Goal: Task Accomplishment & Management: Manage account settings

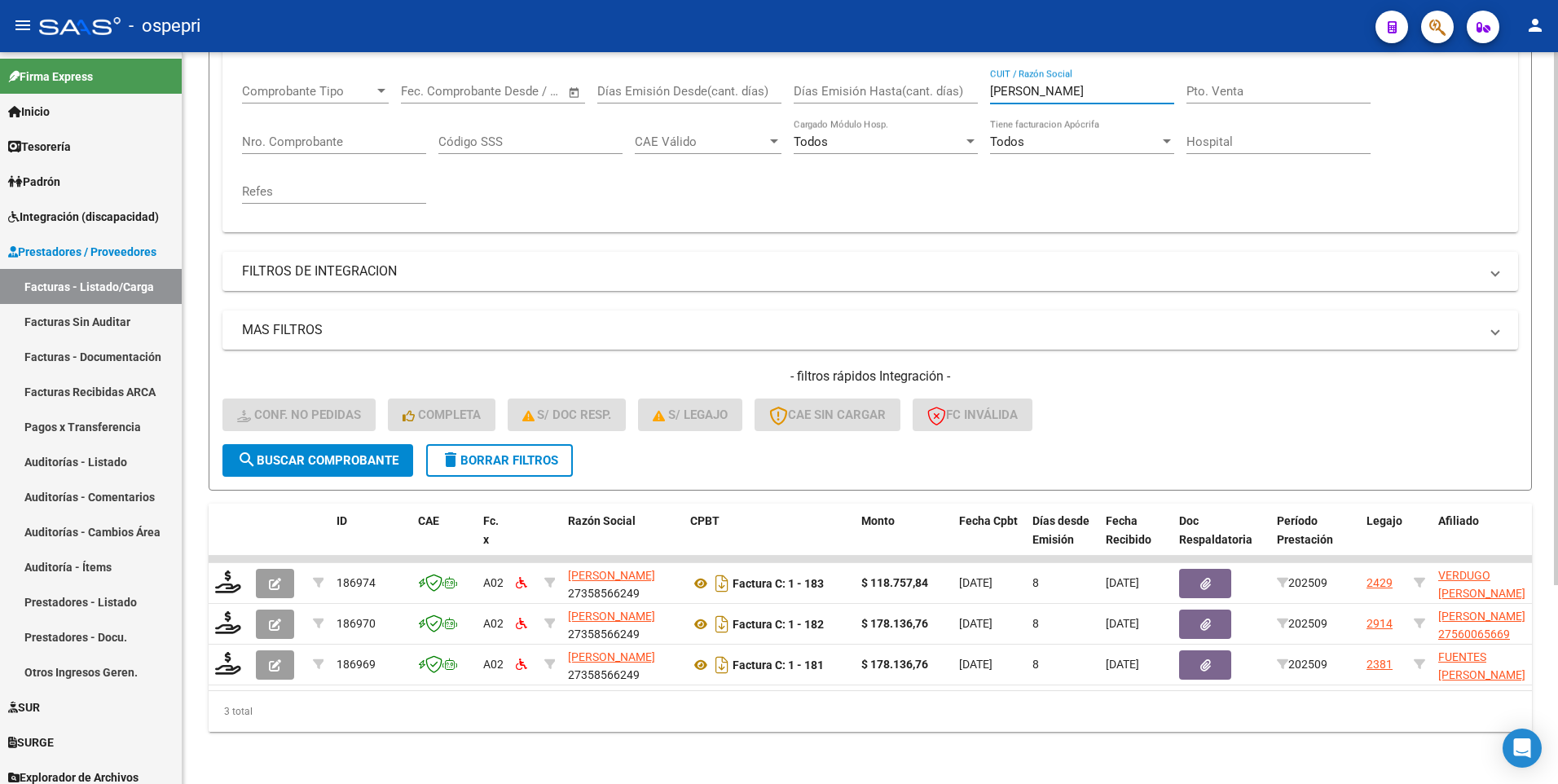
drag, startPoint x: 1044, startPoint y: 76, endPoint x: 982, endPoint y: 82, distance: 62.3
click at [982, 82] on div "Comprobante Tipo Comprobante Tipo Fecha inicio – Fecha fin Fec. Comprobante Des…" at bounding box center [871, 144] width 1256 height 151
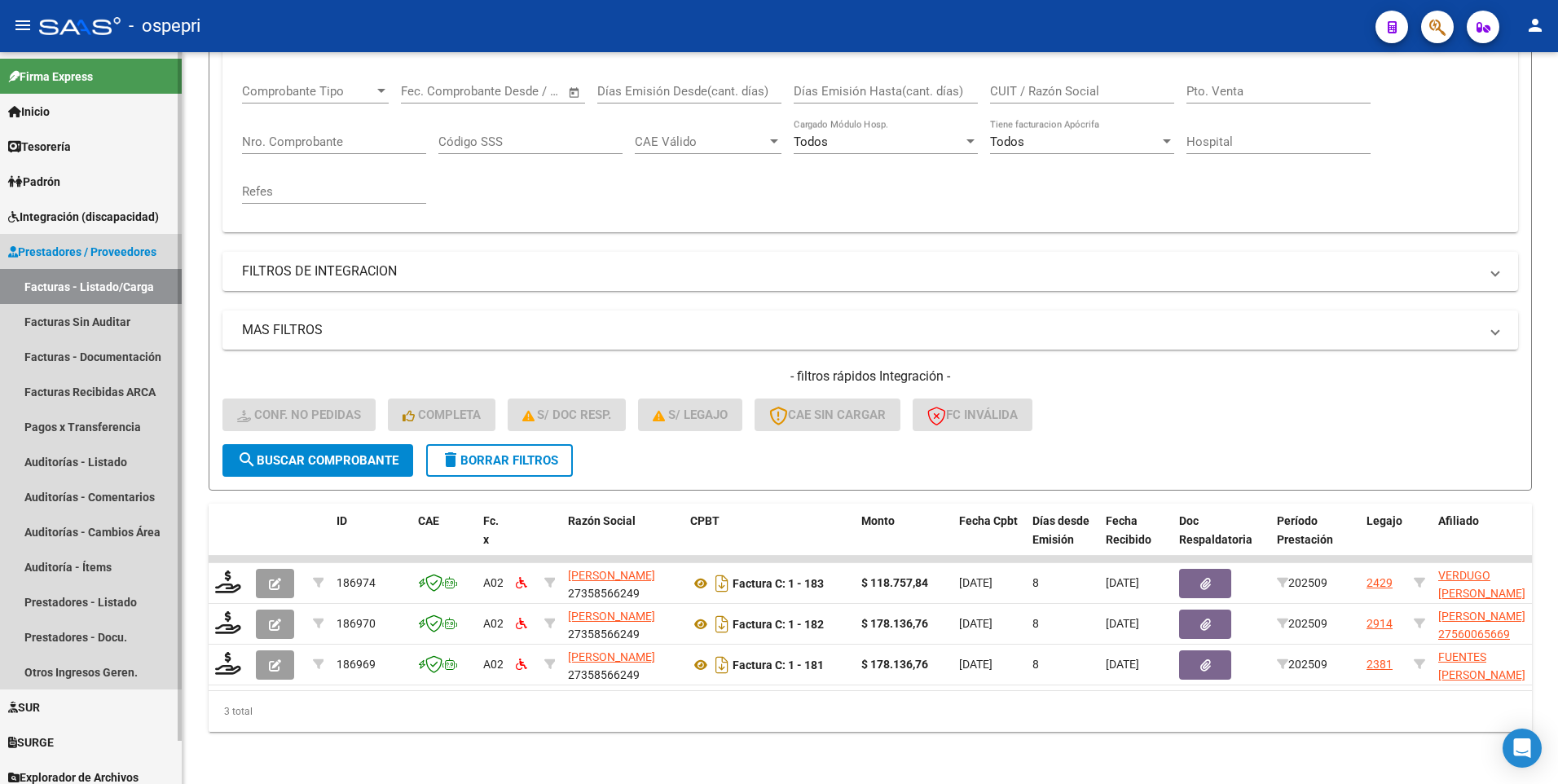
click at [134, 278] on link "Facturas - Listado/Carga" at bounding box center [91, 286] width 182 height 35
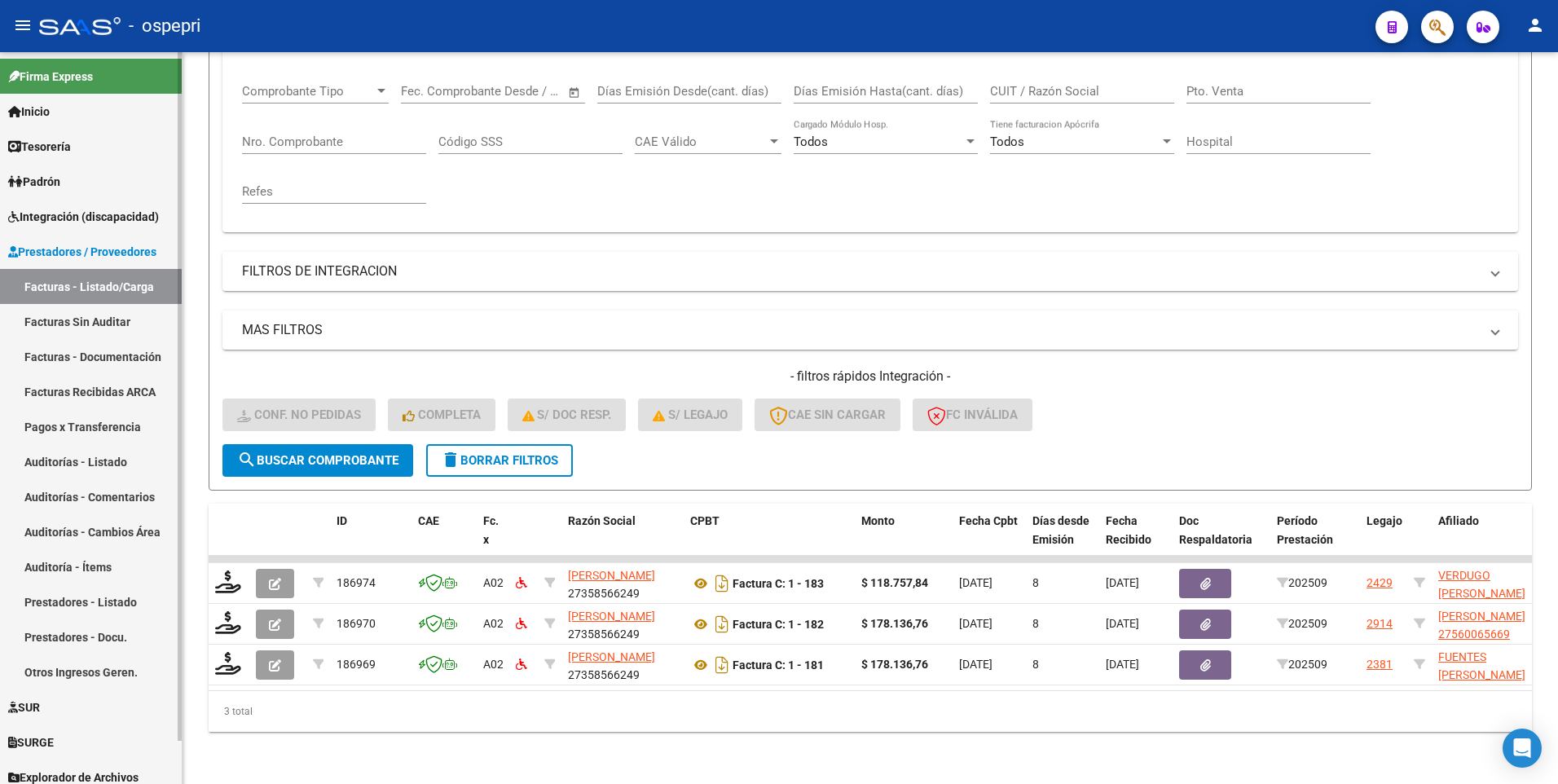
click at [130, 286] on link "Facturas - Listado/Carga" at bounding box center [91, 286] width 182 height 35
click at [496, 449] on span "delete Borrar Filtros" at bounding box center [499, 460] width 118 height 14
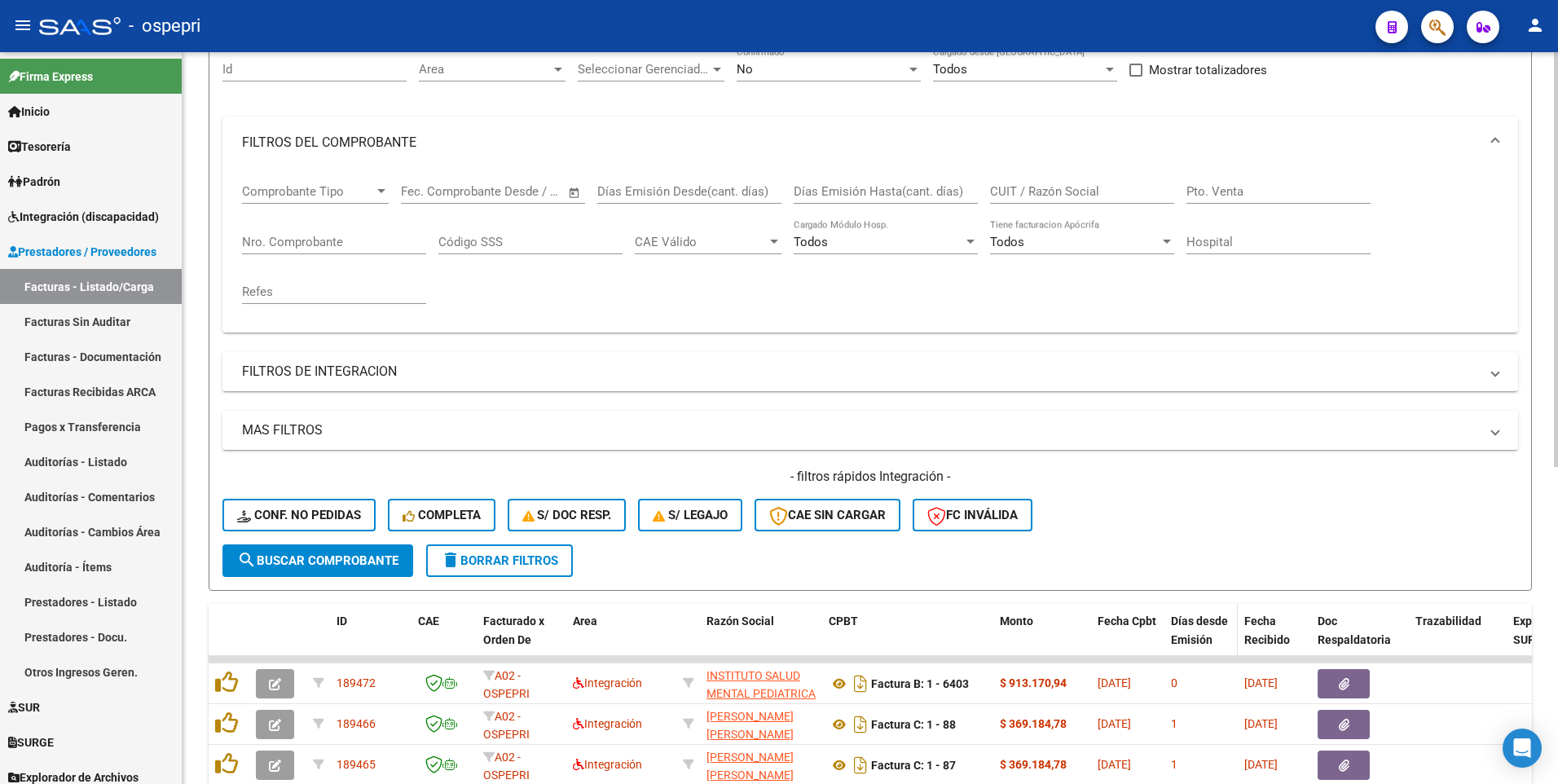
scroll to position [273, 0]
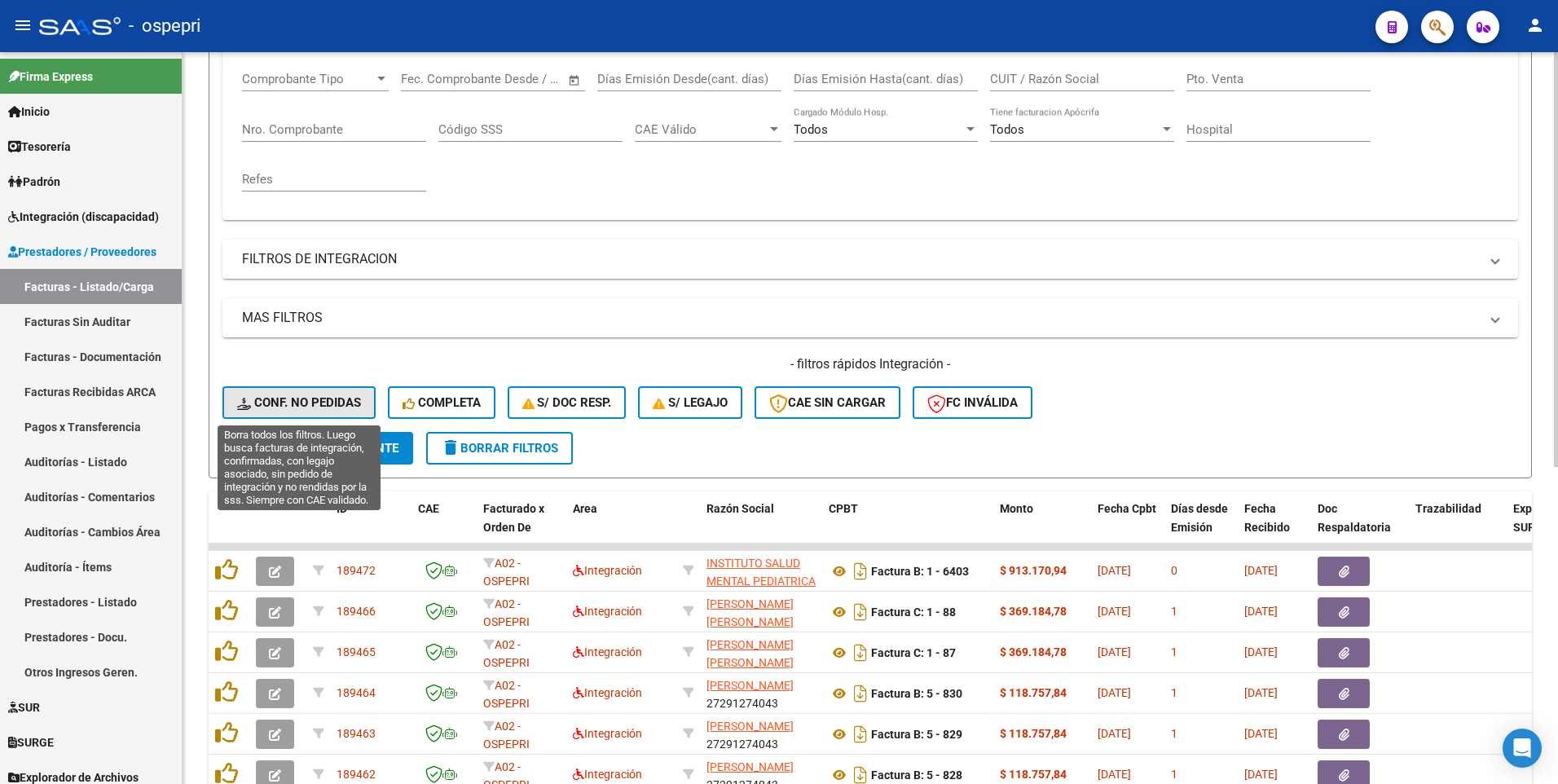
click at [337, 396] on span "Conf. no pedidas" at bounding box center [299, 402] width 124 height 14
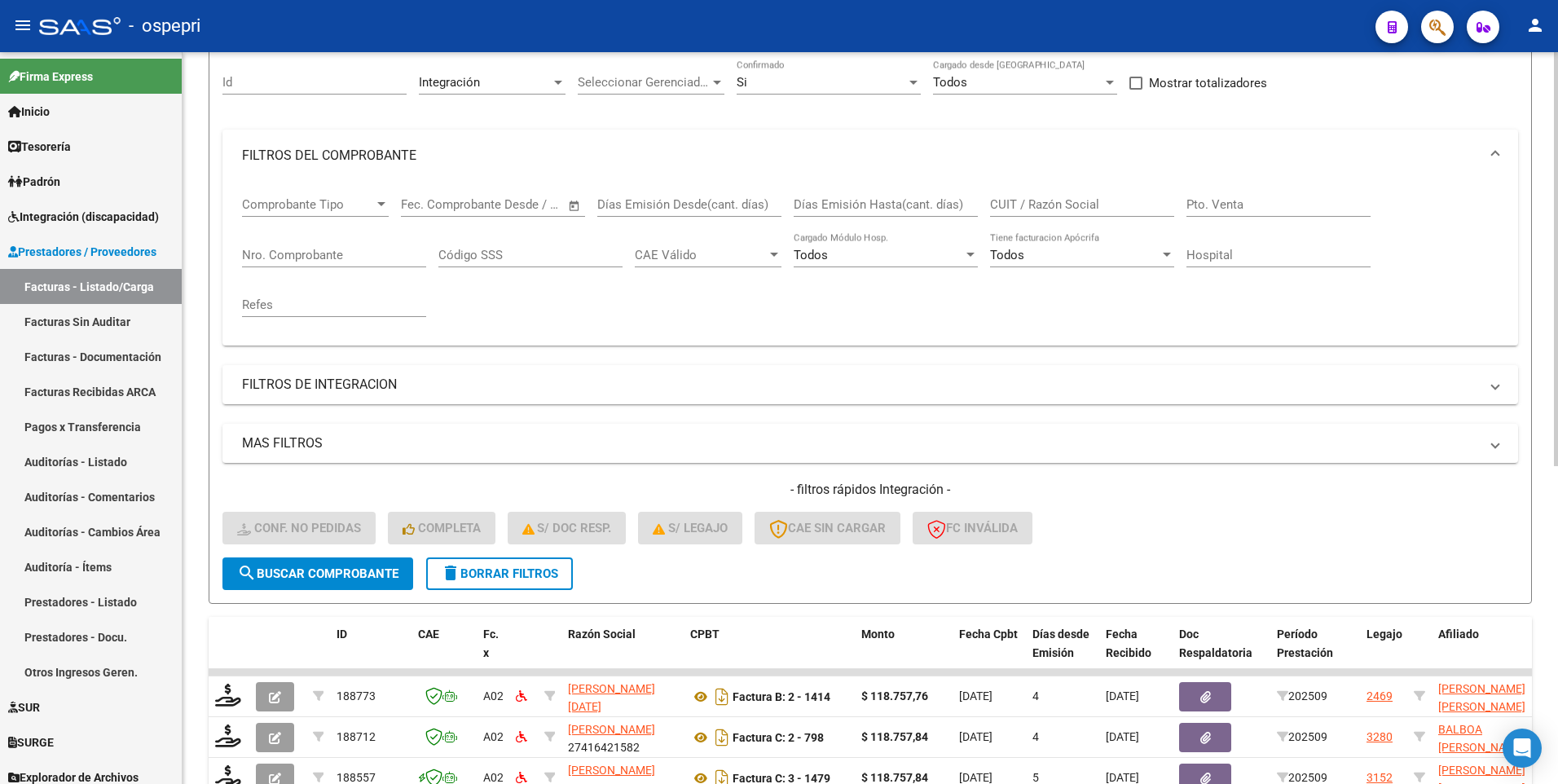
scroll to position [110, 0]
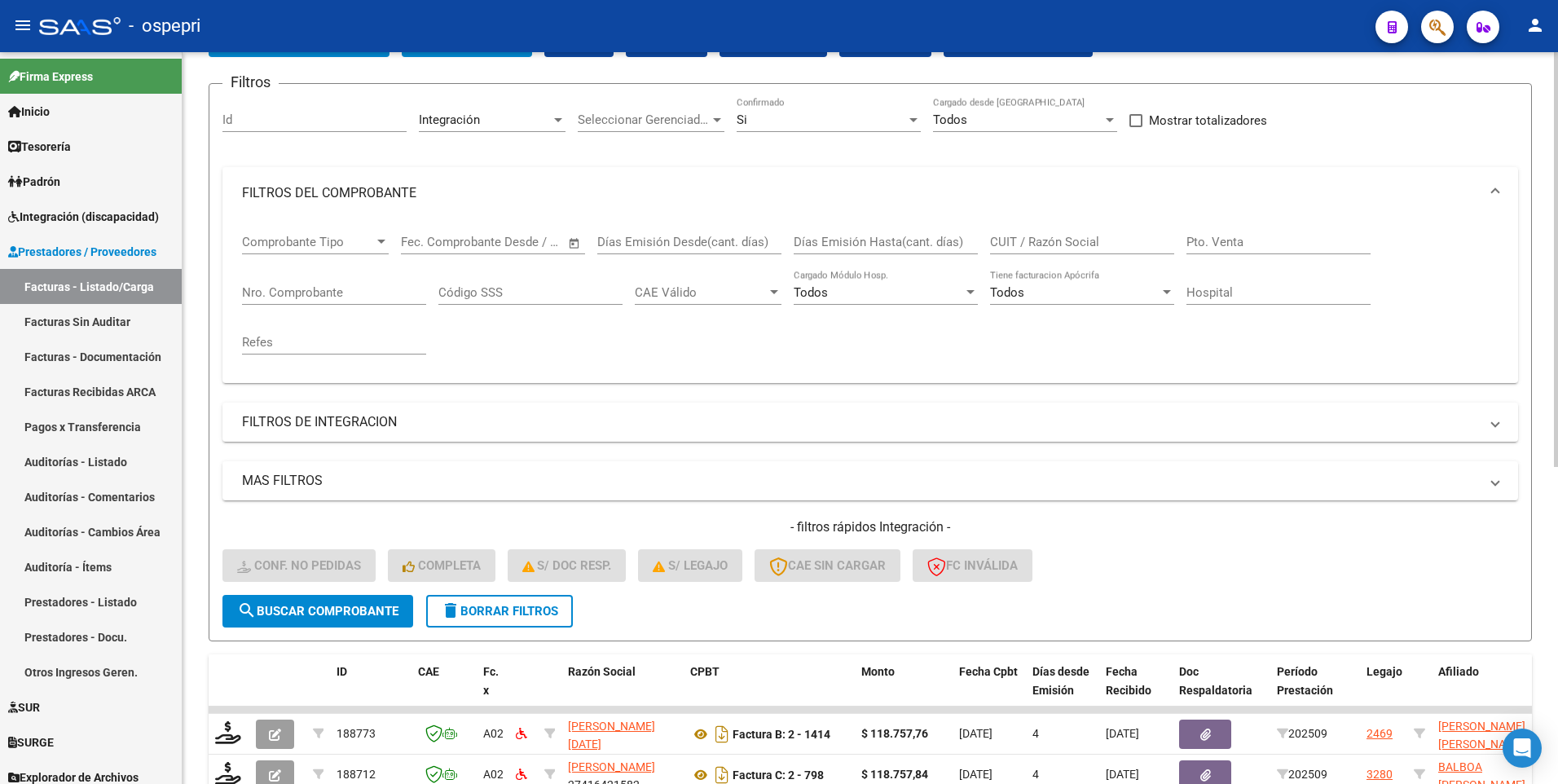
click at [1075, 243] on input "CUIT / Razón Social" at bounding box center [1081, 242] width 184 height 14
paste input "CHANA"
type input "CHANA"
click at [337, 449] on span "search Buscar Comprobante" at bounding box center [318, 611] width 162 height 14
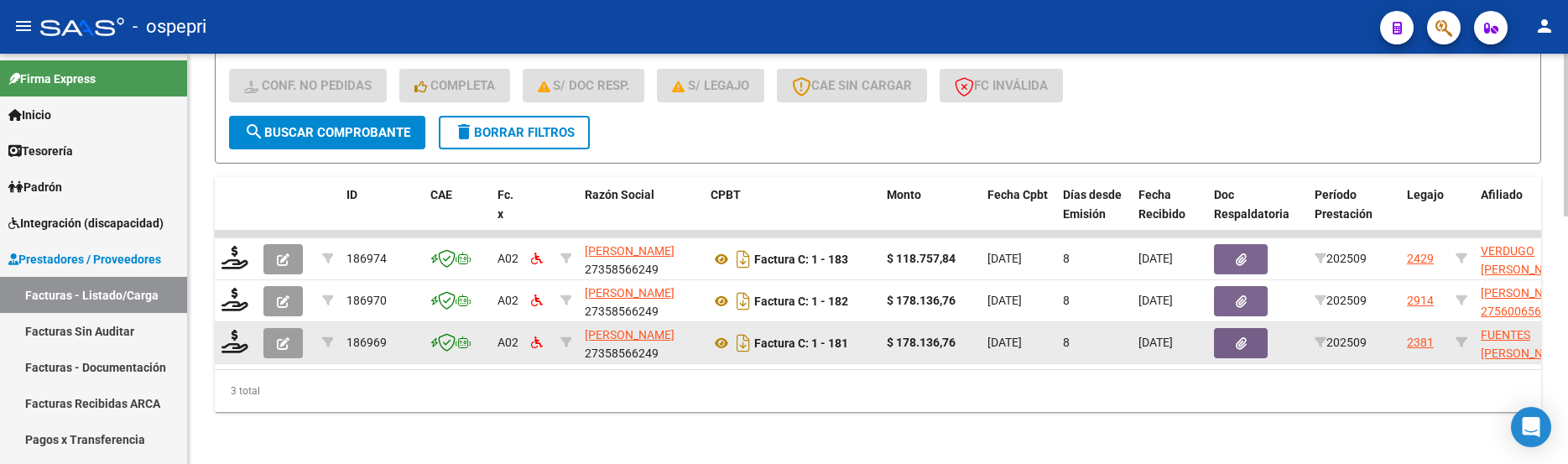
scroll to position [617, 0]
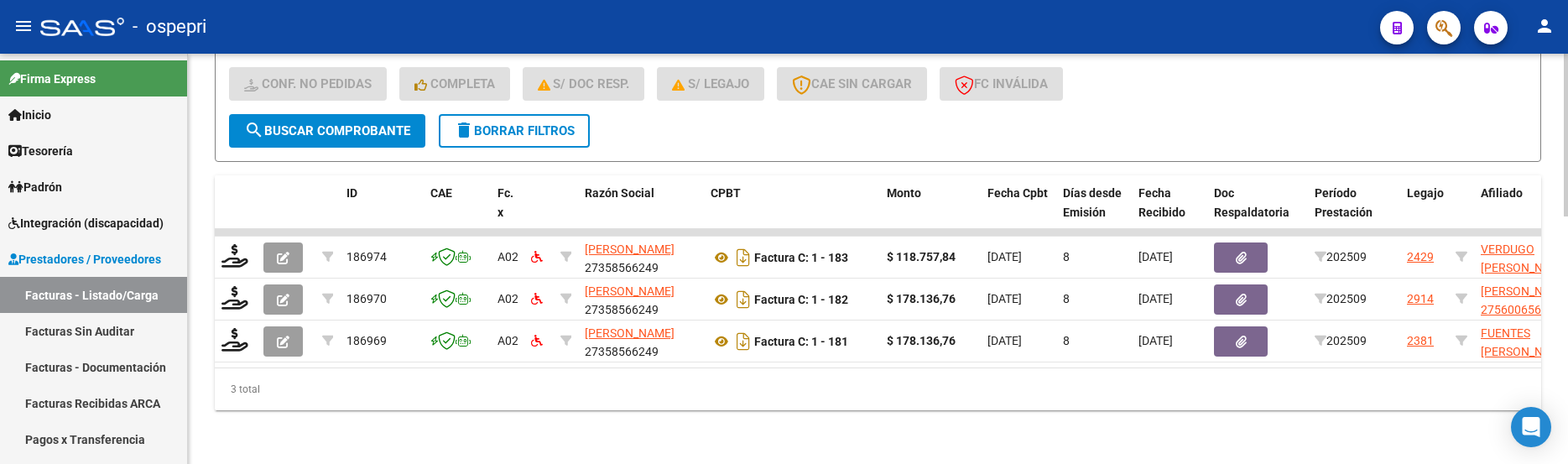
click at [361, 123] on span "search Buscar Comprobante" at bounding box center [327, 130] width 166 height 15
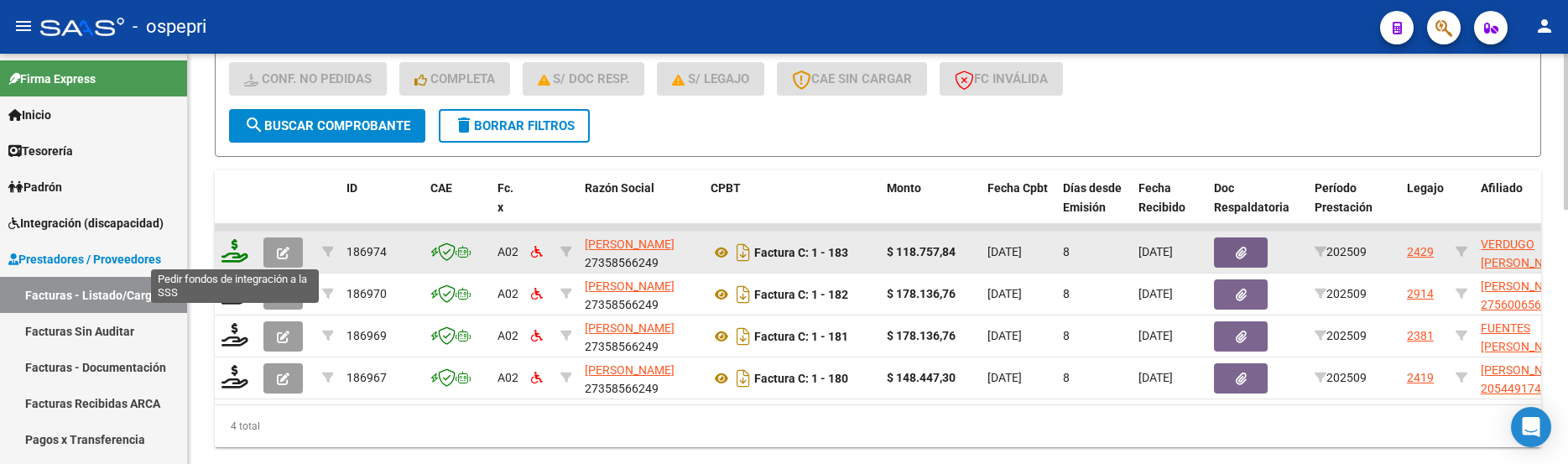
click at [232, 253] on icon at bounding box center [235, 250] width 27 height 23
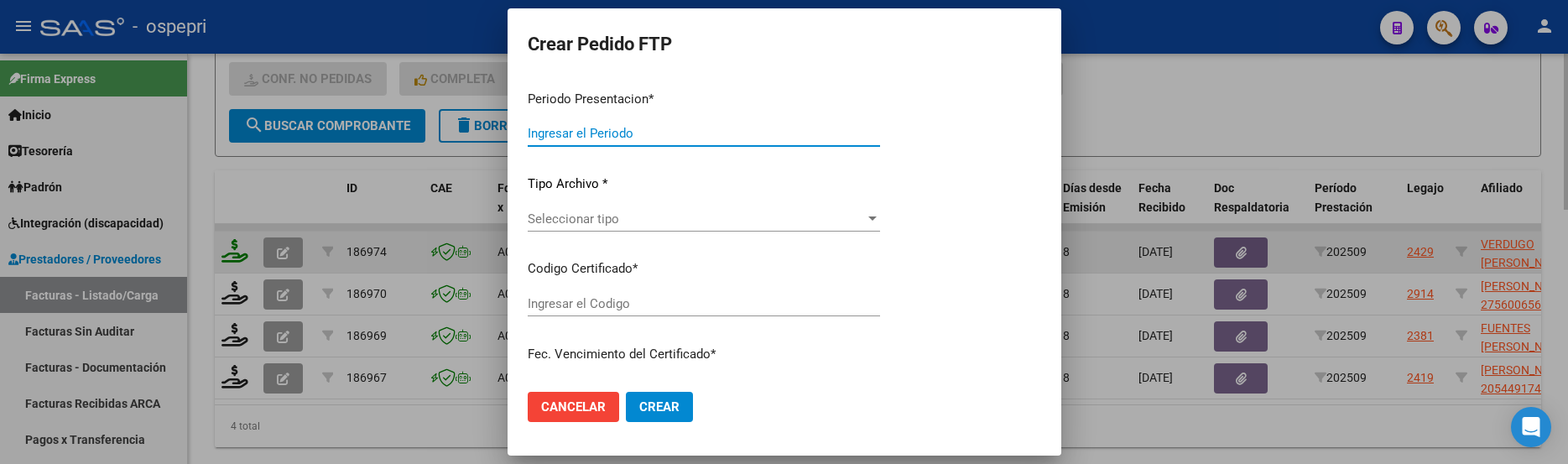
type input "202509"
type input "$ 118.757,84"
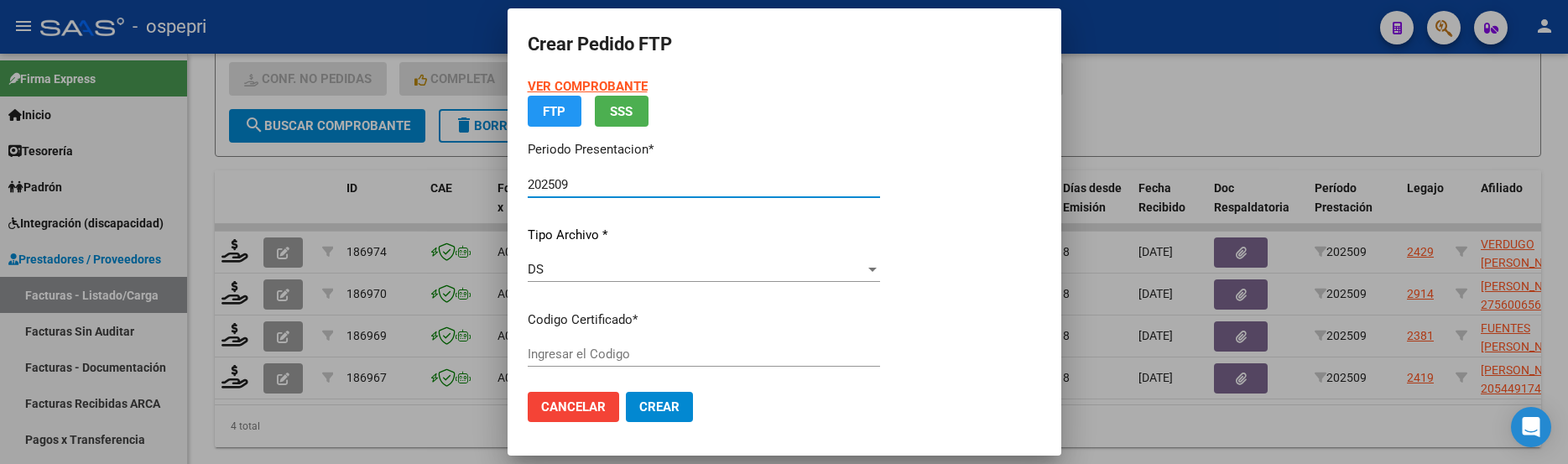
type input "20525324584"
type input "2026-05-21"
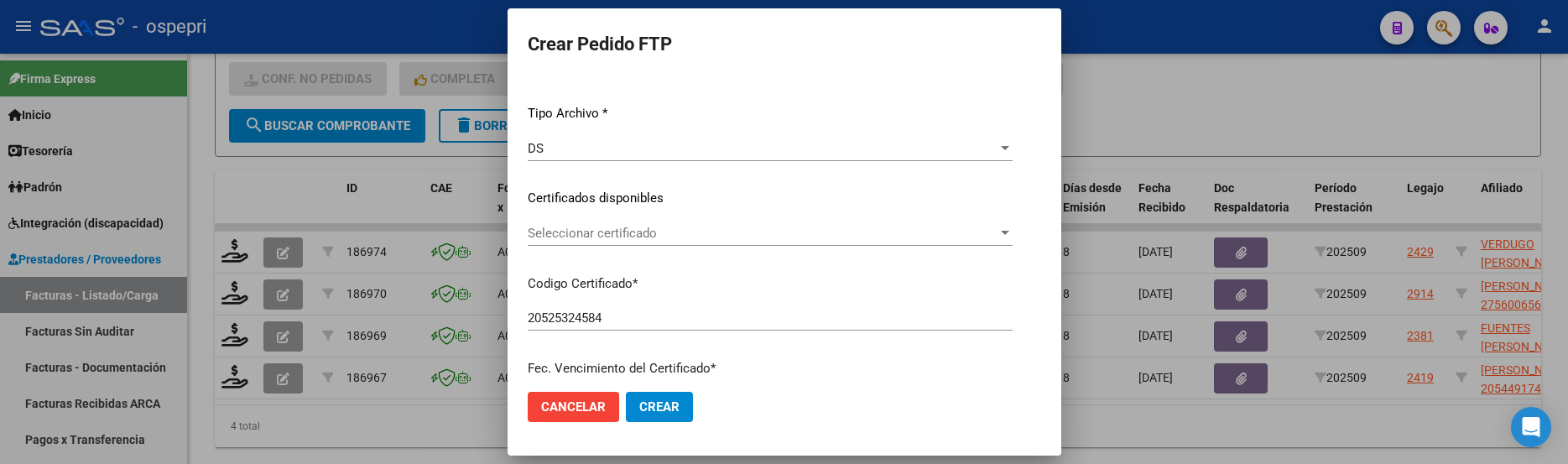
scroll to position [168, 0]
click at [1001, 229] on div at bounding box center [1004, 230] width 8 height 5
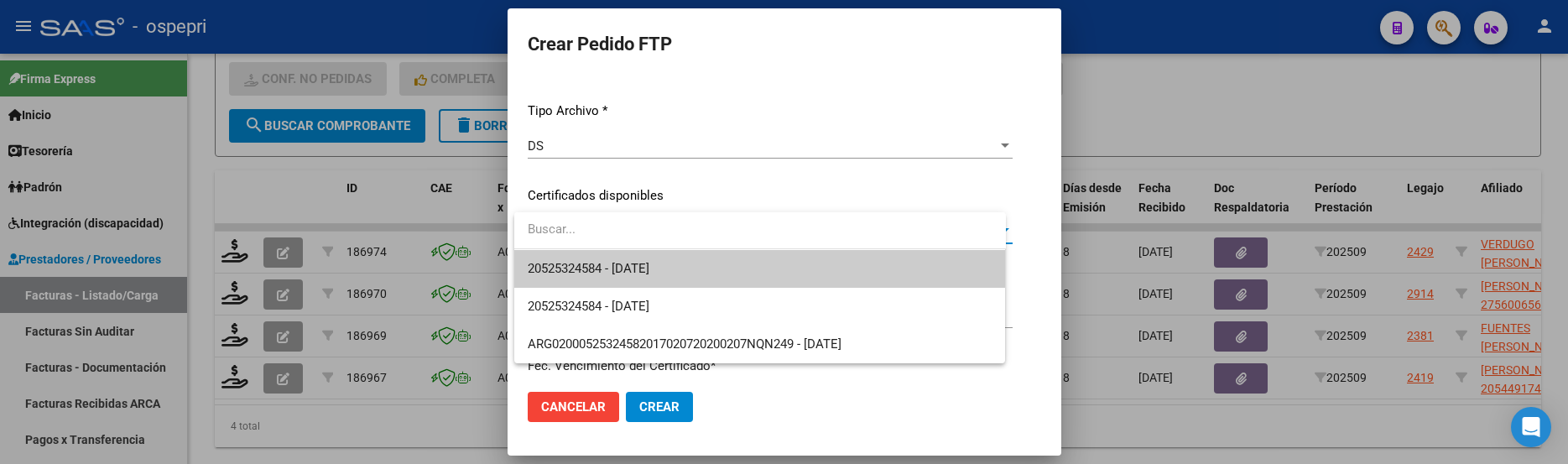
click at [938, 262] on span "20525324584 - 2026-05-21" at bounding box center [760, 269] width 465 height 38
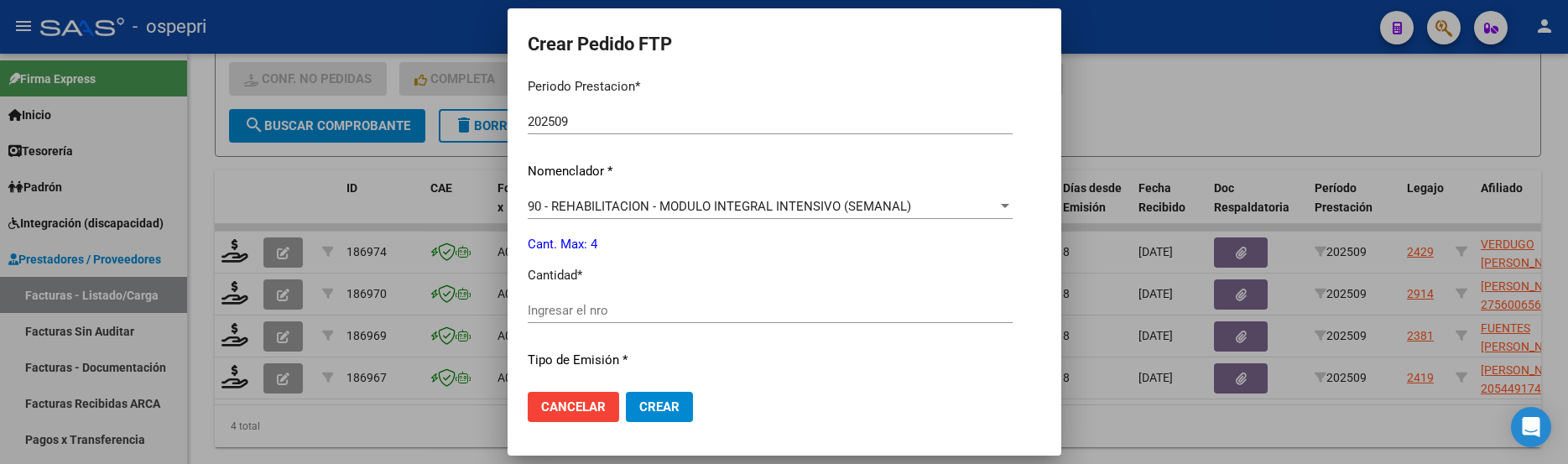
scroll to position [588, 0]
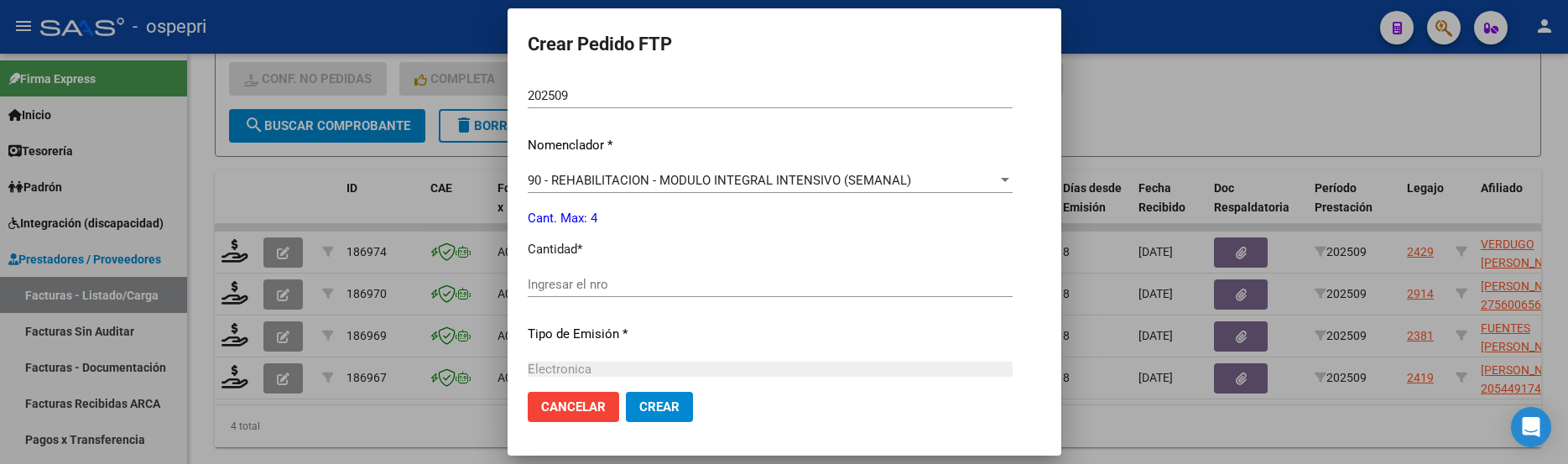
click at [662, 292] on div "Ingresar el nro" at bounding box center [770, 284] width 485 height 25
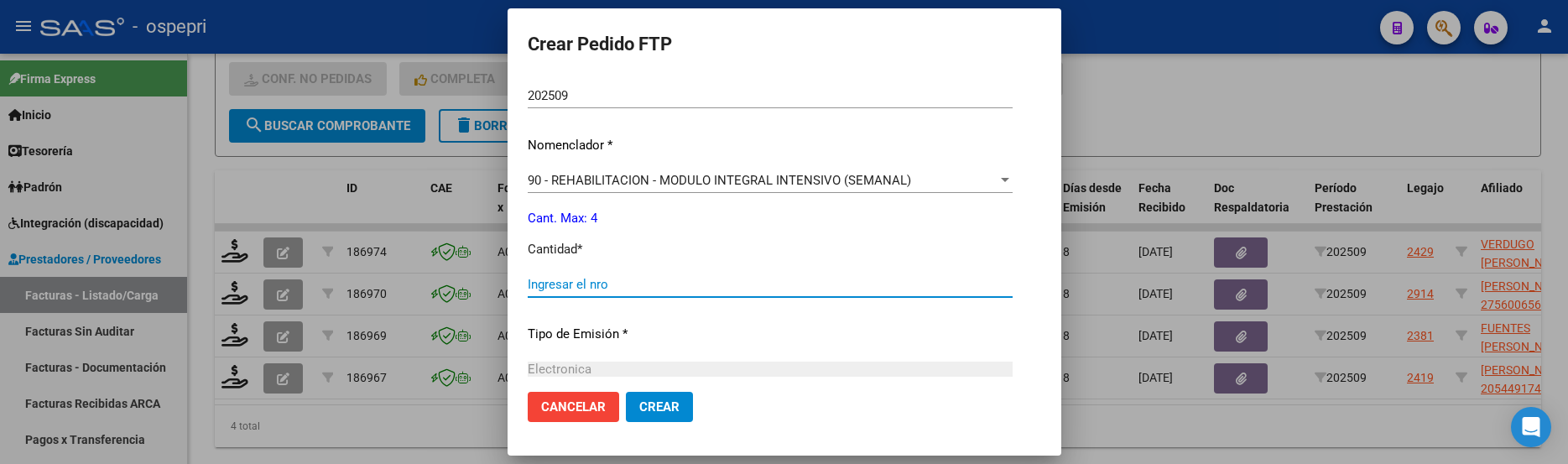
click at [662, 291] on input "Ingresar el nro" at bounding box center [770, 285] width 485 height 15
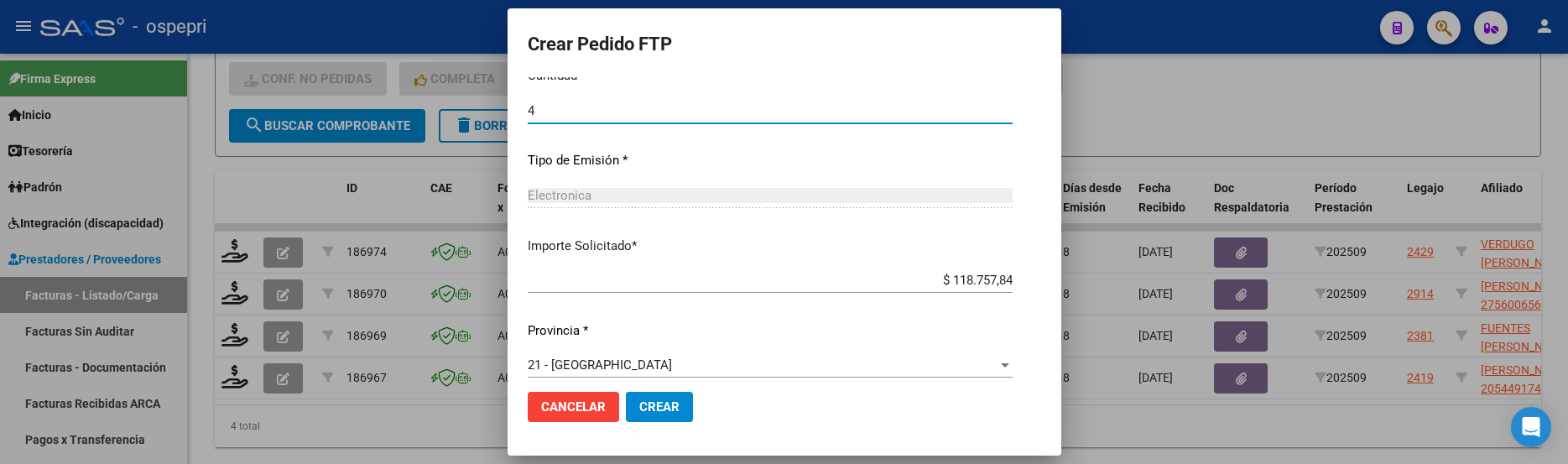
scroll to position [776, 0]
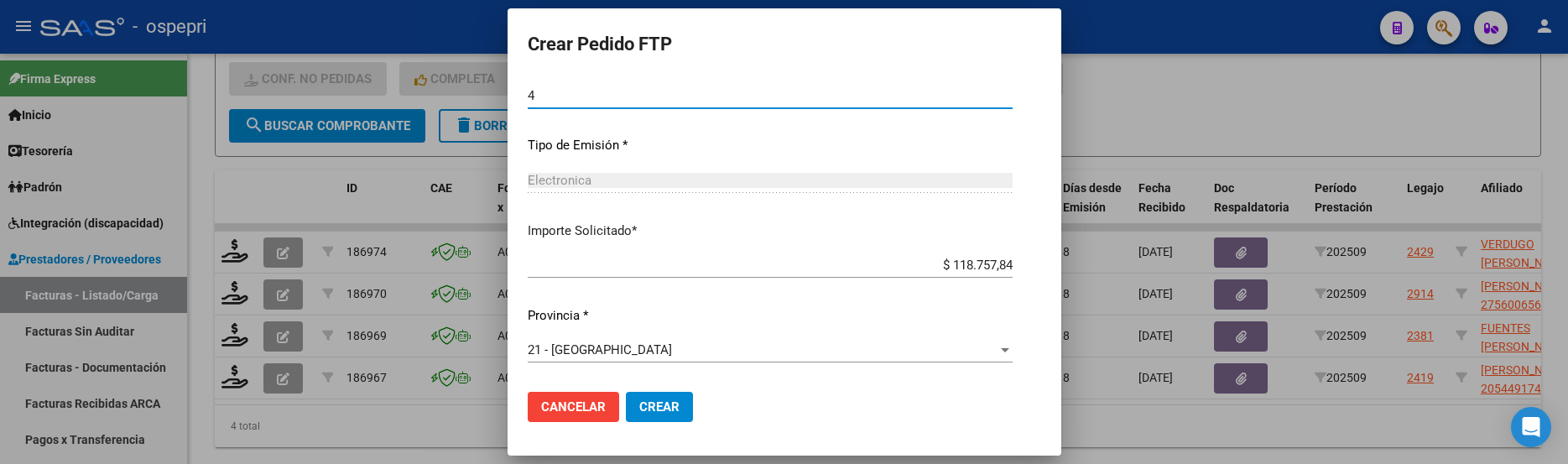
type input "4"
click at [662, 401] on span "Crear" at bounding box center [660, 407] width 41 height 15
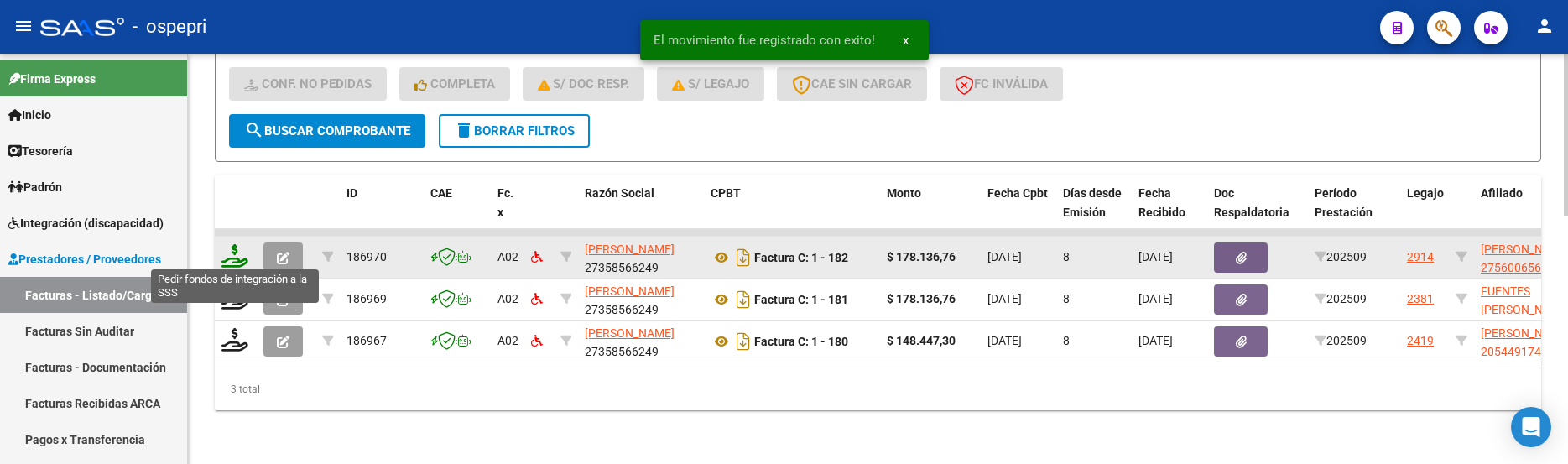
click at [242, 254] on icon at bounding box center [235, 255] width 27 height 23
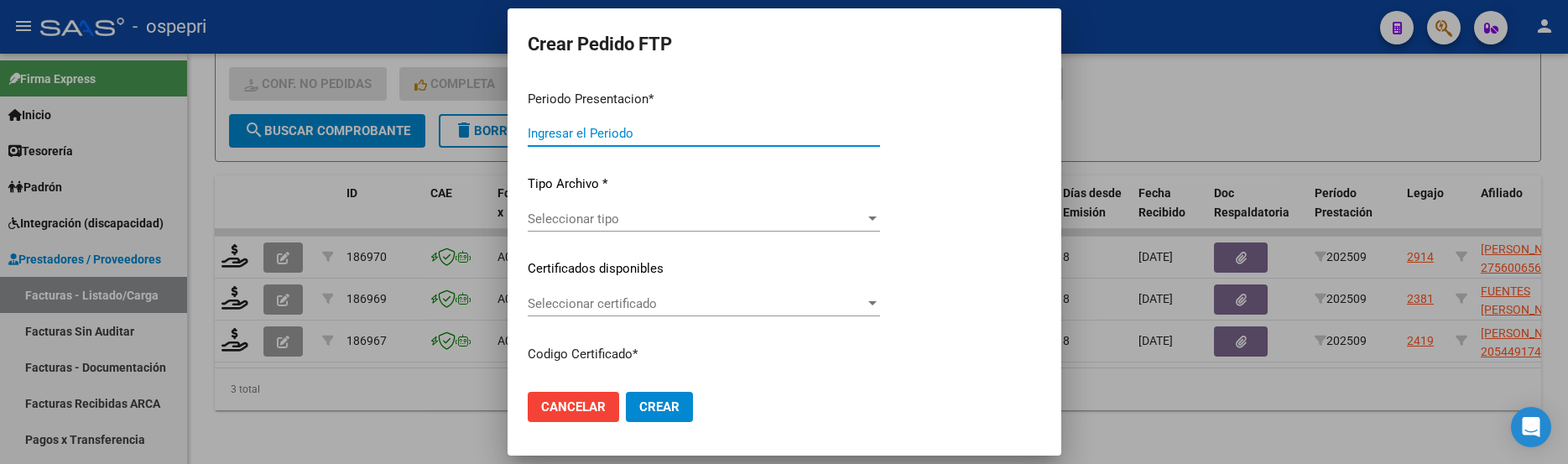
type input "202509"
type input "$ 178.136,76"
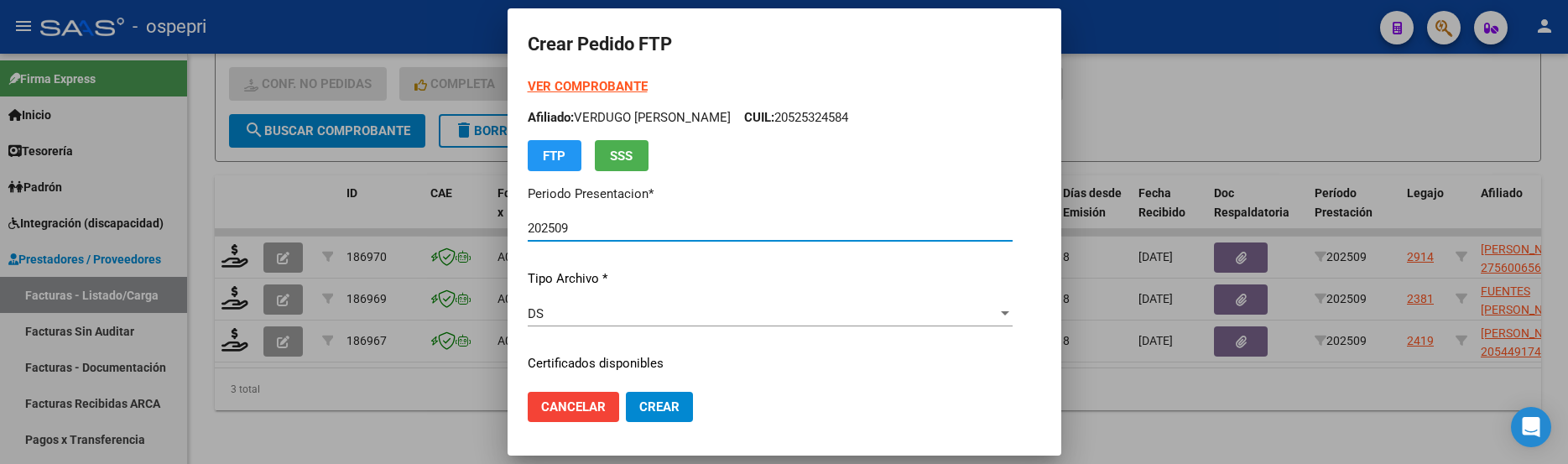
type input "2756006566-9"
type input "2027-03-01"
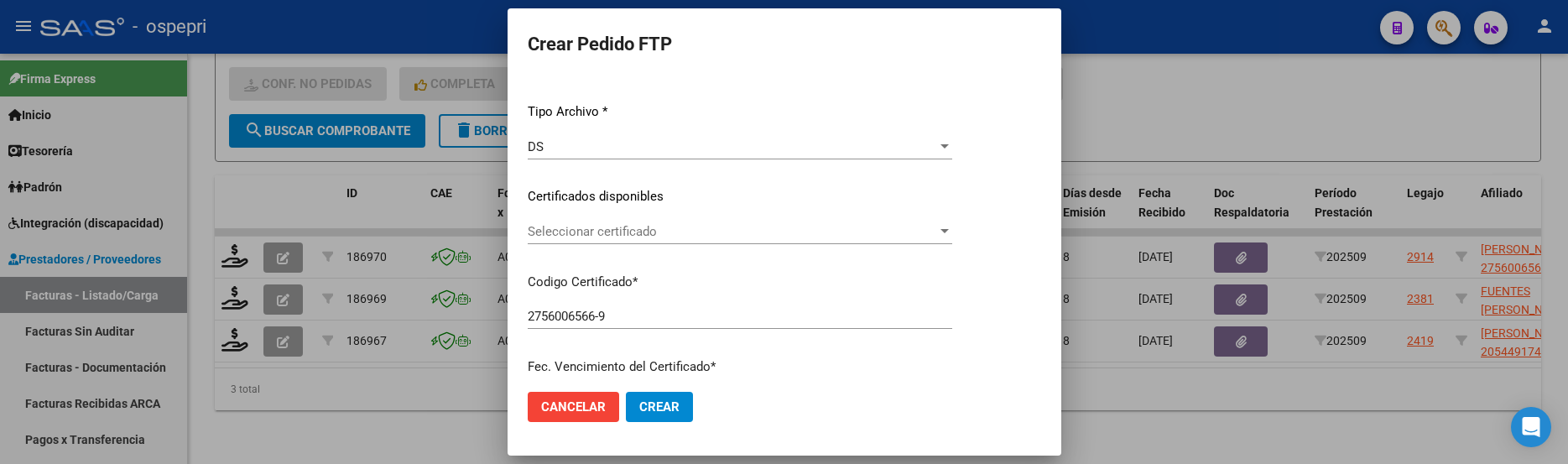
scroll to position [168, 0]
click at [953, 224] on div at bounding box center [944, 230] width 15 height 14
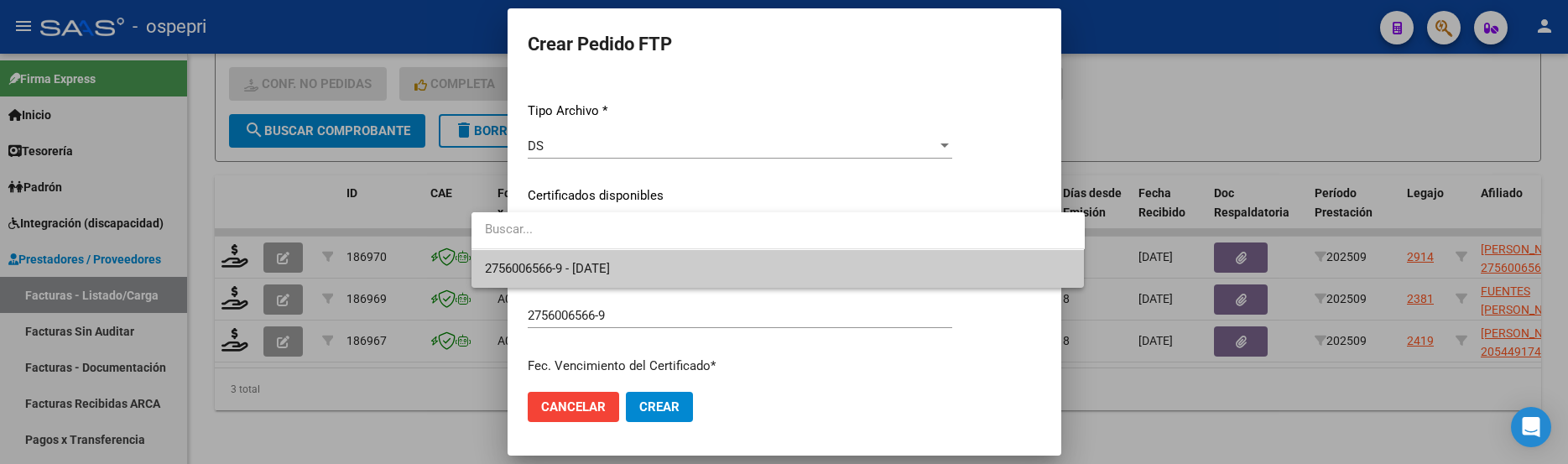
click at [947, 269] on span "2756006566-9 - 2027-03-01" at bounding box center [778, 269] width 587 height 38
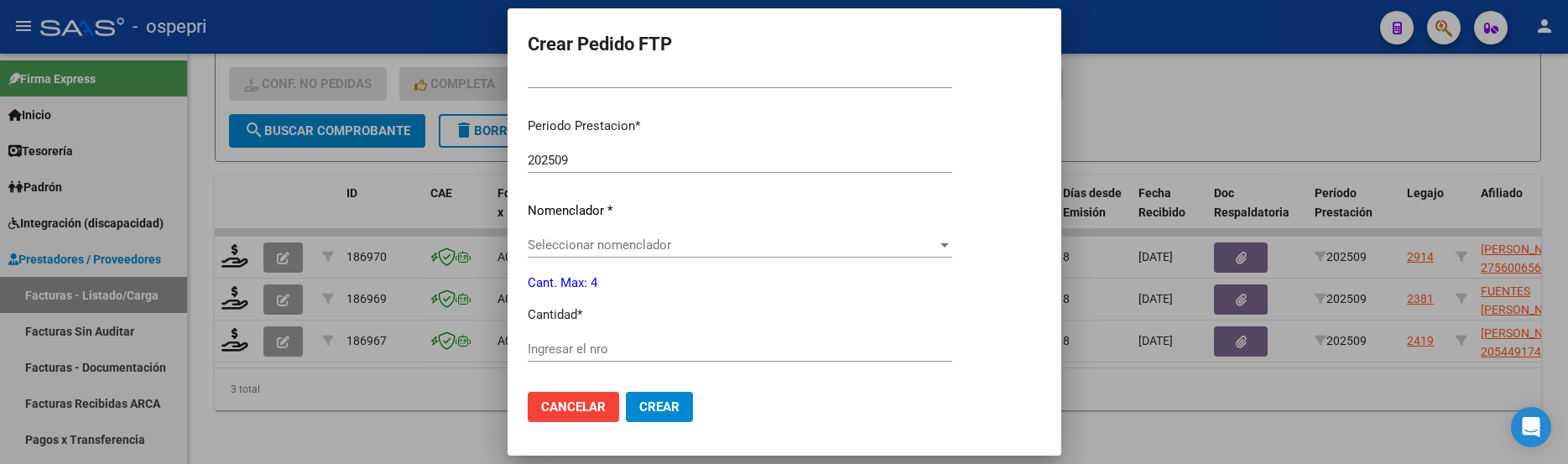
scroll to position [588, 0]
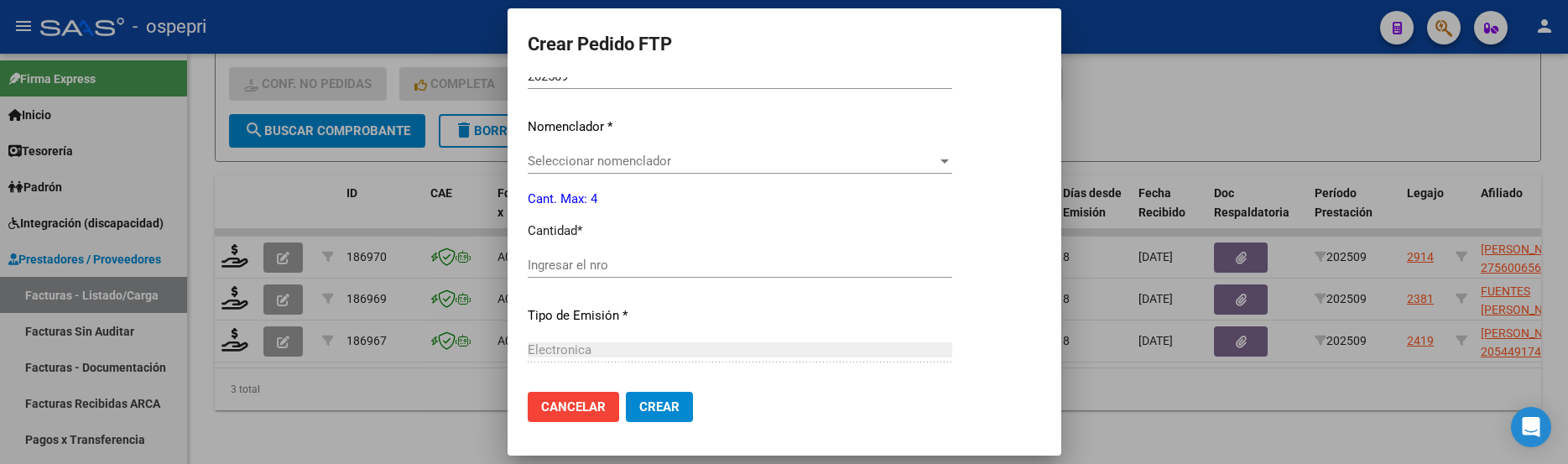
click at [562, 271] on input "Ingresar el nro" at bounding box center [740, 265] width 425 height 15
type input "4"
click at [639, 405] on span "Crear" at bounding box center [660, 407] width 41 height 15
click at [953, 164] on div at bounding box center [944, 161] width 15 height 14
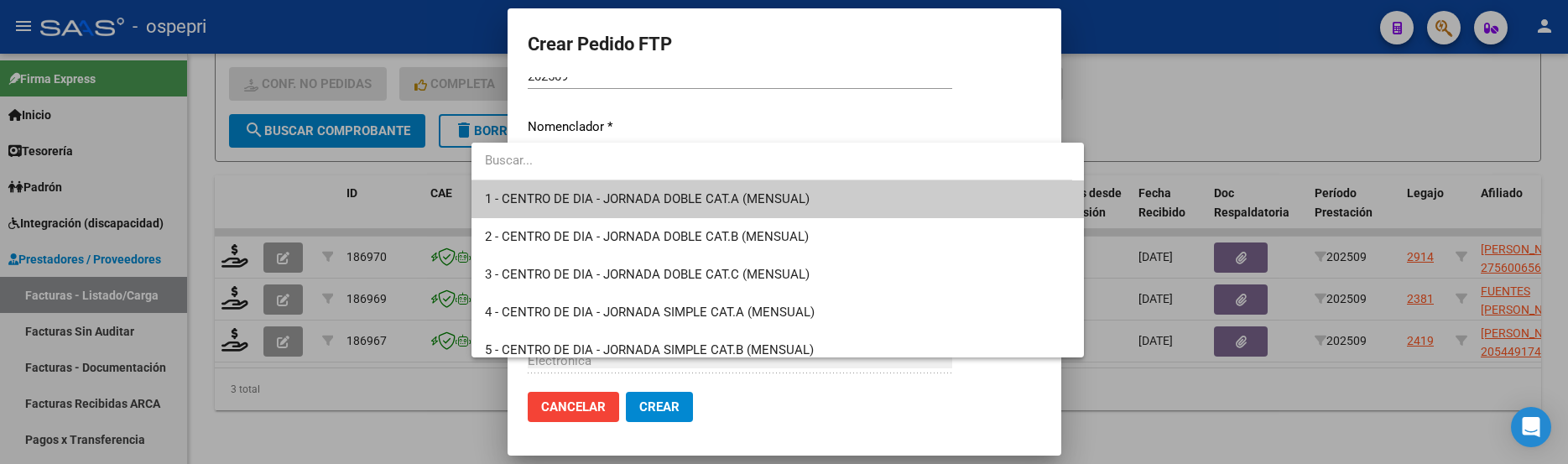
click at [584, 157] on input "dropdown search" at bounding box center [772, 160] width 601 height 38
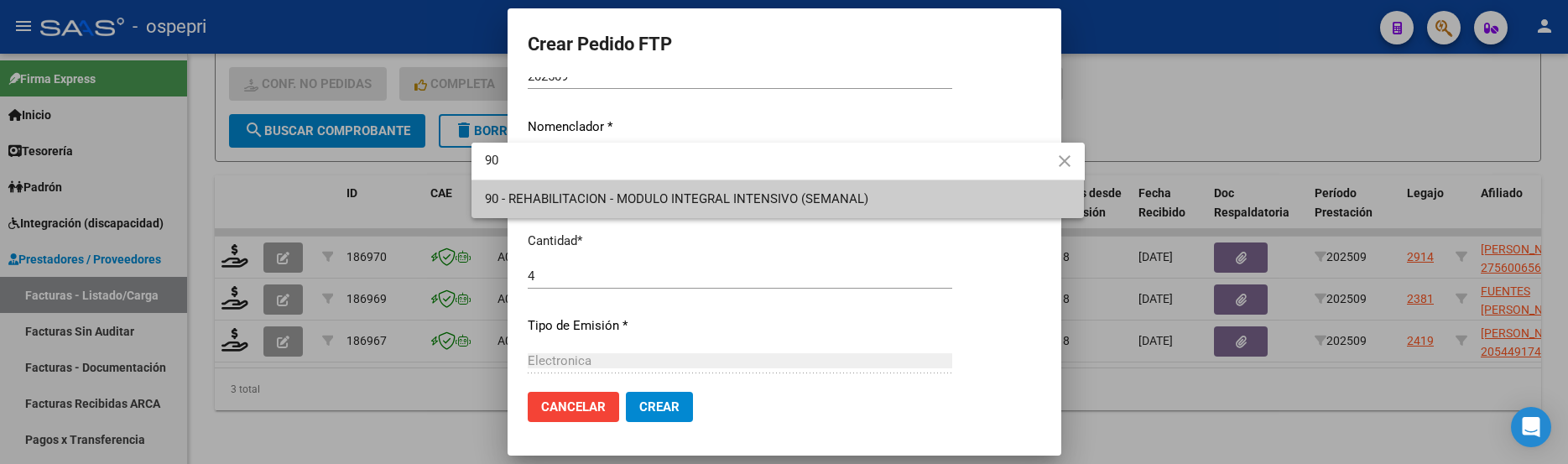
type input "90"
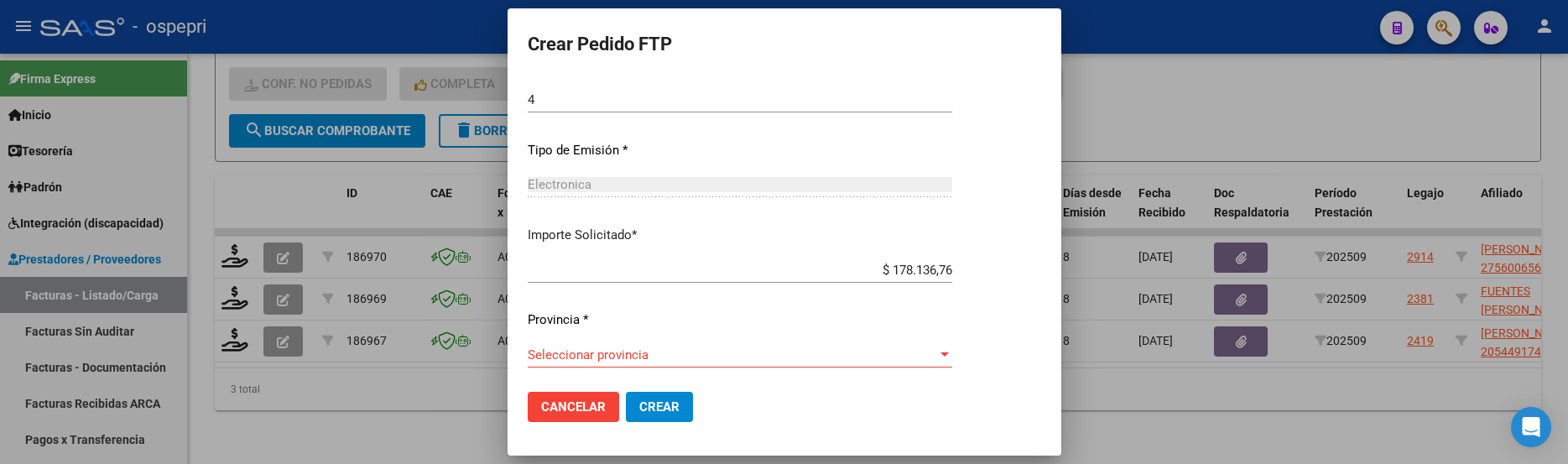
scroll to position [758, 0]
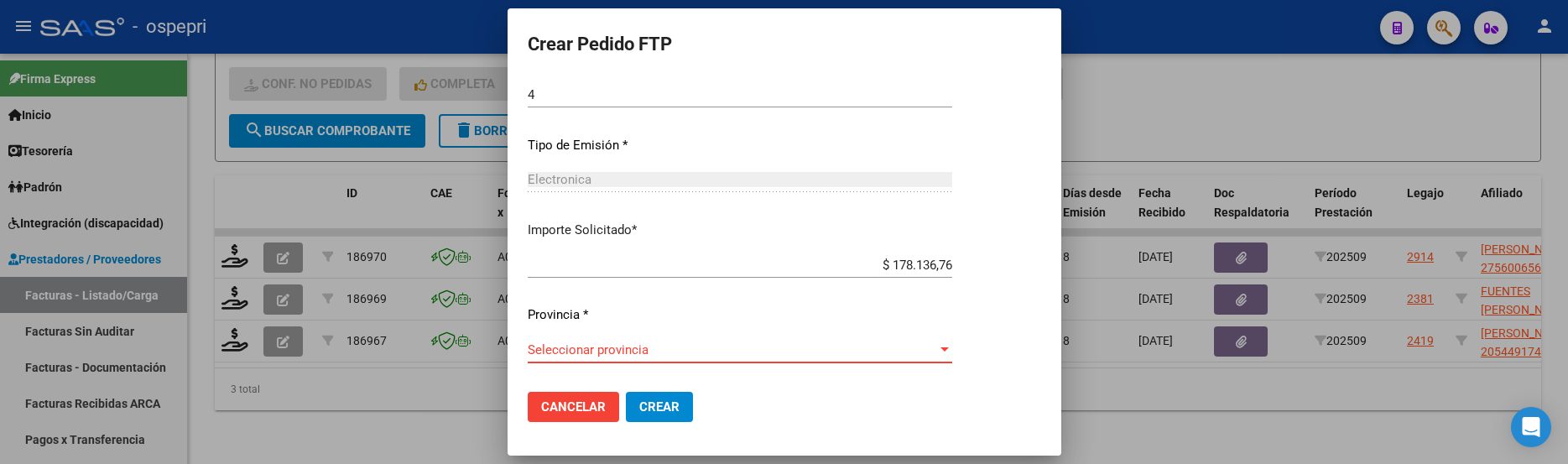
click at [953, 347] on div at bounding box center [944, 349] width 15 height 14
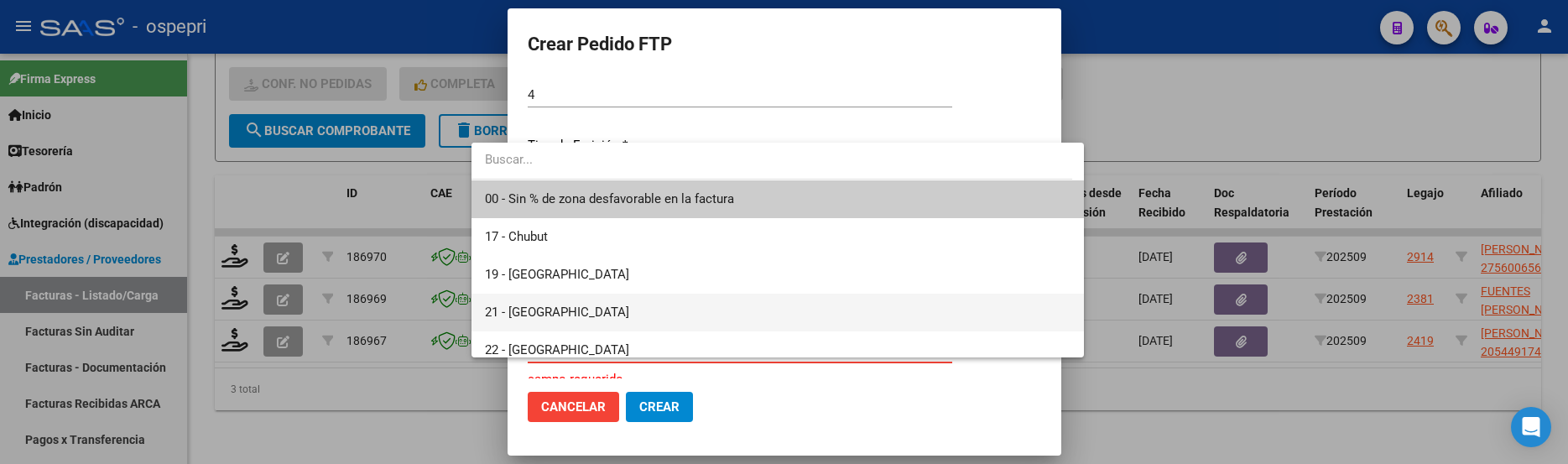
click at [558, 312] on span "21 - Neuquén" at bounding box center [557, 312] width 144 height 15
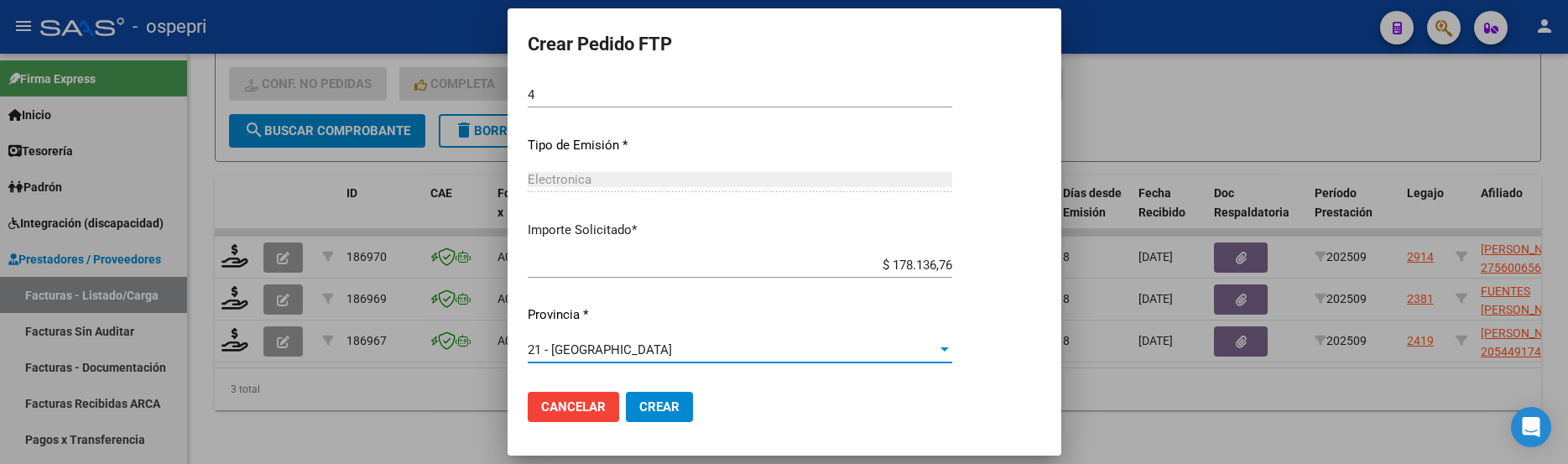
click at [639, 407] on span "Crear" at bounding box center [660, 407] width 41 height 15
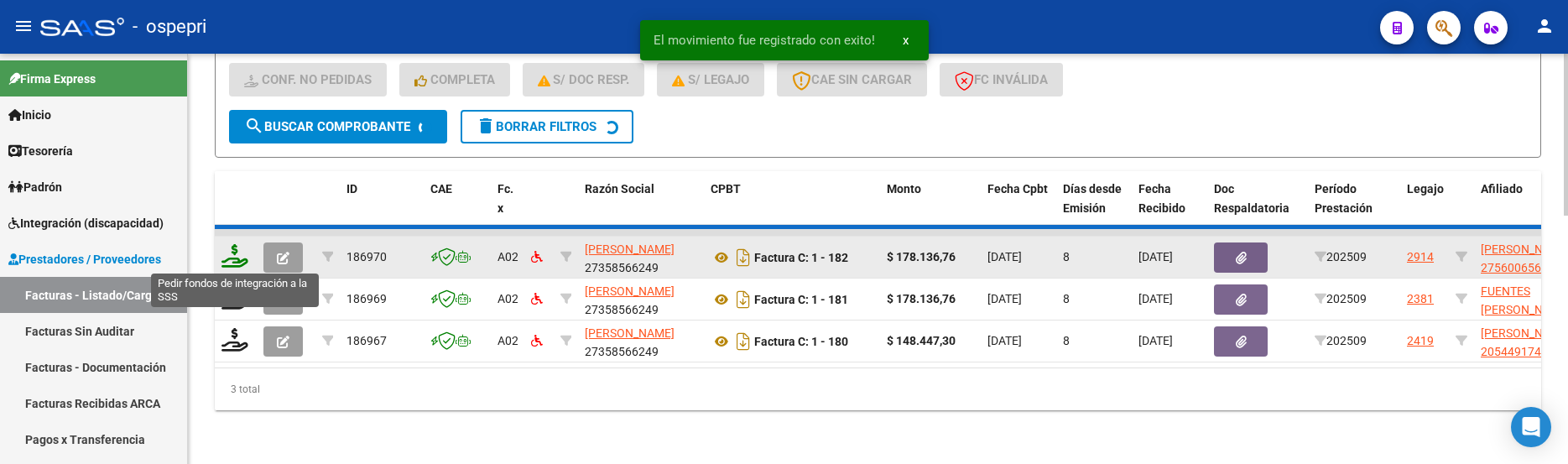
scroll to position [582, 0]
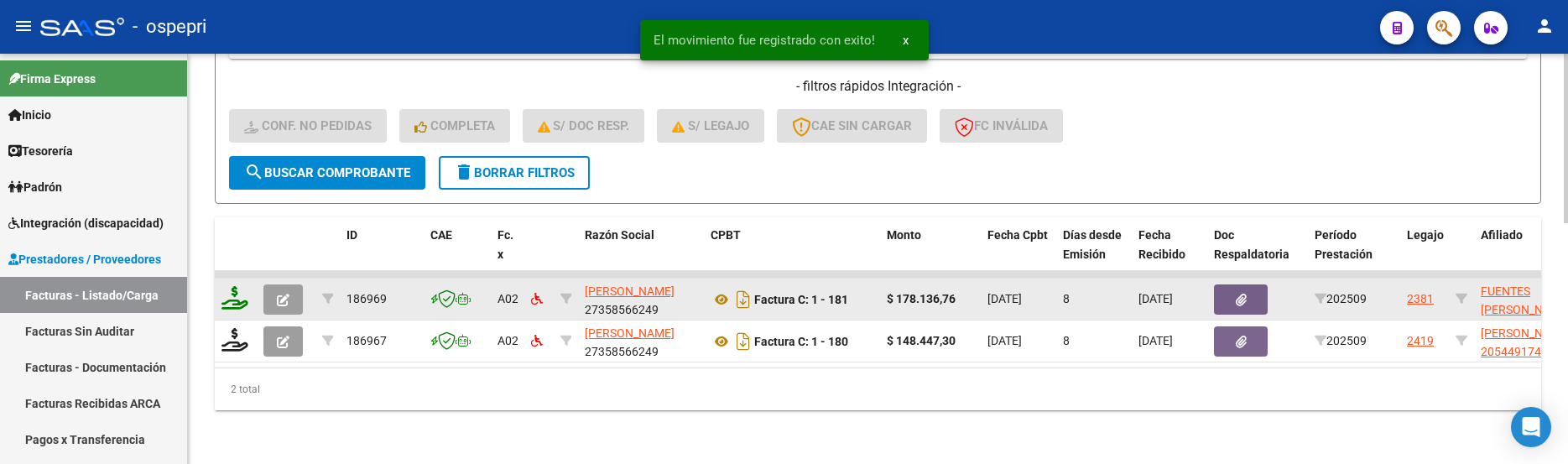
click at [237, 258] on datatable-header "ID CAE Fc. x Razón Social CPBT Monto Fecha Cpbt Días desde Emisión Fecha Recibi…" at bounding box center [878, 244] width 1327 height 54
click at [236, 288] on icon at bounding box center [235, 298] width 27 height 23
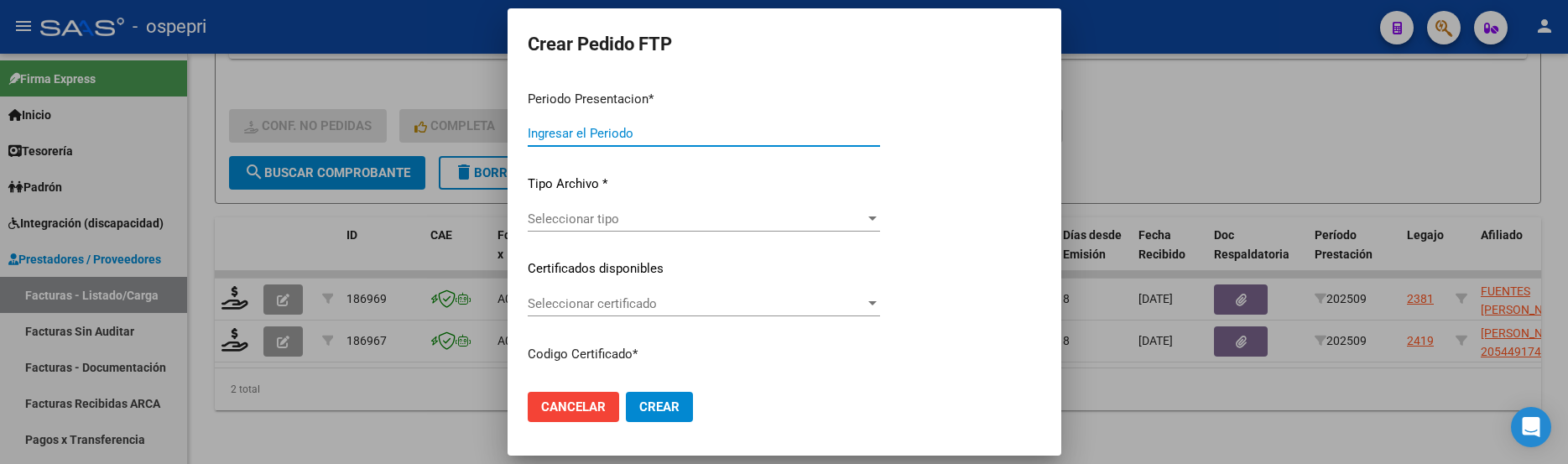
type input "202509"
type input "$ 178.136,76"
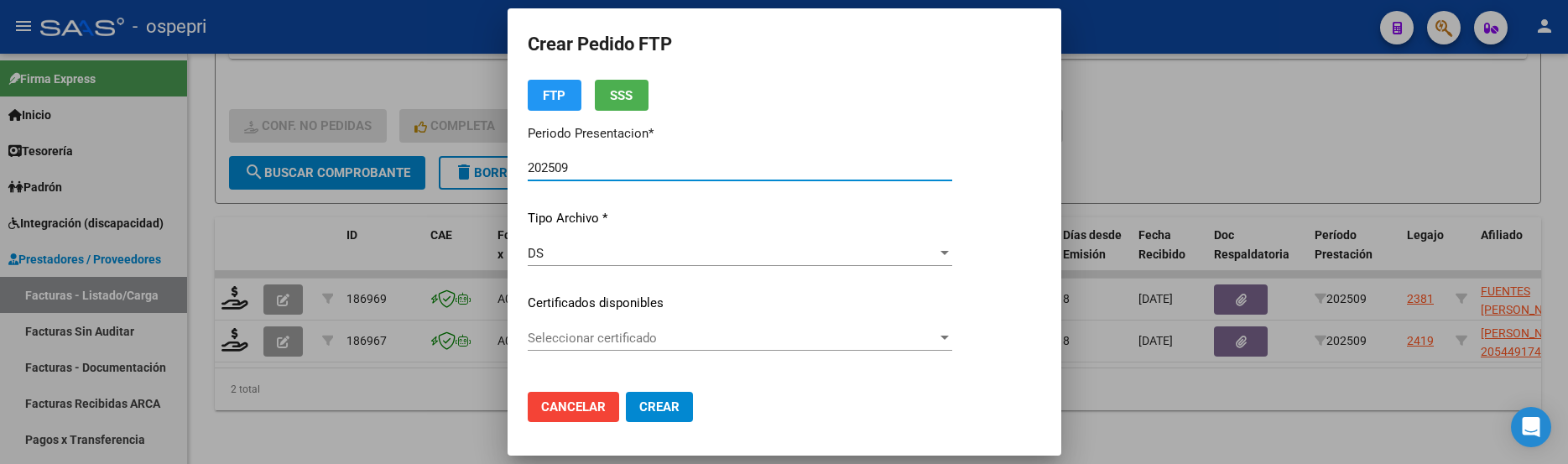
type input "20544942167"
type input "2030-06-24"
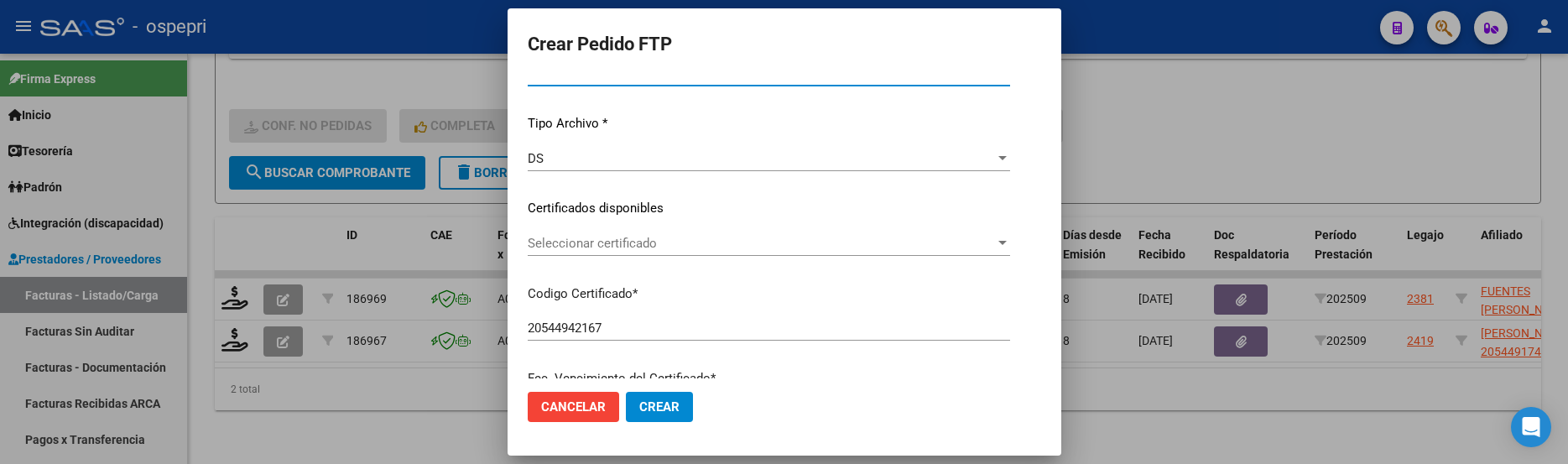
scroll to position [168, 0]
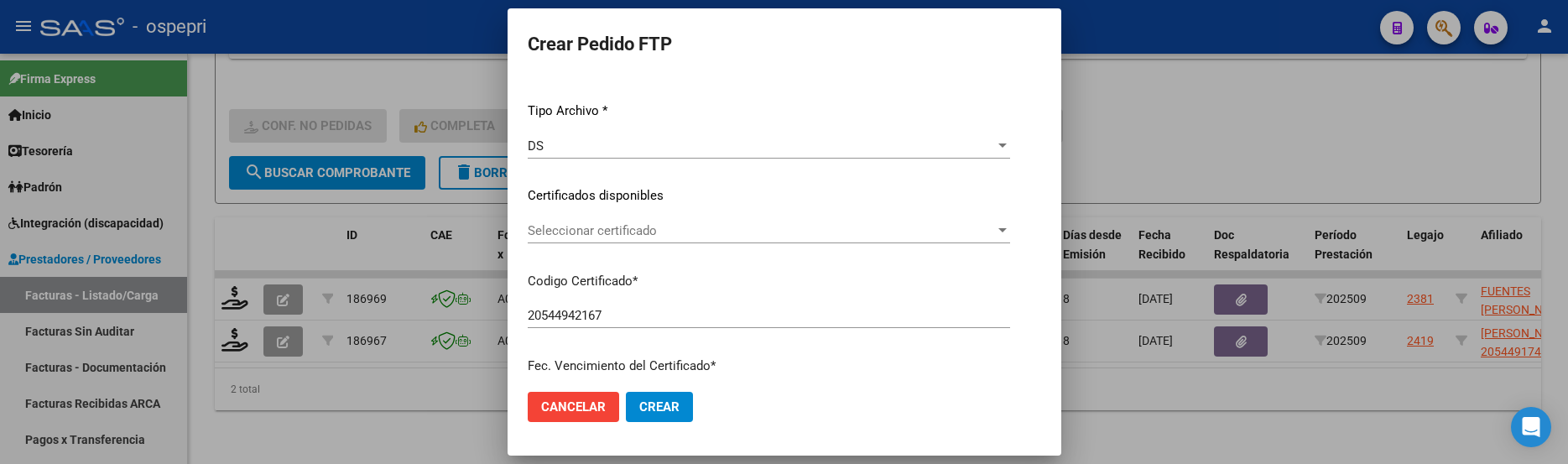
click at [1003, 228] on div at bounding box center [1003, 230] width 8 height 5
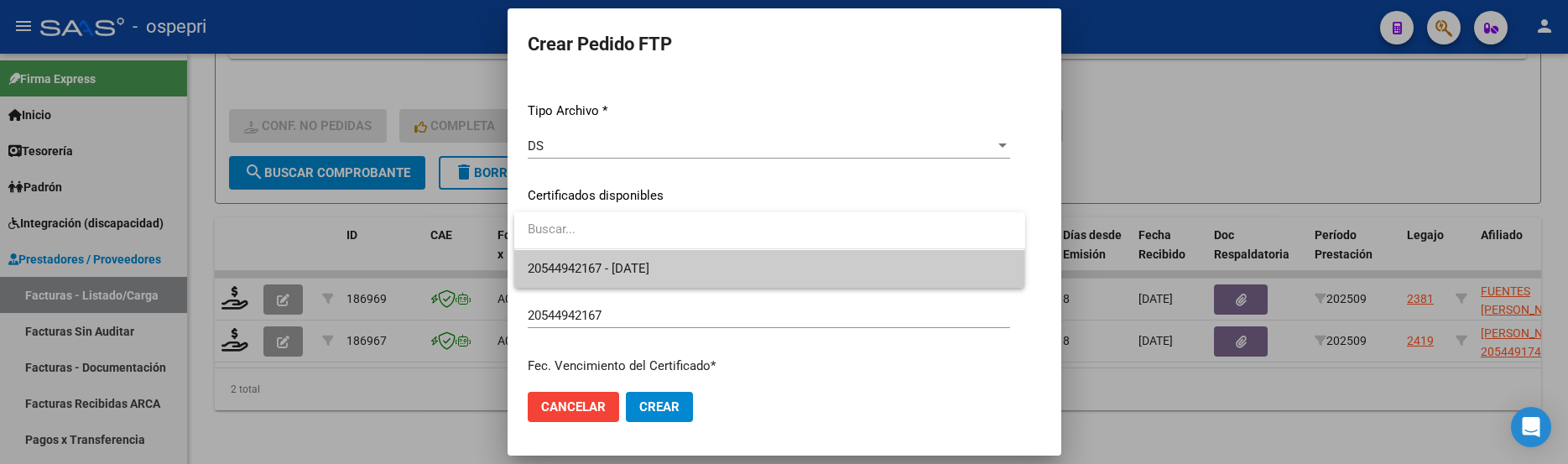
click at [881, 262] on span "20544942167 - 2030-06-24" at bounding box center [770, 269] width 484 height 38
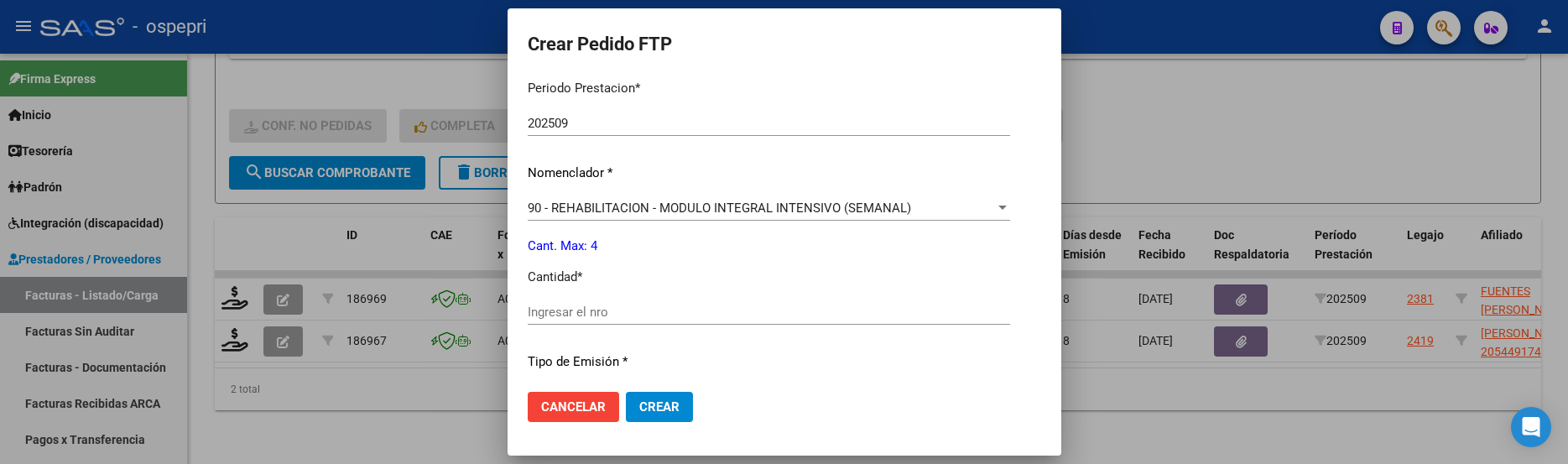
scroll to position [588, 0]
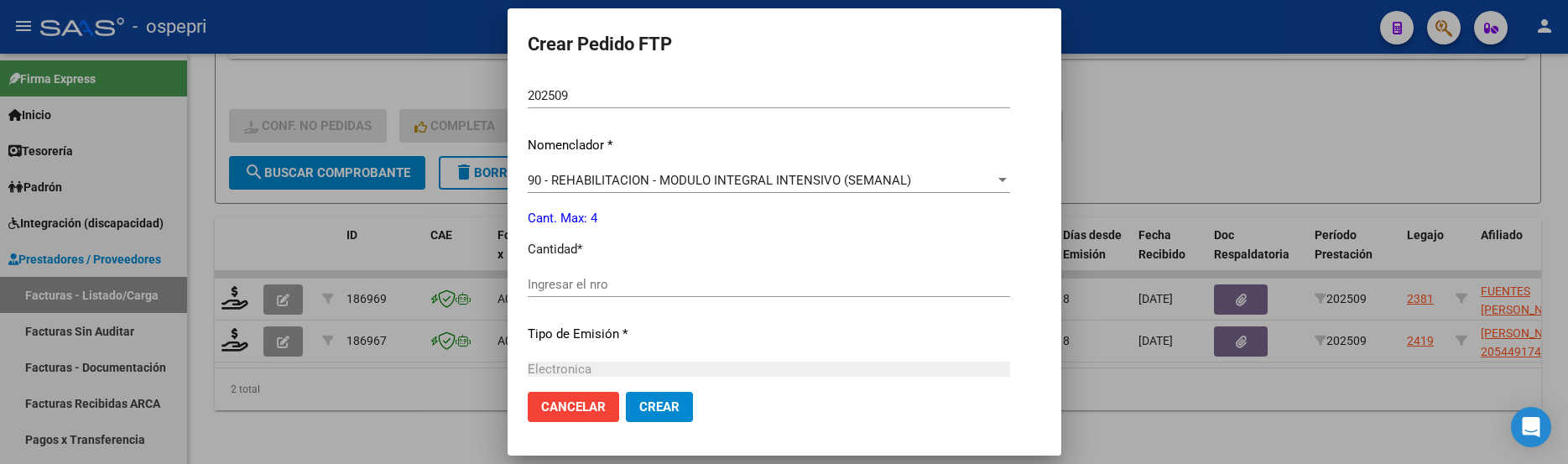
click at [730, 287] on input "Ingresar el nro" at bounding box center [769, 285] width 482 height 15
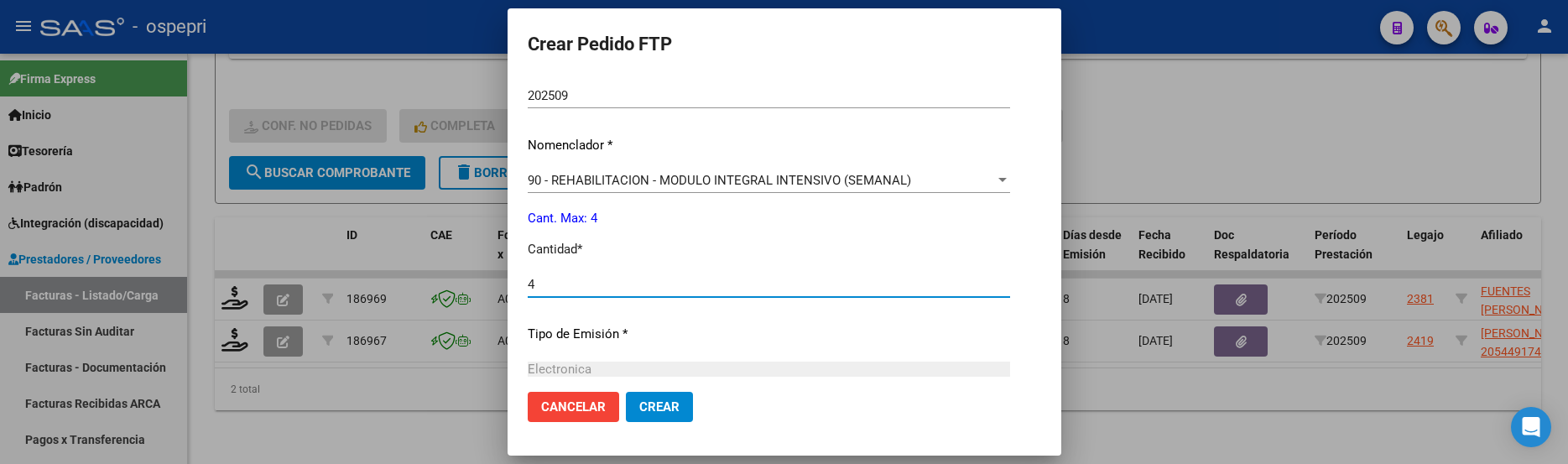
scroll to position [776, 0]
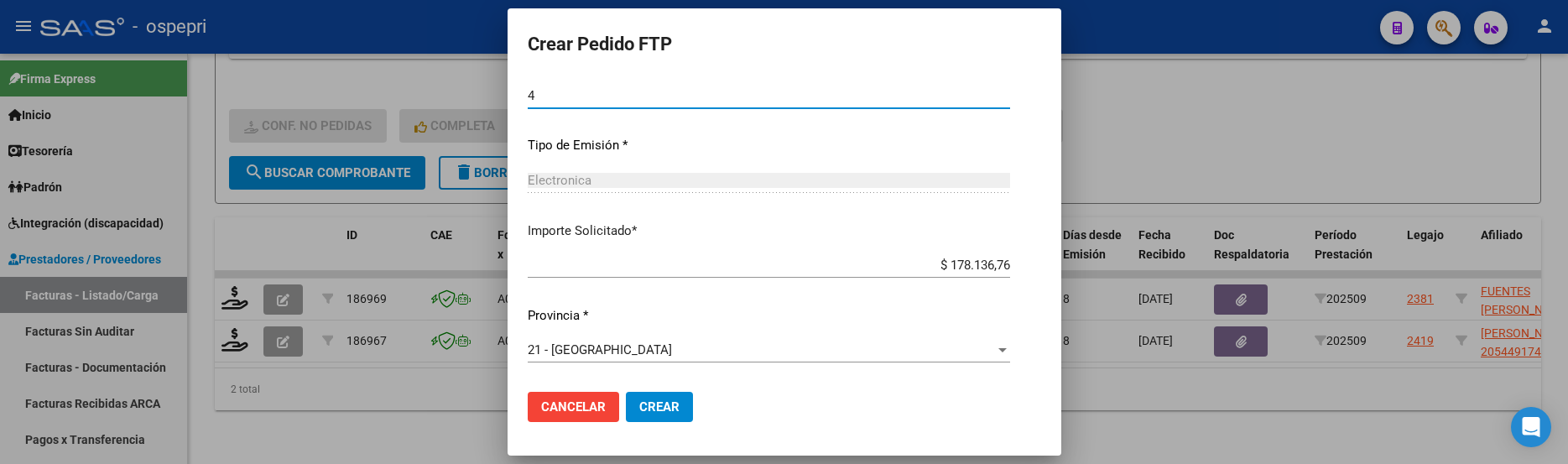
type input "4"
click at [643, 407] on span "Crear" at bounding box center [660, 407] width 41 height 15
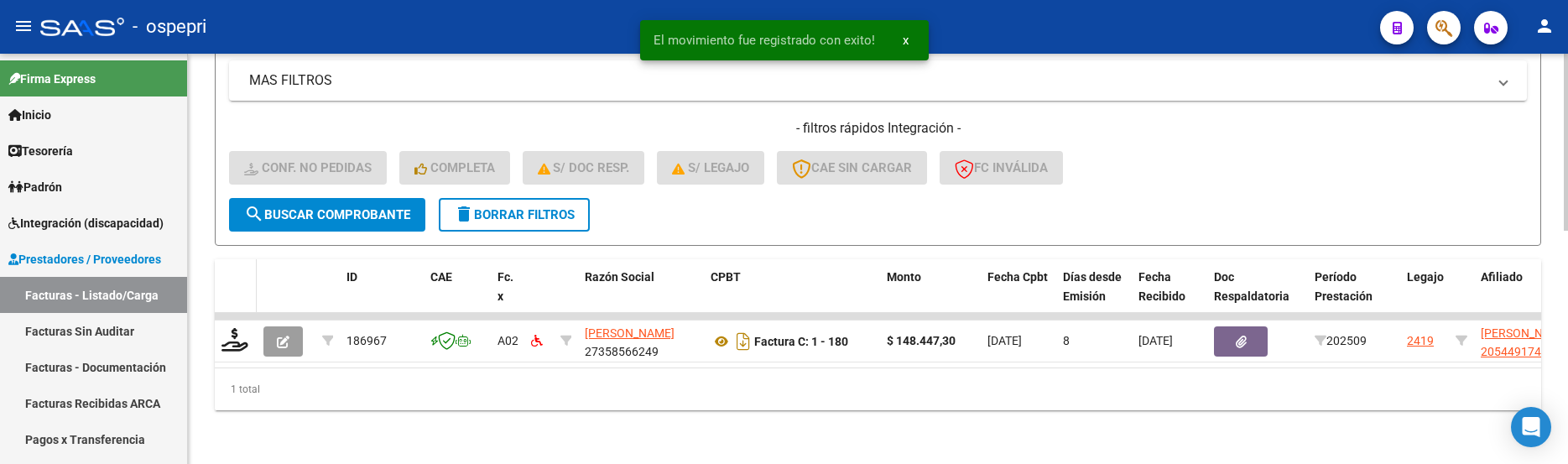
scroll to position [541, 0]
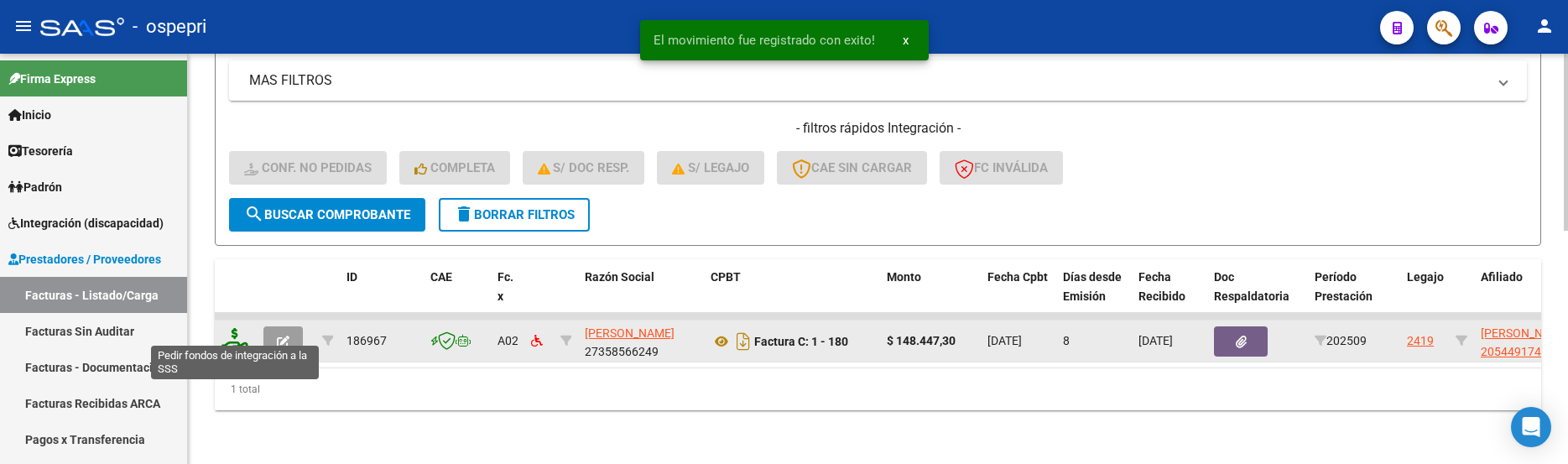
click at [237, 332] on icon at bounding box center [235, 339] width 27 height 23
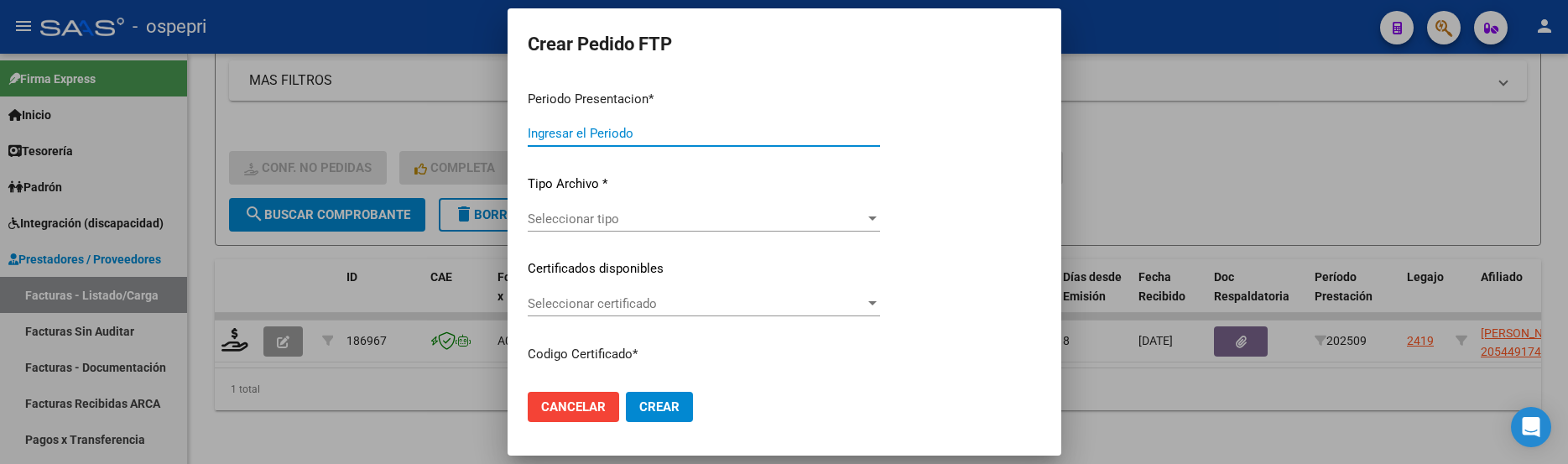
type input "202509"
type input "$ 148.447,30"
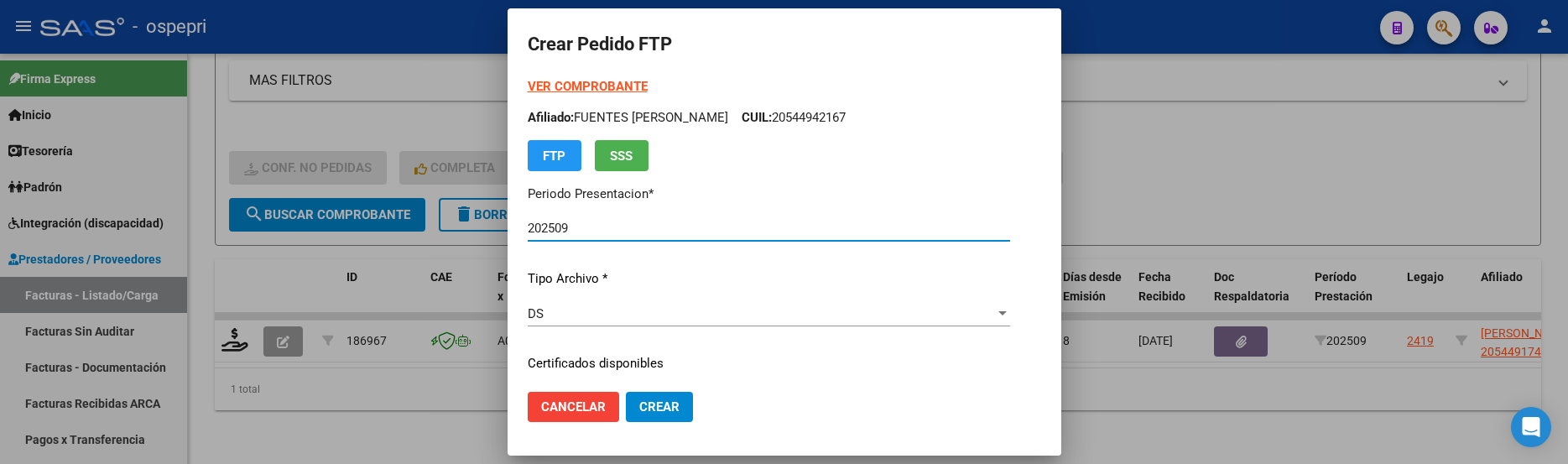
type input "2054491746-4"
type input "2027-05-01"
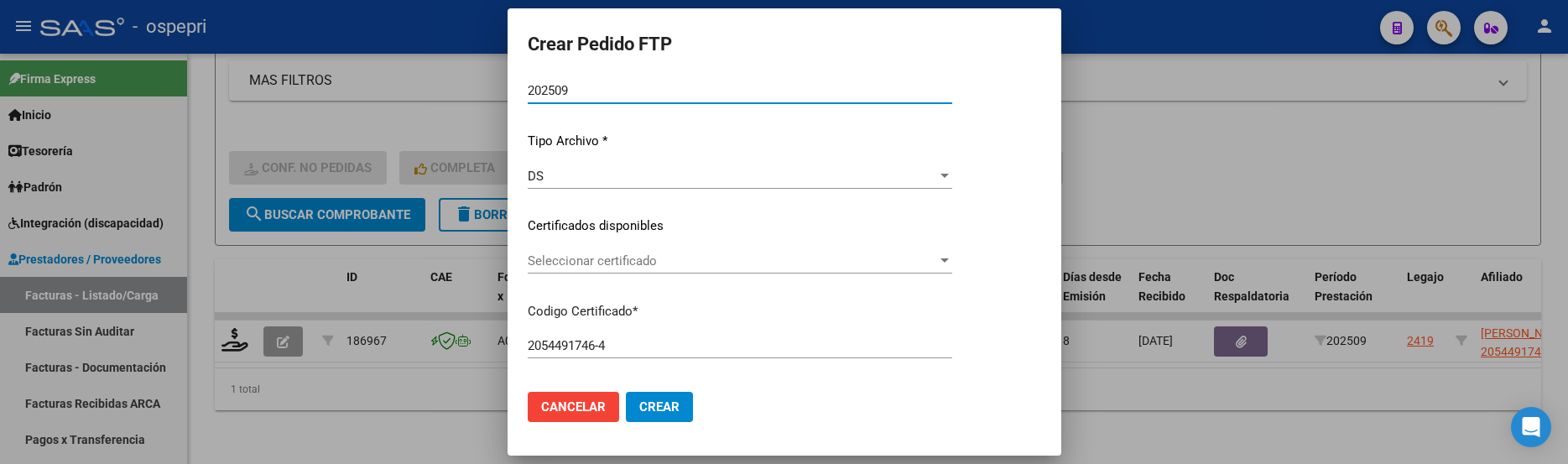
scroll to position [168, 0]
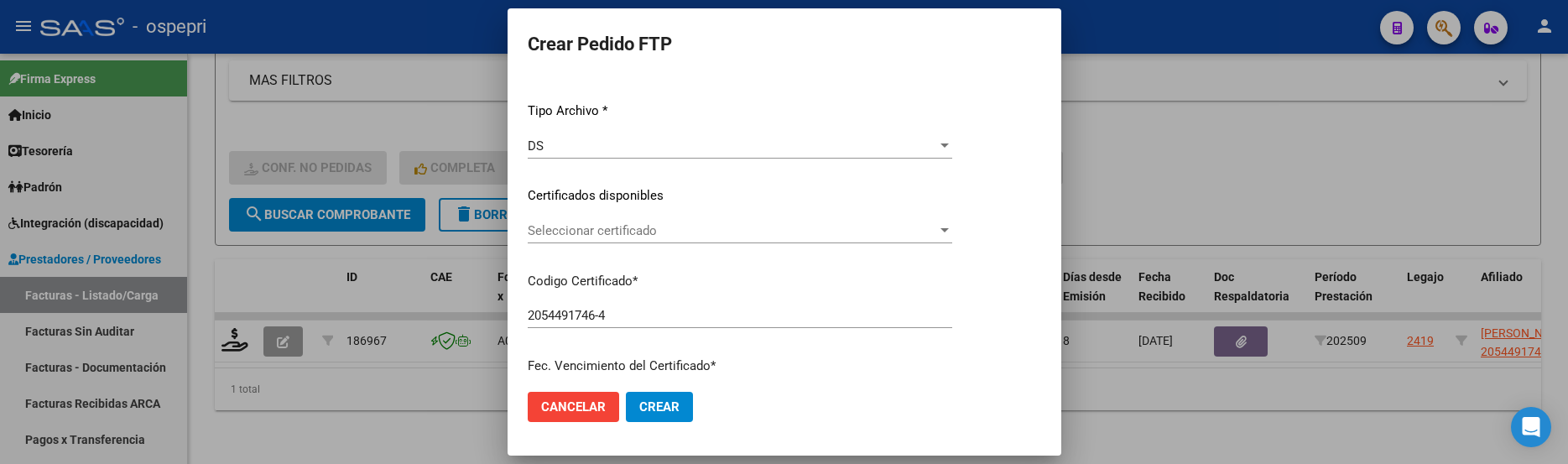
click at [949, 231] on div at bounding box center [944, 230] width 8 height 5
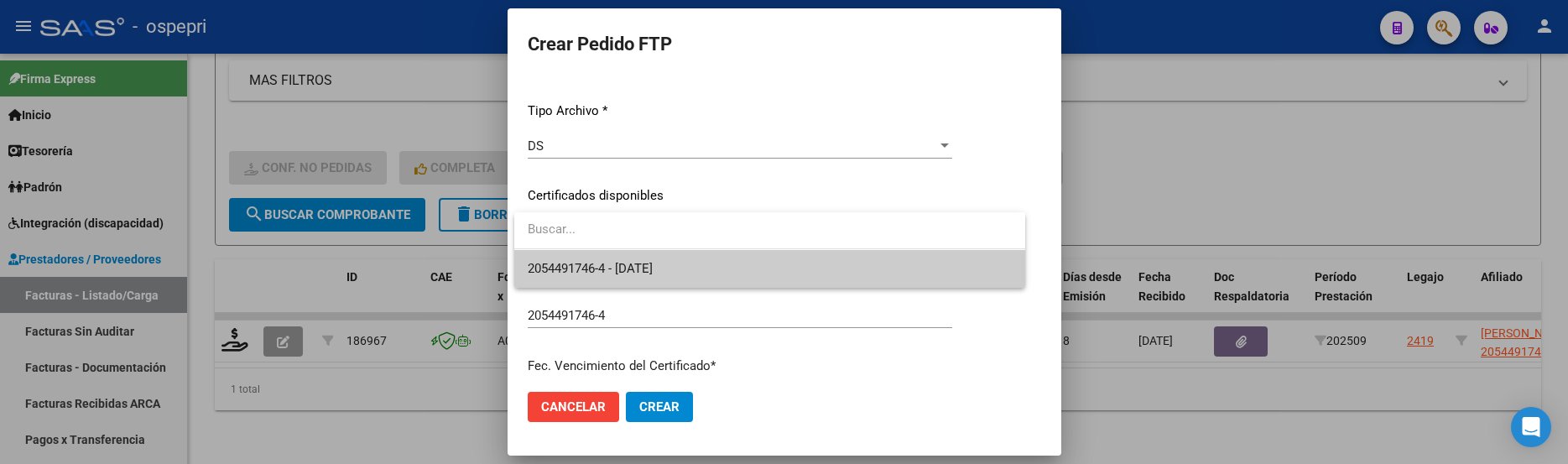
click at [934, 255] on span "2054491746-4 - 2027-05-01" at bounding box center [770, 269] width 484 height 38
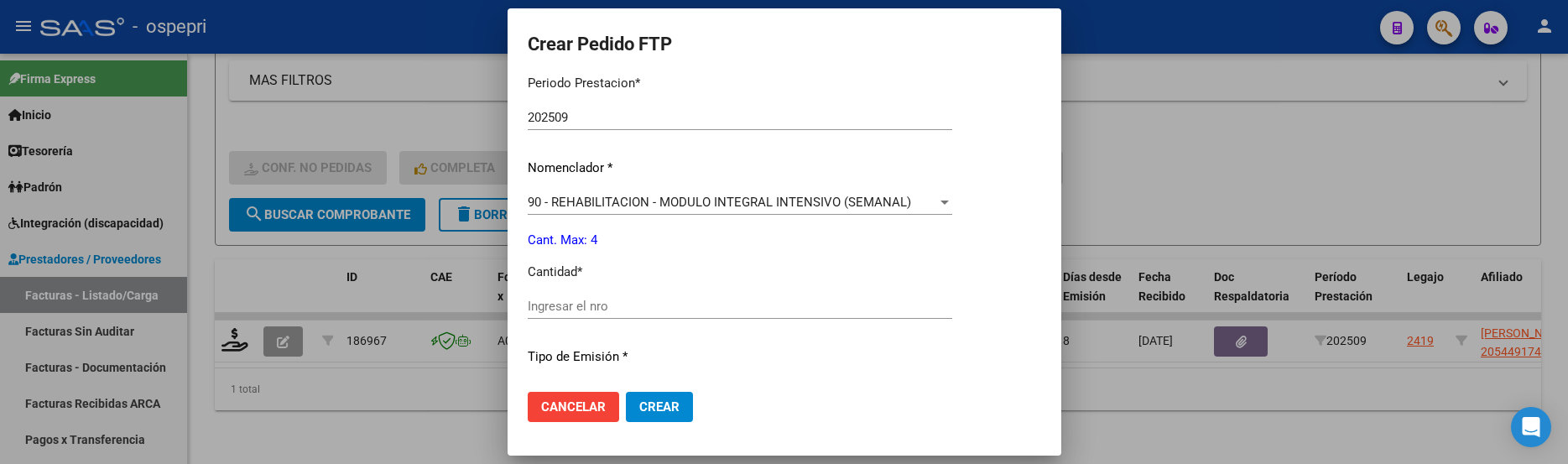
scroll to position [588, 0]
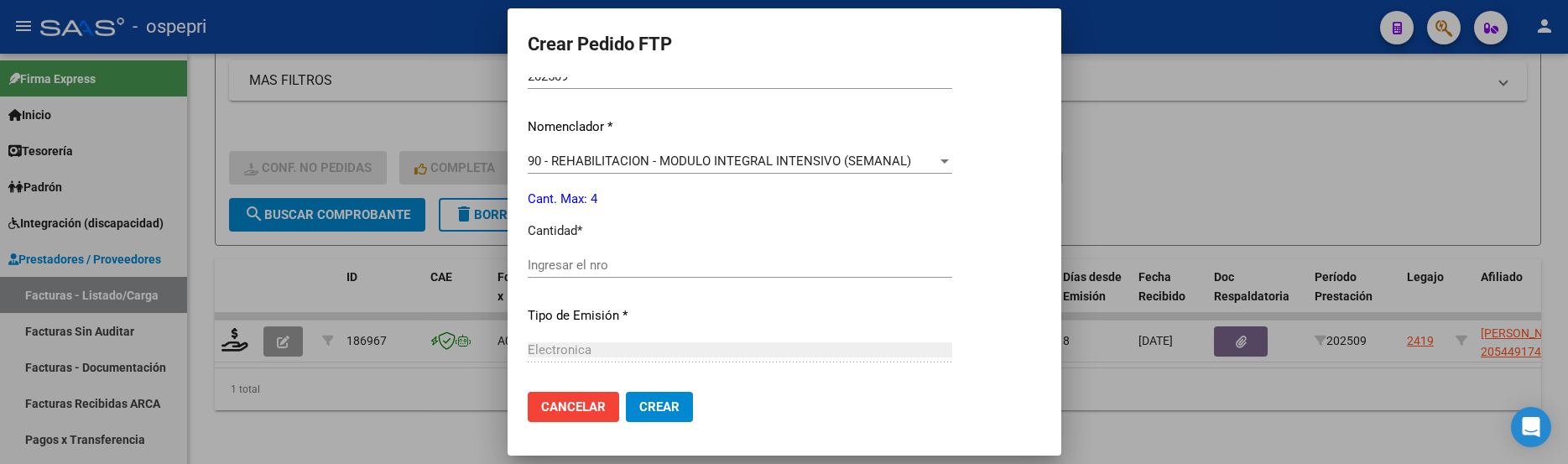
click at [617, 267] on input "Ingresar el nro" at bounding box center [740, 265] width 425 height 15
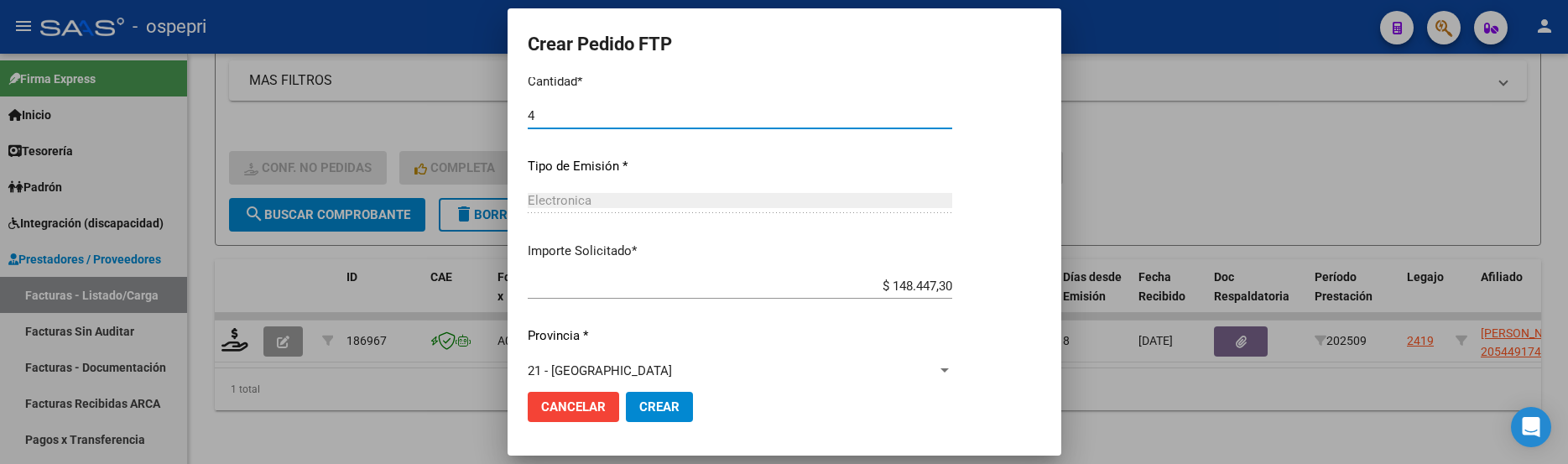
scroll to position [758, 0]
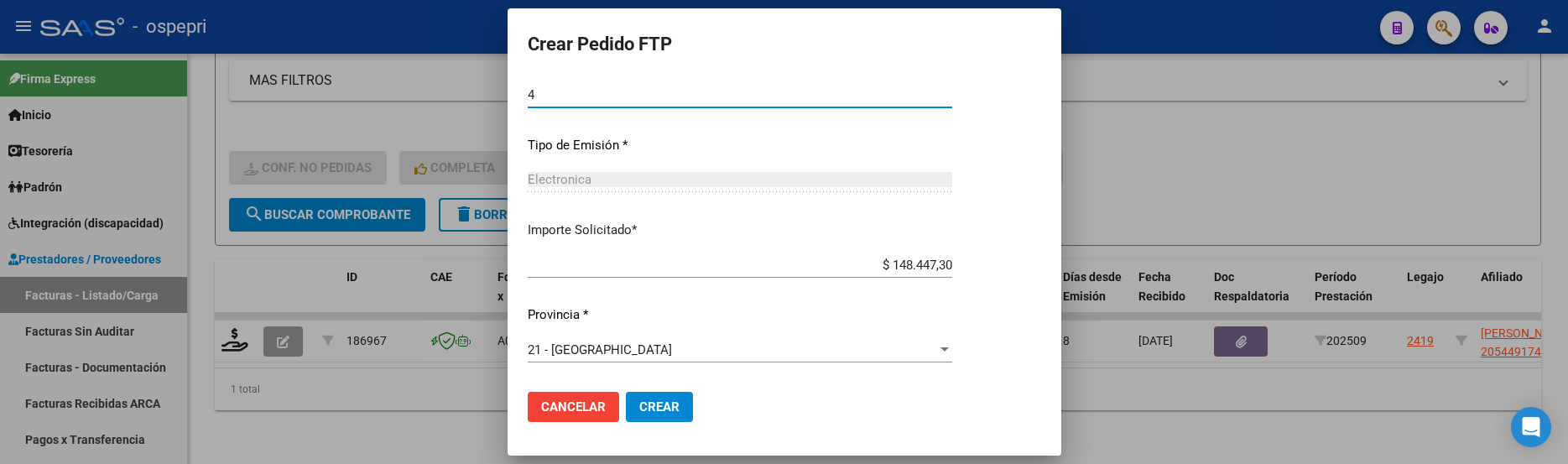
type input "4"
click at [665, 406] on span "Crear" at bounding box center [660, 407] width 41 height 15
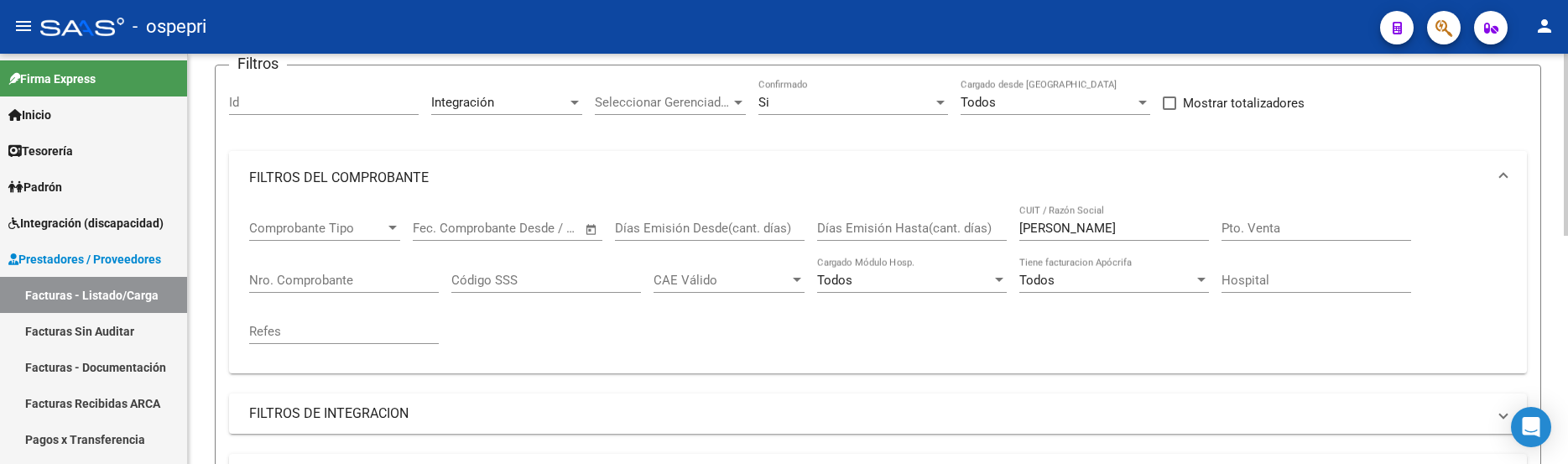
scroll to position [96, 0]
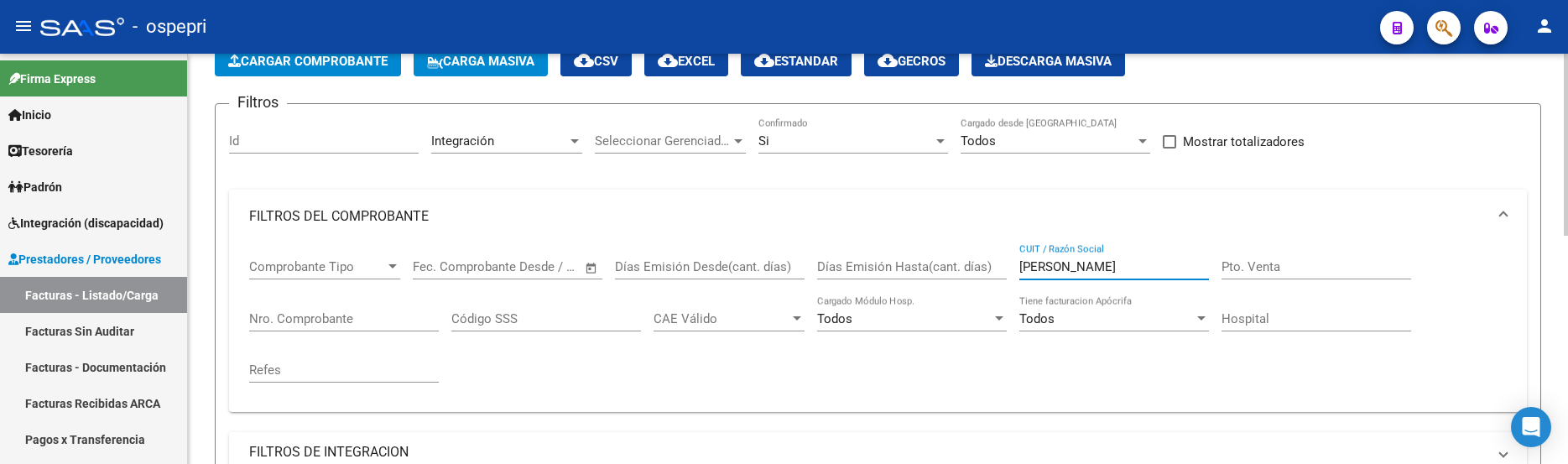
drag, startPoint x: 1080, startPoint y: 266, endPoint x: 1008, endPoint y: 264, distance: 72.0
click at [1008, 264] on div "Comprobante Tipo Comprobante Tipo Fecha inicio – Fecha fin Fec. Comprobante Des…" at bounding box center [878, 321] width 1258 height 155
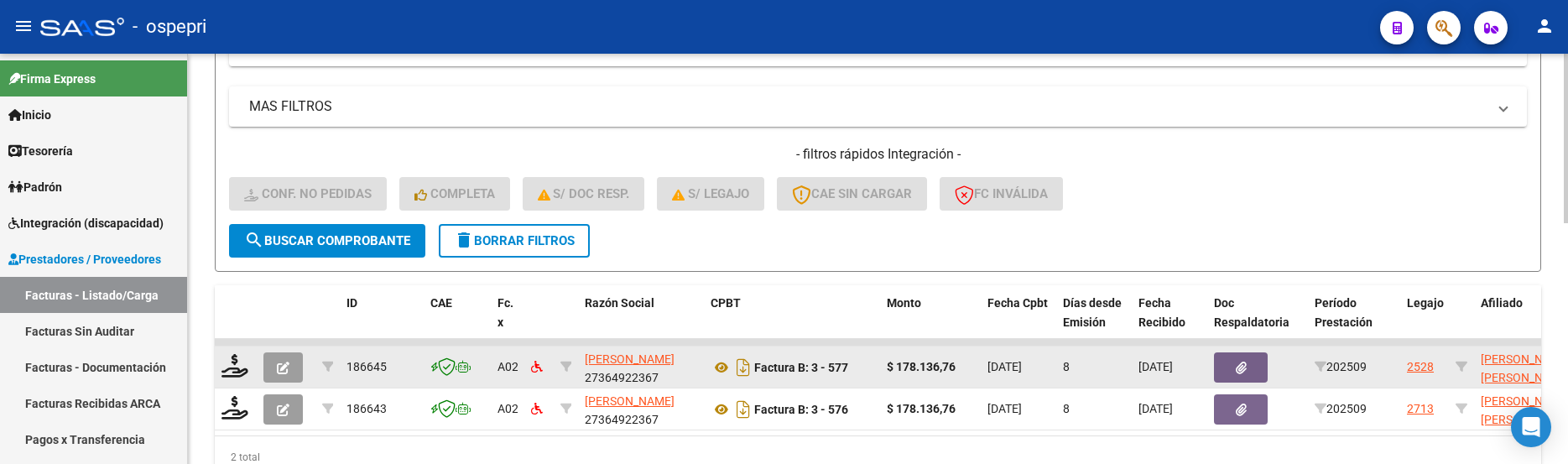
scroll to position [582, 0]
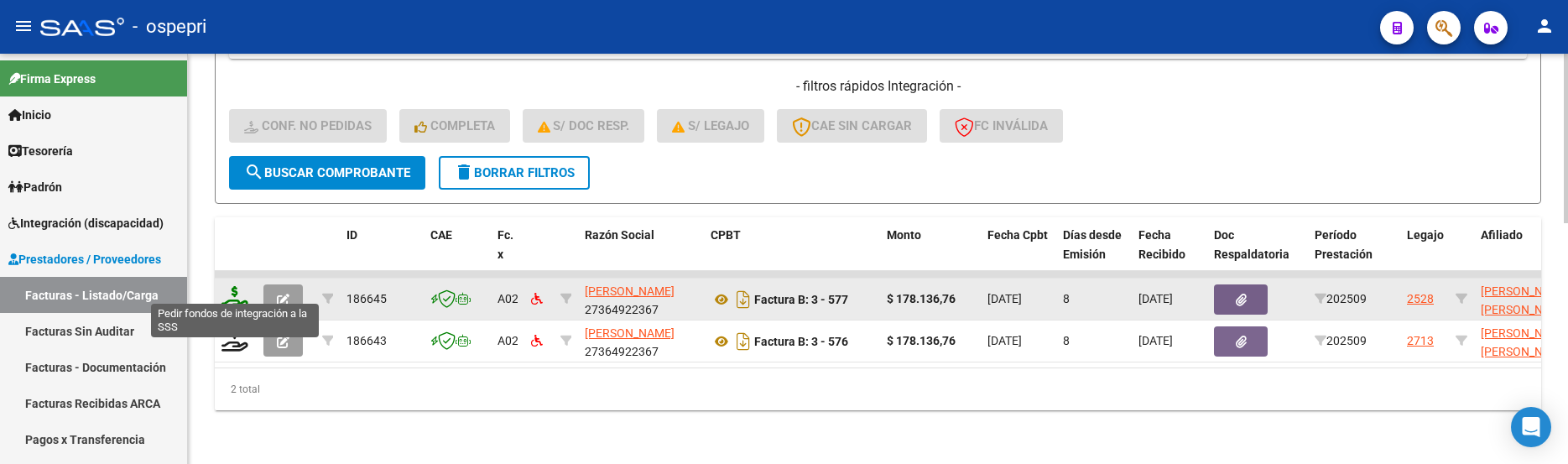
type input "cianci daiana"
click at [234, 287] on icon at bounding box center [235, 298] width 27 height 23
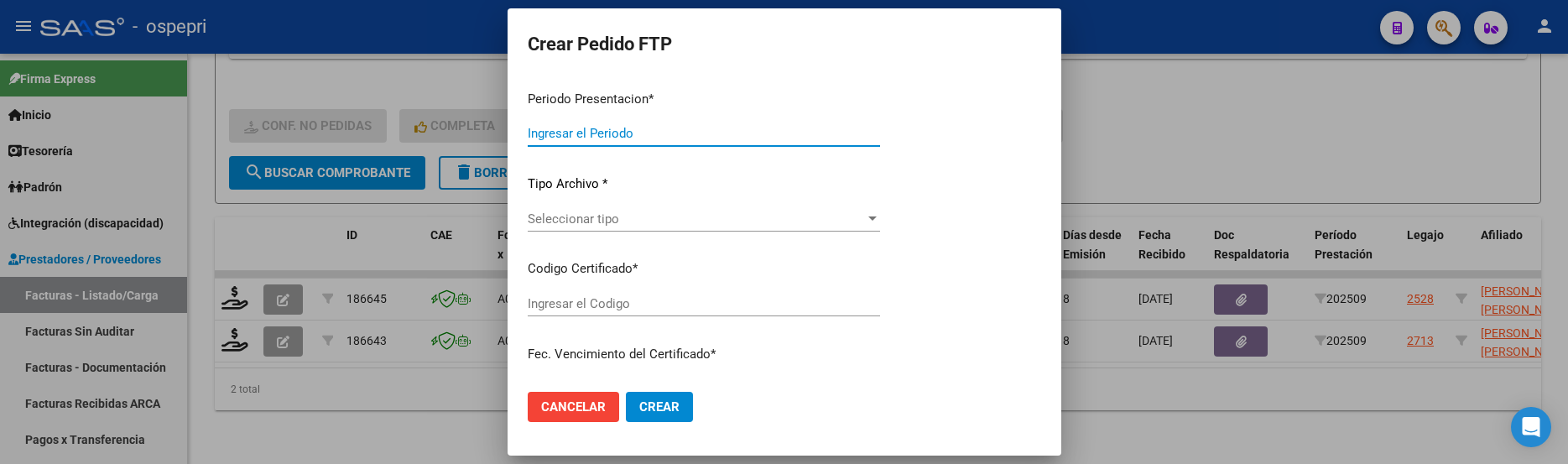
type input "202509"
type input "$ 178.136,76"
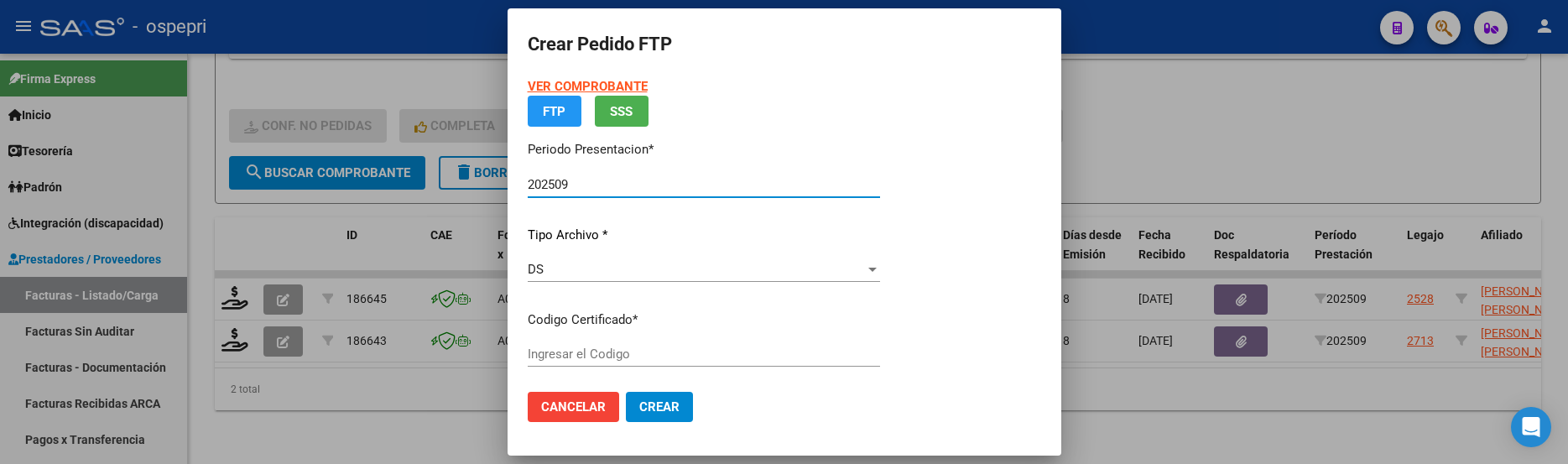
type input "2055634614-4"
type input "2027-04-25"
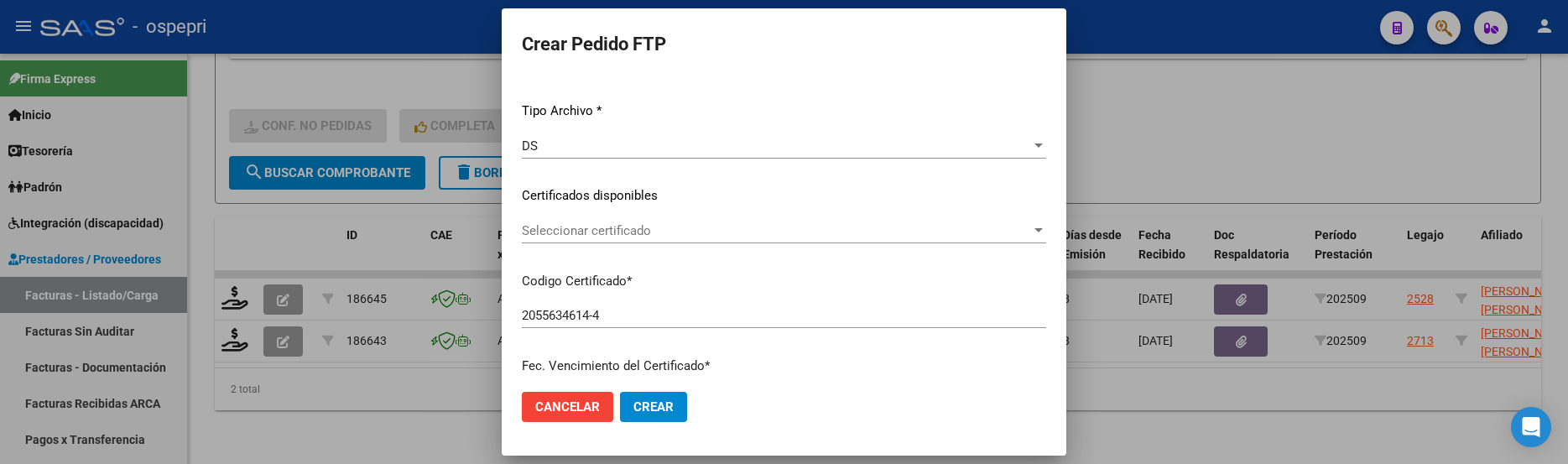
scroll to position [251, 0]
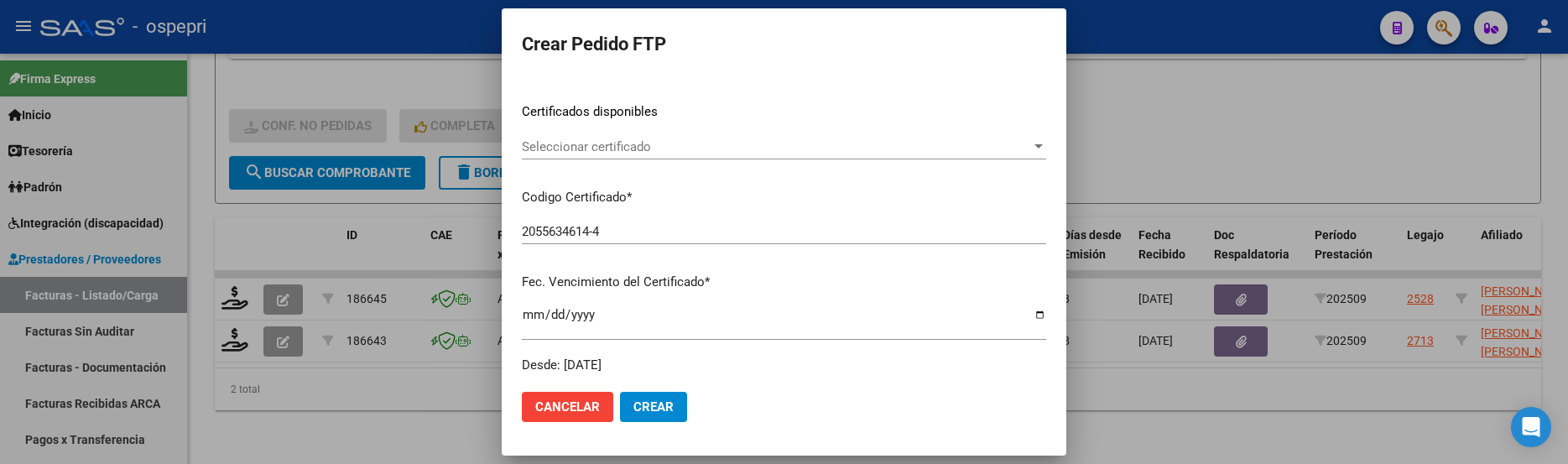
click at [1043, 144] on div at bounding box center [1039, 146] width 8 height 5
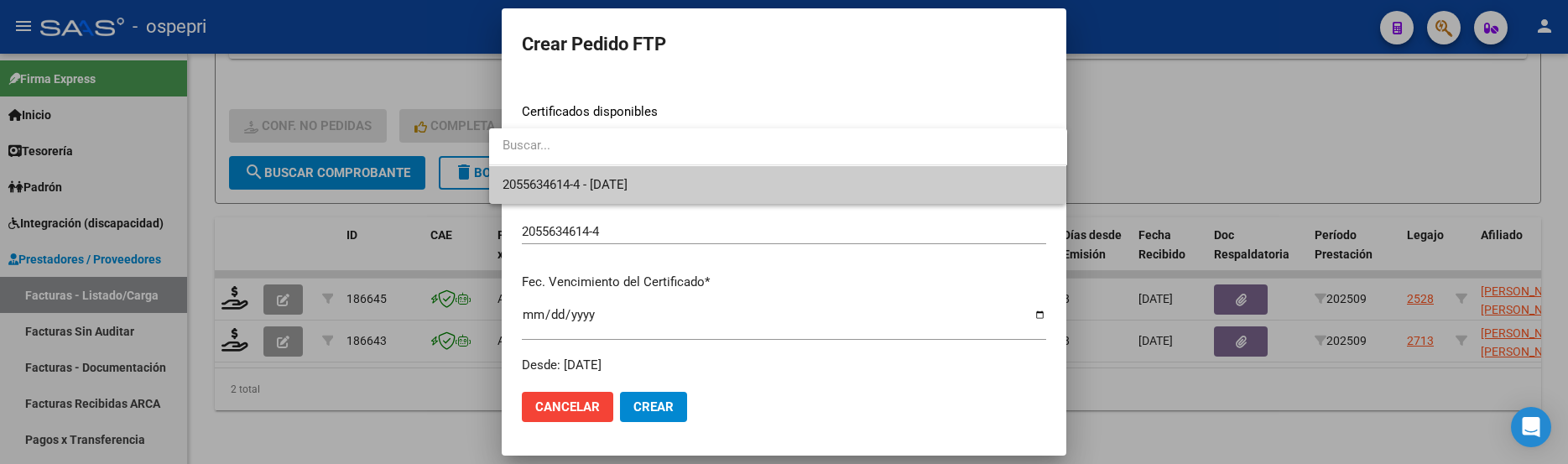
click at [964, 188] on span "2055634614-4 - 2027-04-25" at bounding box center [778, 185] width 552 height 38
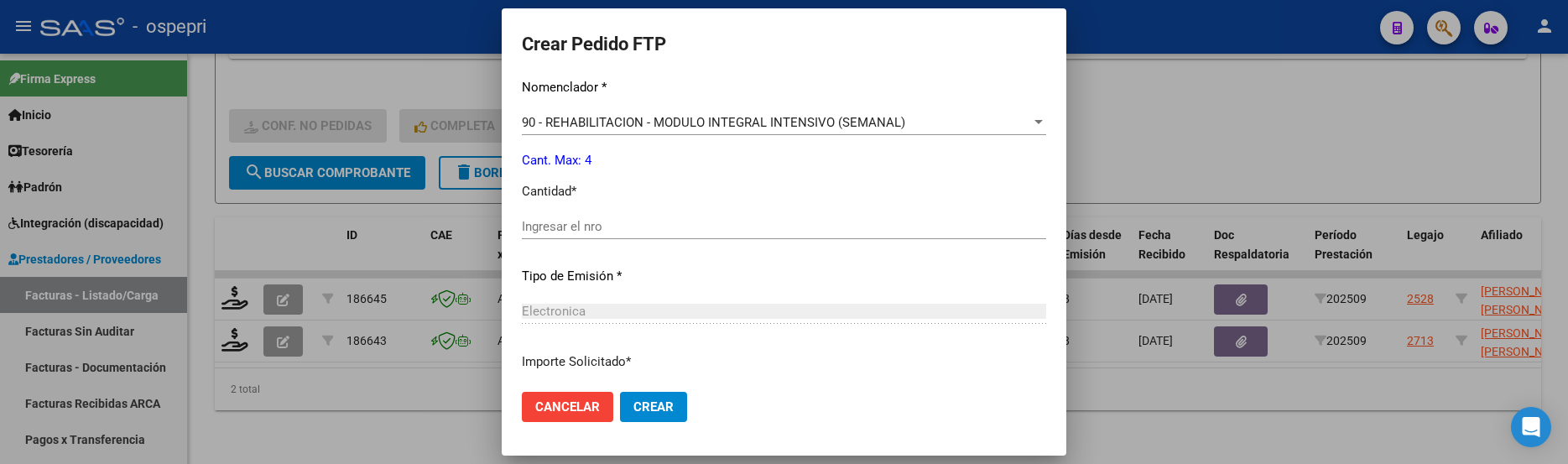
scroll to position [672, 0]
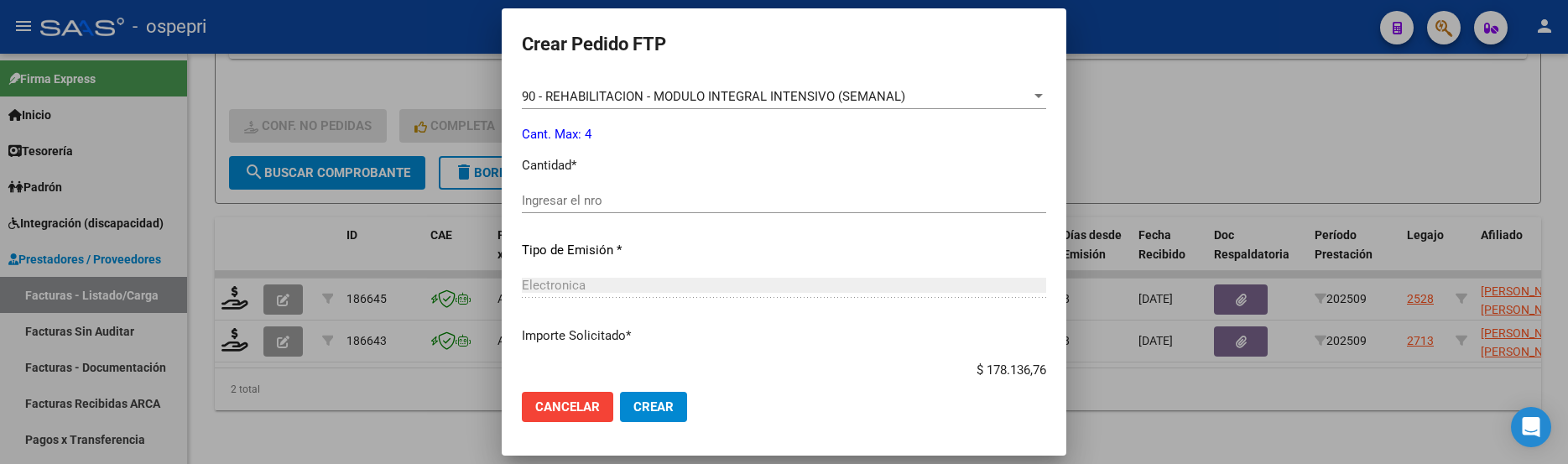
click at [549, 205] on input "Ingresar el nro" at bounding box center [784, 201] width 525 height 15
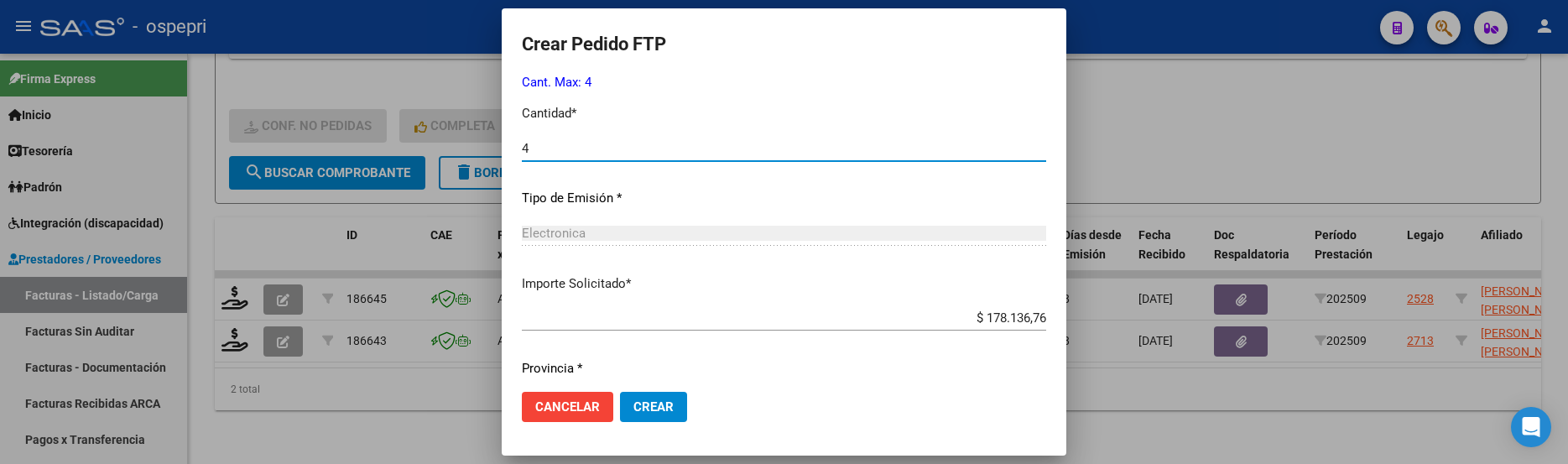
scroll to position [776, 0]
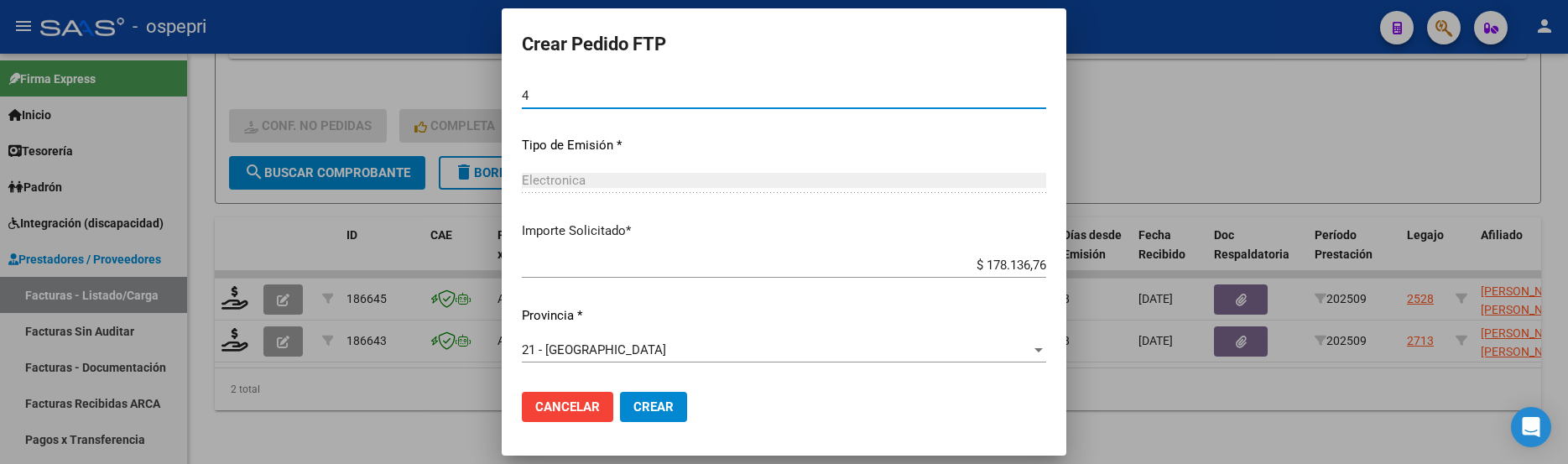
type input "4"
click at [634, 407] on span "Crear" at bounding box center [654, 407] width 41 height 15
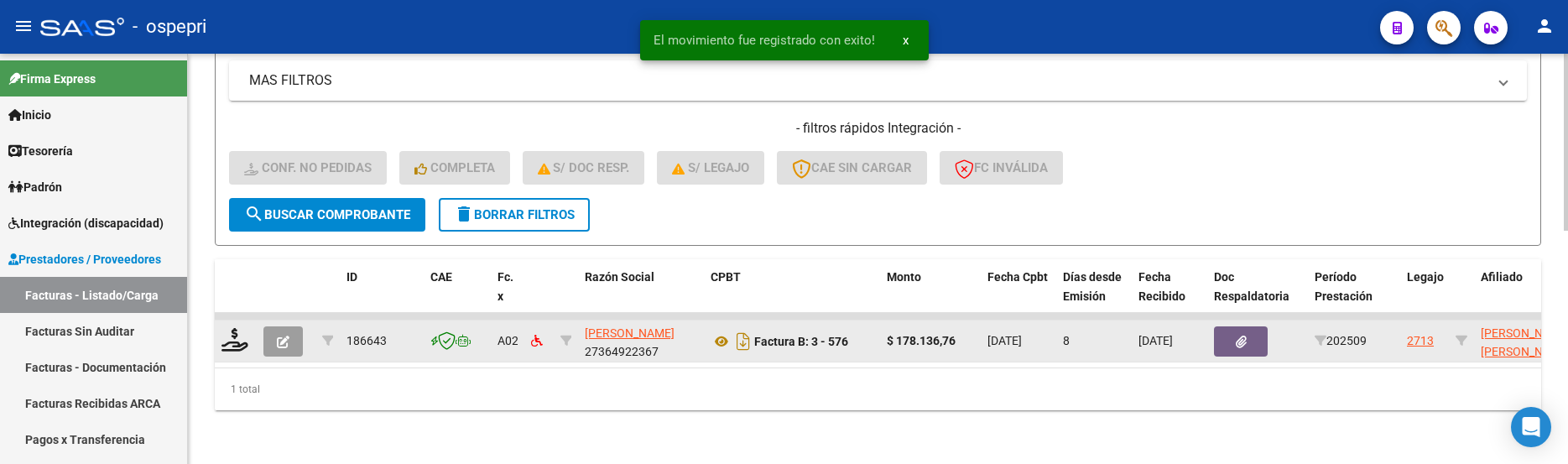
scroll to position [541, 0]
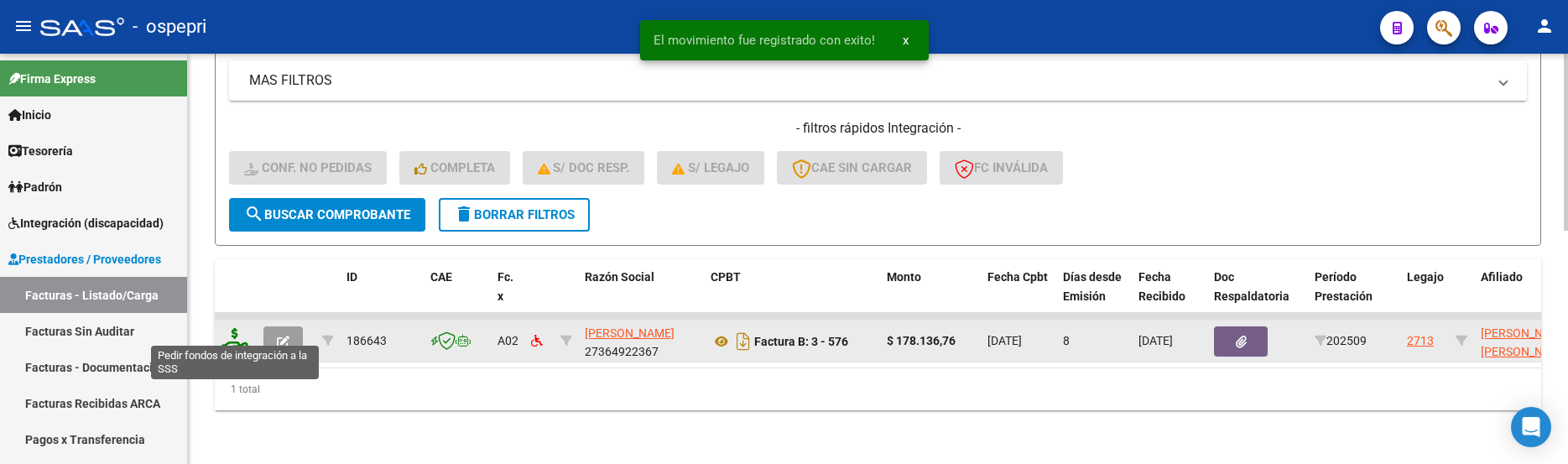
click at [239, 336] on icon at bounding box center [235, 339] width 27 height 23
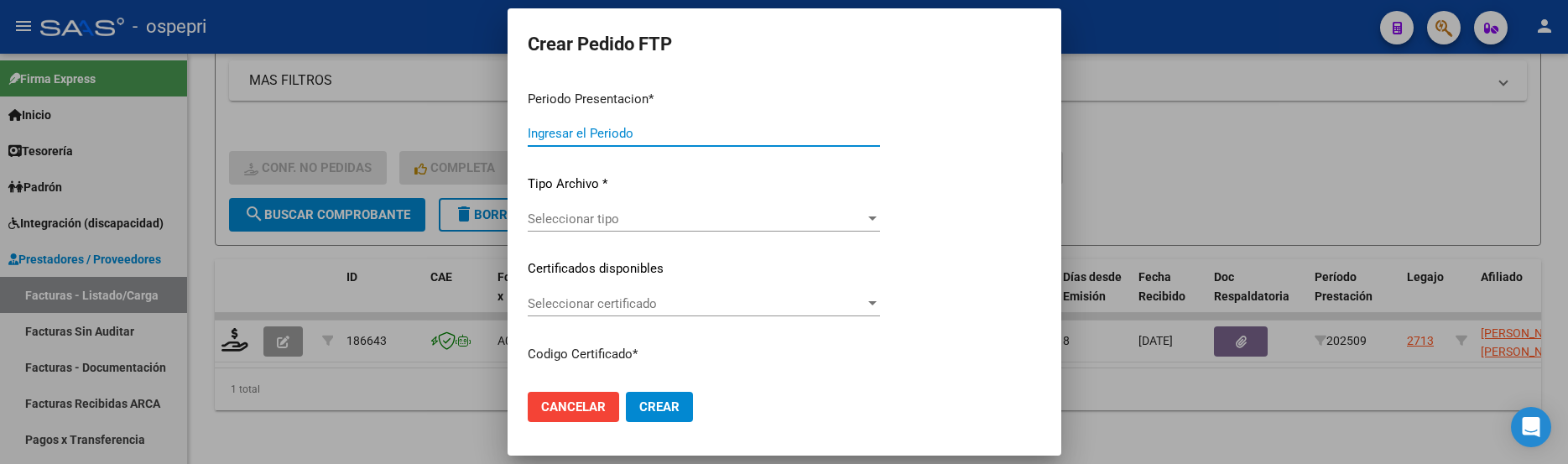
type input "202509"
type input "$ 178.136,76"
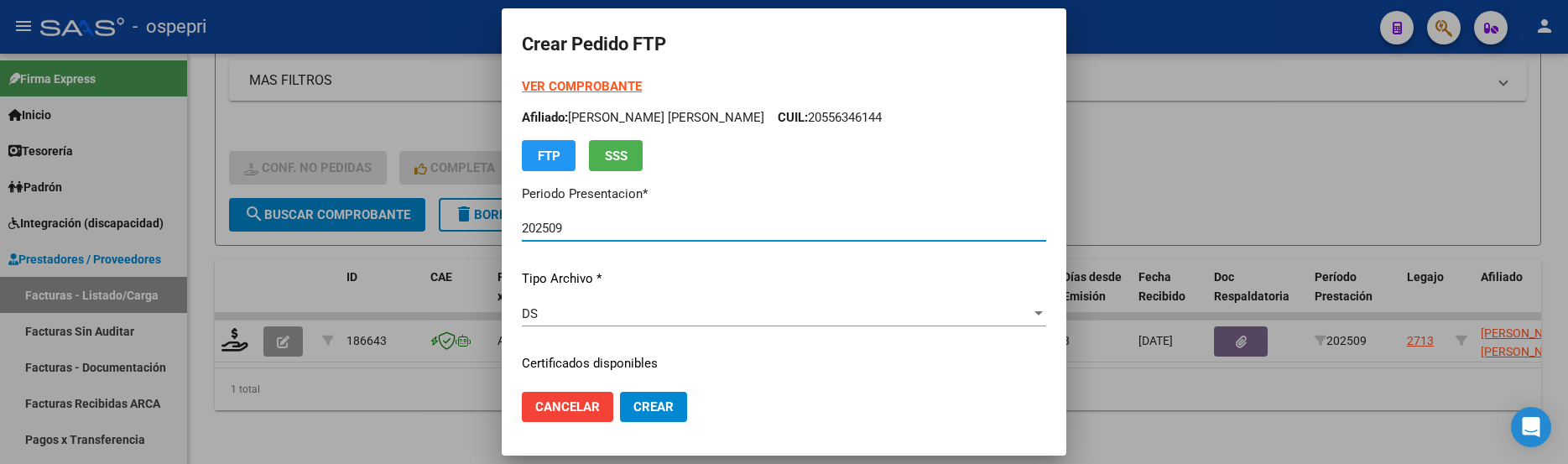
type input "20523209087"
type input "2026-09-29"
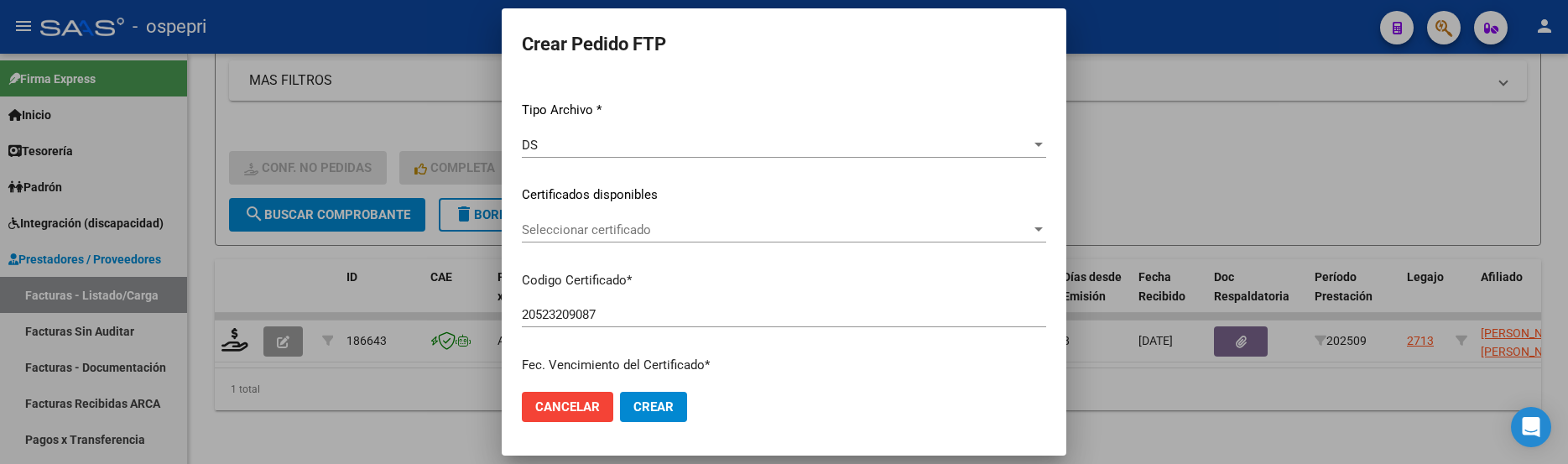
scroll to position [251, 0]
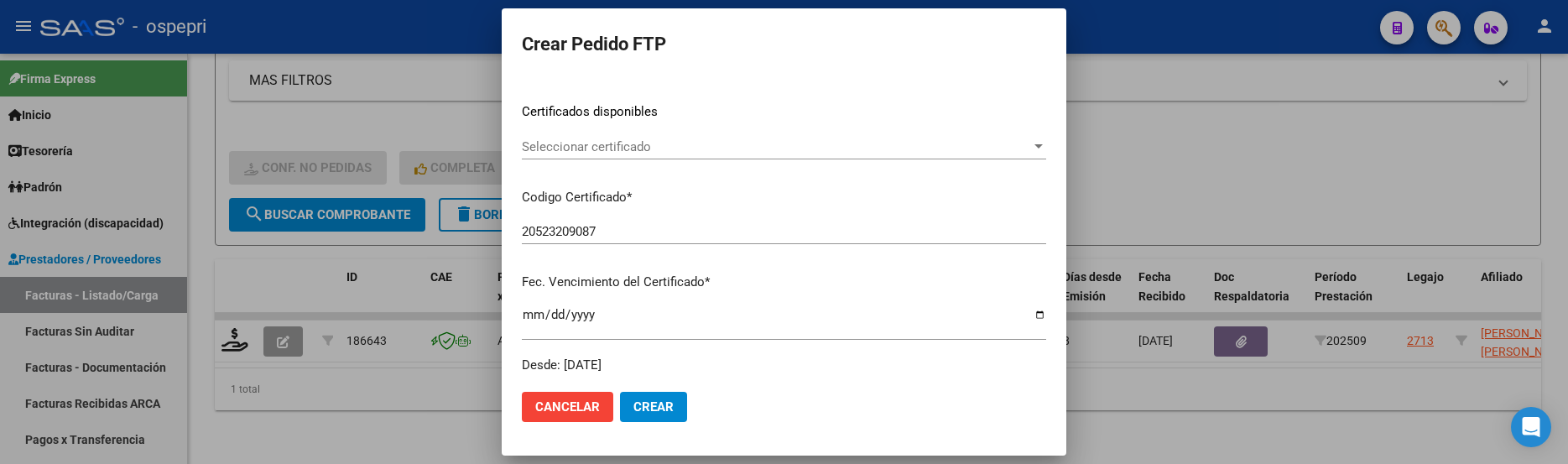
click at [1039, 145] on div at bounding box center [1039, 146] width 8 height 5
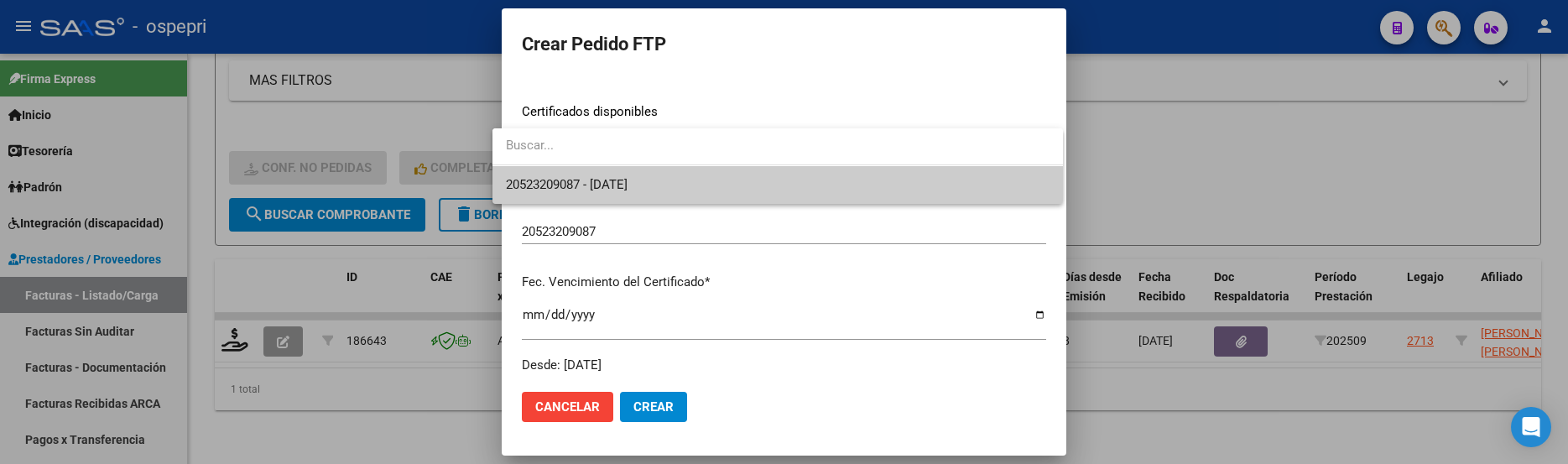
click at [973, 189] on span "20523209087 - 2026-09-29" at bounding box center [778, 185] width 543 height 38
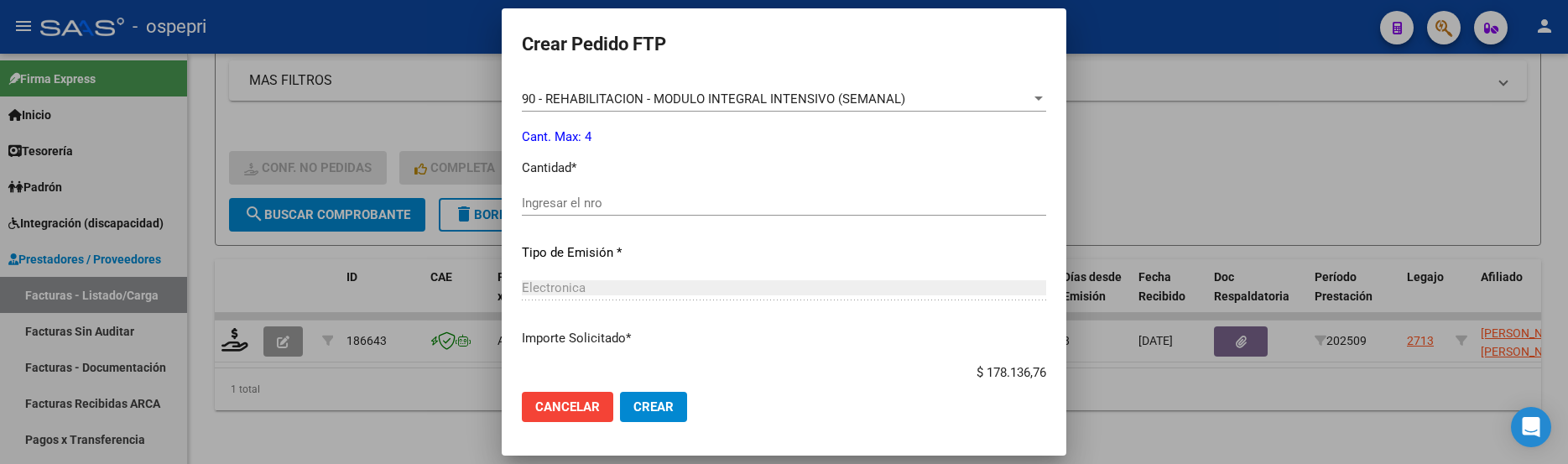
scroll to position [672, 0]
click at [589, 207] on input "Ingresar el nro" at bounding box center [784, 201] width 525 height 15
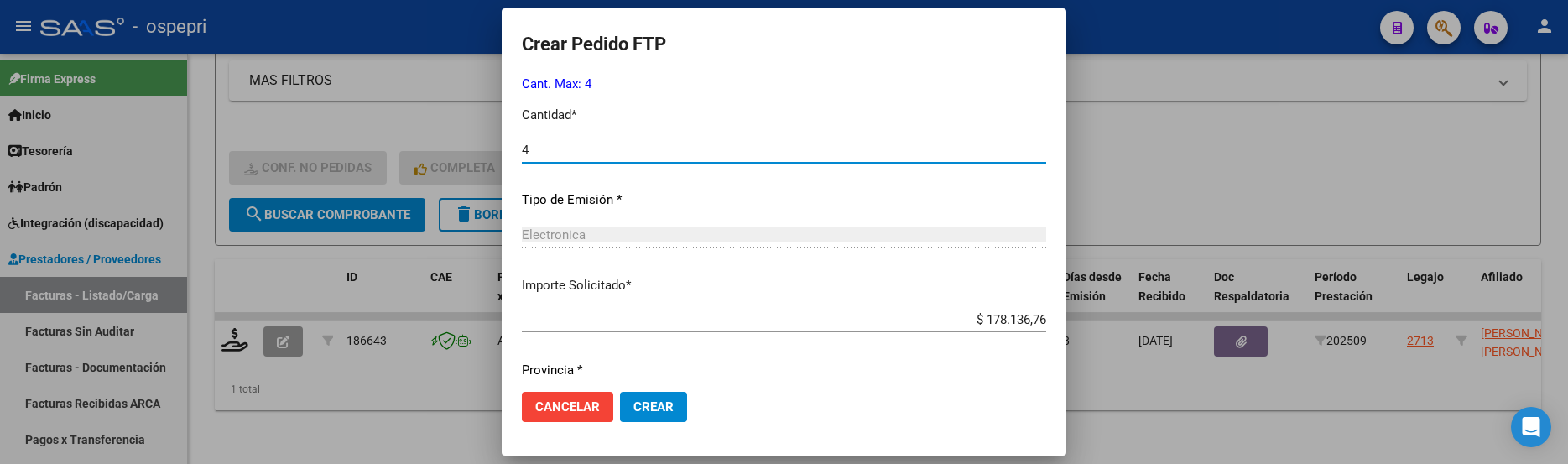
scroll to position [776, 0]
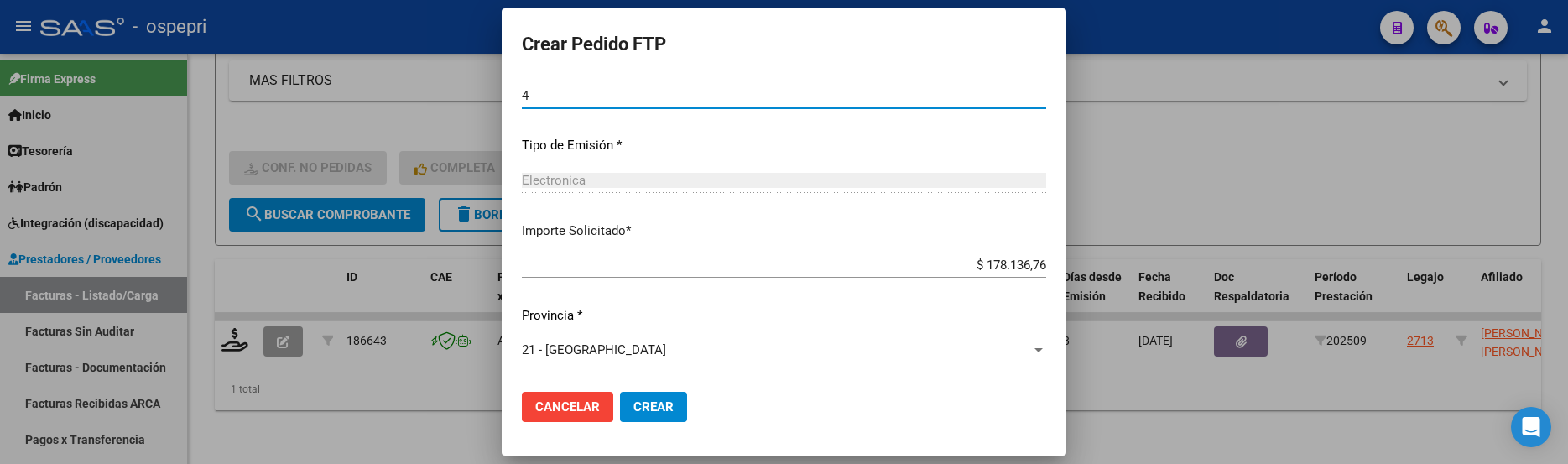
type input "4"
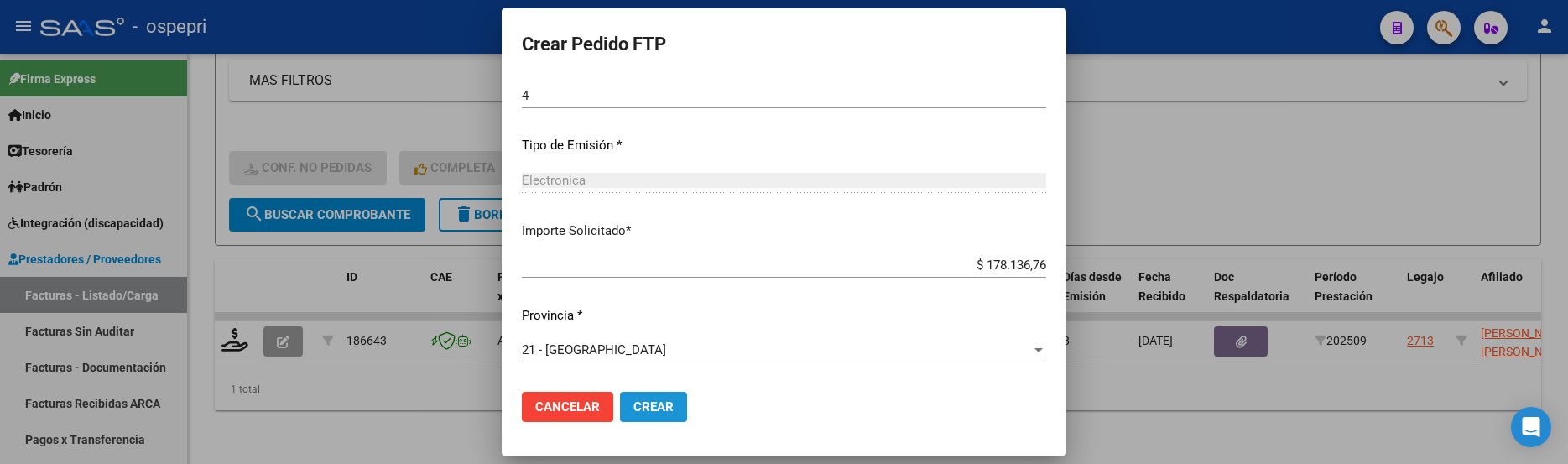
click at [656, 405] on span "Crear" at bounding box center [654, 407] width 41 height 15
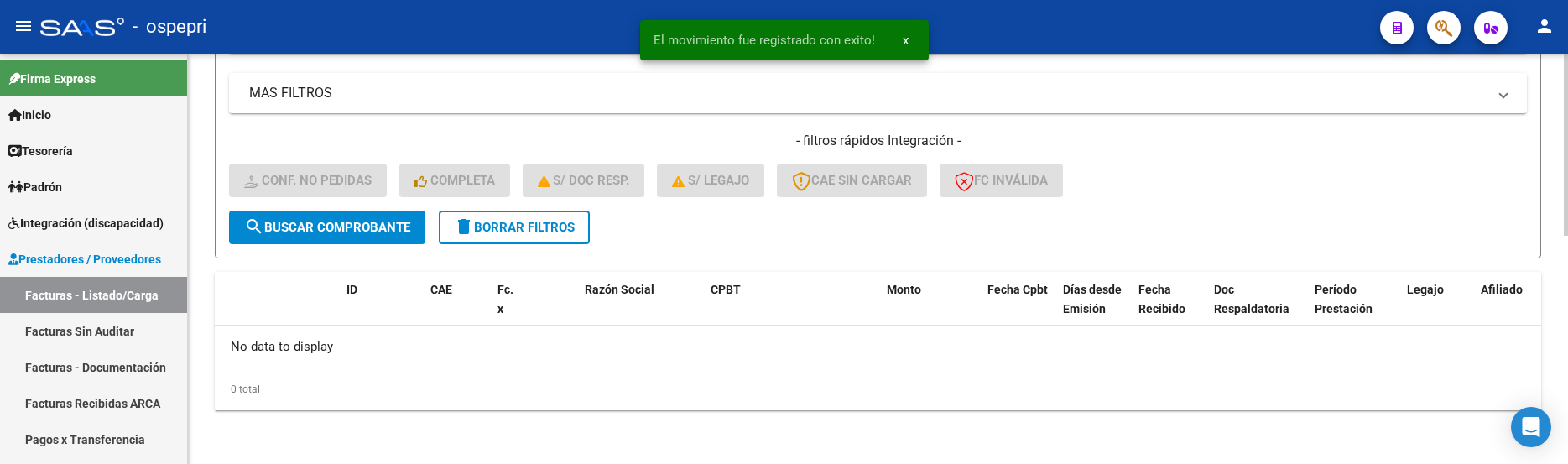
scroll to position [516, 0]
click at [748, 376] on div "0 total" at bounding box center [878, 389] width 1327 height 42
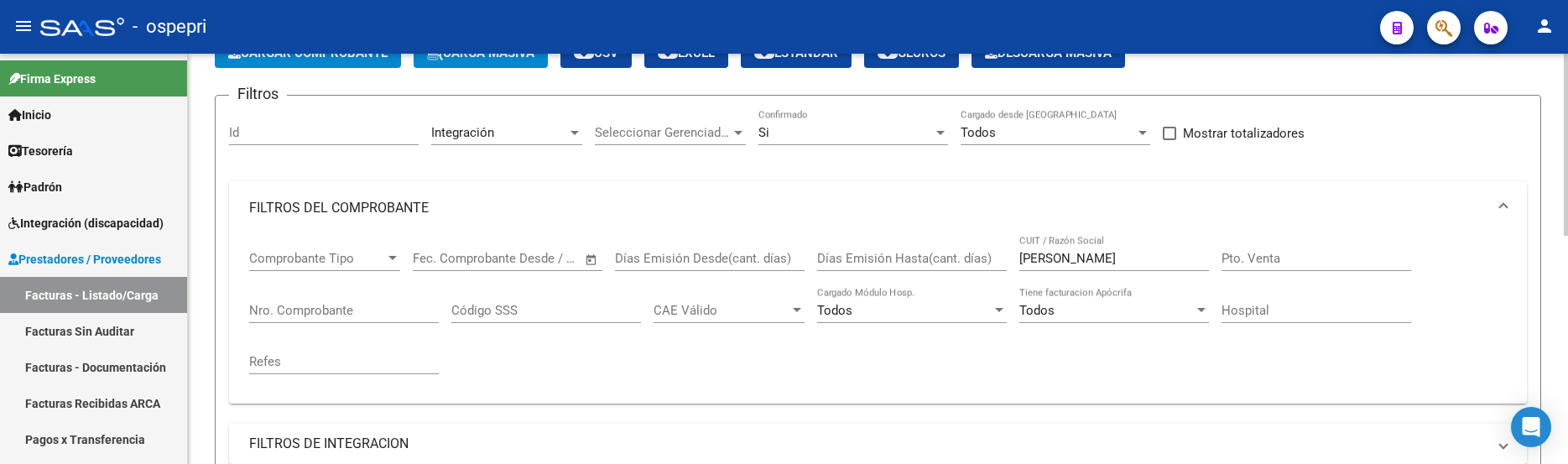
scroll to position [96, 0]
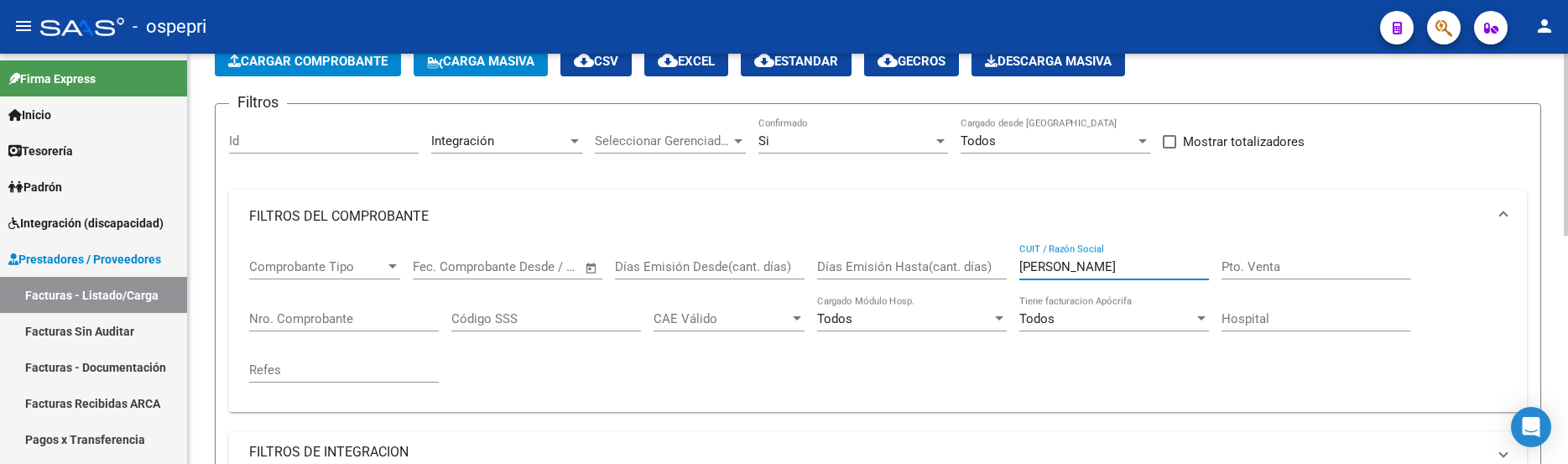
drag, startPoint x: 1101, startPoint y: 265, endPoint x: 1007, endPoint y: 265, distance: 94.0
click at [1007, 265] on div "Comprobante Tipo Comprobante Tipo Fecha inicio – Fecha fin Fec. Comprobante Des…" at bounding box center [878, 321] width 1258 height 155
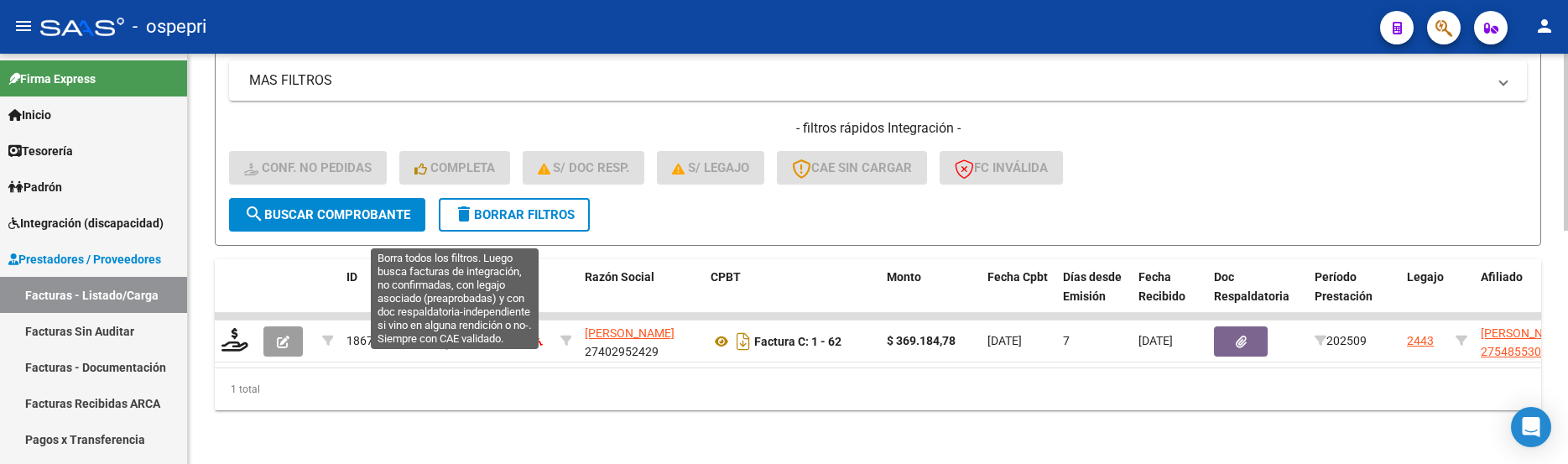
scroll to position [541, 0]
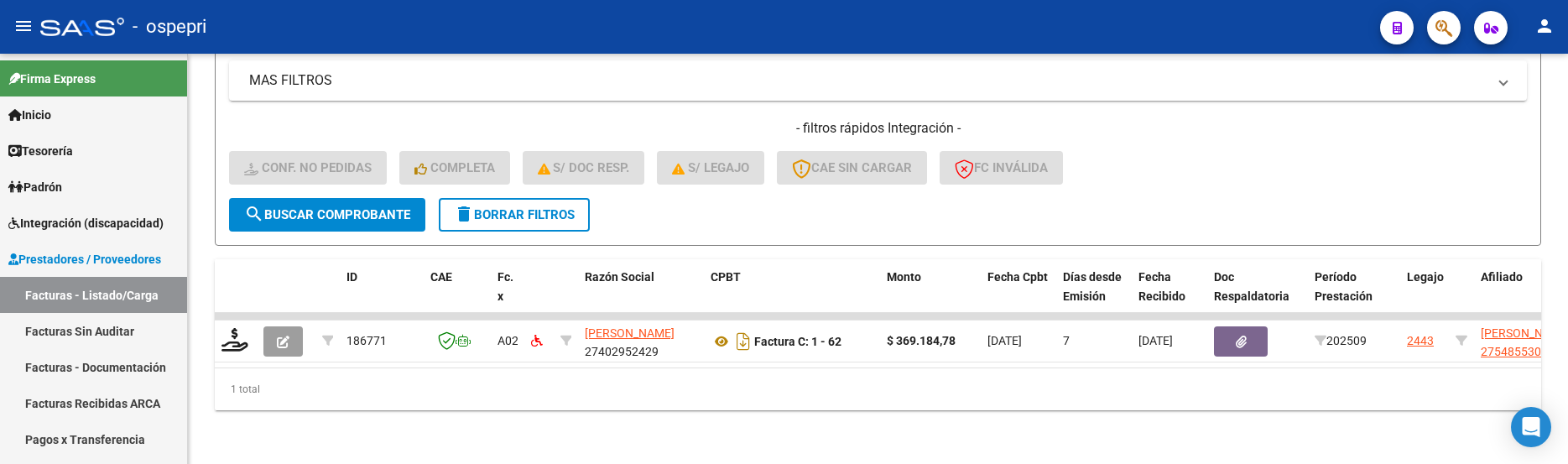
type input "conchillo"
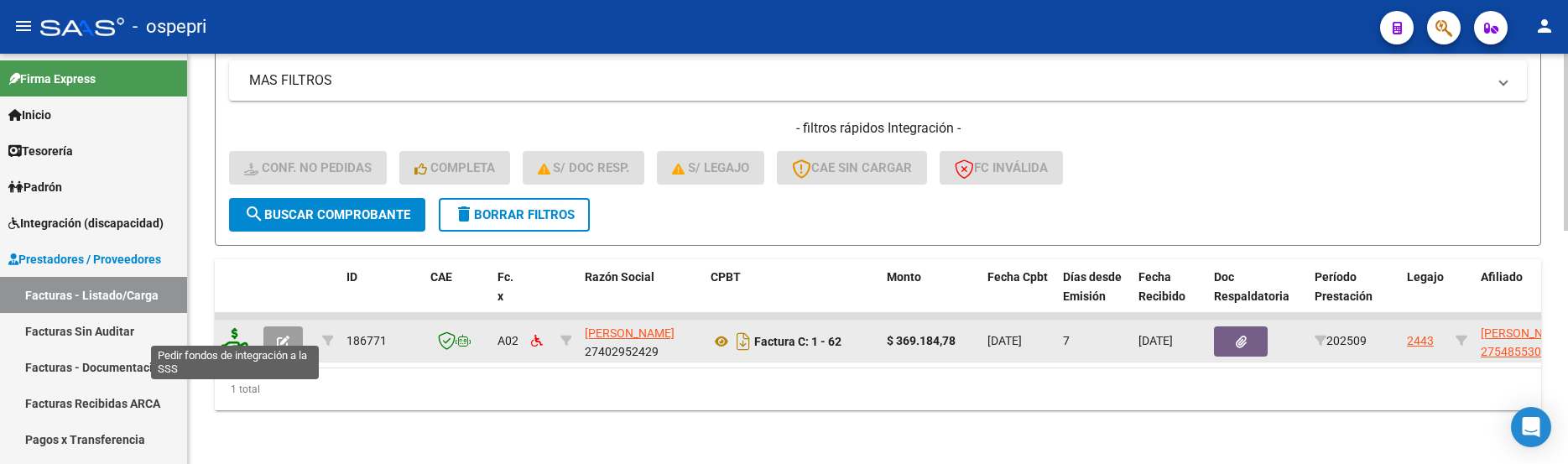
click at [237, 336] on icon at bounding box center [235, 339] width 27 height 23
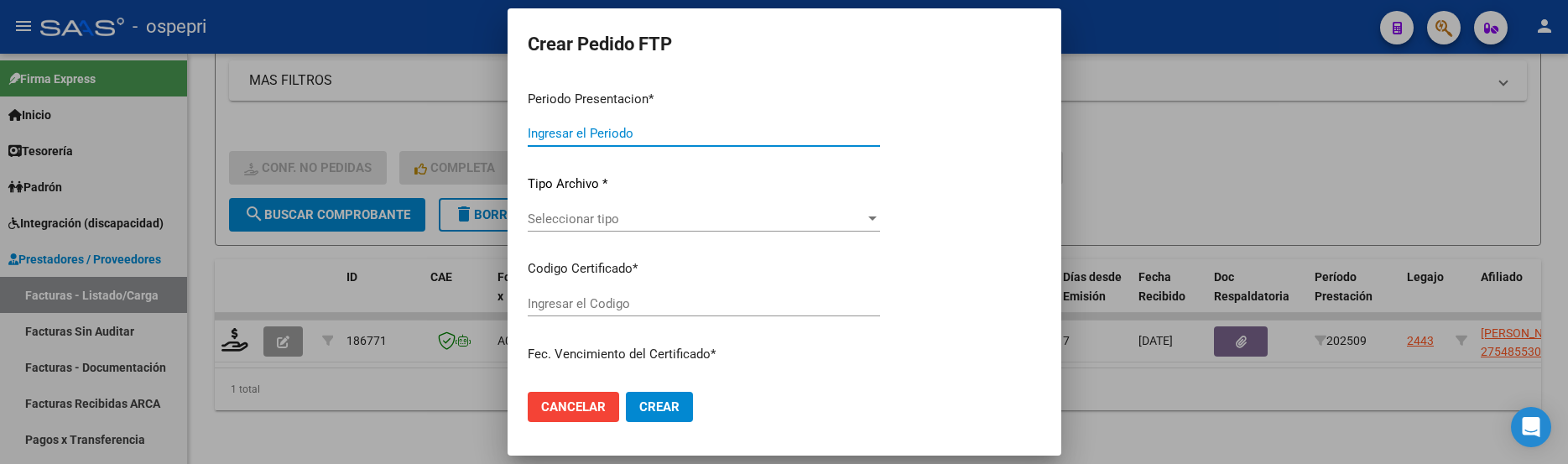
type input "202509"
type input "$ 369.184,78"
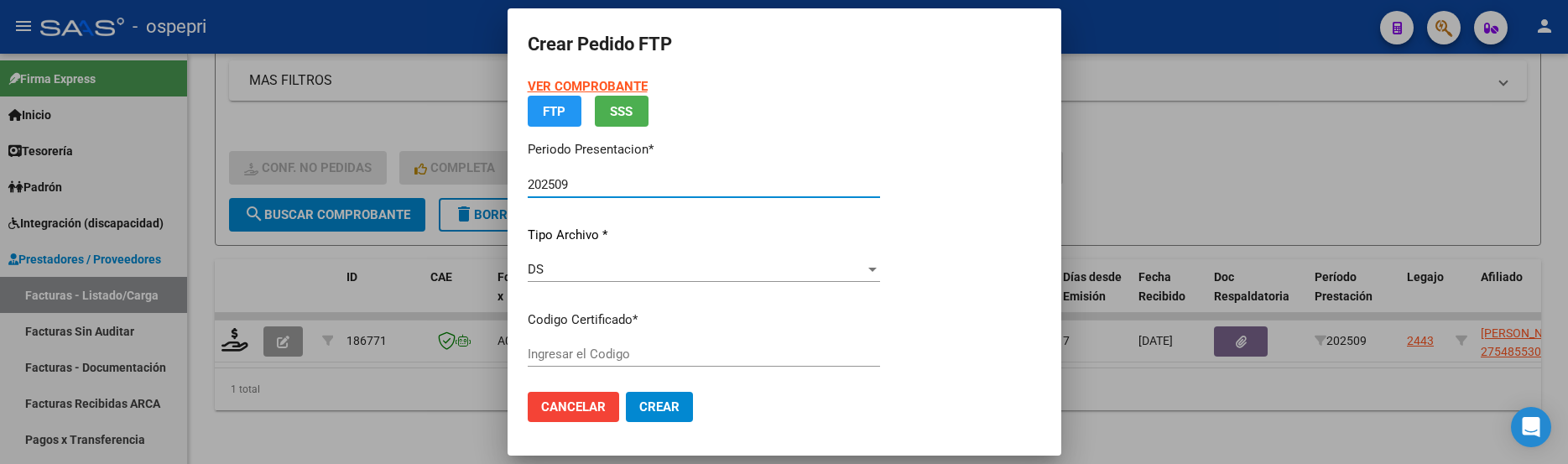
type input "2754855301-1"
type input "2034-03-14"
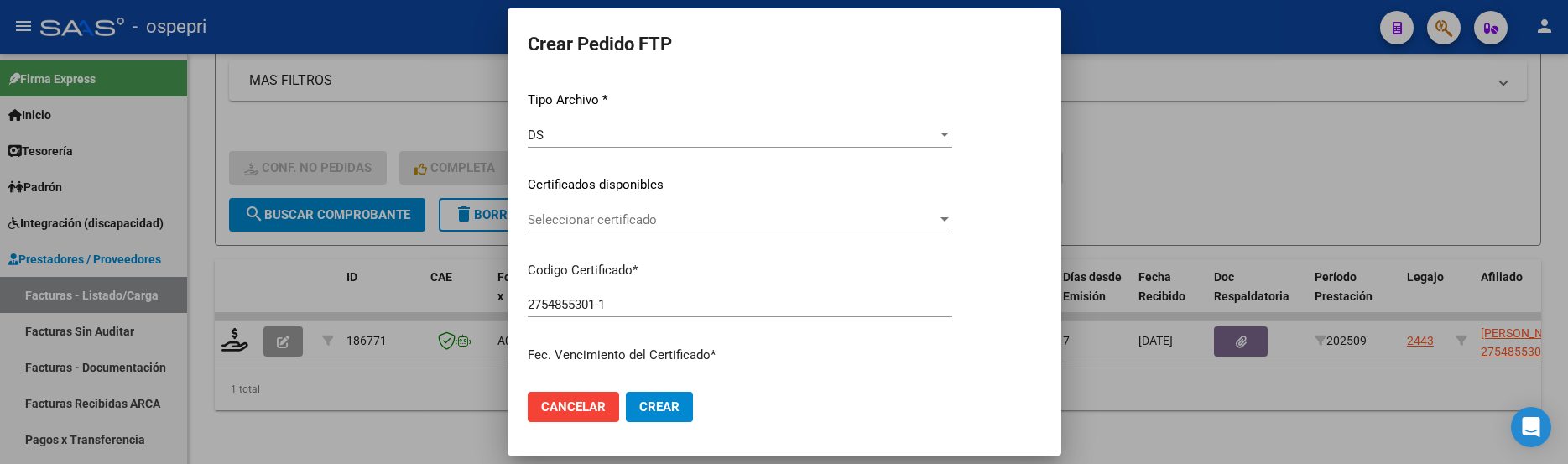
scroll to position [251, 0]
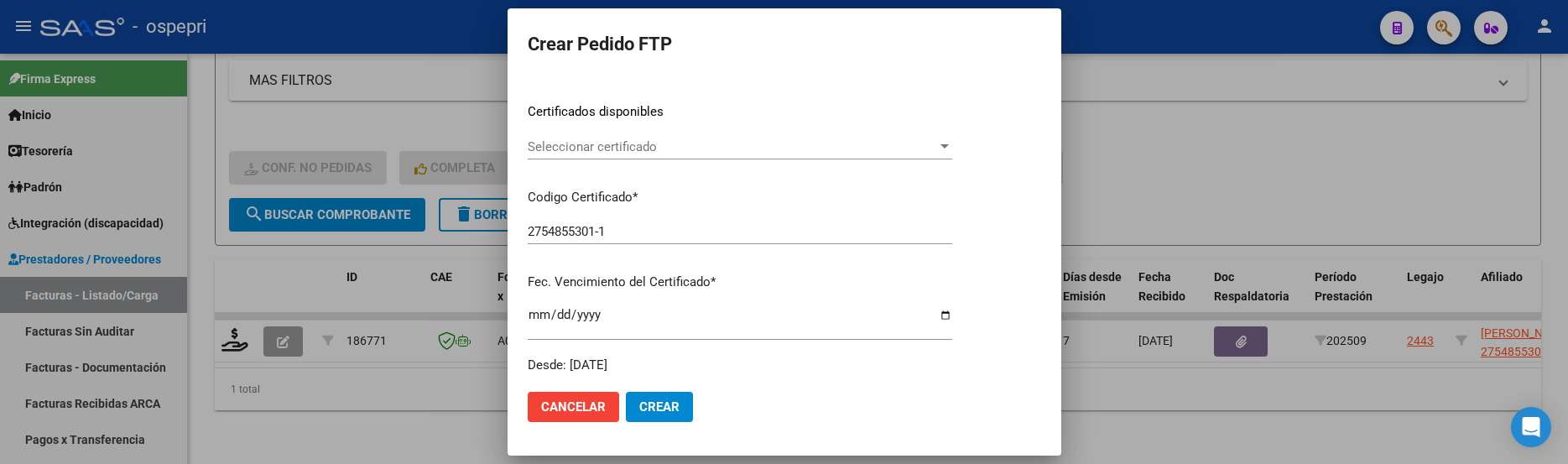
click at [949, 146] on div at bounding box center [944, 146] width 8 height 5
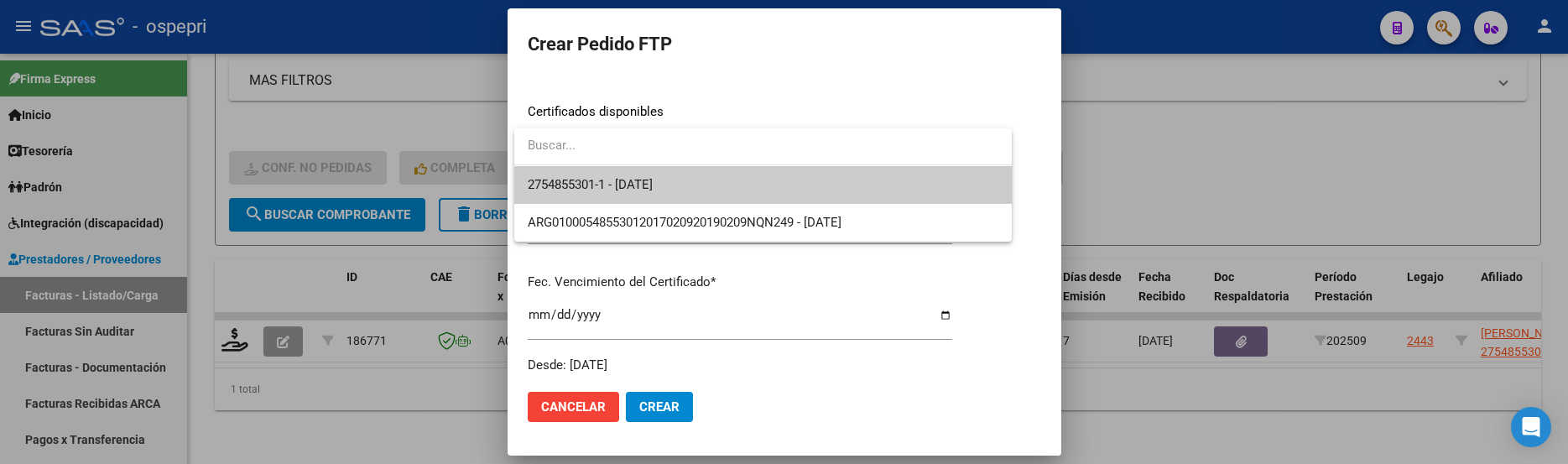
click at [906, 189] on span "2754855301-1 - 2034-03-14" at bounding box center [762, 185] width 470 height 38
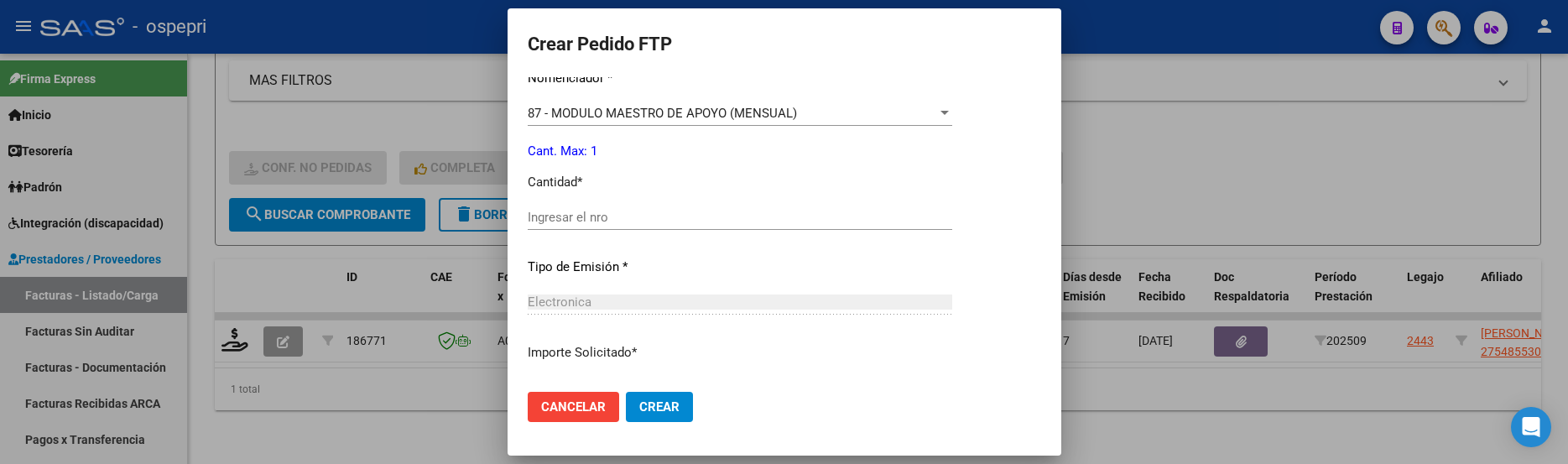
scroll to position [672, 0]
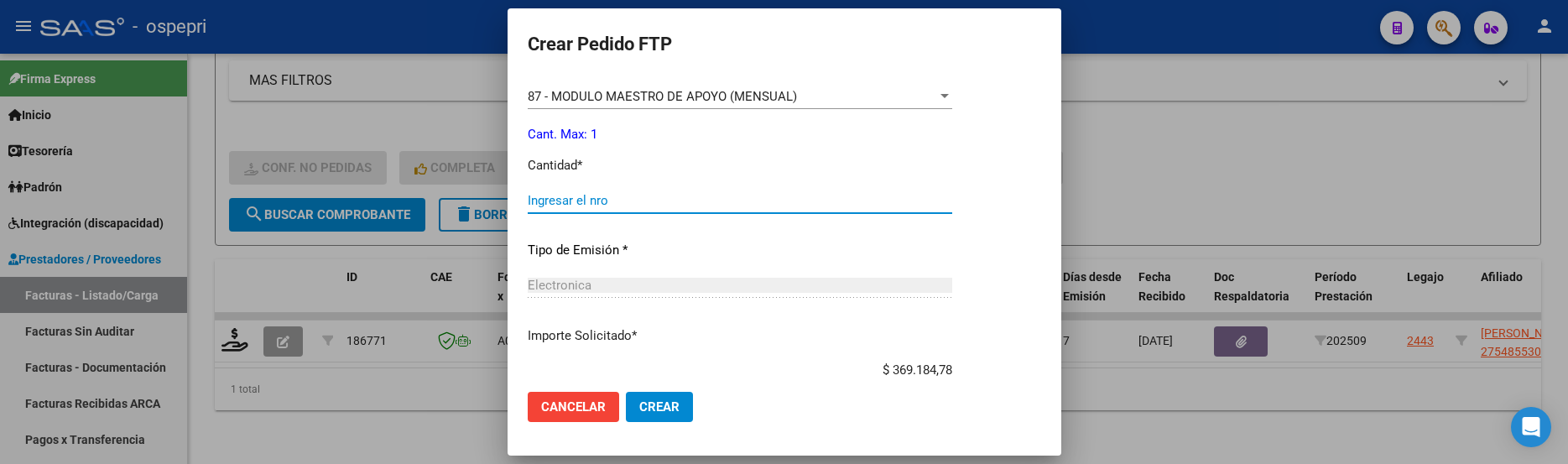
click at [758, 200] on input "Ingresar el nro" at bounding box center [740, 201] width 425 height 15
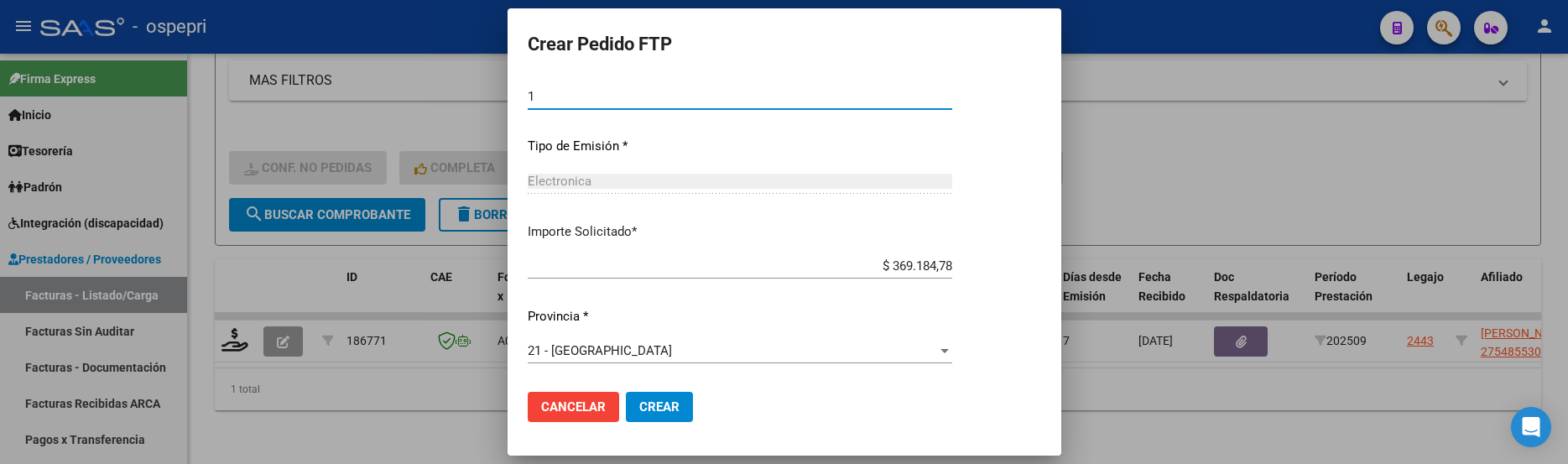
scroll to position [776, 0]
type input "1"
click at [673, 407] on span "Crear" at bounding box center [660, 407] width 41 height 15
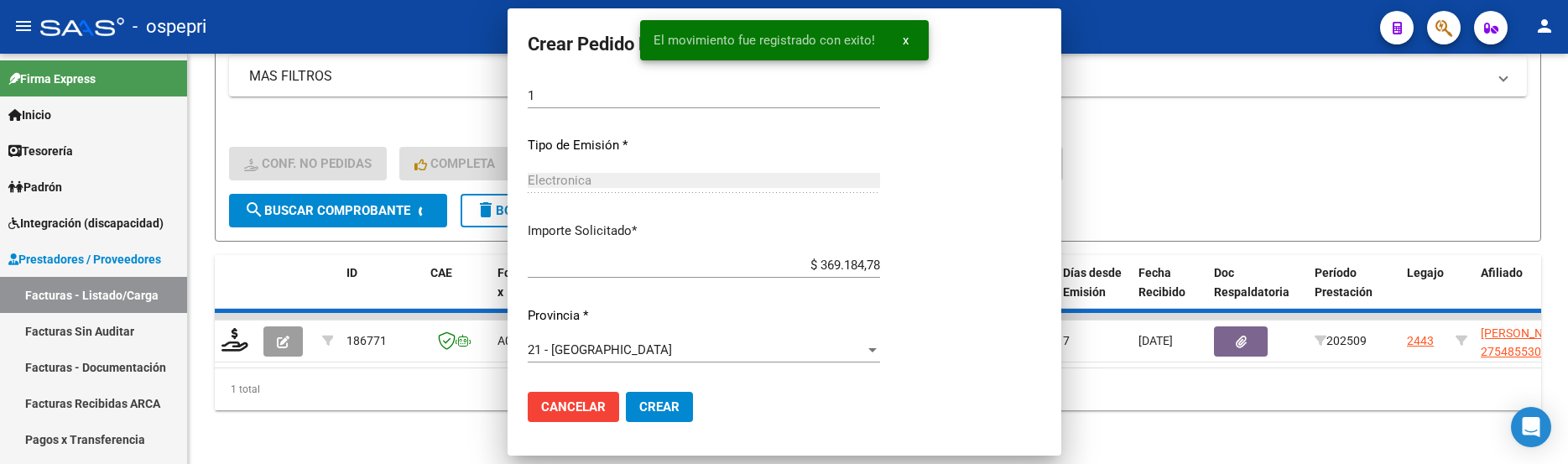
scroll to position [681, 0]
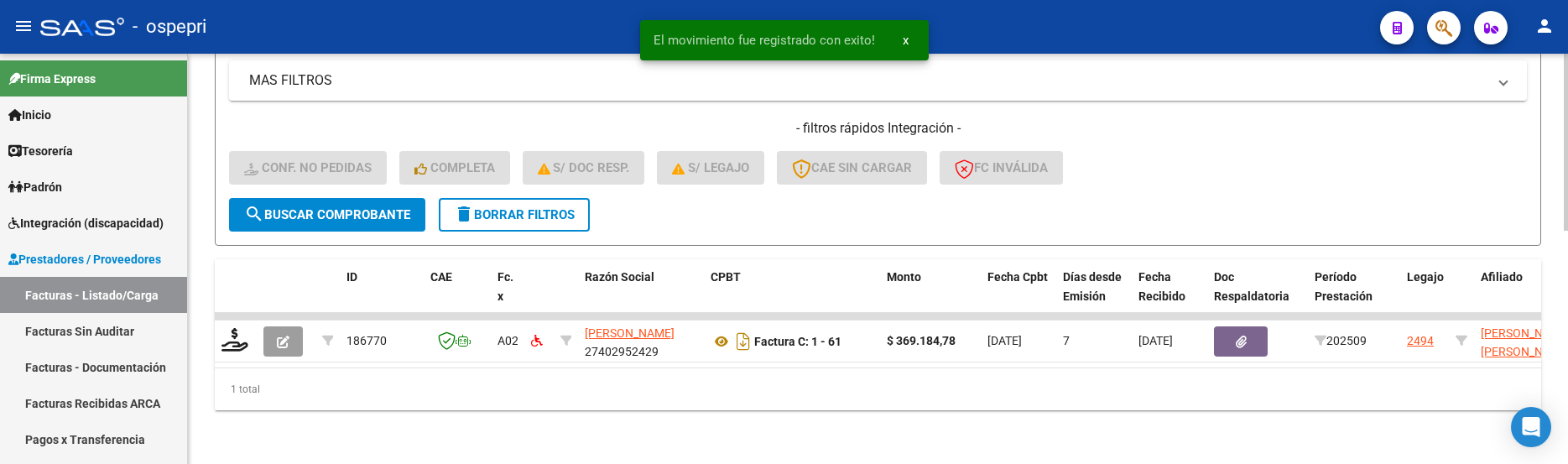
click at [366, 207] on span "search Buscar Comprobante" at bounding box center [327, 214] width 166 height 15
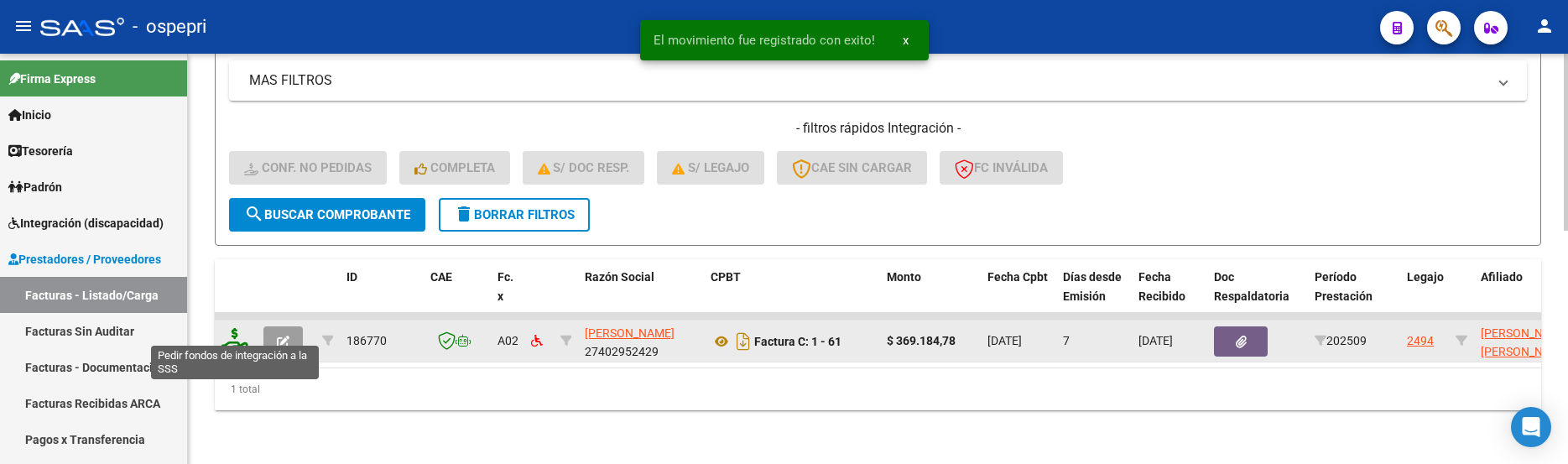
click at [237, 333] on icon at bounding box center [235, 339] width 27 height 23
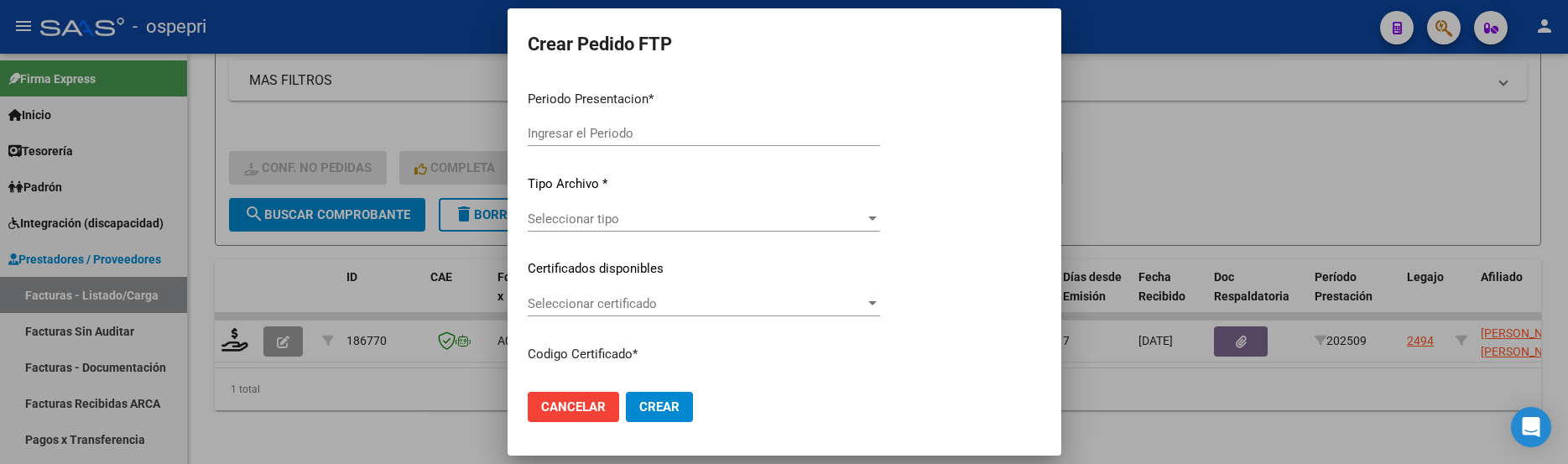
type input "202509"
type input "$ 369.184,78"
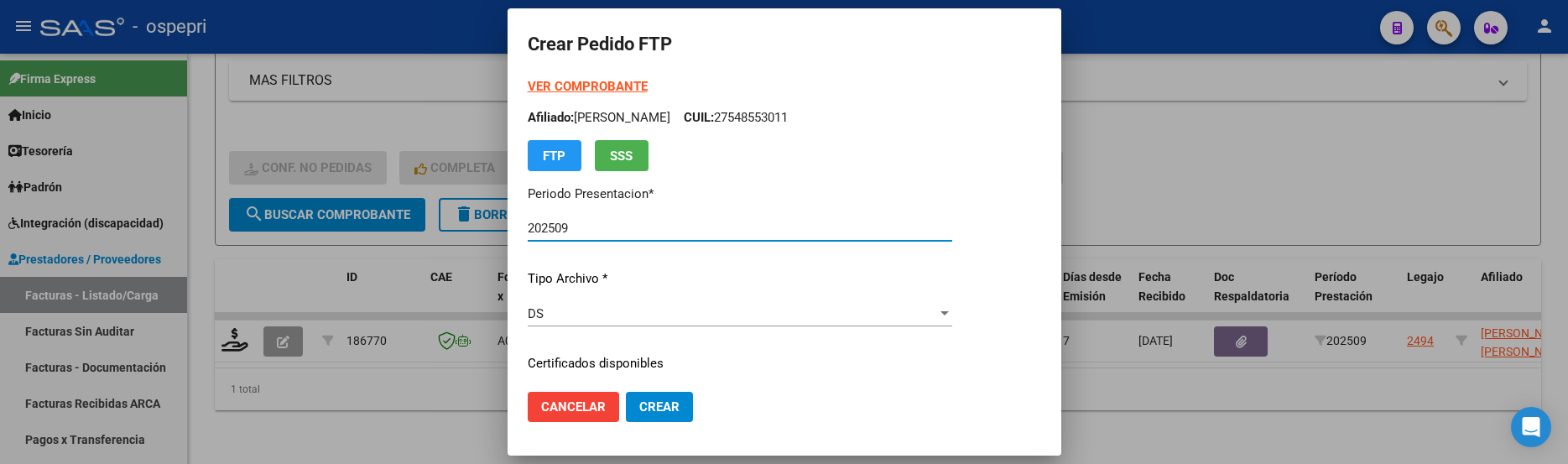
type input "2056319978-5"
type input "2026-01-25"
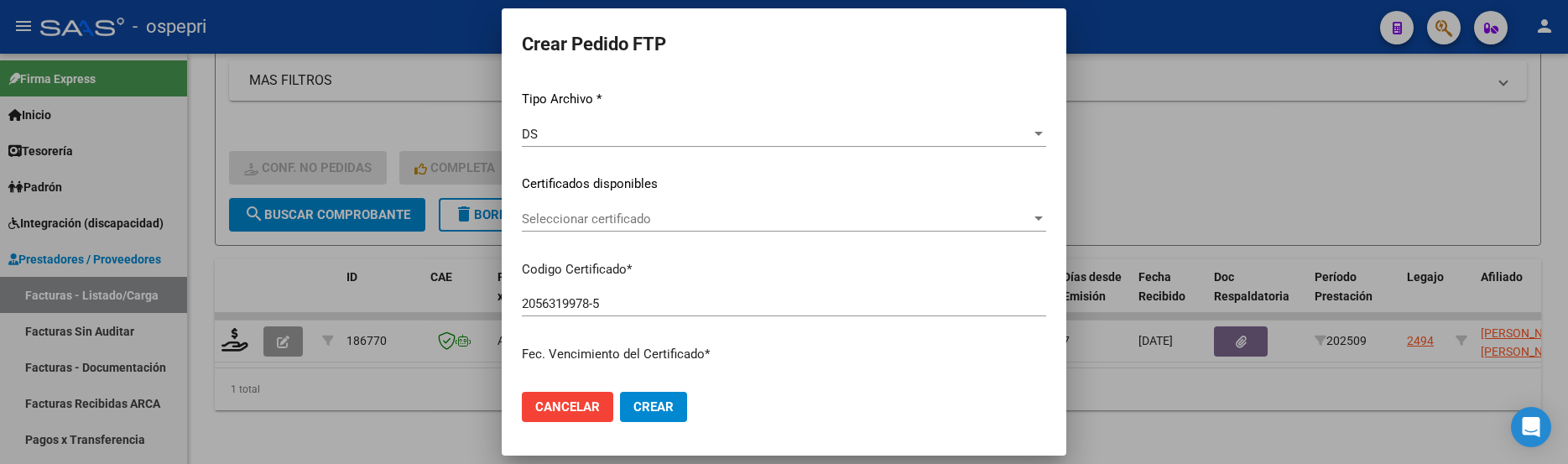
scroll to position [168, 0]
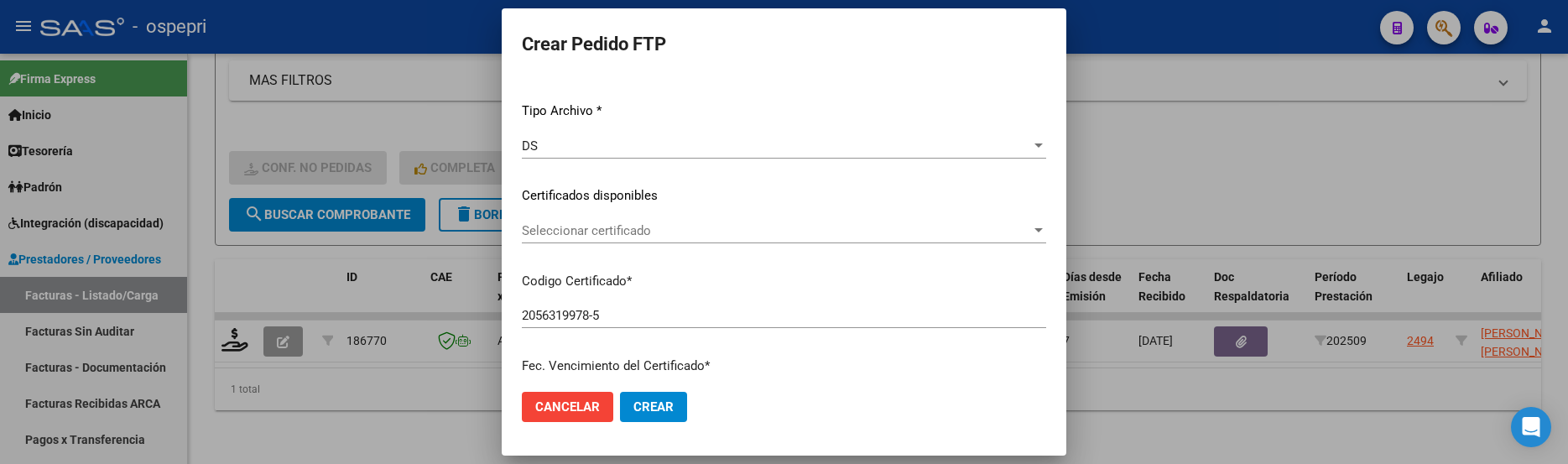
click at [1035, 228] on div at bounding box center [1039, 230] width 8 height 5
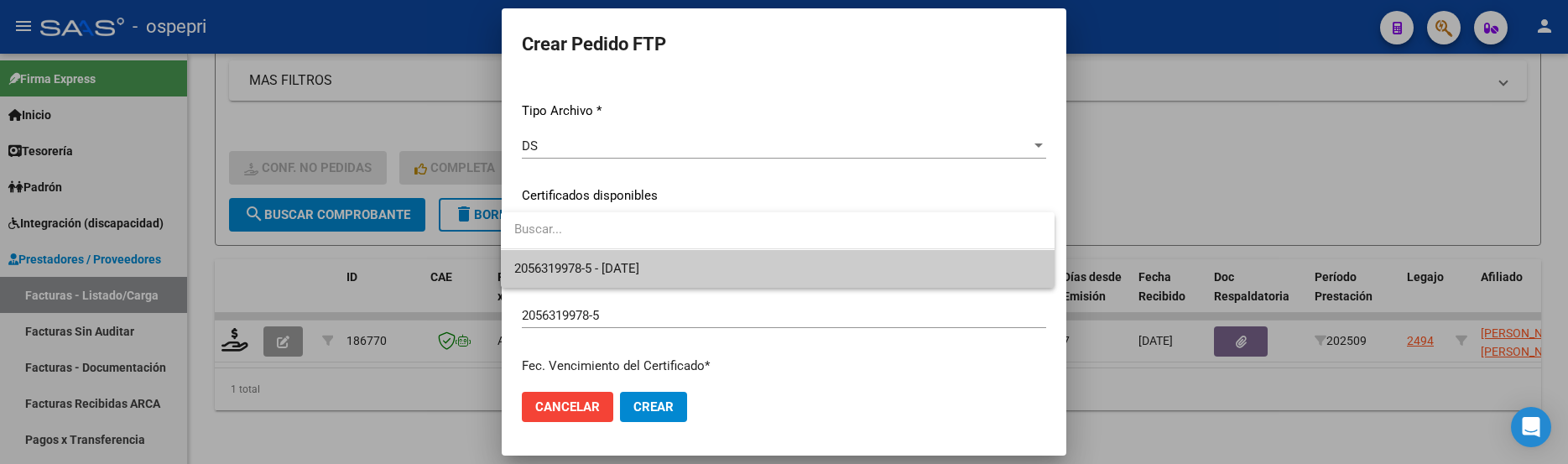
click at [833, 264] on span "2056319978-5 - 2026-01-25" at bounding box center [778, 269] width 527 height 38
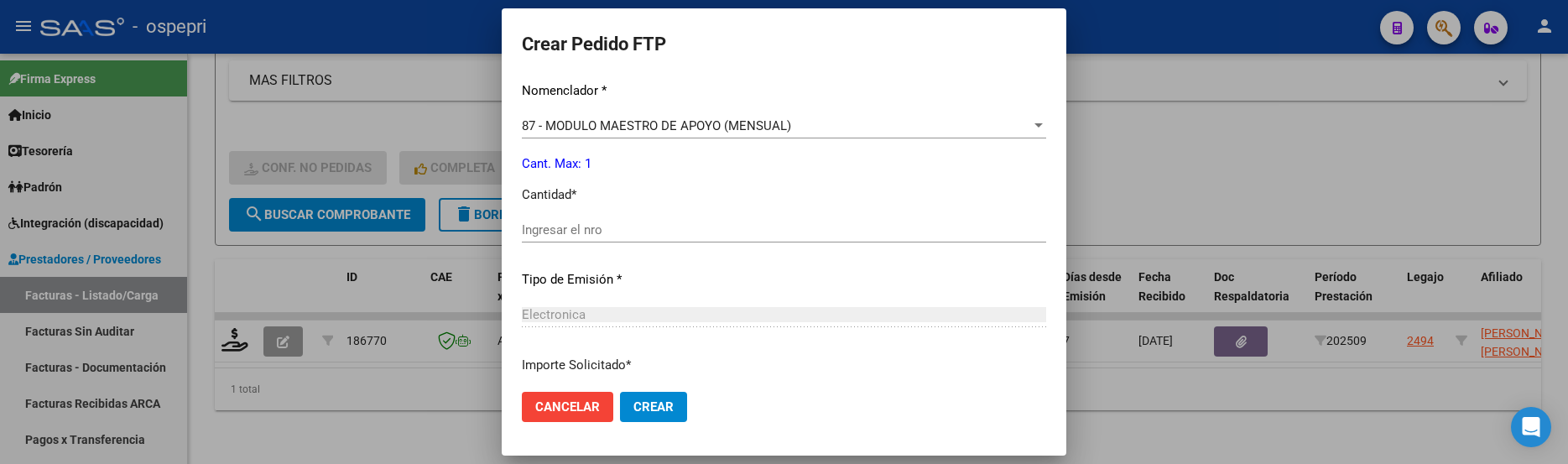
scroll to position [672, 0]
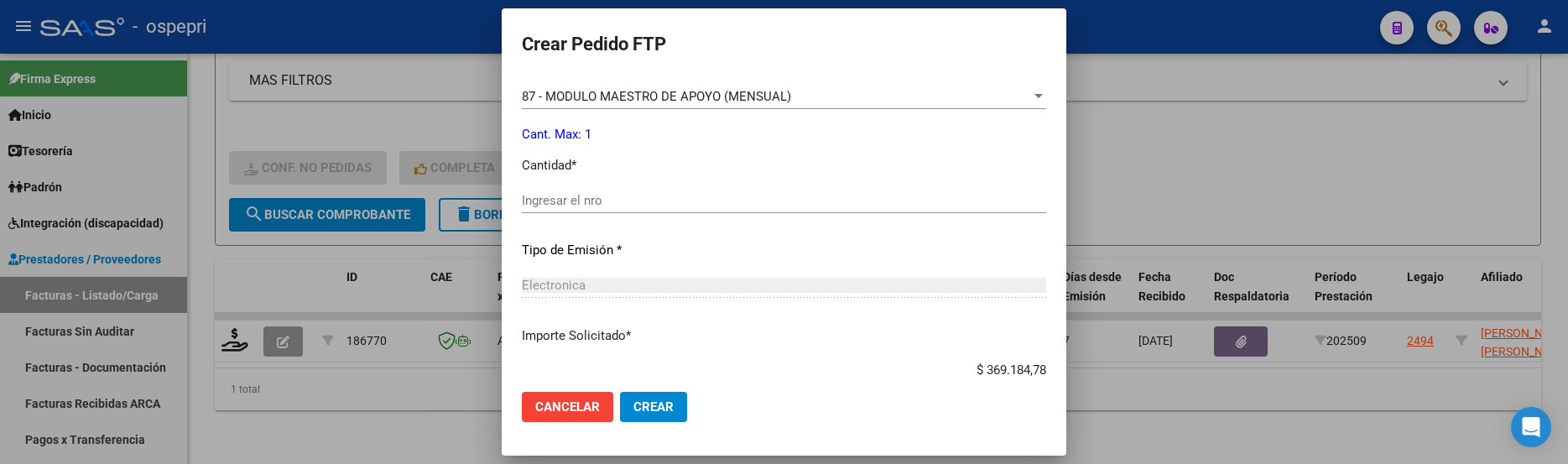
click at [577, 182] on div "Periodo Prestacion * 202509 Ingresar el Periodo Prestacion Nomenclador * 87 - M…" at bounding box center [784, 219] width 525 height 529
click at [577, 199] on input "Ingresar el nro" at bounding box center [784, 201] width 525 height 15
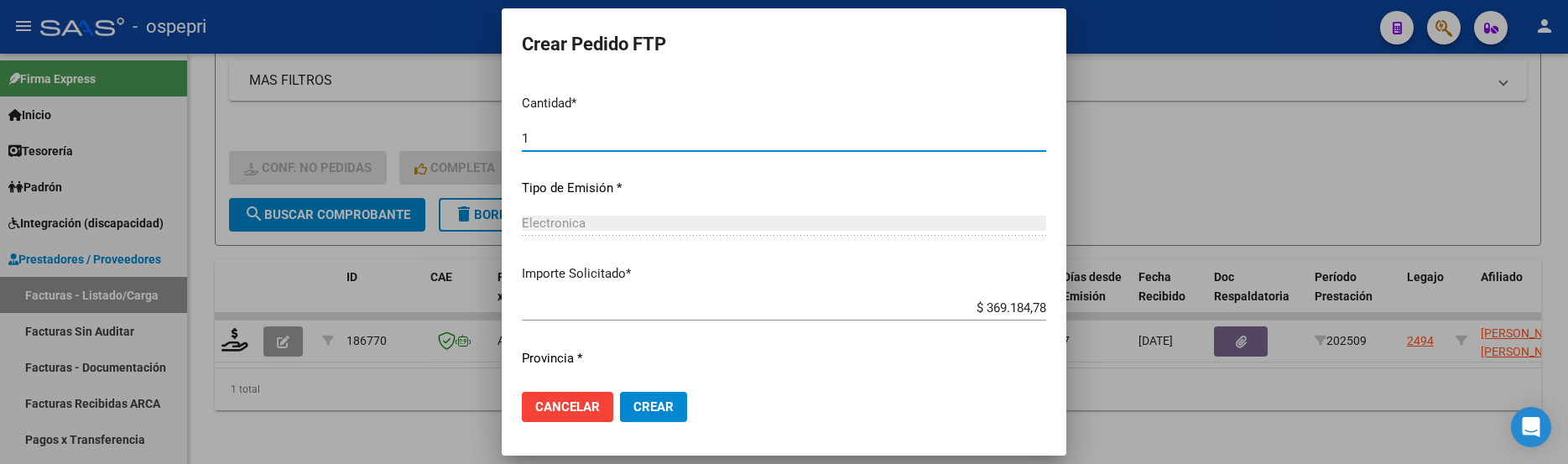
scroll to position [776, 0]
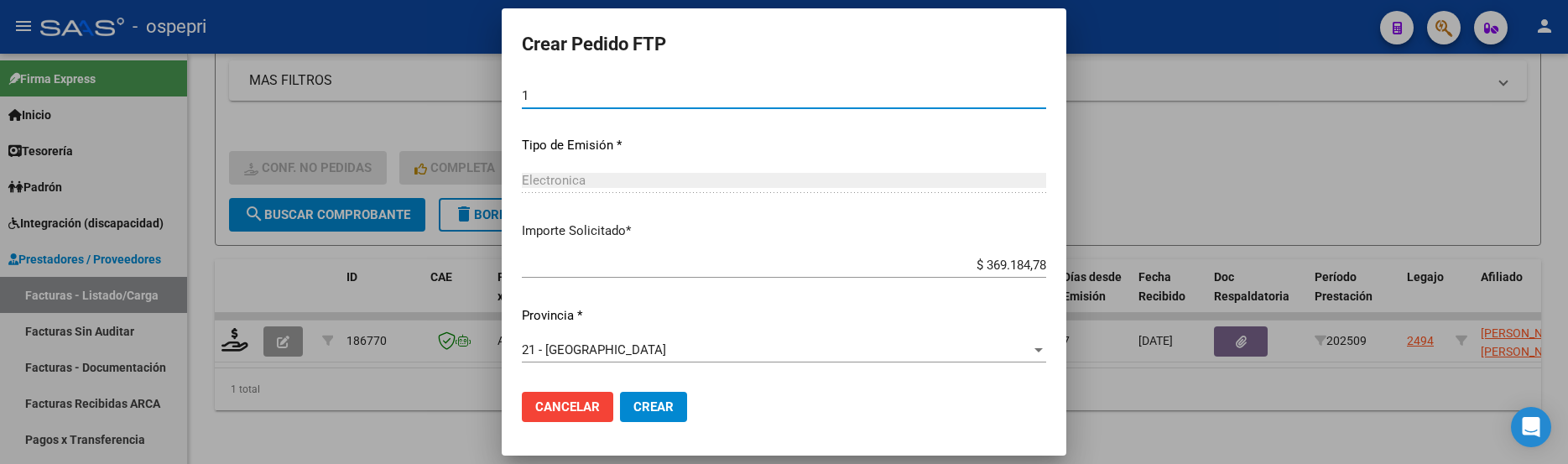
type input "1"
click at [656, 395] on button "Crear" at bounding box center [653, 407] width 67 height 31
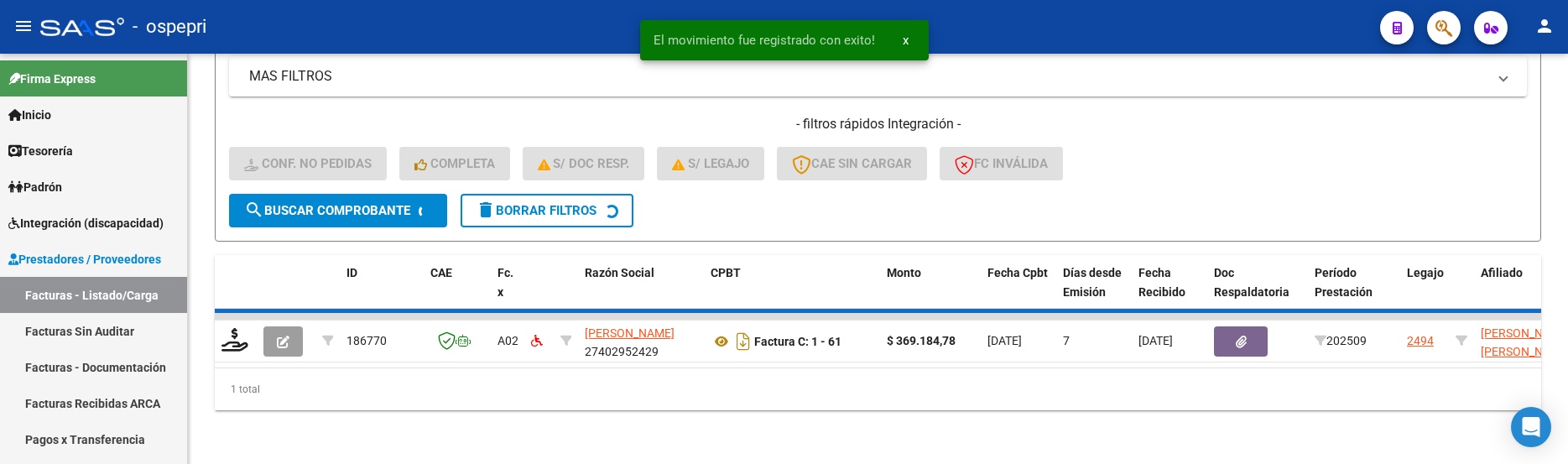
scroll to position [516, 0]
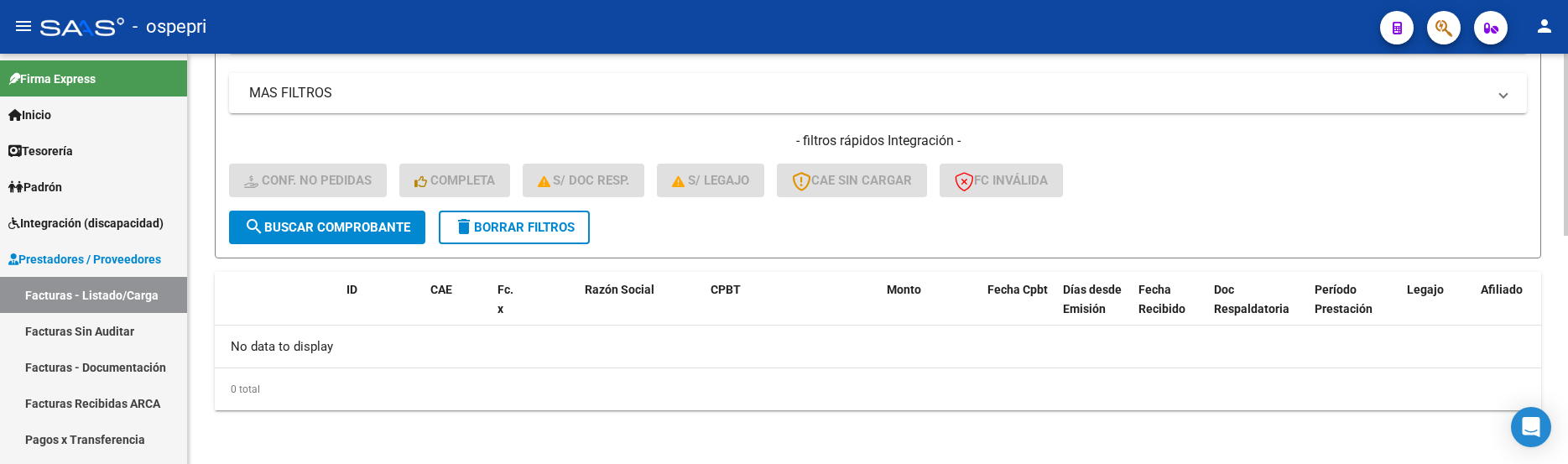
click at [1300, 166] on div "- filtros rápidos Integración - Conf. no pedidas Completa S/ Doc Resp. S/ legaj…" at bounding box center [878, 171] width 1298 height 79
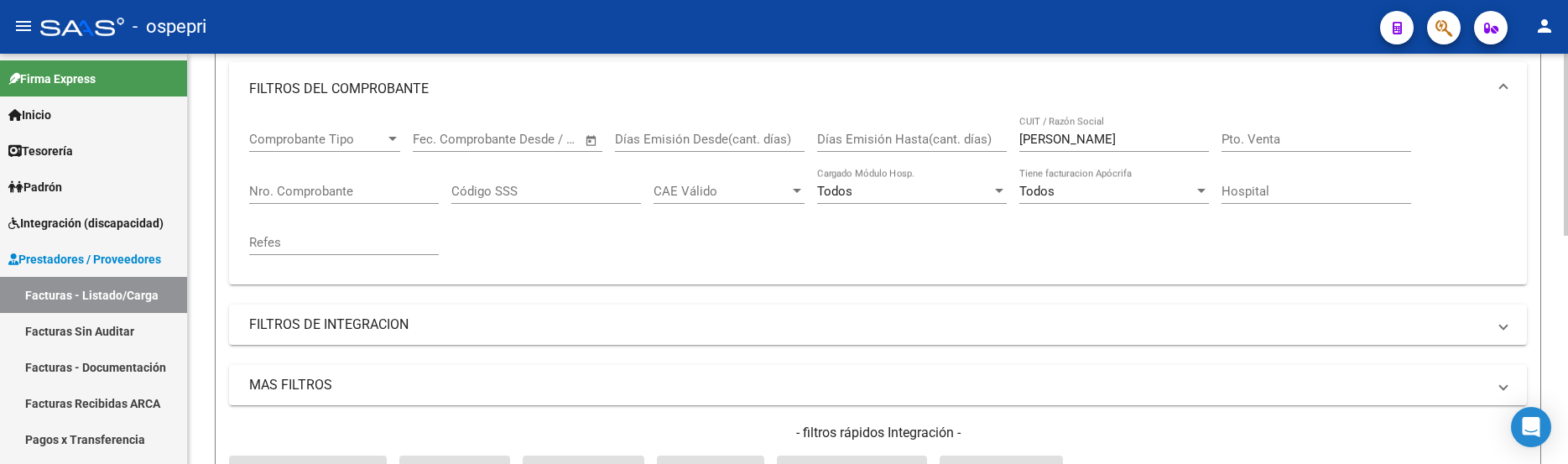
scroll to position [96, 0]
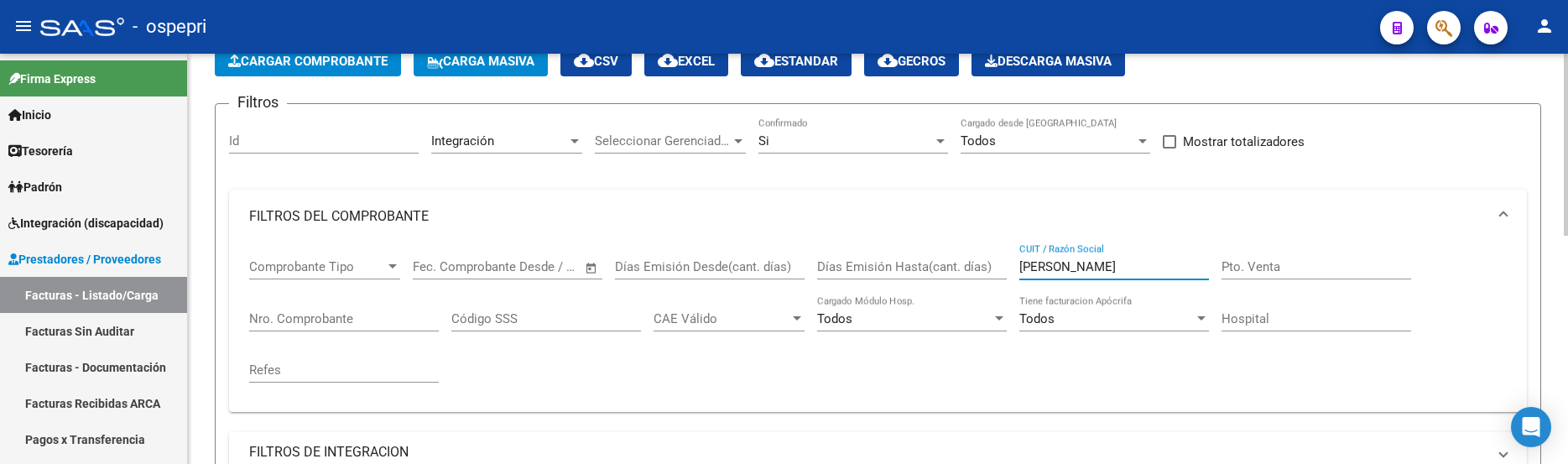
drag, startPoint x: 1100, startPoint y: 270, endPoint x: 954, endPoint y: 263, distance: 146.2
click at [954, 263] on div "Comprobante Tipo Comprobante Tipo Fecha inicio – Fecha fin Fec. Comprobante Des…" at bounding box center [878, 321] width 1258 height 155
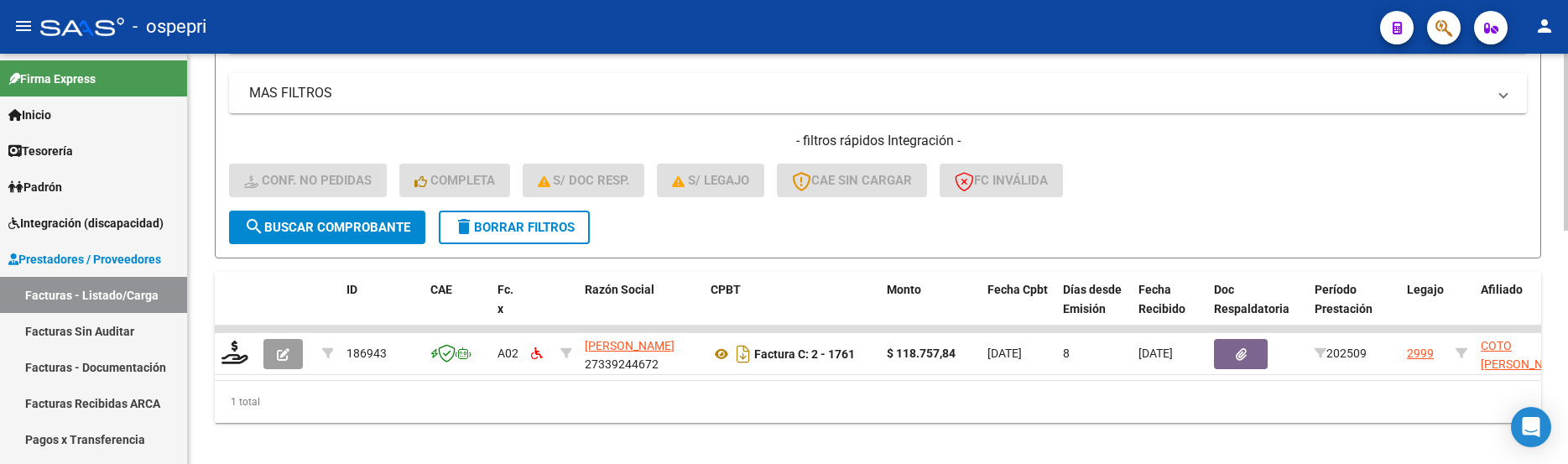
scroll to position [541, 0]
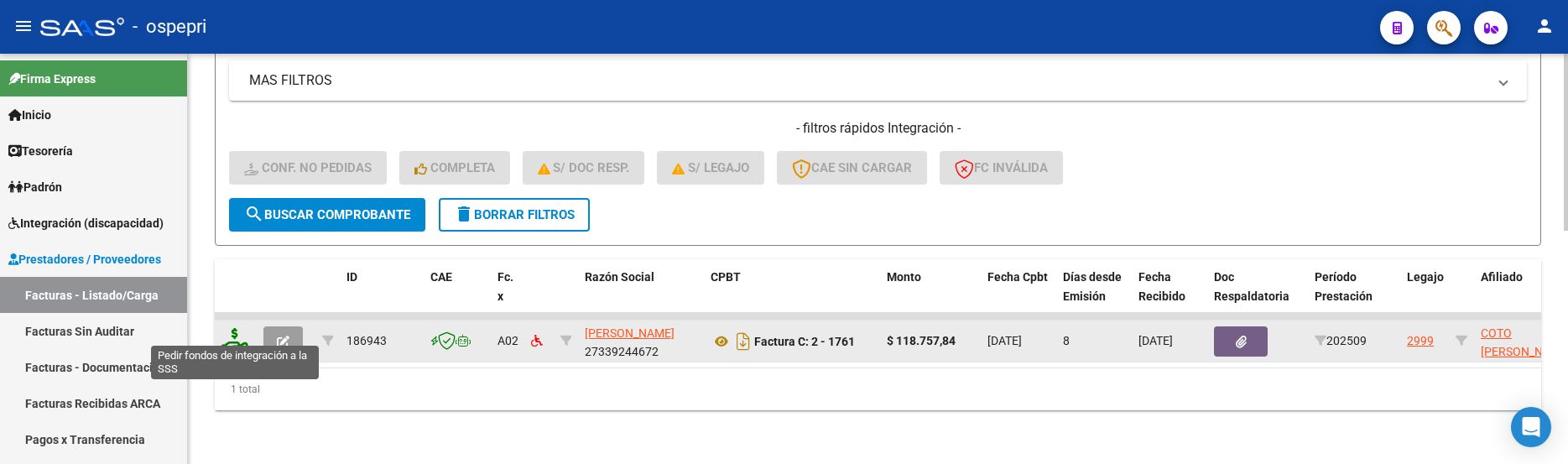
type input "cuppari"
click at [232, 334] on icon at bounding box center [235, 339] width 27 height 23
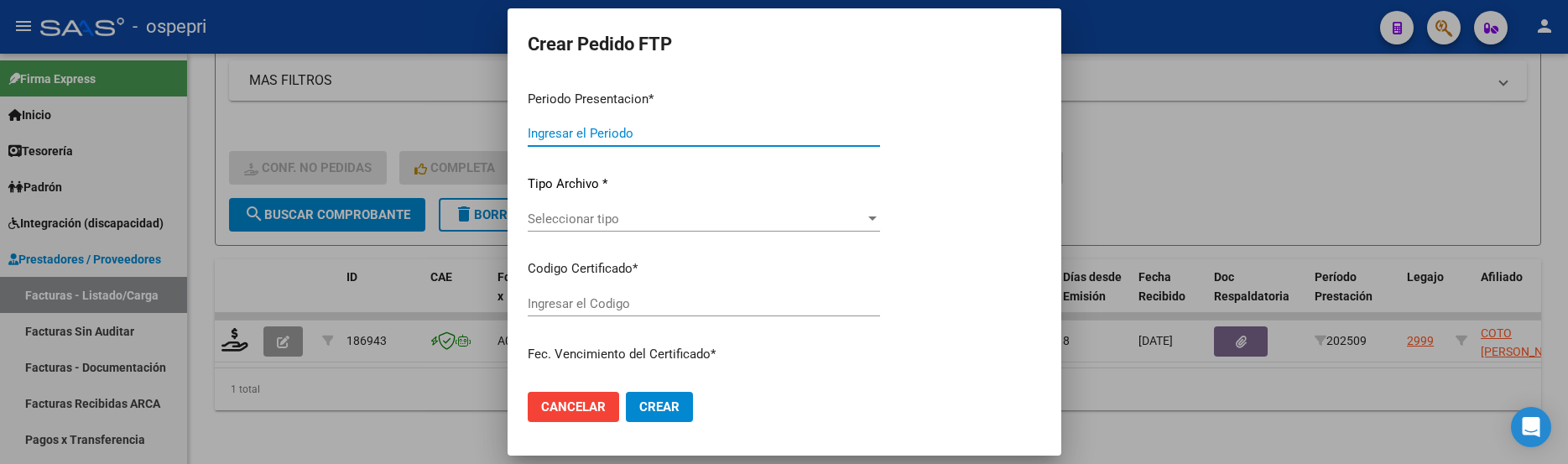
type input "202509"
type input "$ 118.757,84"
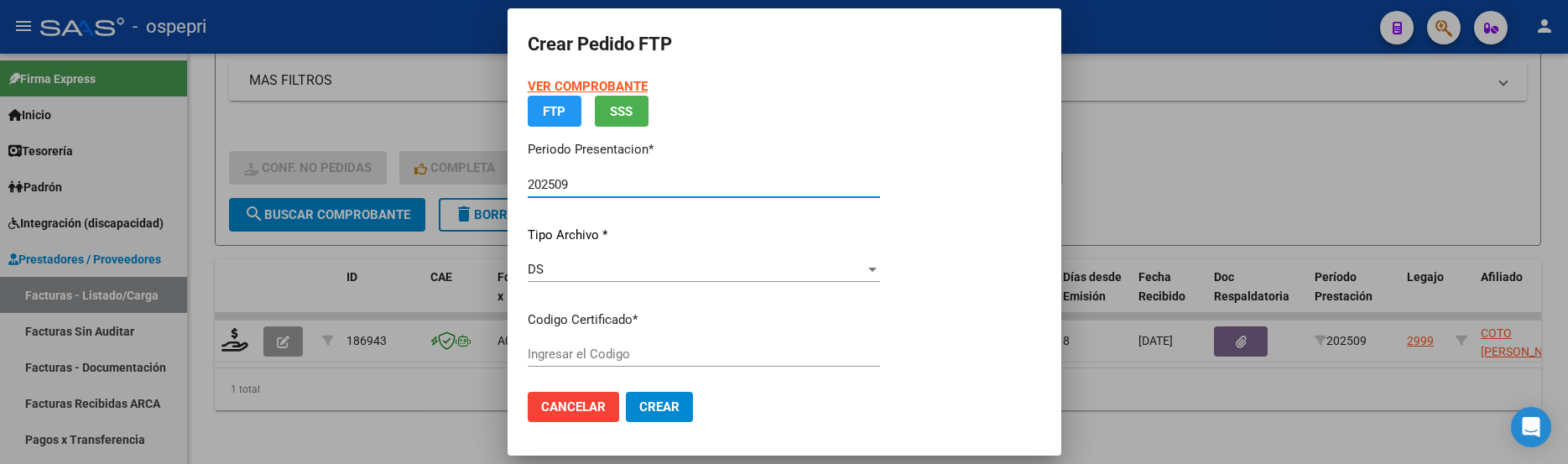
type input "20558459558"
type input "2026-08-01"
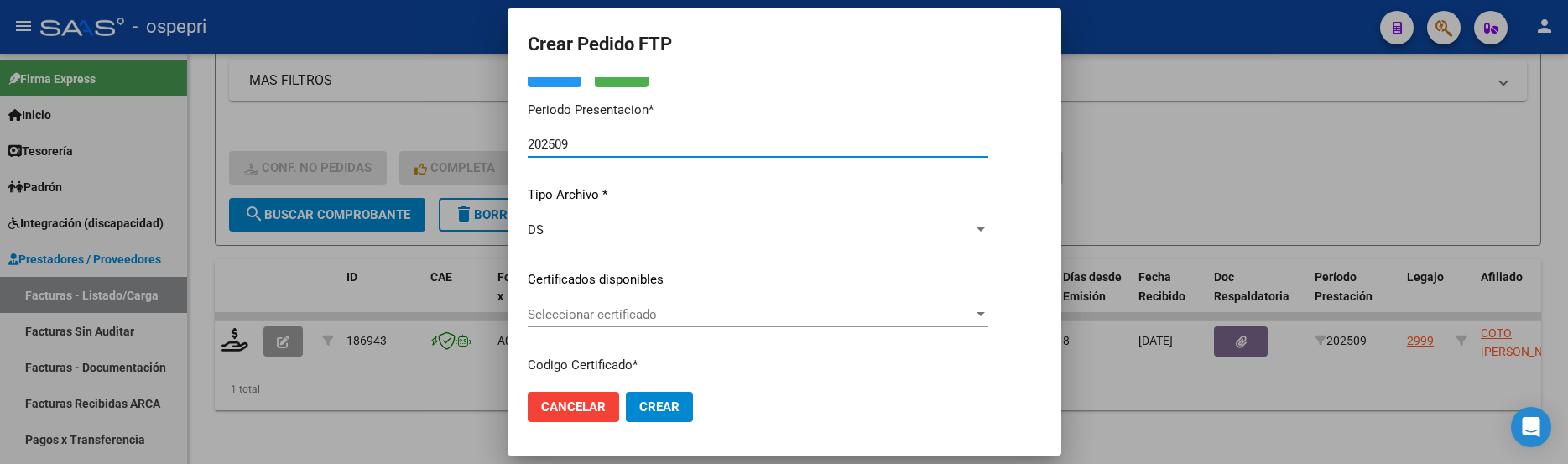
scroll to position [168, 0]
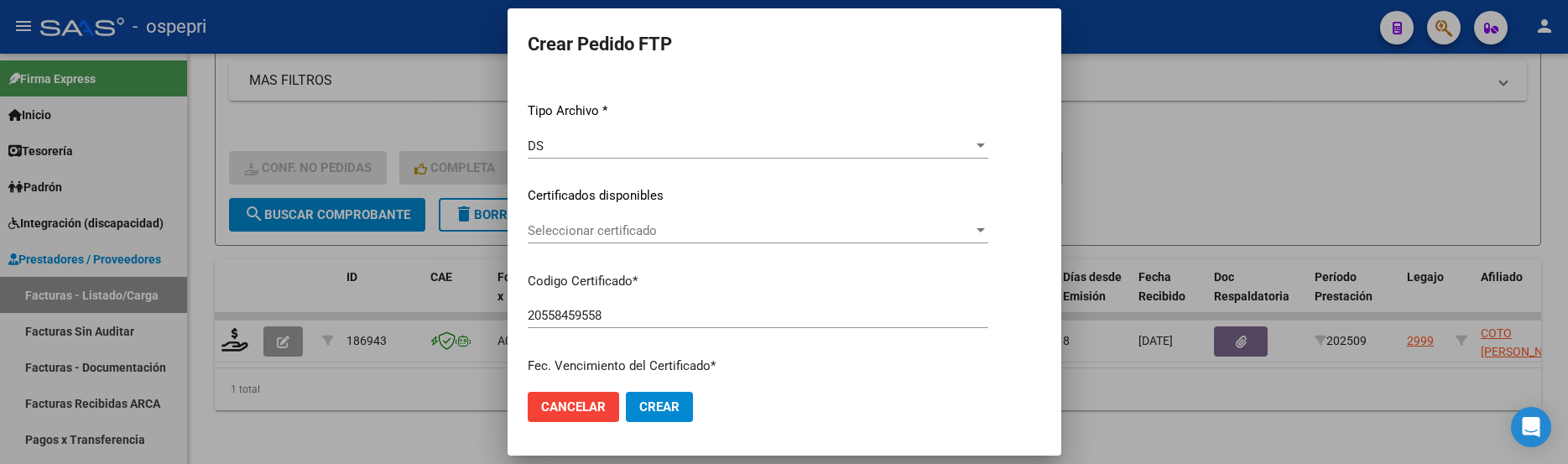
click at [989, 227] on div at bounding box center [980, 230] width 15 height 14
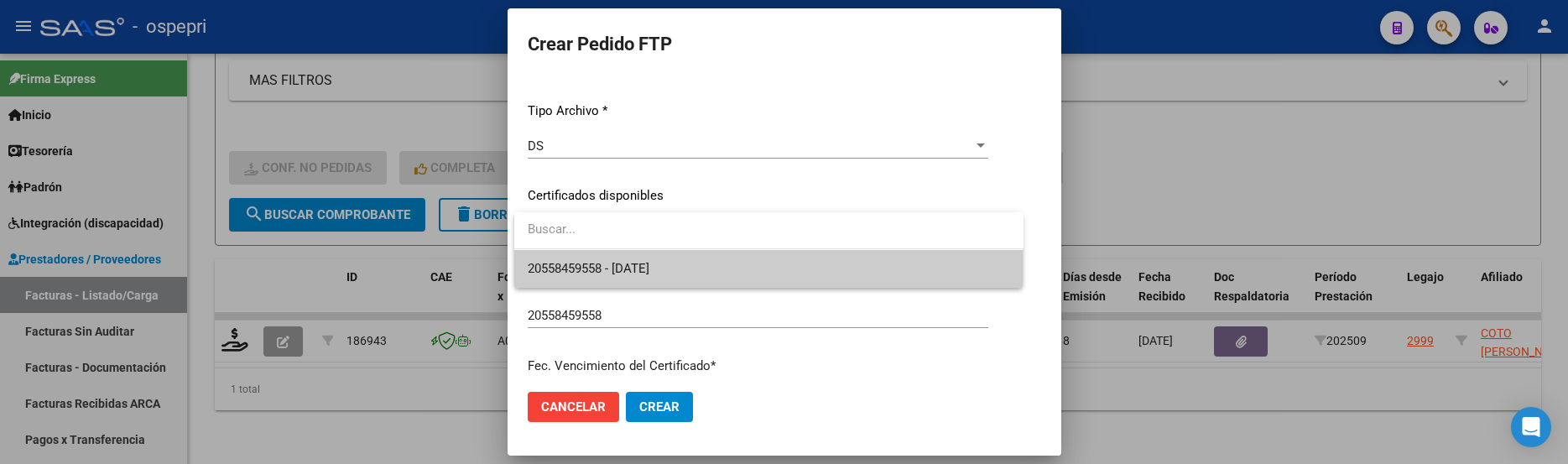
click at [839, 262] on span "20558459558 - 2026-08-01" at bounding box center [769, 269] width 482 height 38
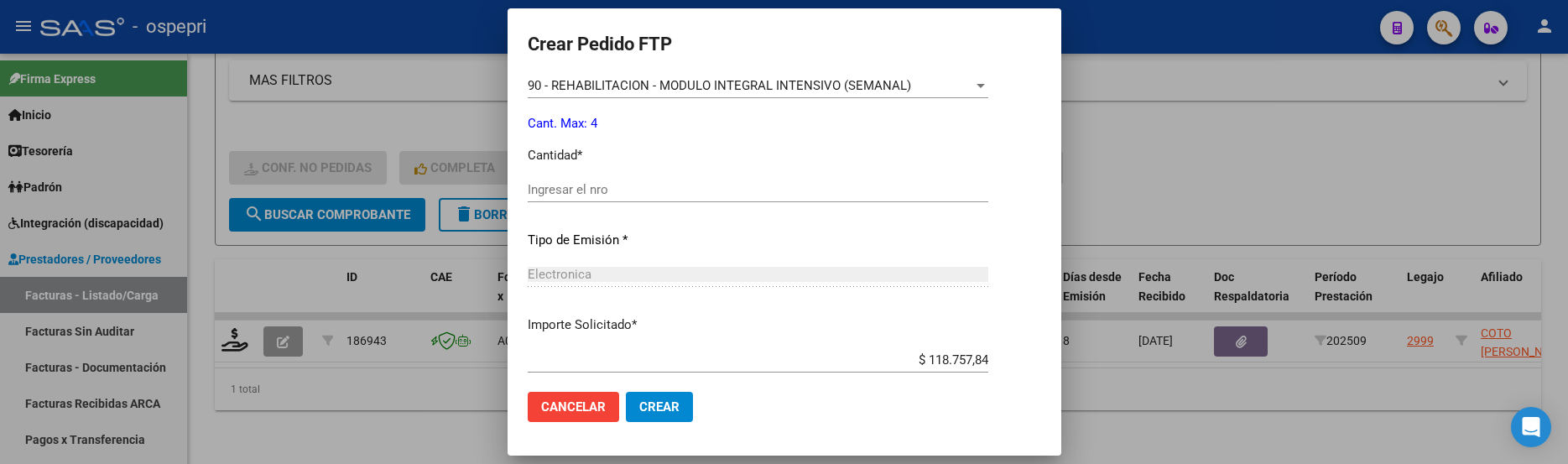
scroll to position [672, 0]
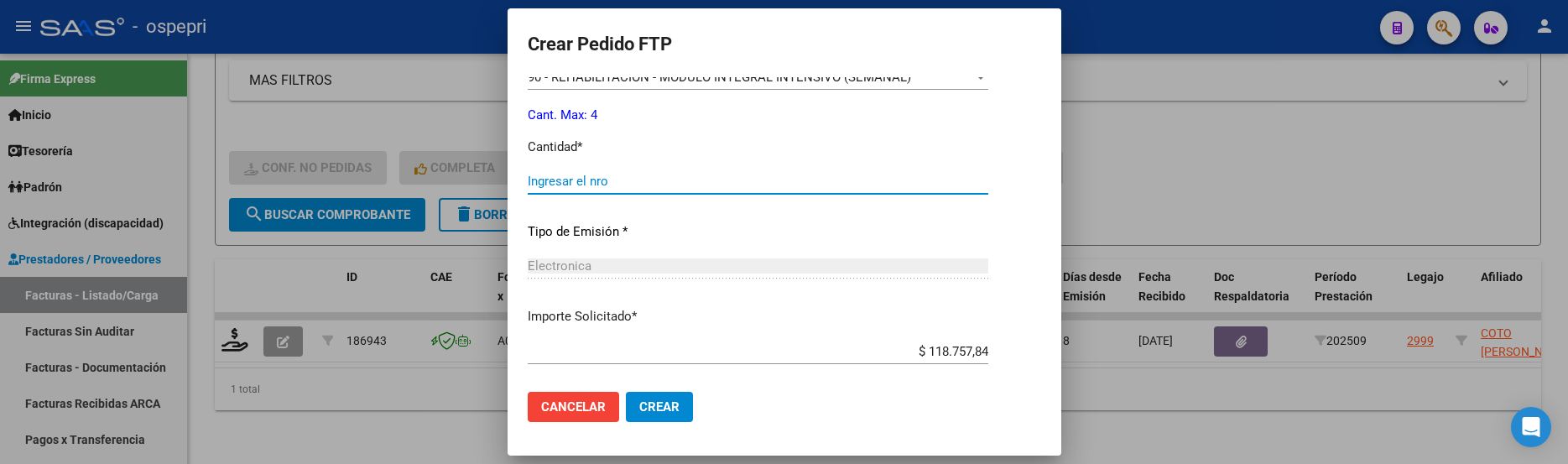
click at [647, 183] on input "Ingresar el nro" at bounding box center [758, 181] width 461 height 15
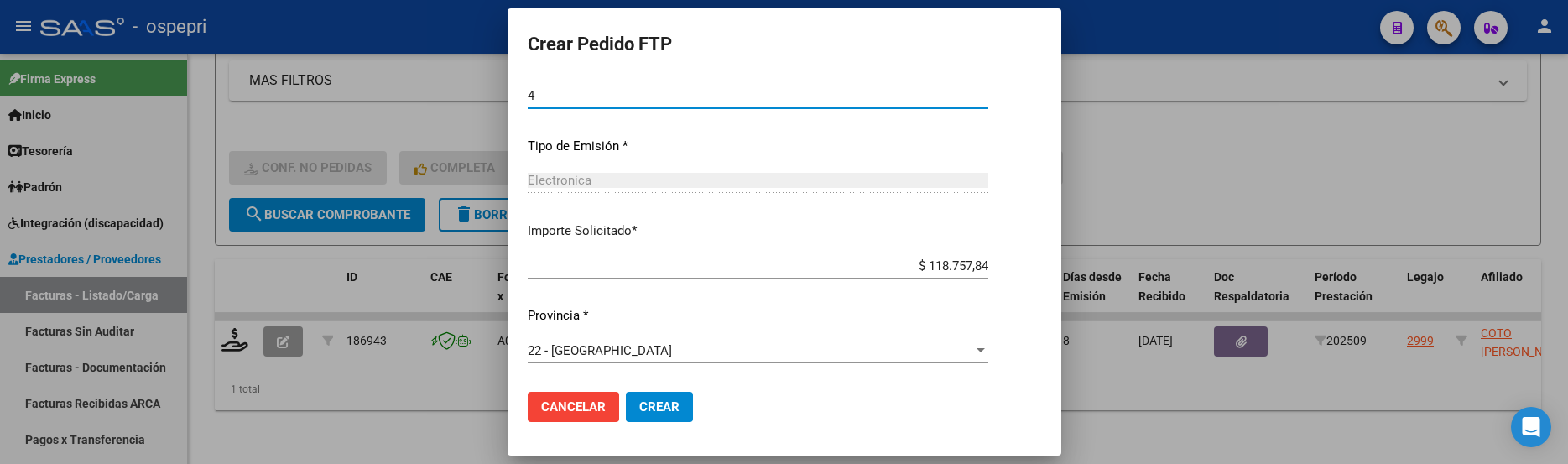
scroll to position [758, 0]
type input "4"
click at [666, 403] on span "Crear" at bounding box center [660, 407] width 41 height 15
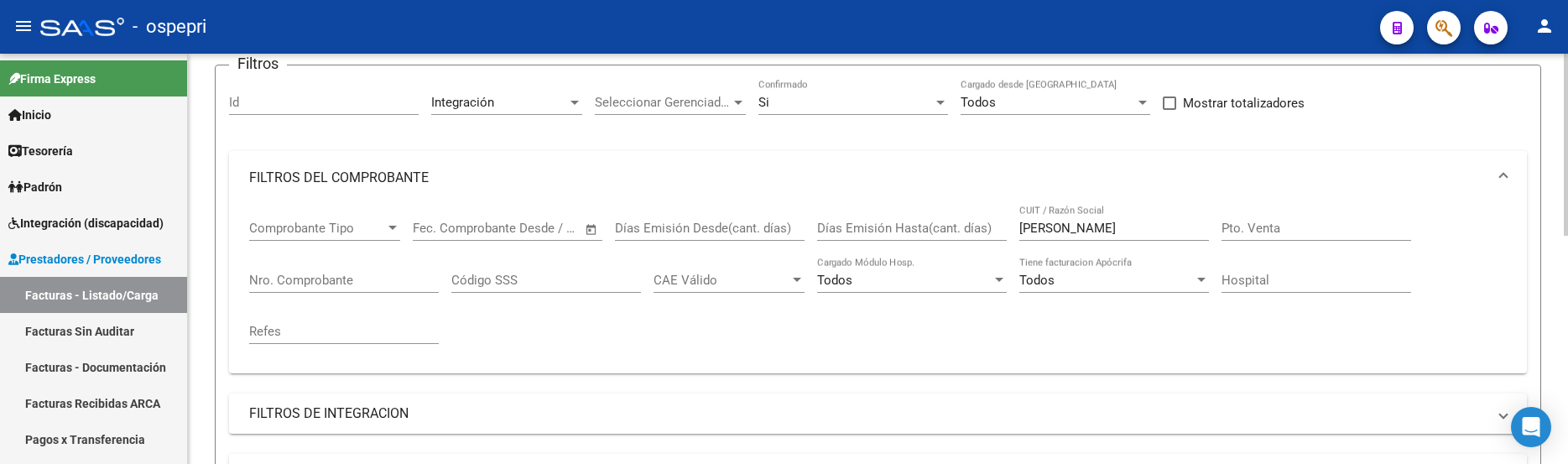
scroll to position [12, 0]
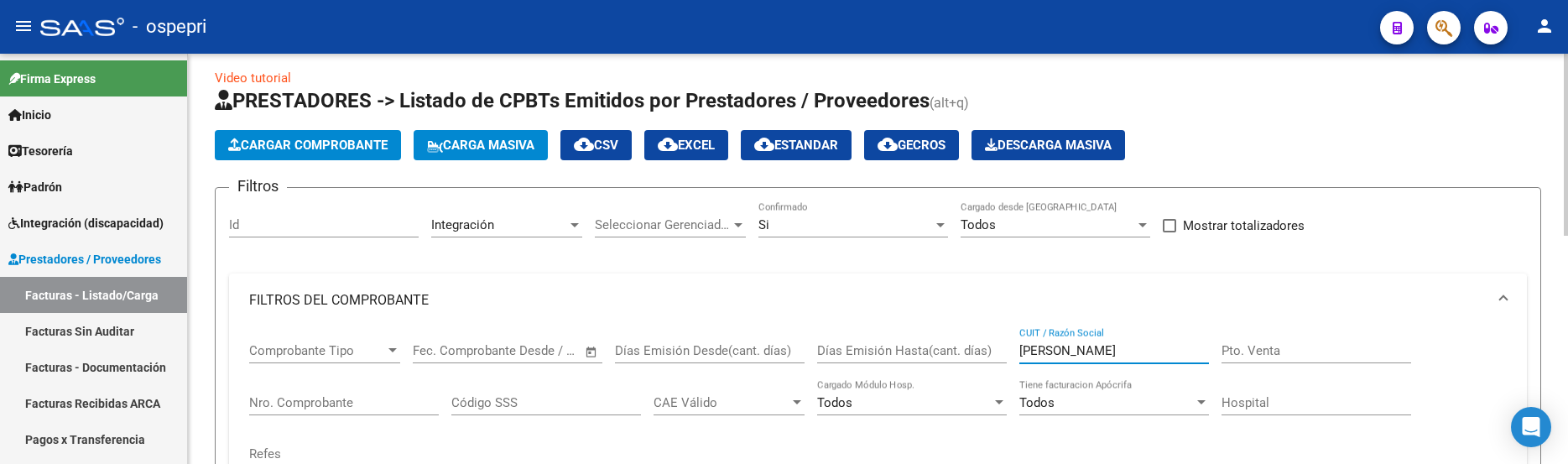
drag, startPoint x: 1077, startPoint y: 350, endPoint x: 983, endPoint y: 350, distance: 94.0
click at [983, 350] on div "Comprobante Tipo Comprobante Tipo Fecha inicio – Fecha fin Fec. Comprobante Des…" at bounding box center [878, 405] width 1258 height 155
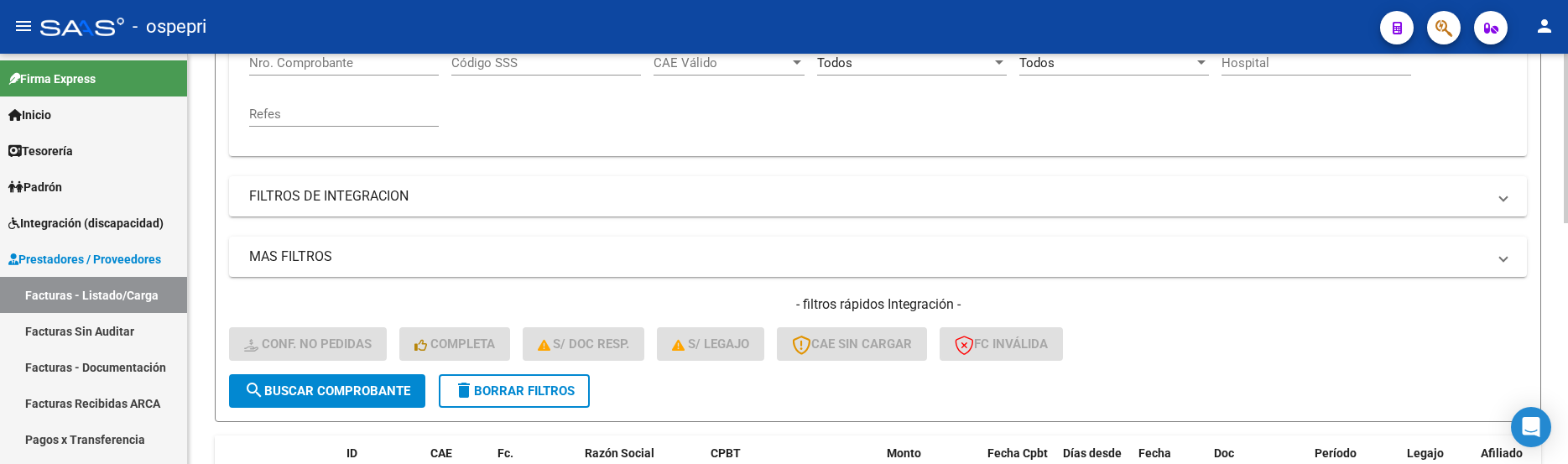
scroll to position [432, 0]
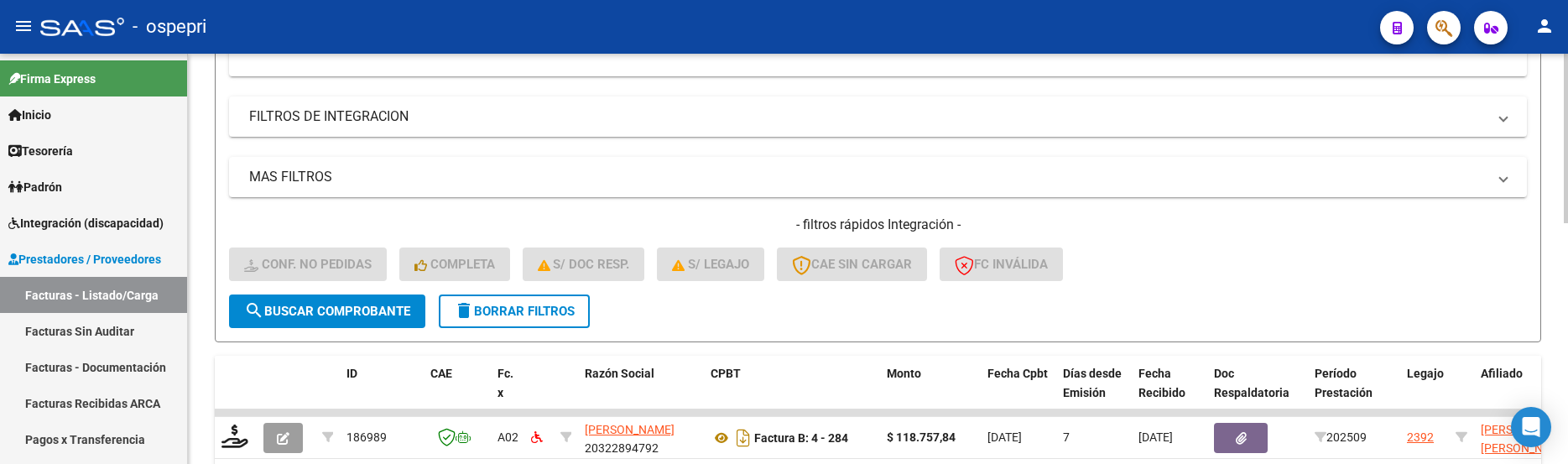
type input "david romina"
click at [377, 310] on span "search Buscar Comprobante" at bounding box center [327, 311] width 166 height 15
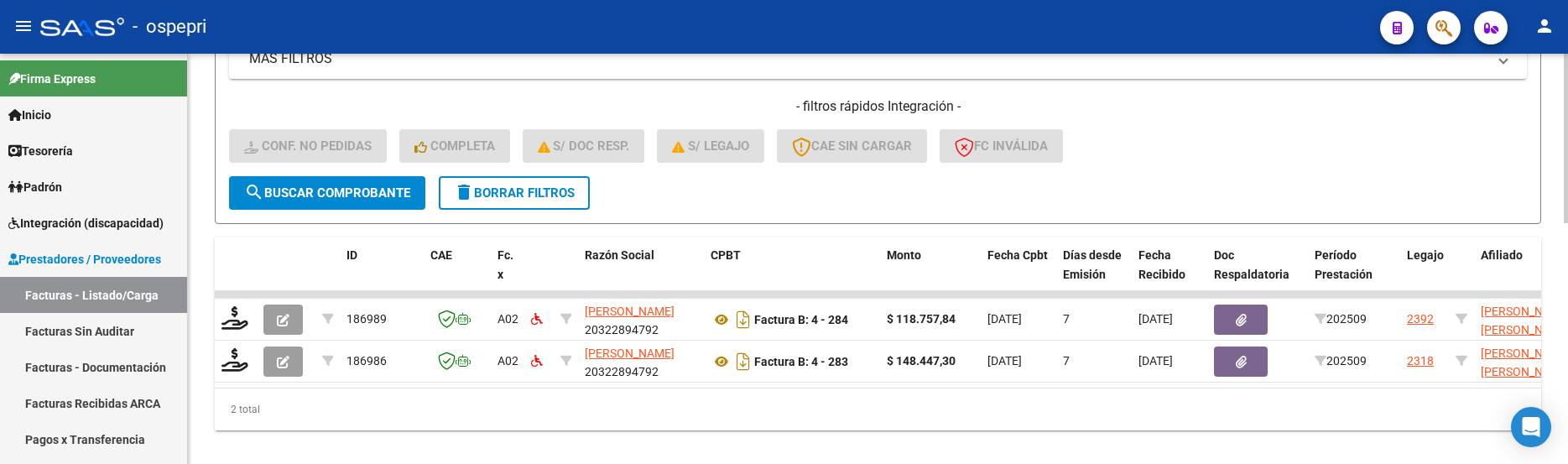
scroll to position [582, 0]
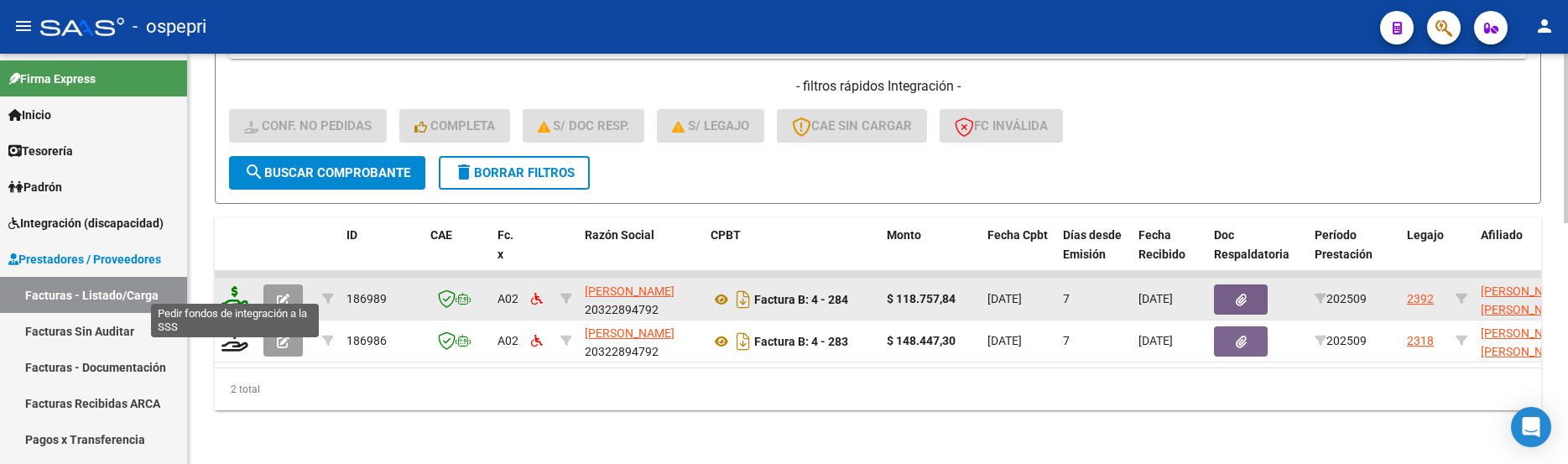
click at [233, 291] on icon at bounding box center [235, 298] width 27 height 23
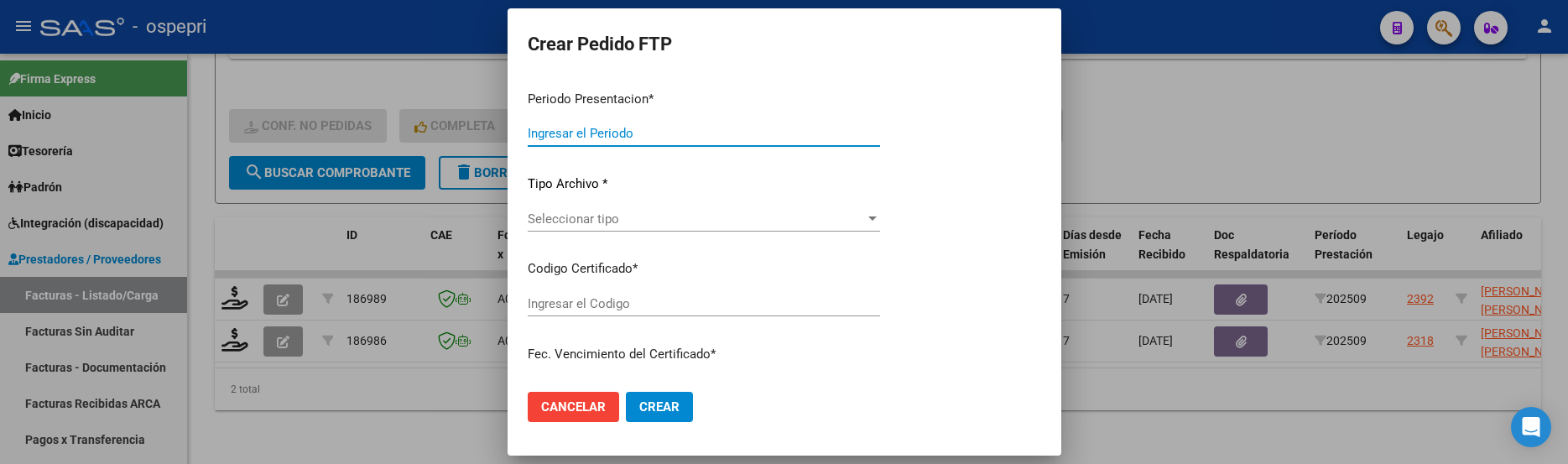
type input "202509"
type input "$ 118.757,84"
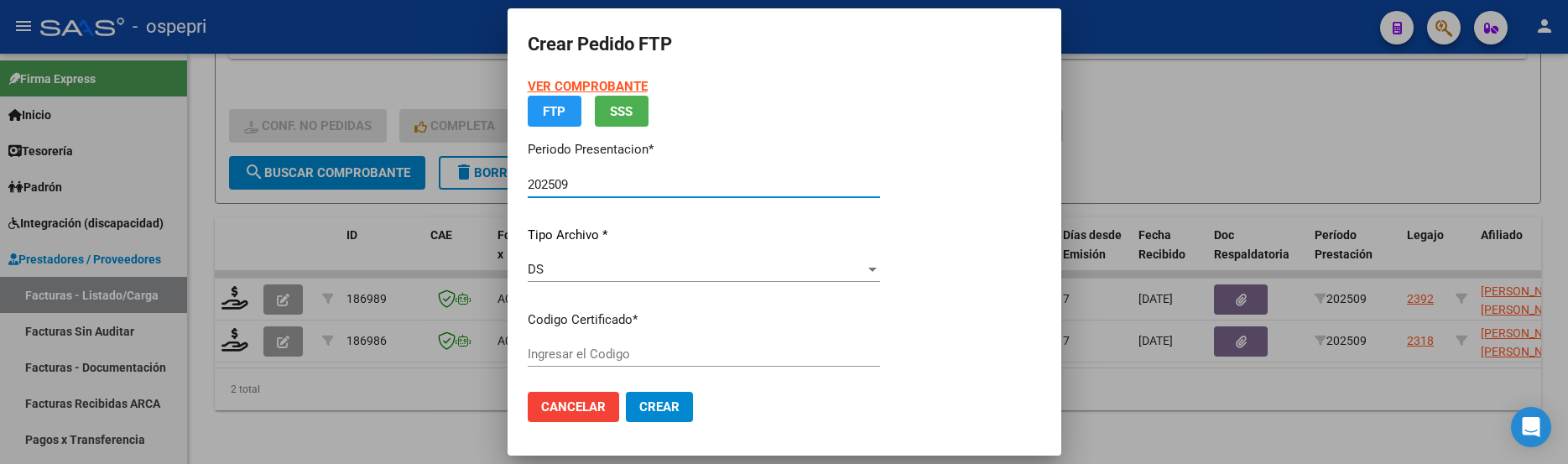
type input "2057719402-6"
type input "2026-12-01"
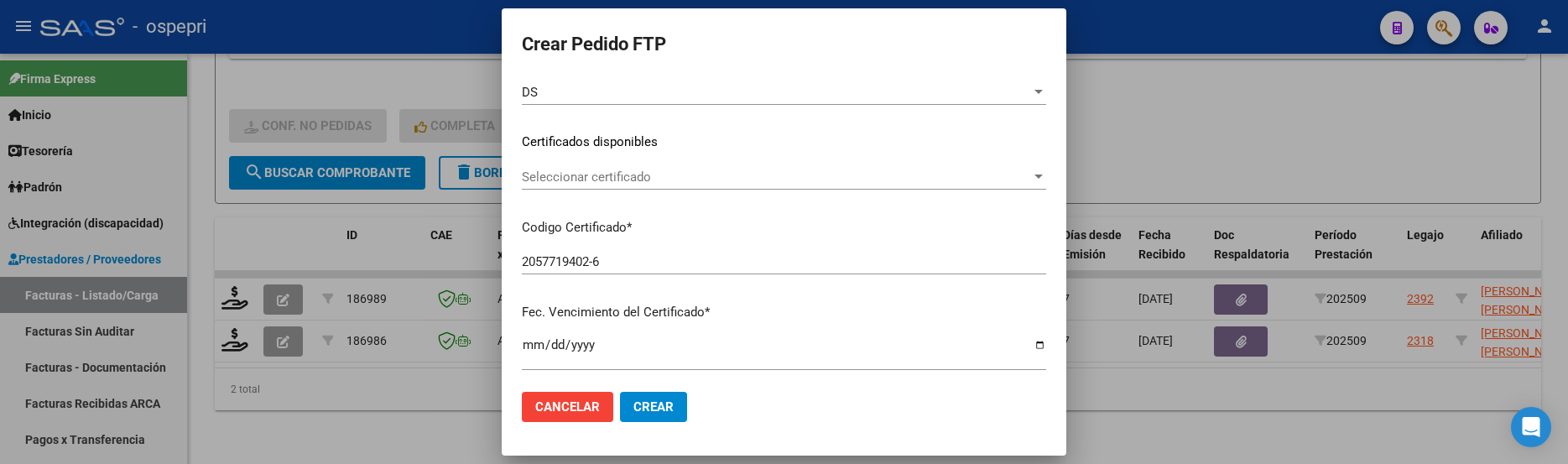
scroll to position [251, 0]
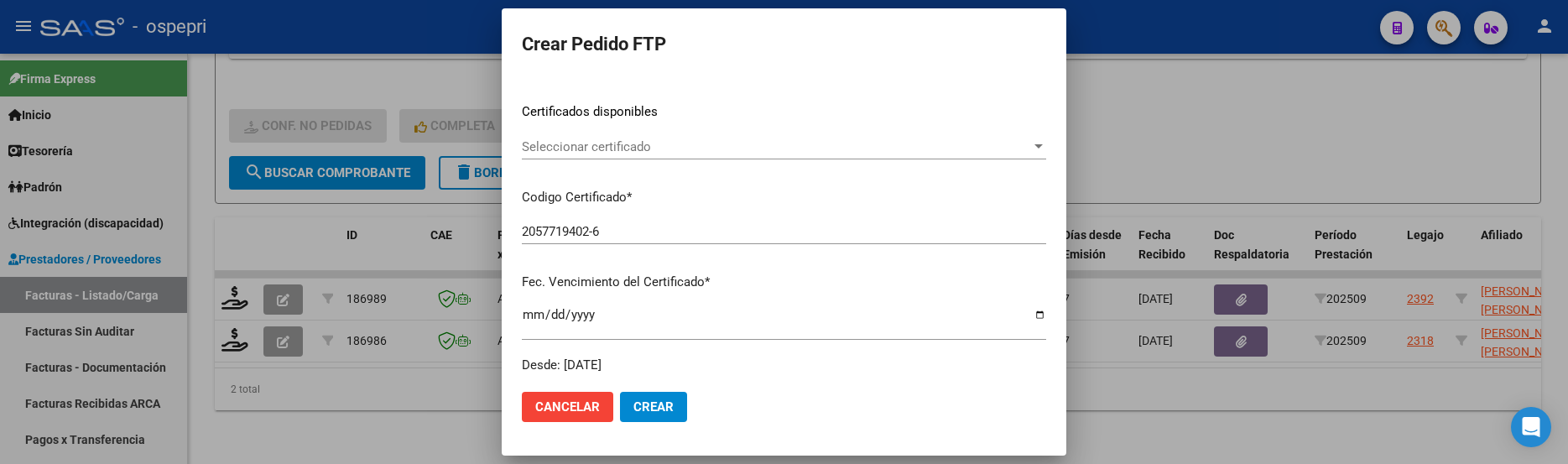
click at [1031, 143] on div at bounding box center [1039, 147] width 15 height 14
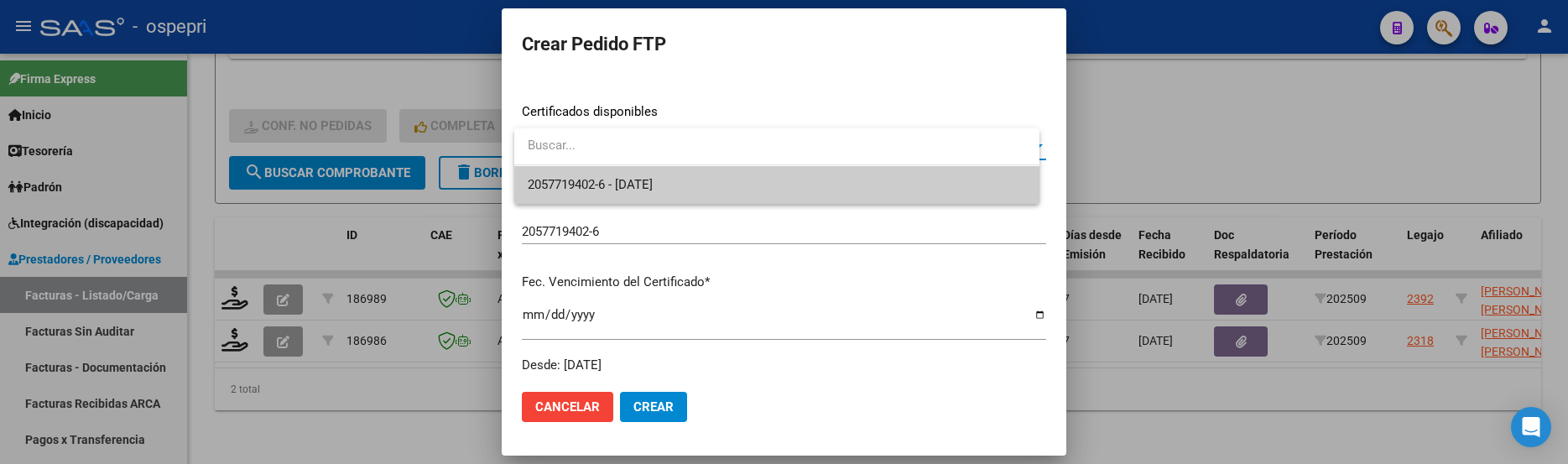
click at [950, 205] on div at bounding box center [784, 232] width 1568 height 464
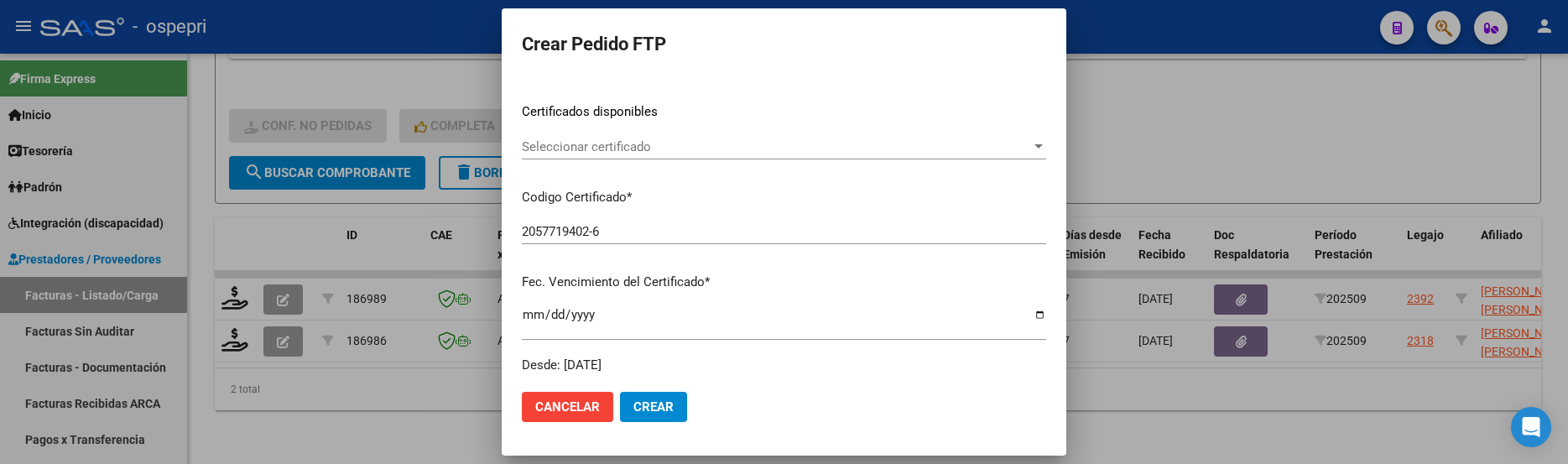
click at [876, 180] on div "VER COMPROBANTE ARCA Padrón Afiliado: OBREQUE EITHAN GABRIEL CUIL: 20577194026 …" at bounding box center [784, 100] width 525 height 549
click at [1031, 151] on div at bounding box center [1039, 147] width 15 height 14
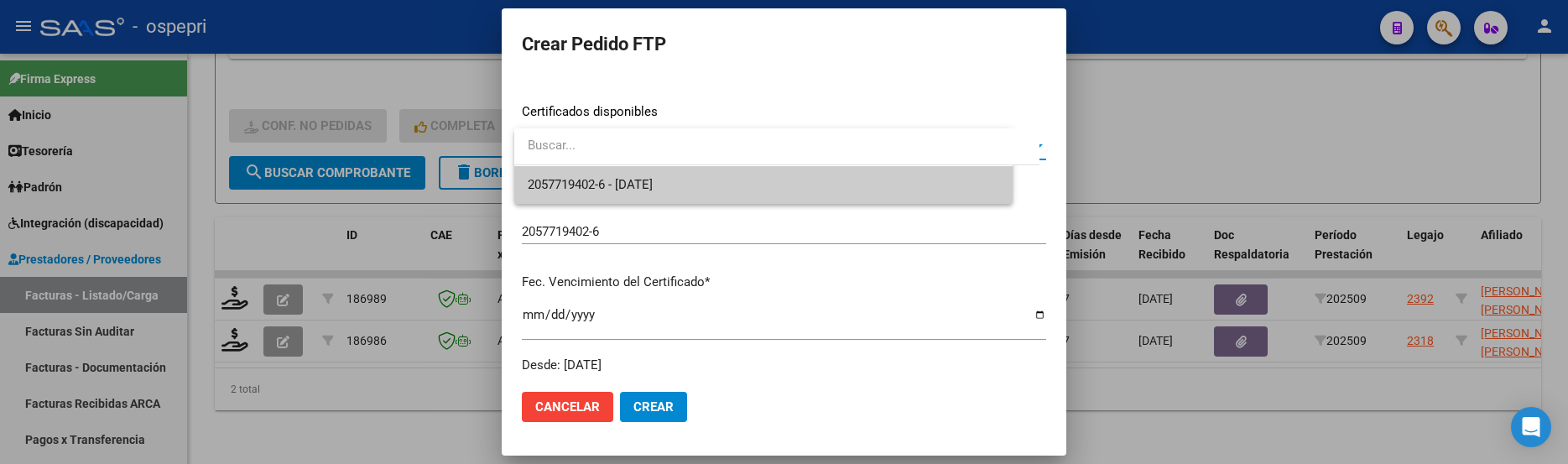
click at [1013, 149] on input "dropdown search" at bounding box center [777, 145] width 526 height 38
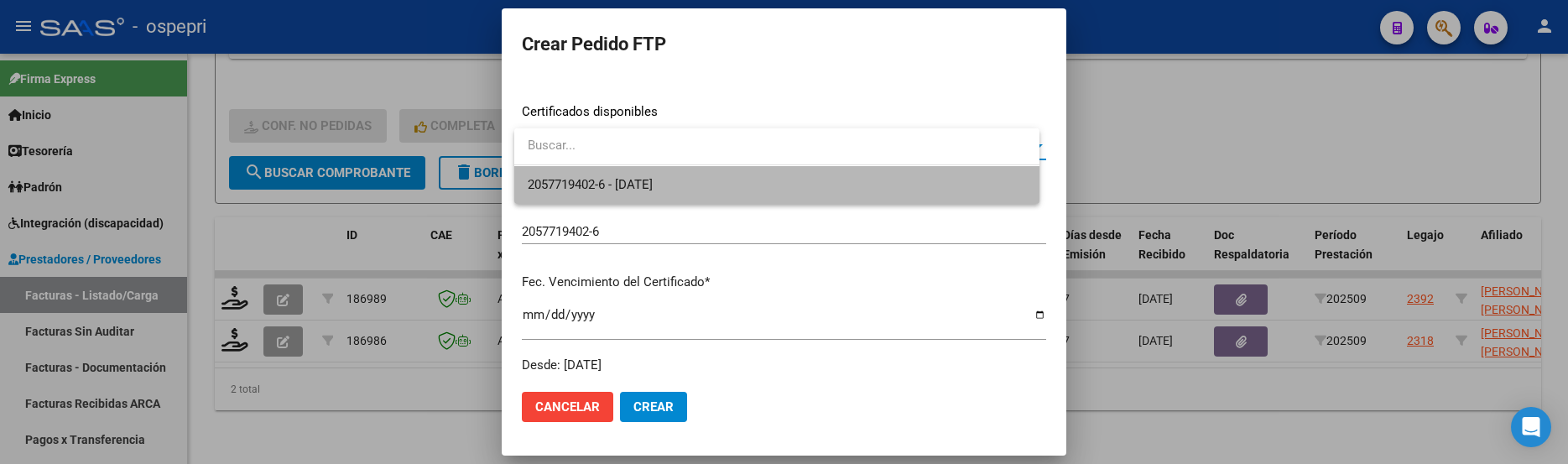
click at [931, 183] on span "2057719402-6 - 2026-12-01" at bounding box center [776, 185] width 498 height 38
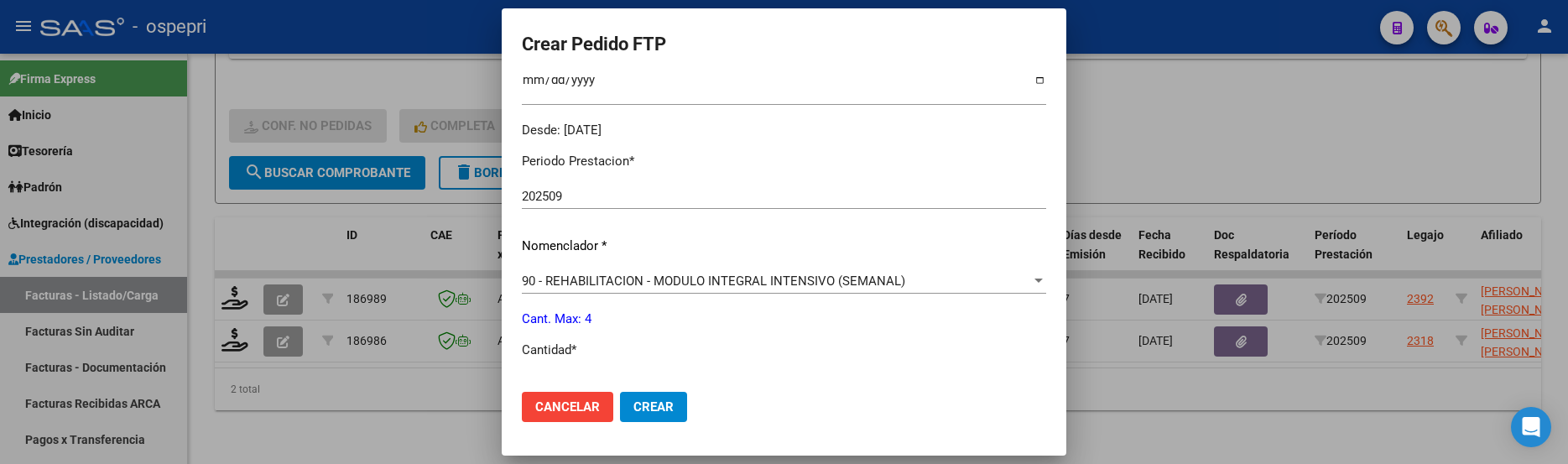
scroll to position [588, 0]
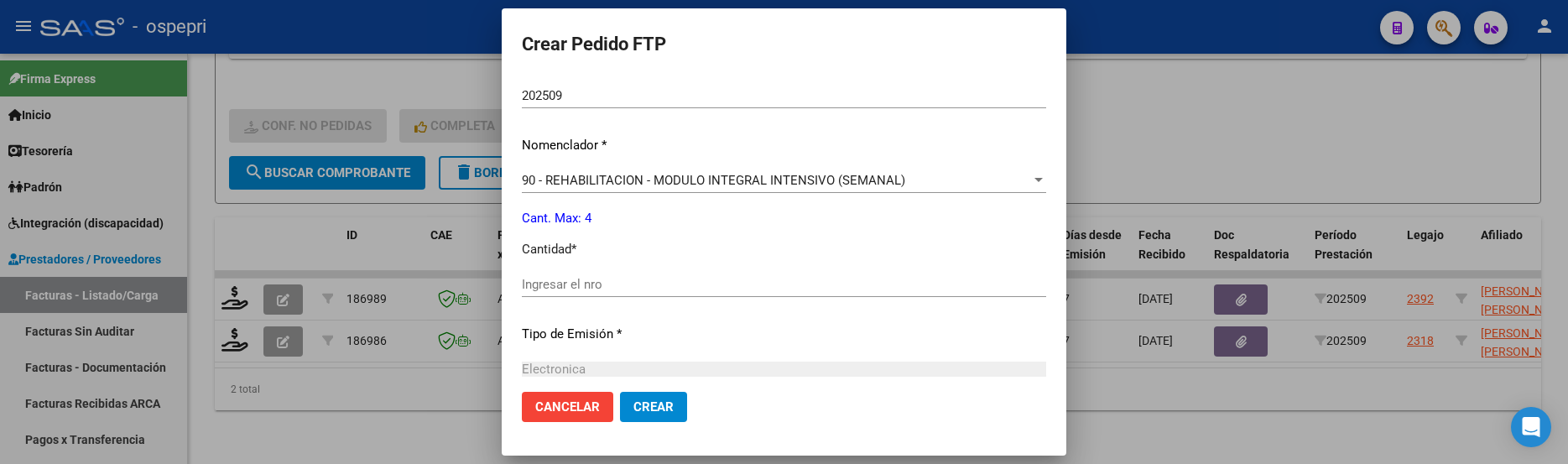
click at [652, 284] on input "Ingresar el nro" at bounding box center [784, 285] width 525 height 15
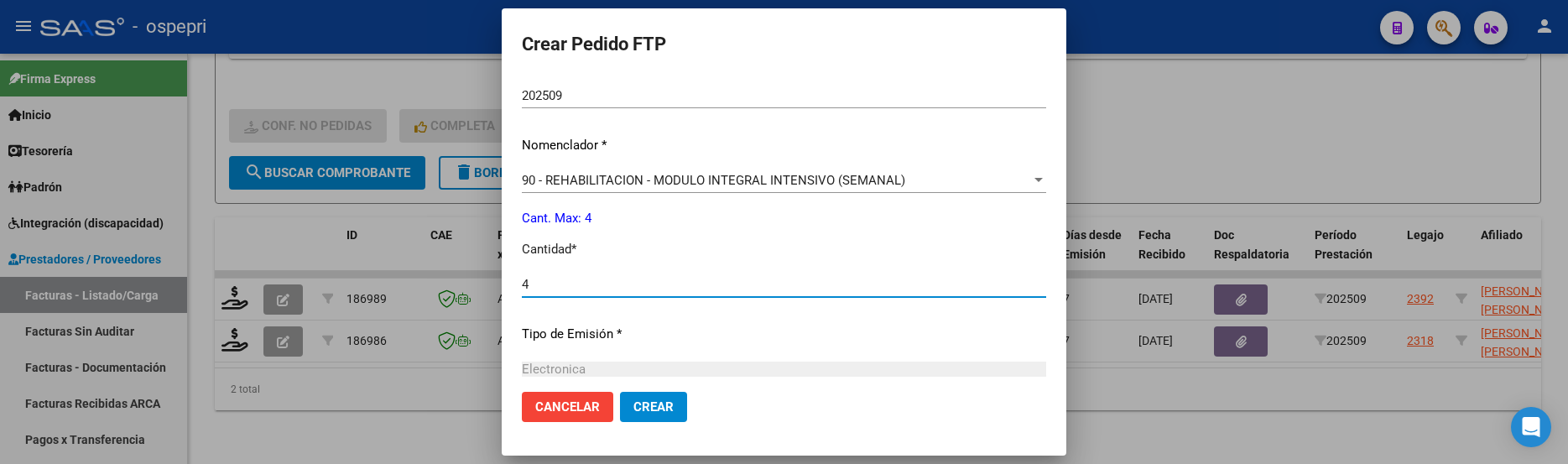
type input "4"
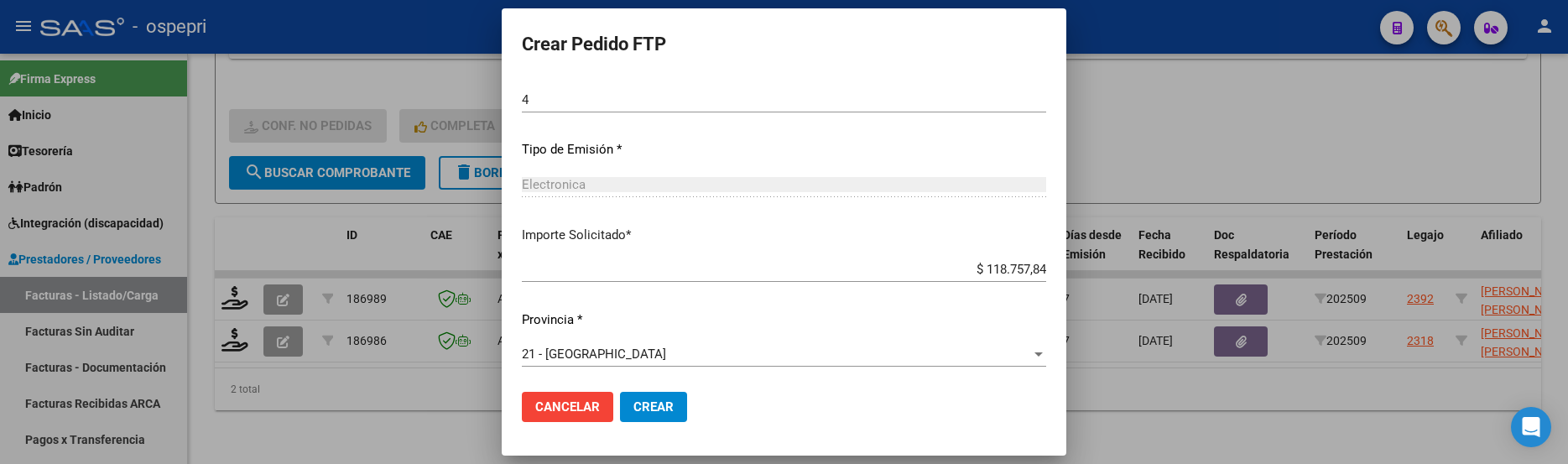
scroll to position [776, 0]
click at [660, 410] on span "Crear" at bounding box center [654, 407] width 41 height 15
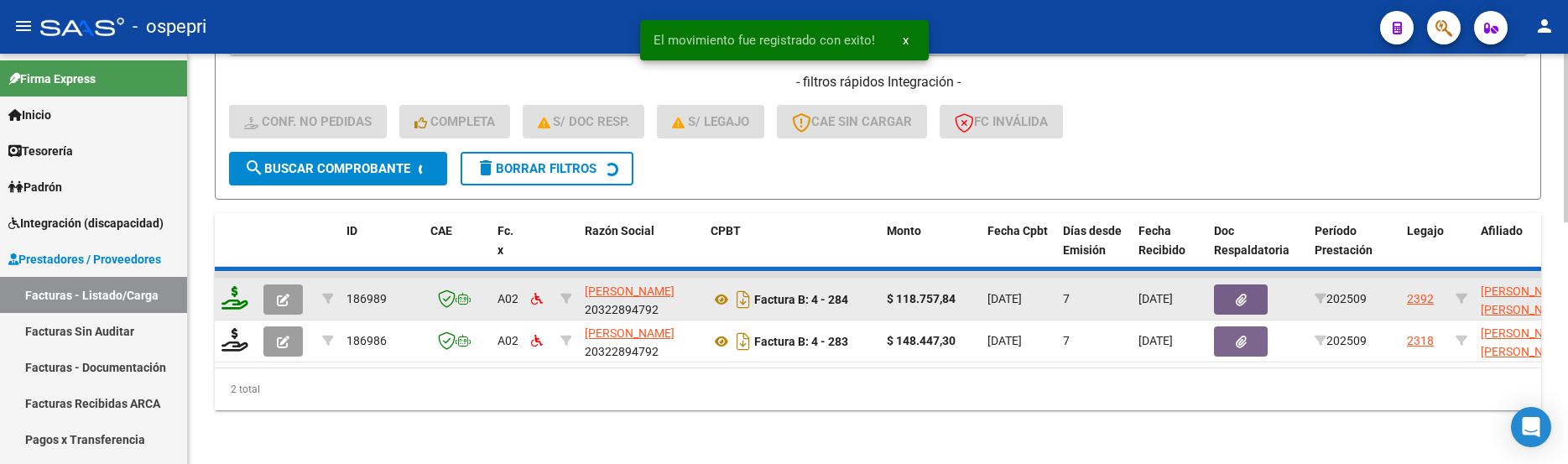
scroll to position [541, 0]
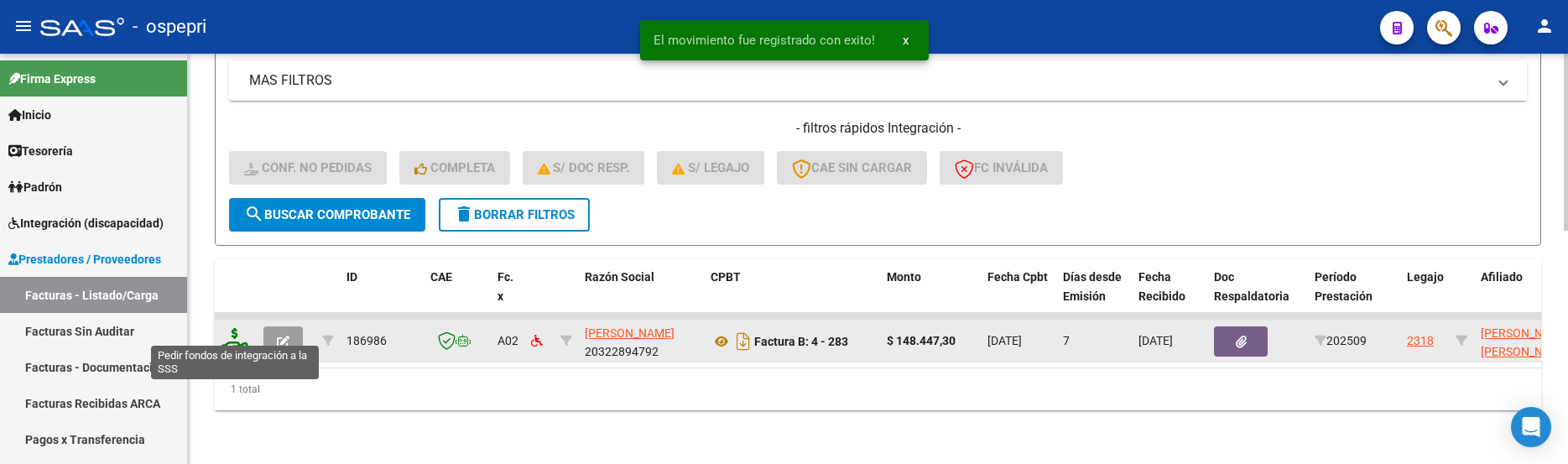
click at [238, 336] on icon at bounding box center [235, 339] width 27 height 23
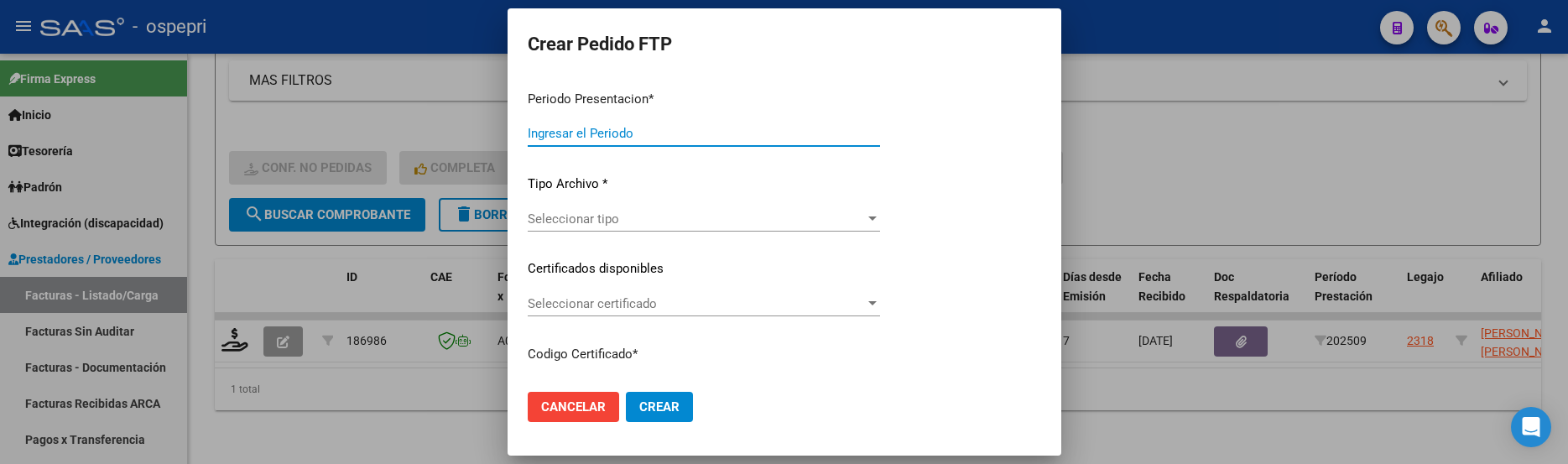
type input "202509"
type input "$ 148.447,30"
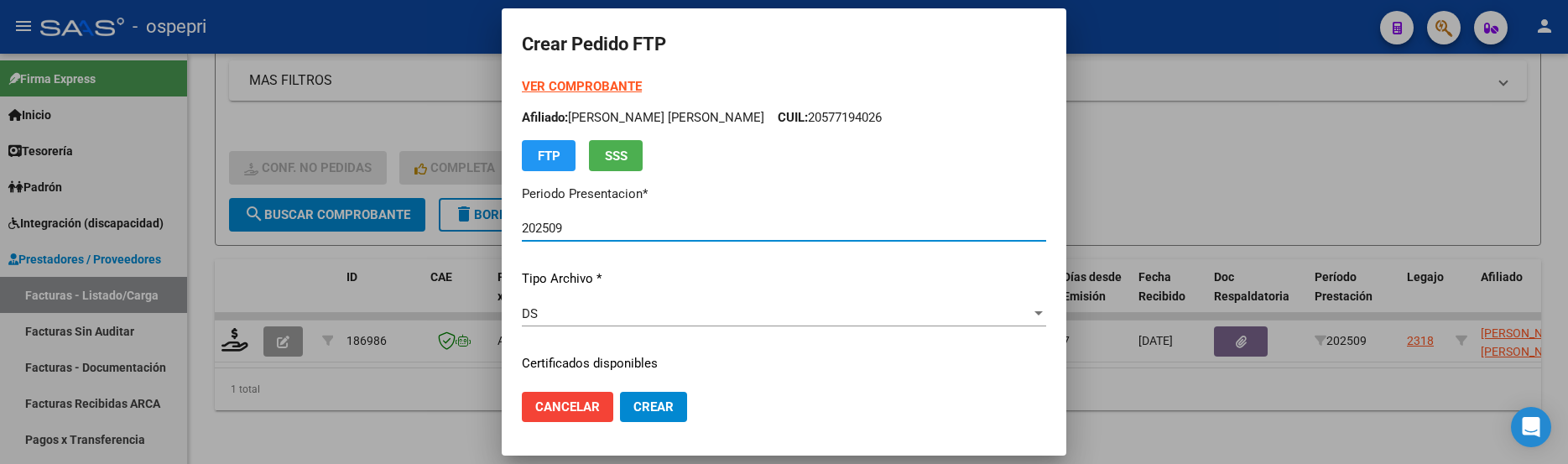
type input "2350746221-9"
type input "2028-02-27"
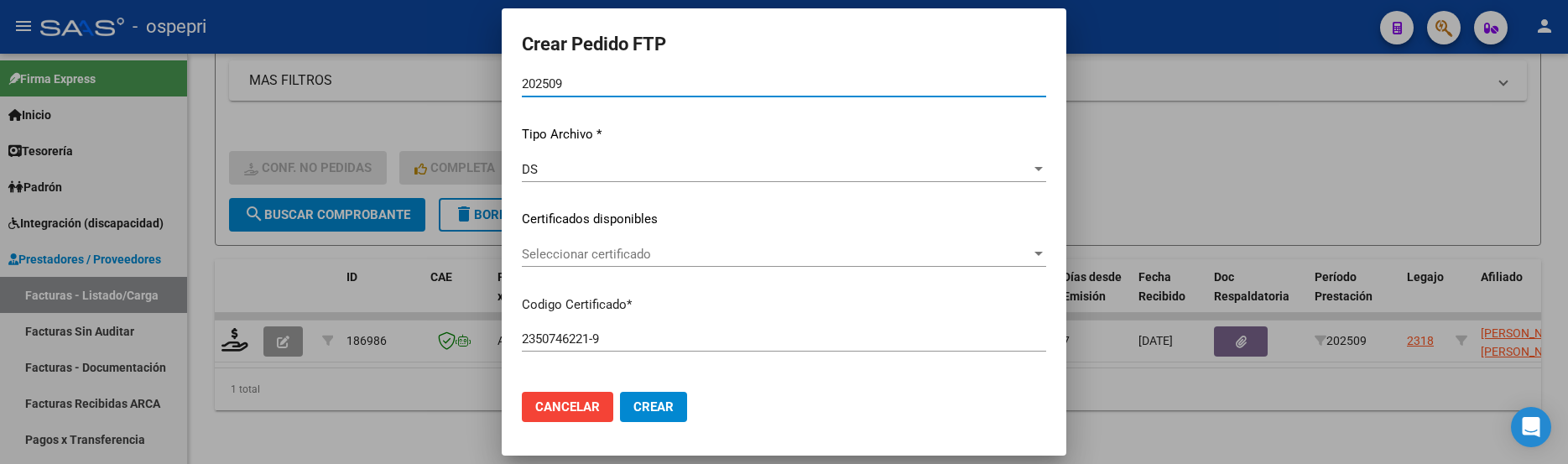
scroll to position [168, 0]
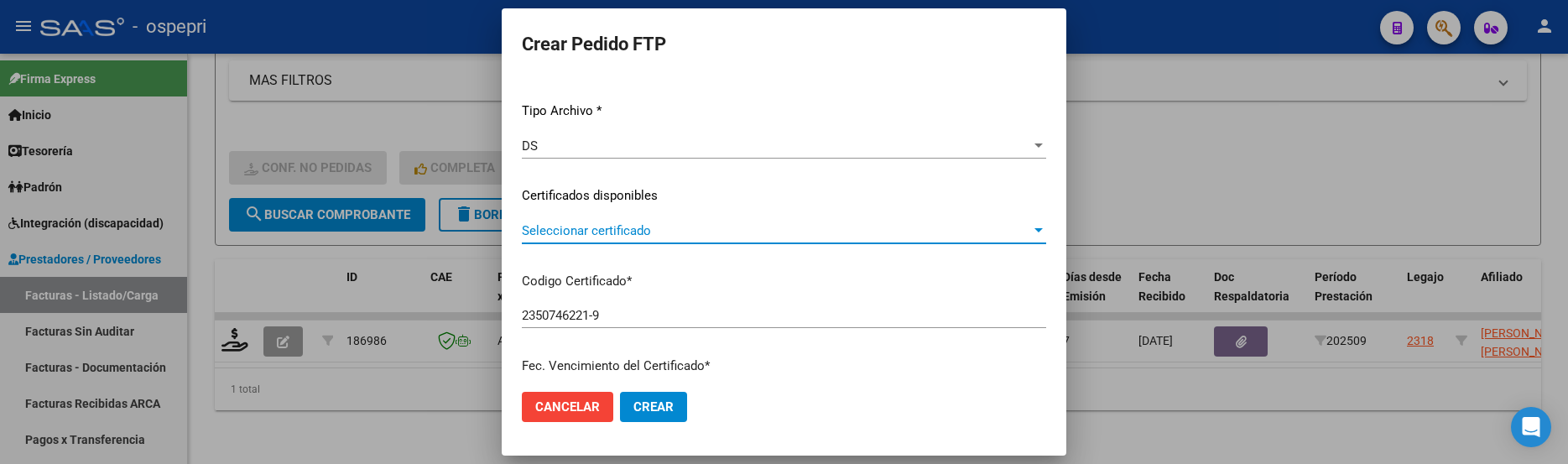
click at [1037, 233] on div at bounding box center [1039, 230] width 15 height 14
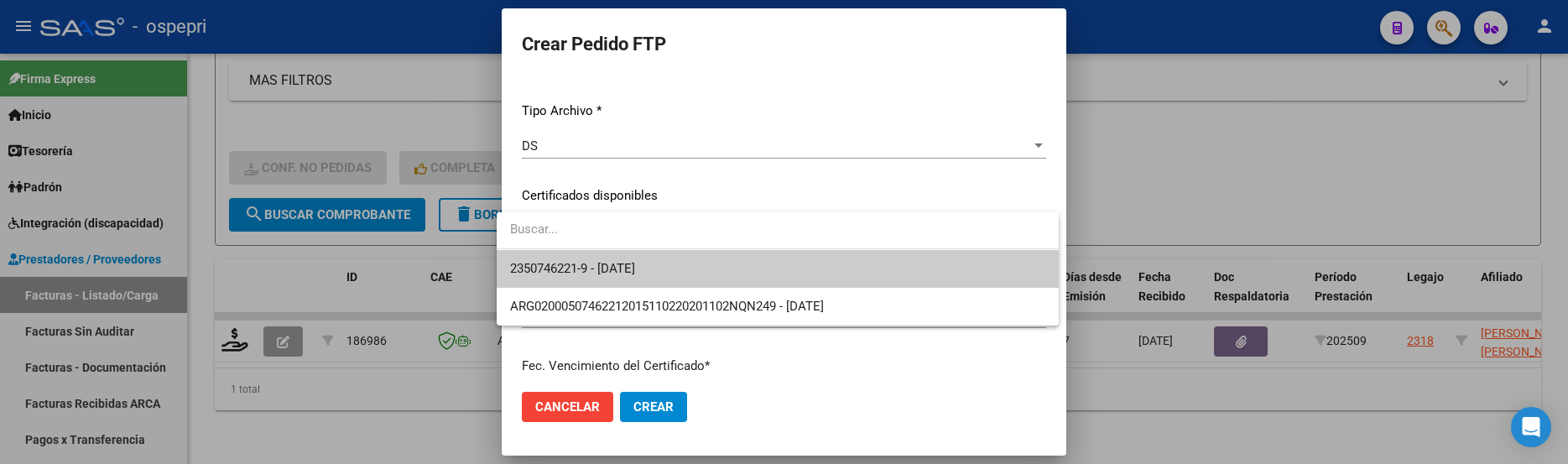
click at [902, 270] on span "2350746221-9 - 2028-02-27" at bounding box center [777, 269] width 535 height 38
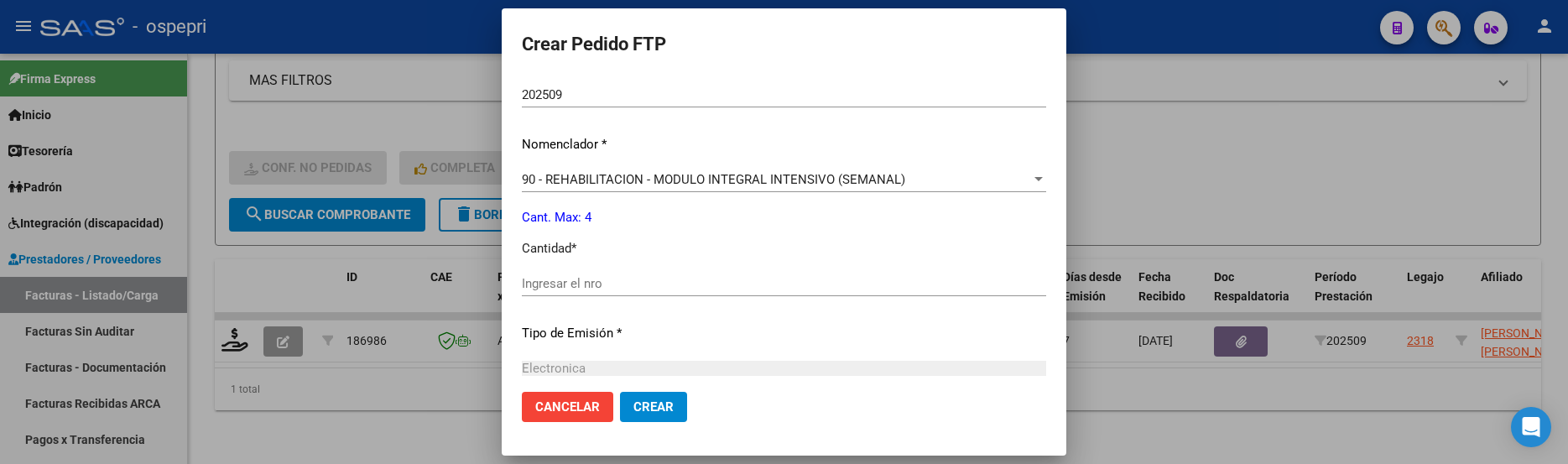
scroll to position [672, 0]
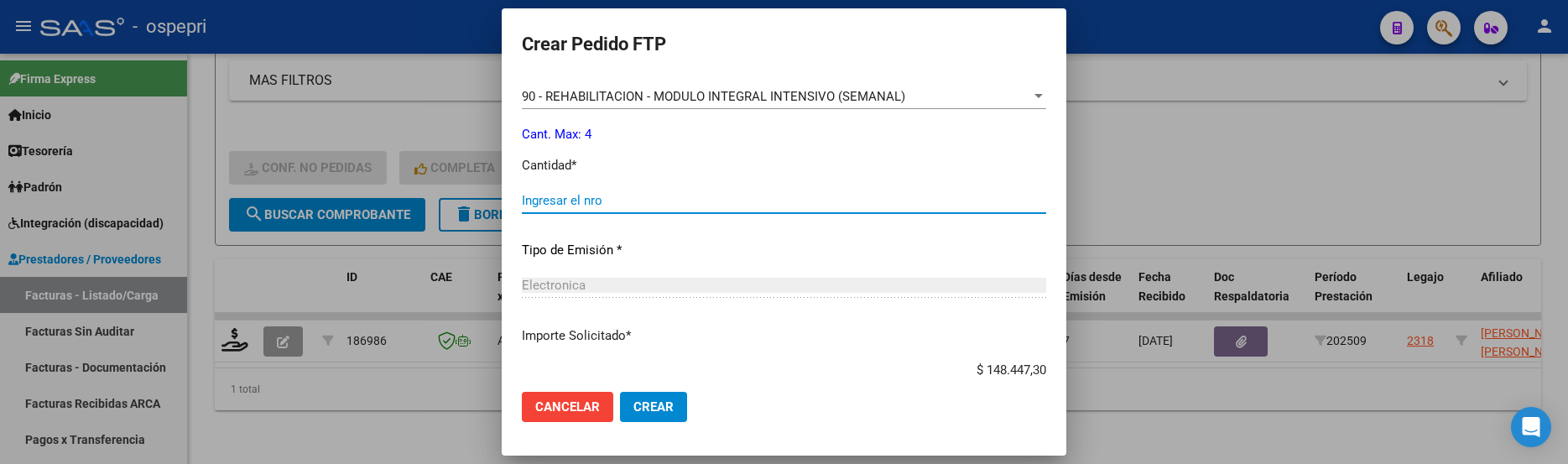
click at [550, 195] on input "Ingresar el nro" at bounding box center [784, 201] width 525 height 15
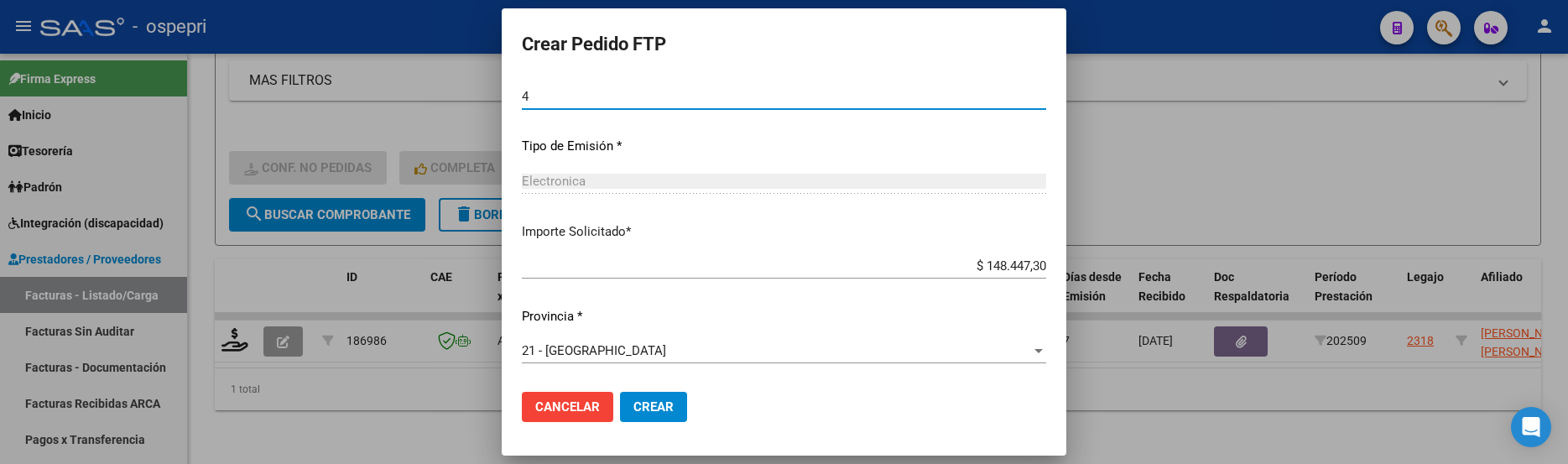
scroll to position [776, 0]
type input "4"
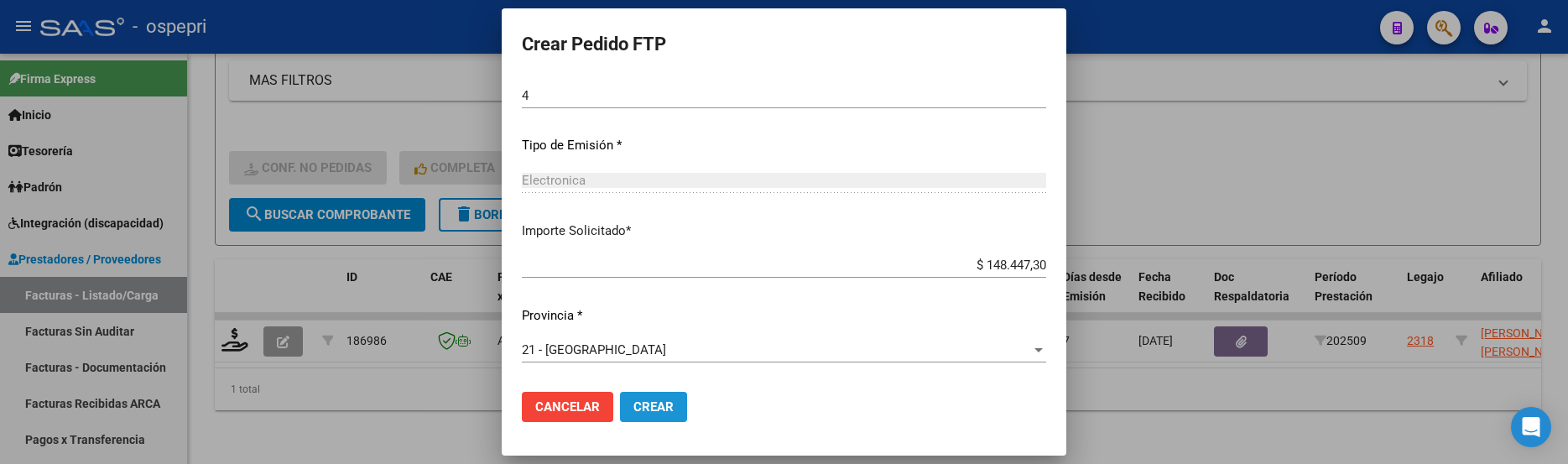
click at [637, 394] on button "Crear" at bounding box center [653, 407] width 67 height 31
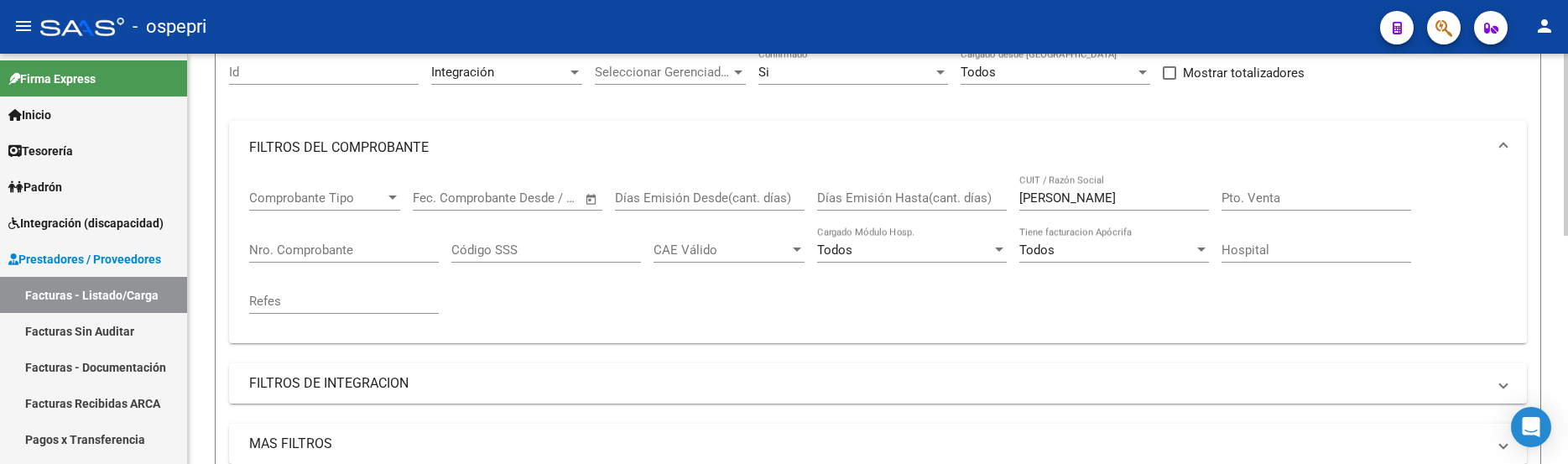
scroll to position [96, 0]
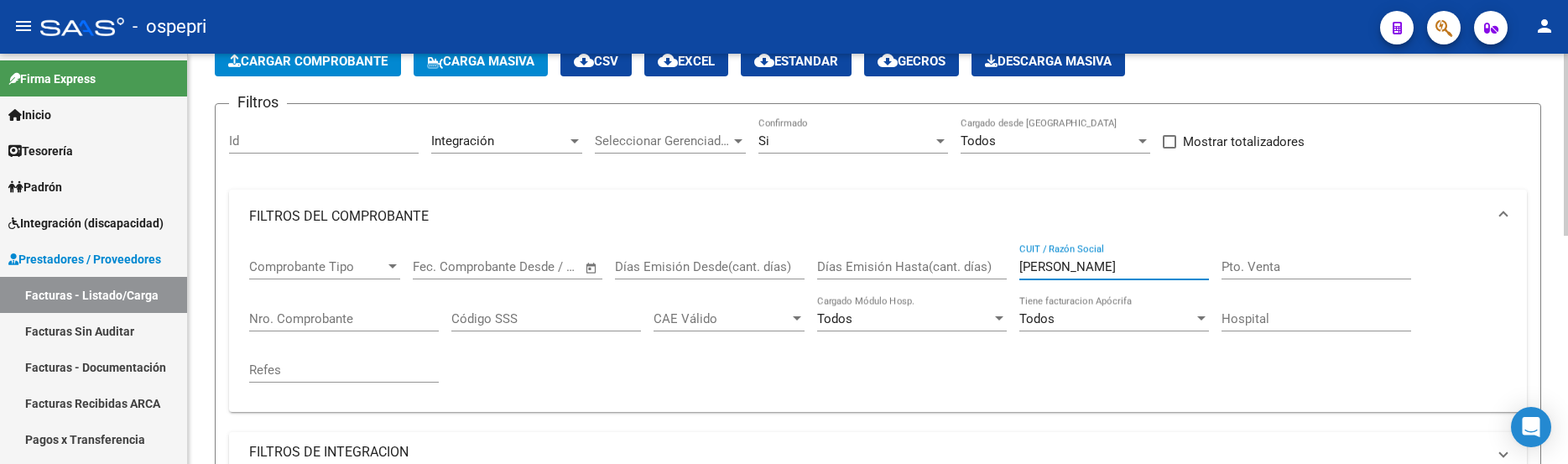
drag, startPoint x: 1097, startPoint y: 272, endPoint x: 1003, endPoint y: 267, distance: 94.1
click at [1003, 267] on div "Comprobante Tipo Comprobante Tipo Fecha inicio – Fecha fin Fec. Comprobante Des…" at bounding box center [878, 321] width 1258 height 155
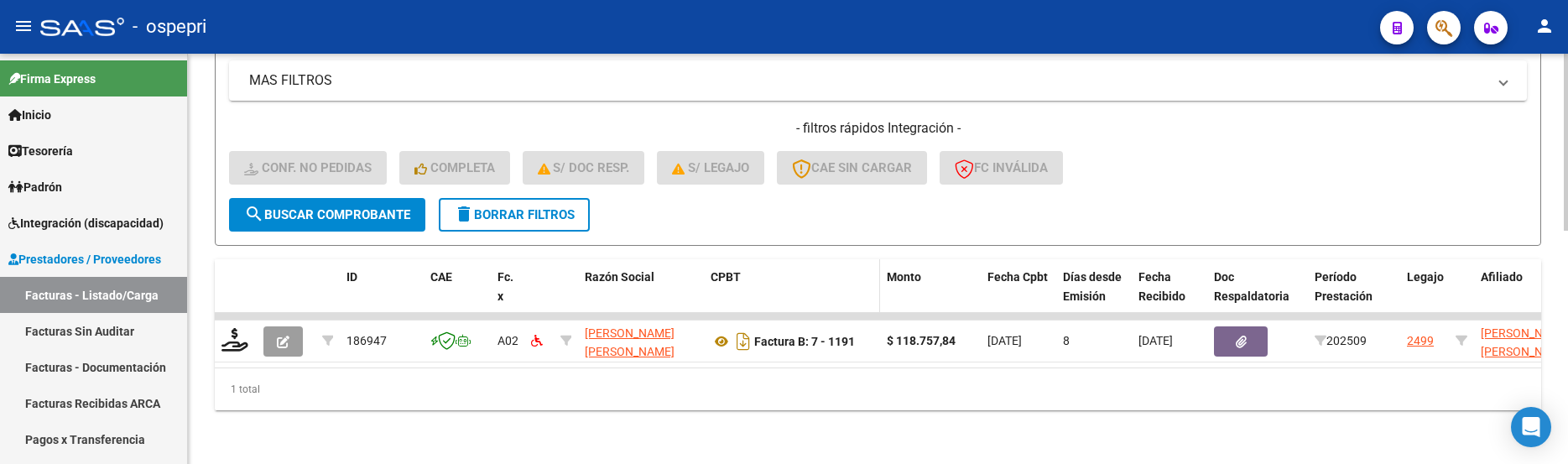
scroll to position [541, 0]
type input "echeverri"
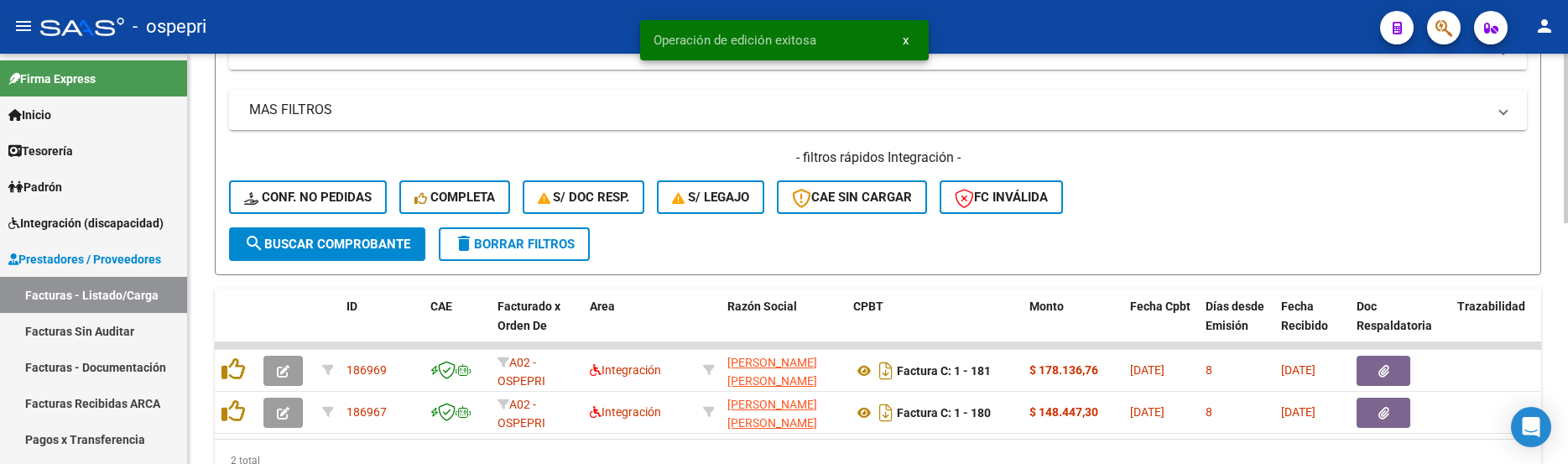
click at [1237, 223] on div "- filtros rápidos Integración - Conf. no pedidas Completa S/ Doc Resp. S/ legaj…" at bounding box center [878, 188] width 1298 height 79
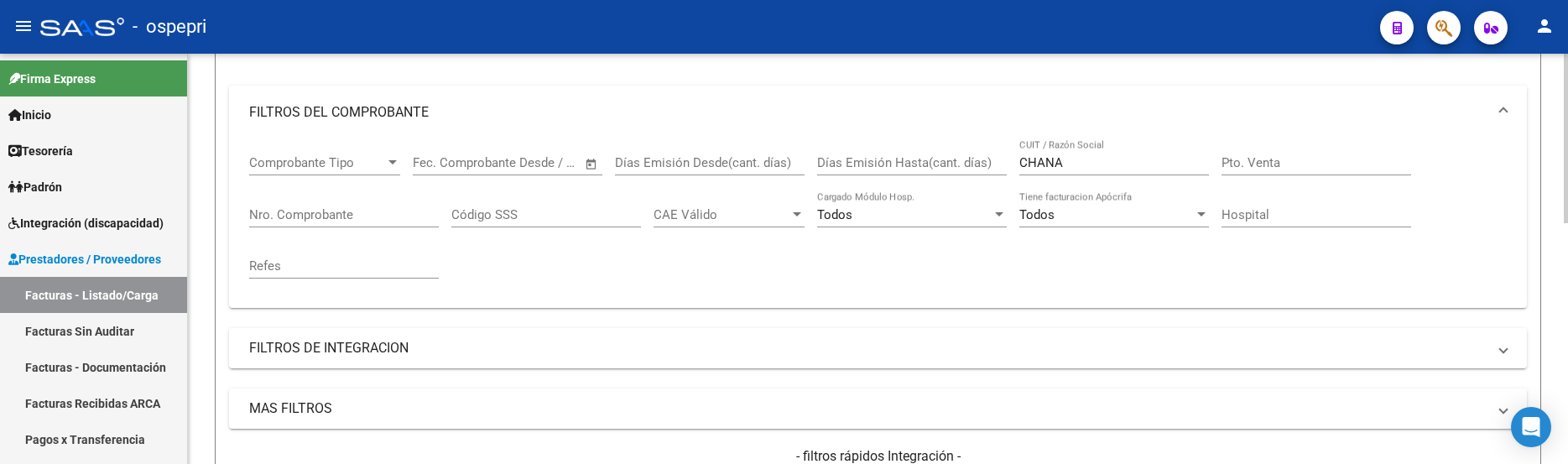
scroll to position [163, 0]
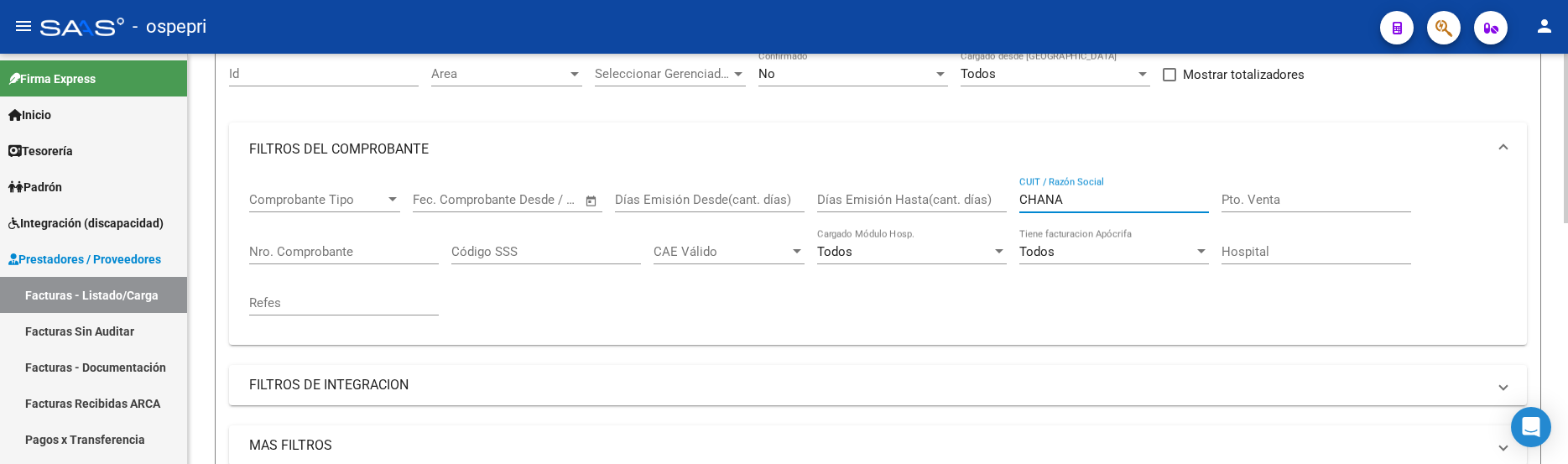
drag, startPoint x: 1105, startPoint y: 200, endPoint x: 1001, endPoint y: 204, distance: 104.1
click at [1001, 204] on div "Comprobante Tipo Comprobante Tipo Fecha inicio – Fecha fin Fec. Comprobante Des…" at bounding box center [878, 254] width 1258 height 155
click at [135, 288] on link "Facturas - Listado/Carga" at bounding box center [93, 295] width 188 height 36
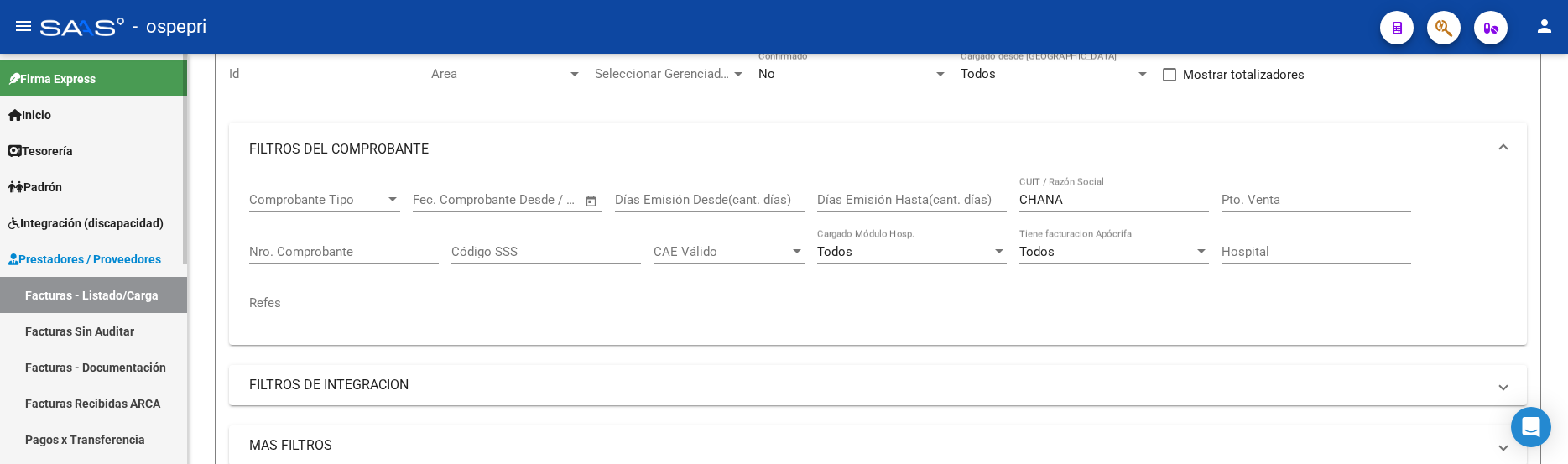
click at [135, 288] on link "Facturas - Listado/Carga" at bounding box center [93, 295] width 188 height 36
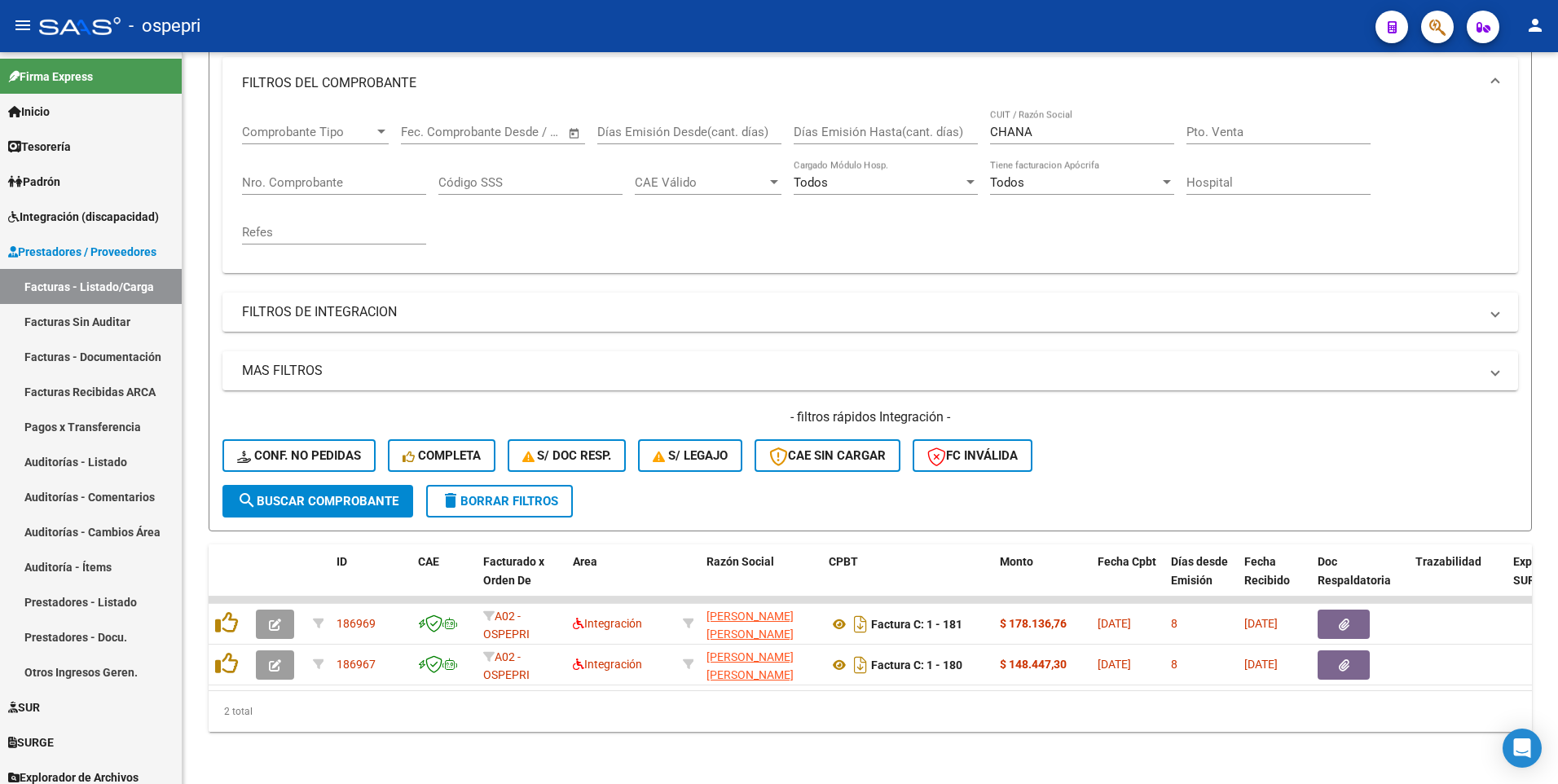
scroll to position [232, 0]
click at [119, 282] on link "Facturas - Listado/Carga" at bounding box center [91, 286] width 182 height 35
click at [333, 449] on form "Filtros Id Area Area Seleccionar Gerenciador Seleccionar Gerenciador No Confirm…" at bounding box center [870, 252] width 1324 height 558
click at [350, 449] on span "search Buscar Comprobante" at bounding box center [318, 501] width 162 height 14
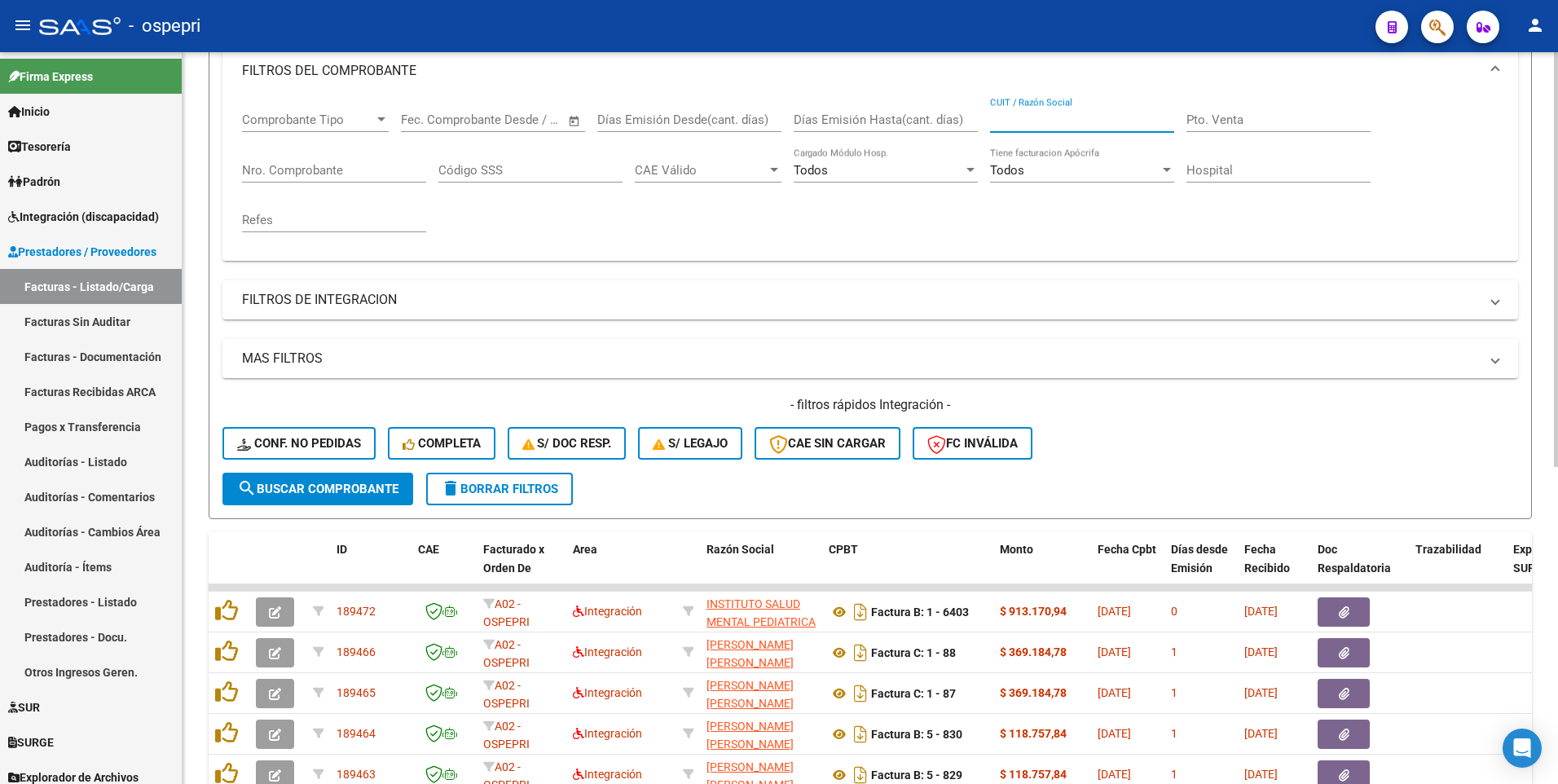
click at [1042, 116] on input "CUIT / Razón Social" at bounding box center [1081, 119] width 184 height 14
paste input "CHANA"
type input "CHANA"
click at [368, 449] on button "search Buscar Comprobante" at bounding box center [318, 489] width 191 height 32
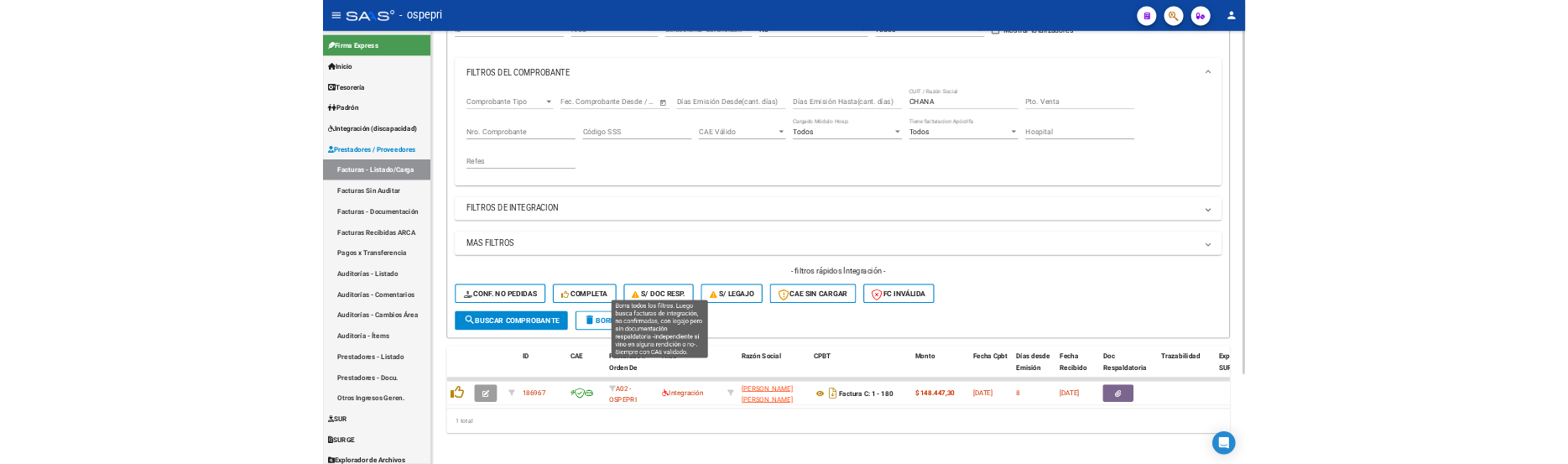
scroll to position [197, 0]
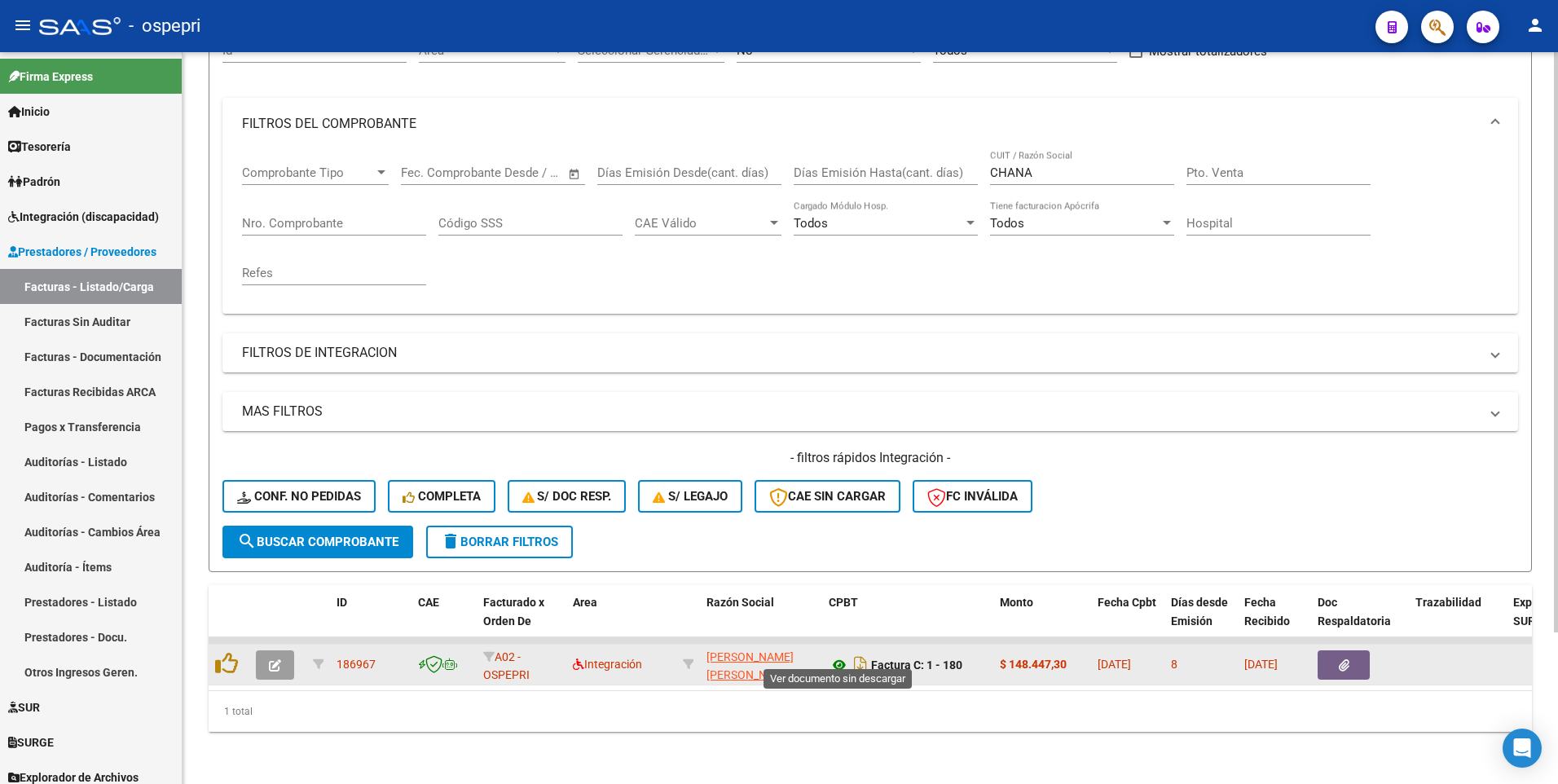
click at [839, 449] on icon at bounding box center [840, 665] width 22 height 20
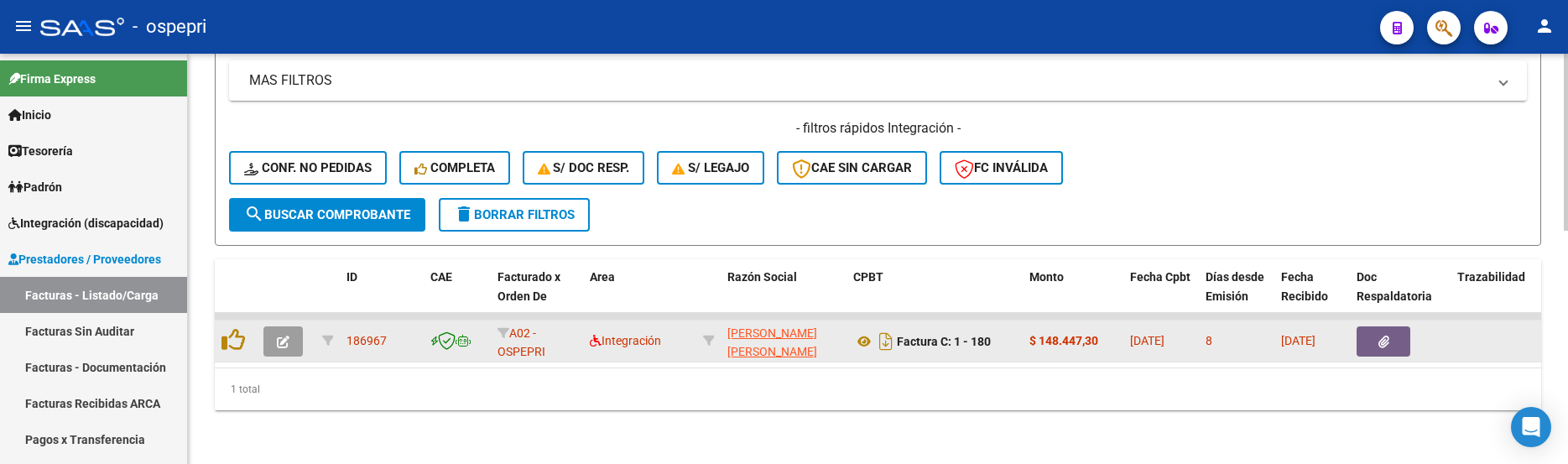
scroll to position [541, 0]
click at [288, 336] on icon "button" at bounding box center [284, 342] width 13 height 13
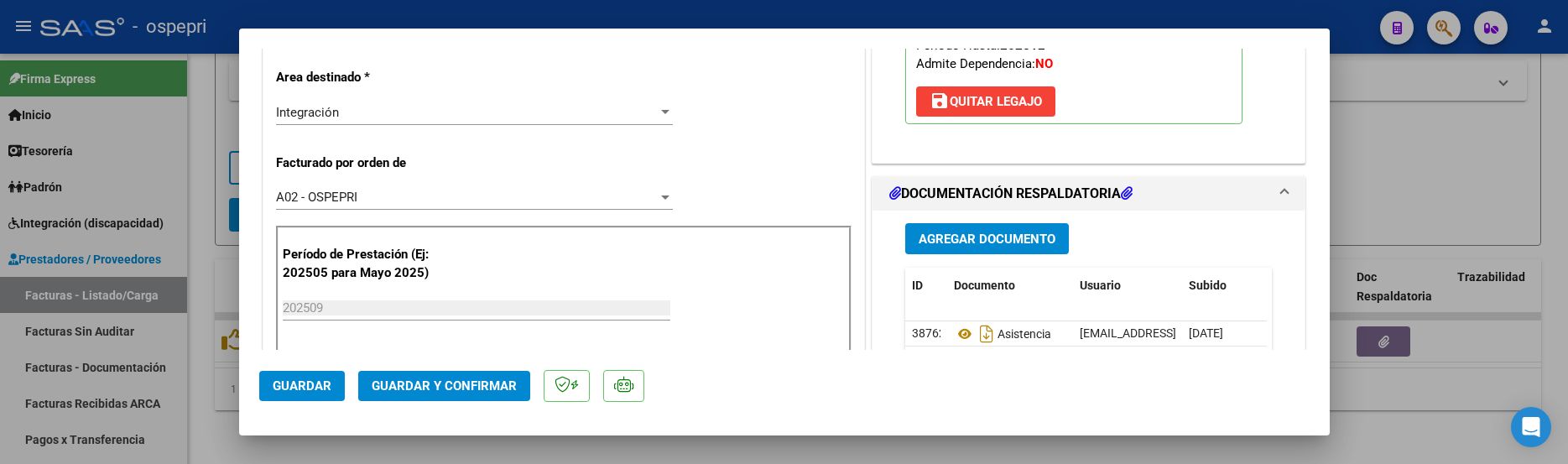
scroll to position [420, 0]
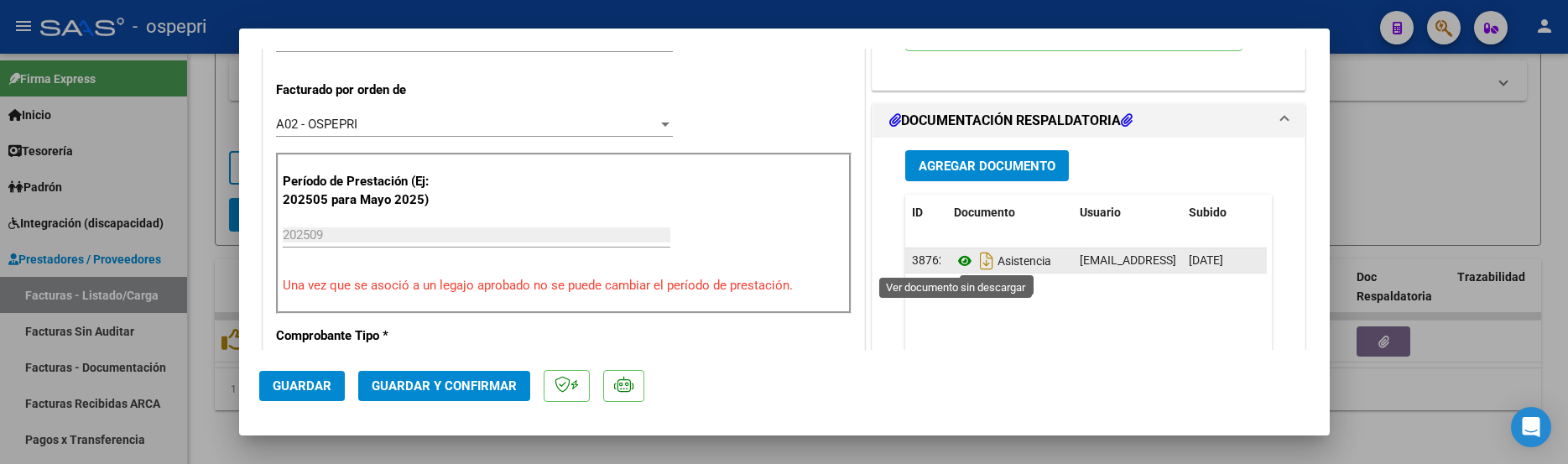
click at [954, 261] on icon at bounding box center [966, 262] width 22 height 20
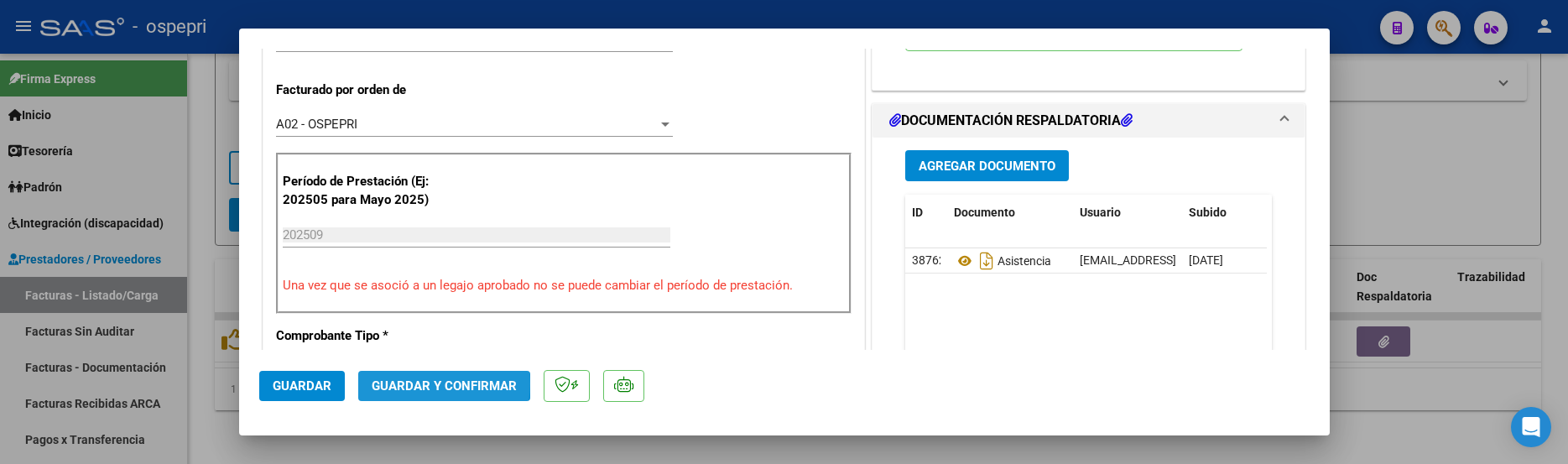
click at [438, 384] on span "Guardar y Confirmar" at bounding box center [444, 386] width 145 height 15
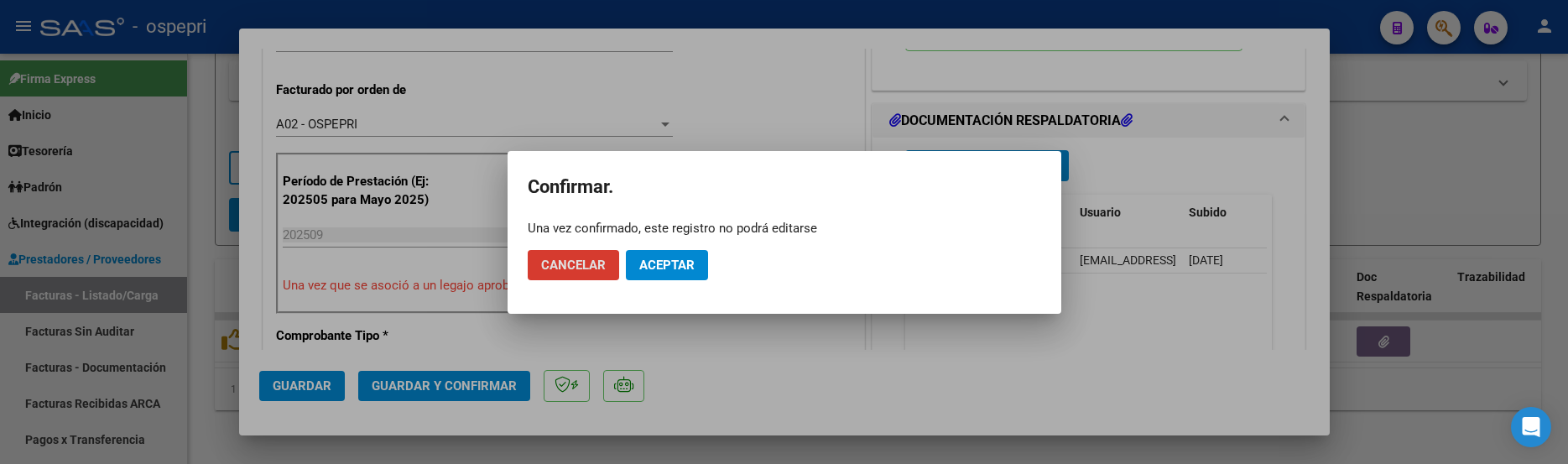
click at [663, 267] on span "Aceptar" at bounding box center [667, 265] width 55 height 15
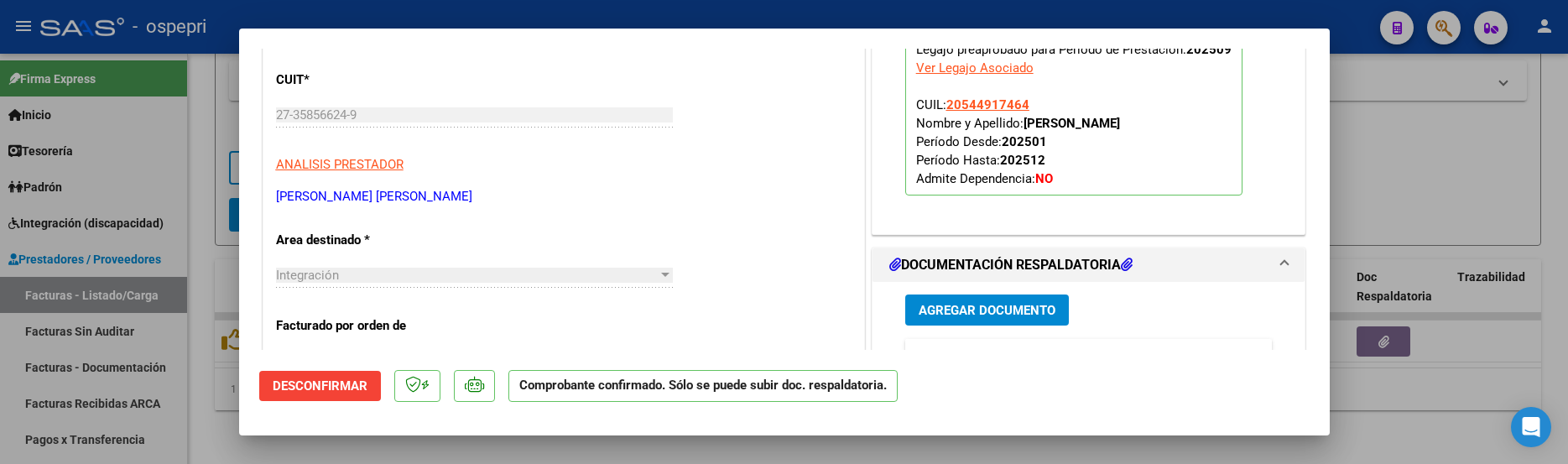
scroll to position [168, 0]
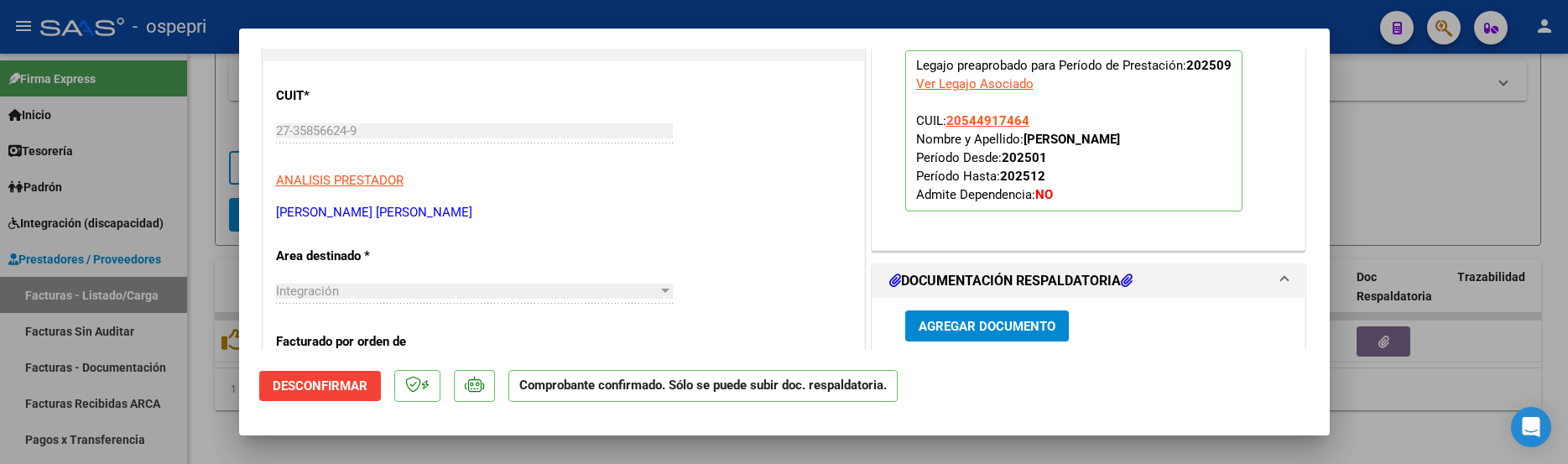
click at [1492, 163] on div at bounding box center [784, 232] width 1568 height 464
type input "$ 0,00"
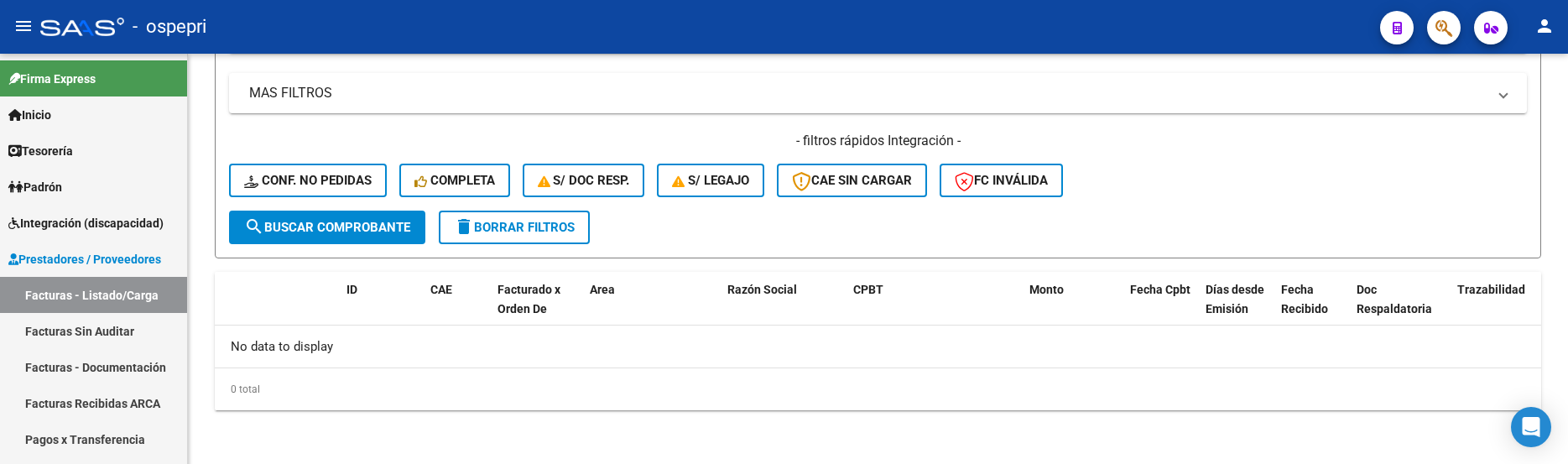
scroll to position [516, 0]
drag, startPoint x: 74, startPoint y: 287, endPoint x: 144, endPoint y: 299, distance: 71.0
click at [74, 287] on link "Facturas - Listado/Carga" at bounding box center [93, 295] width 188 height 36
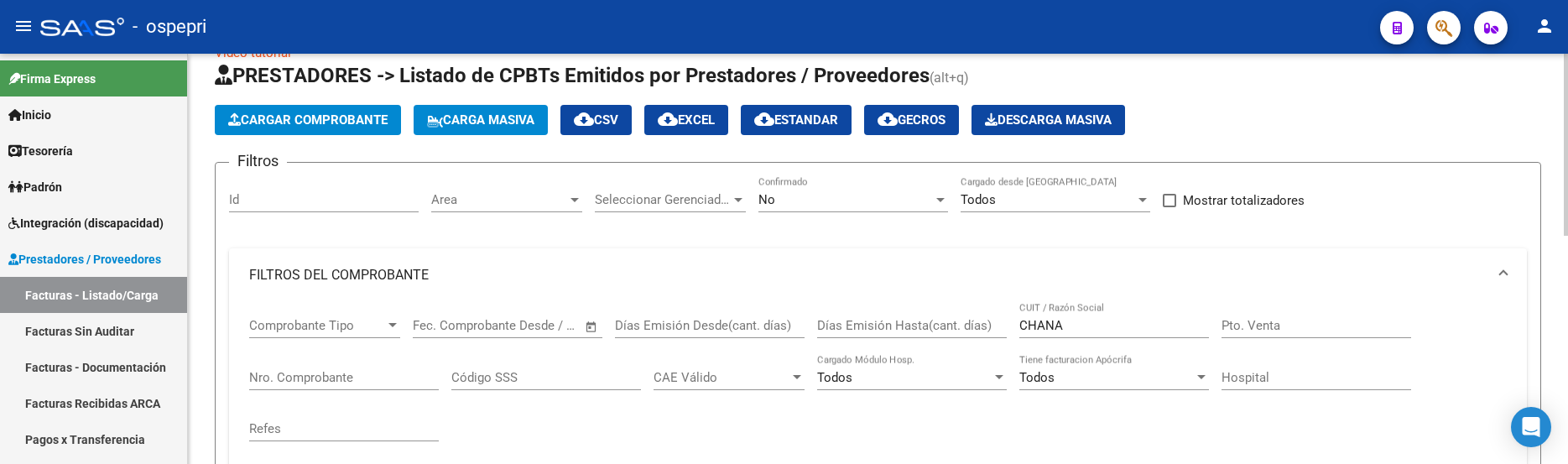
scroll to position [12, 0]
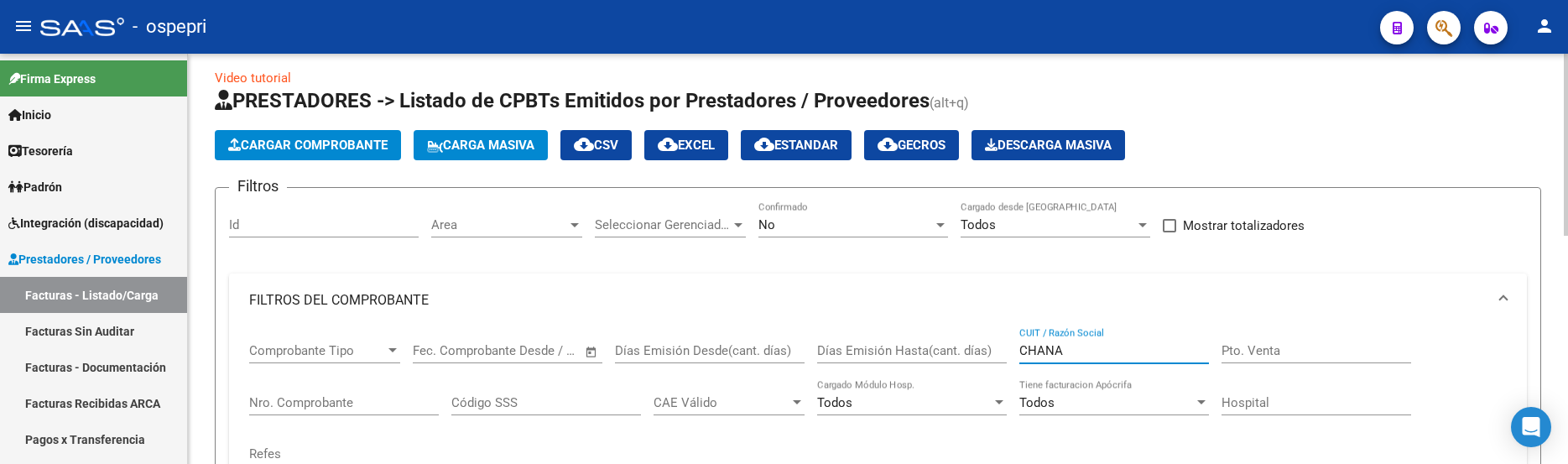
drag, startPoint x: 1074, startPoint y: 353, endPoint x: 983, endPoint y: 354, distance: 91.0
click at [983, 354] on div "Comprobante Tipo Comprobante Tipo Fecha inicio – Fecha fin Fec. Comprobante Des…" at bounding box center [878, 405] width 1258 height 155
click at [1059, 349] on input "ciancia daiana" at bounding box center [1113, 350] width 189 height 15
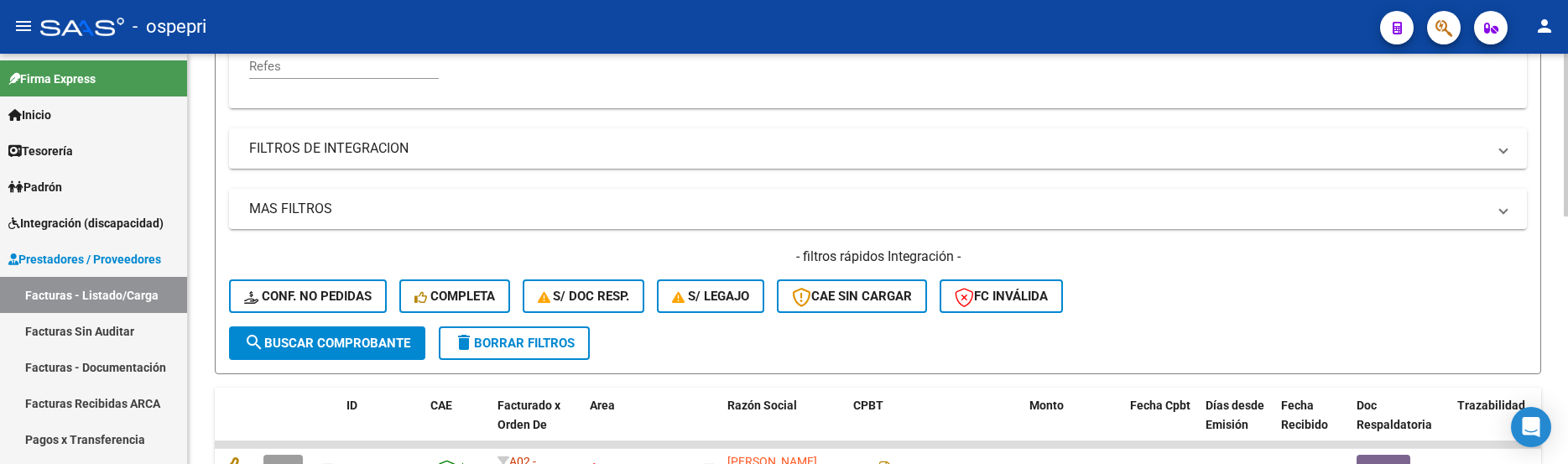
scroll to position [599, 0]
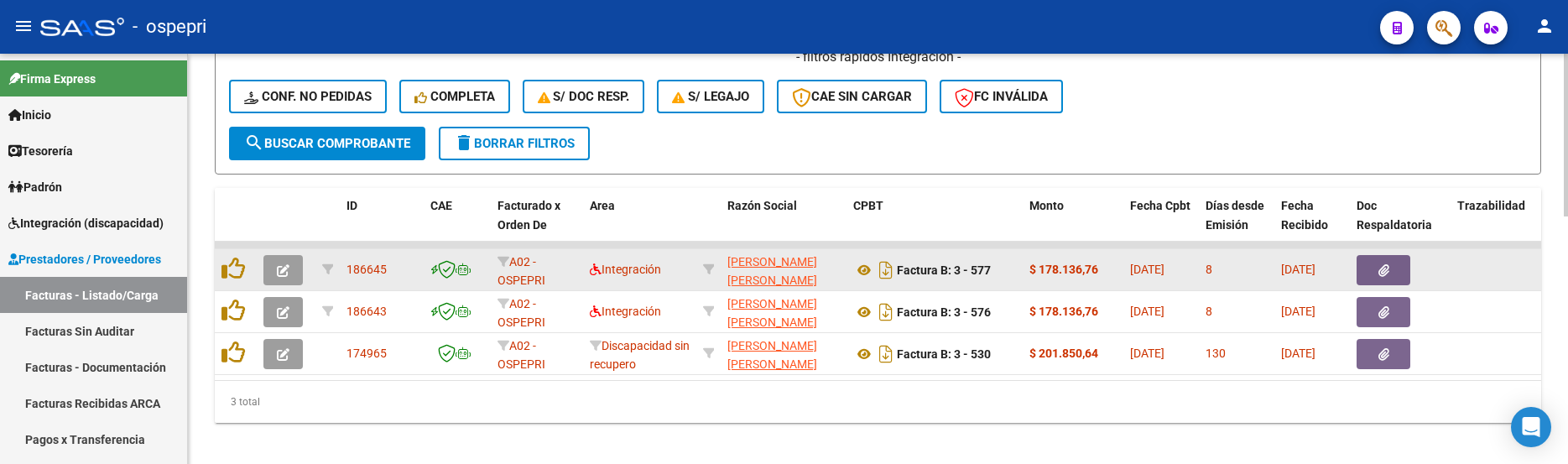
type input "cianci daiana"
click at [282, 270] on icon "button" at bounding box center [284, 271] width 13 height 13
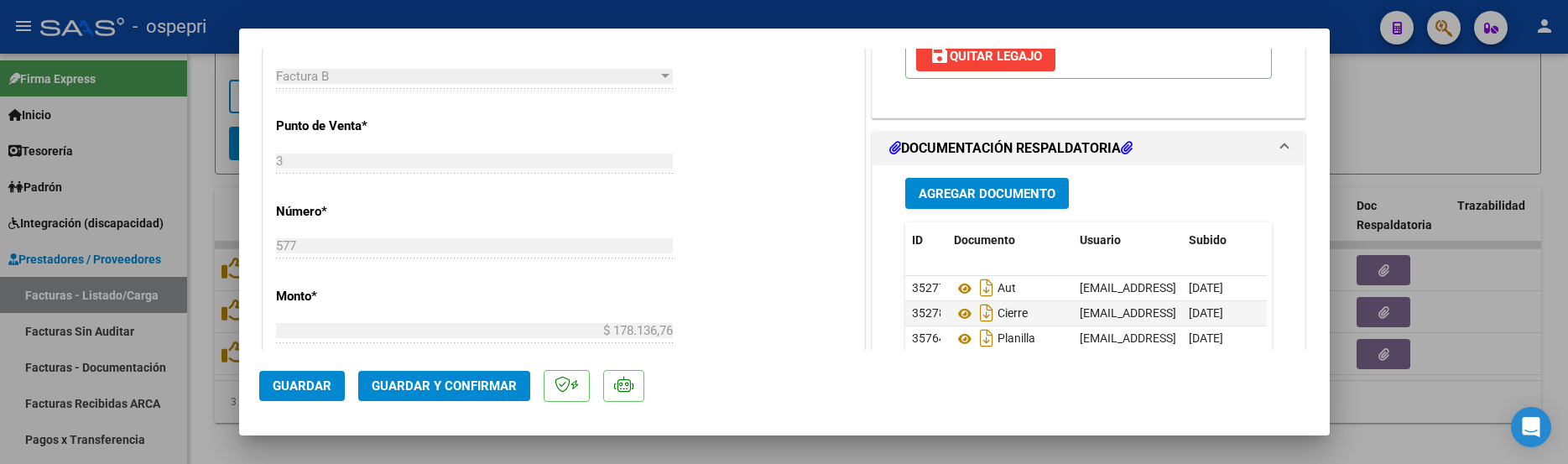
scroll to position [755, 0]
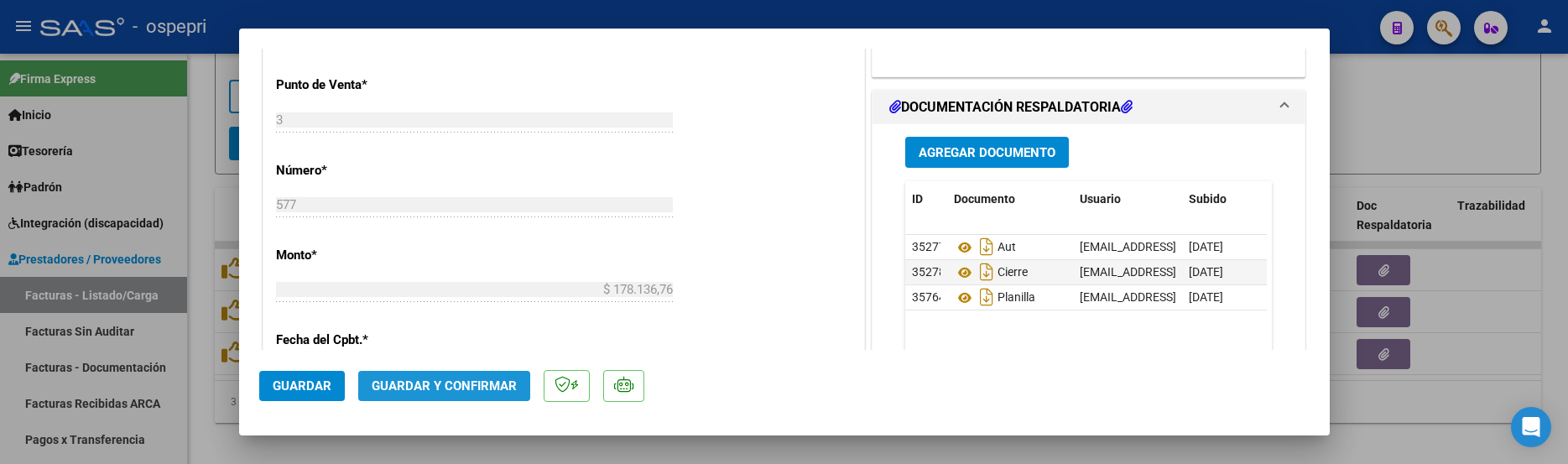
click at [445, 385] on span "Guardar y Confirmar" at bounding box center [444, 386] width 145 height 15
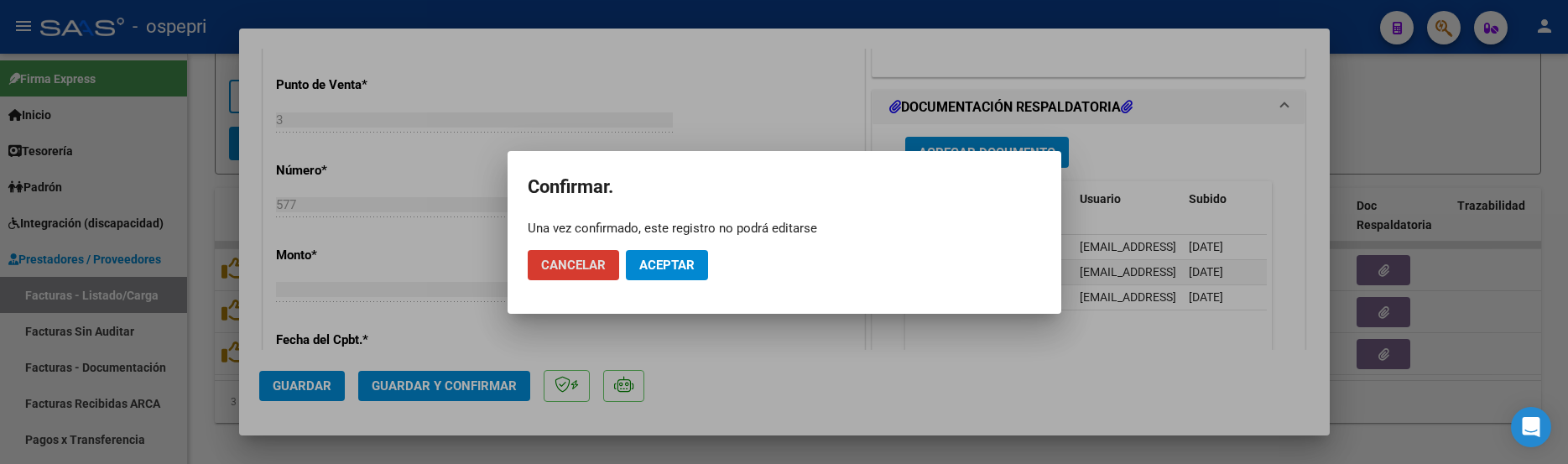
click at [771, 379] on div at bounding box center [784, 232] width 1568 height 464
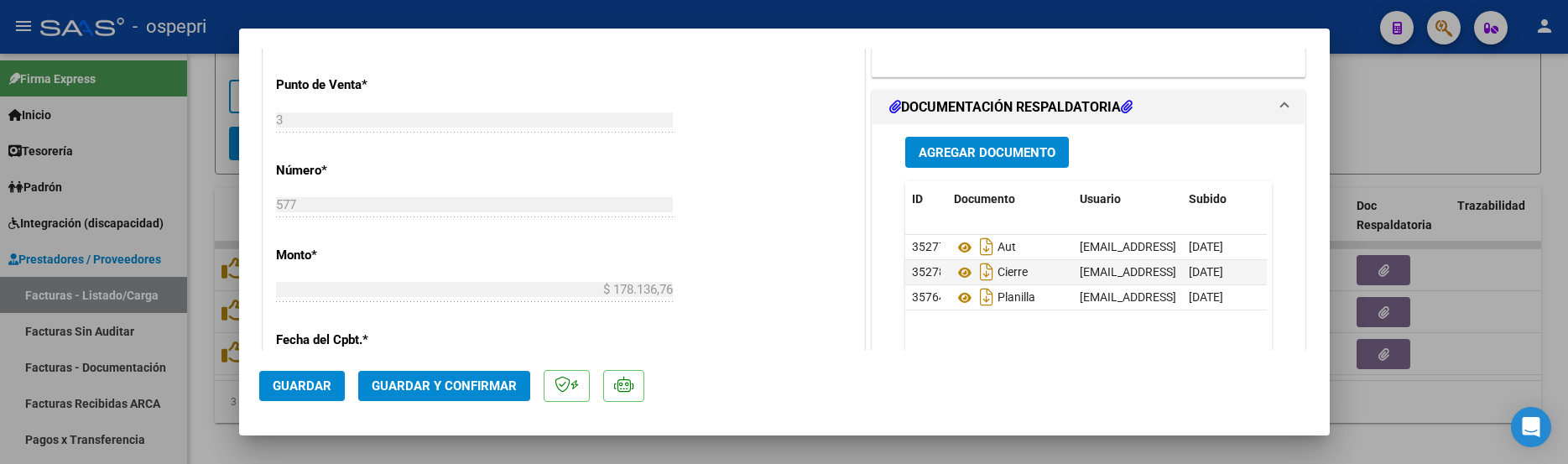
click at [406, 390] on span "Guardar y Confirmar" at bounding box center [444, 386] width 145 height 15
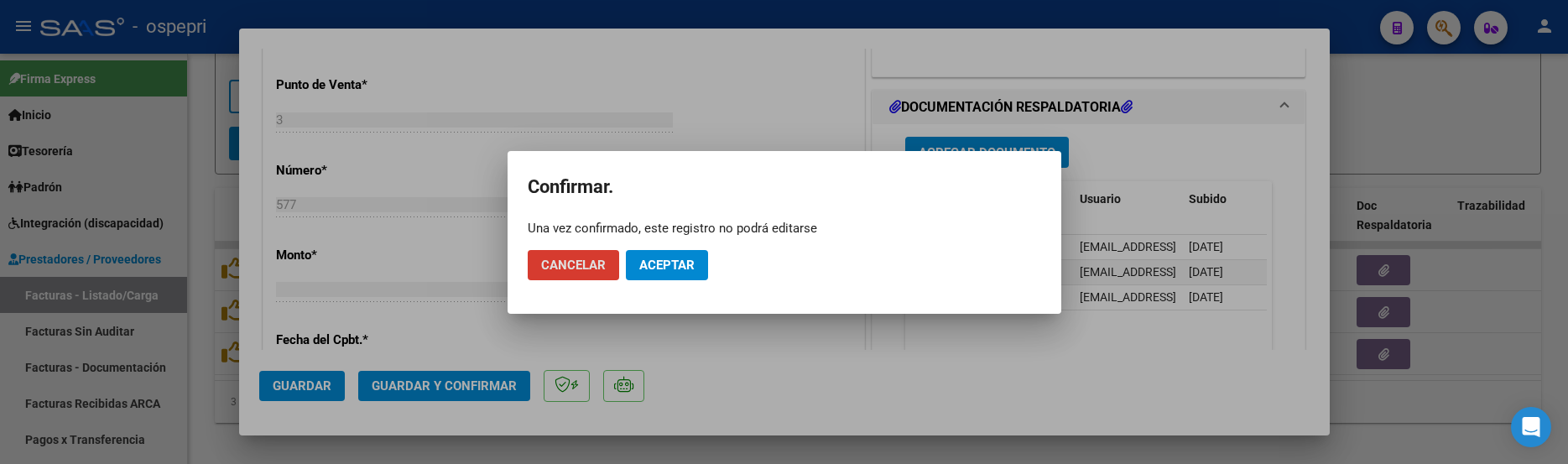
click at [678, 263] on span "Aceptar" at bounding box center [667, 265] width 55 height 15
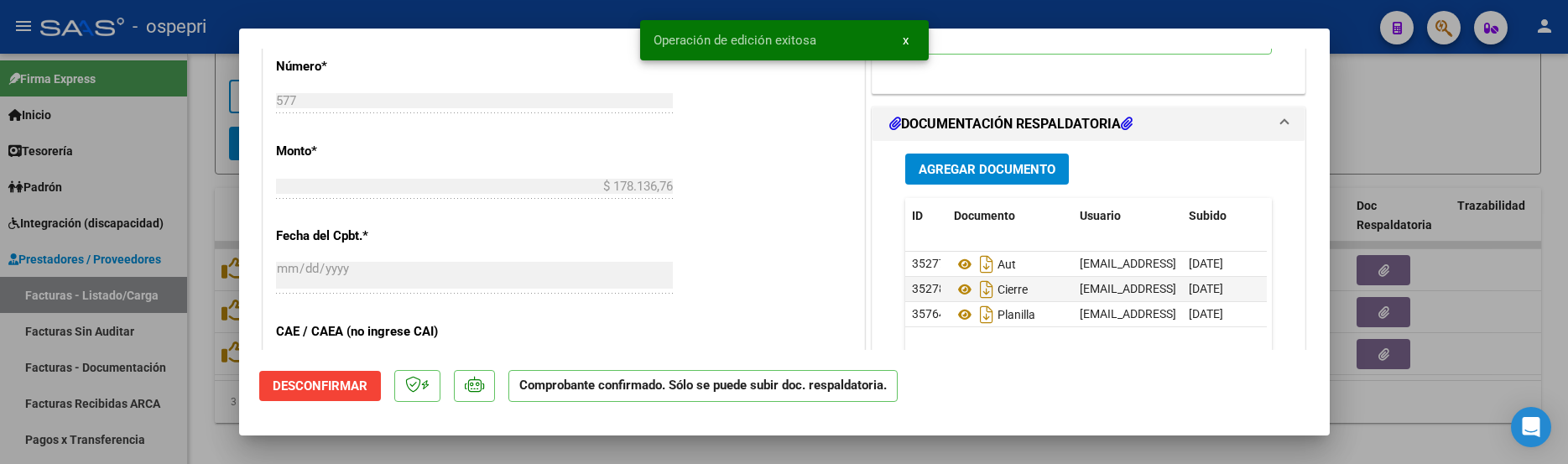
click at [1386, 130] on div at bounding box center [784, 232] width 1568 height 464
type input "$ 0,00"
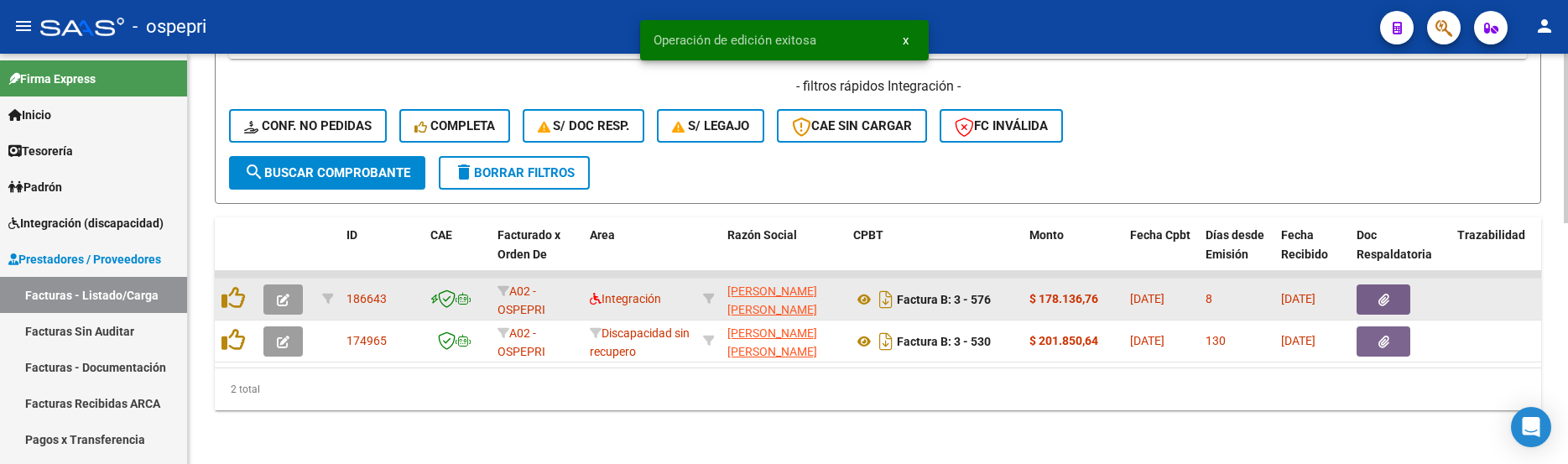
scroll to position [582, 0]
click at [294, 292] on button "button" at bounding box center [283, 299] width 40 height 31
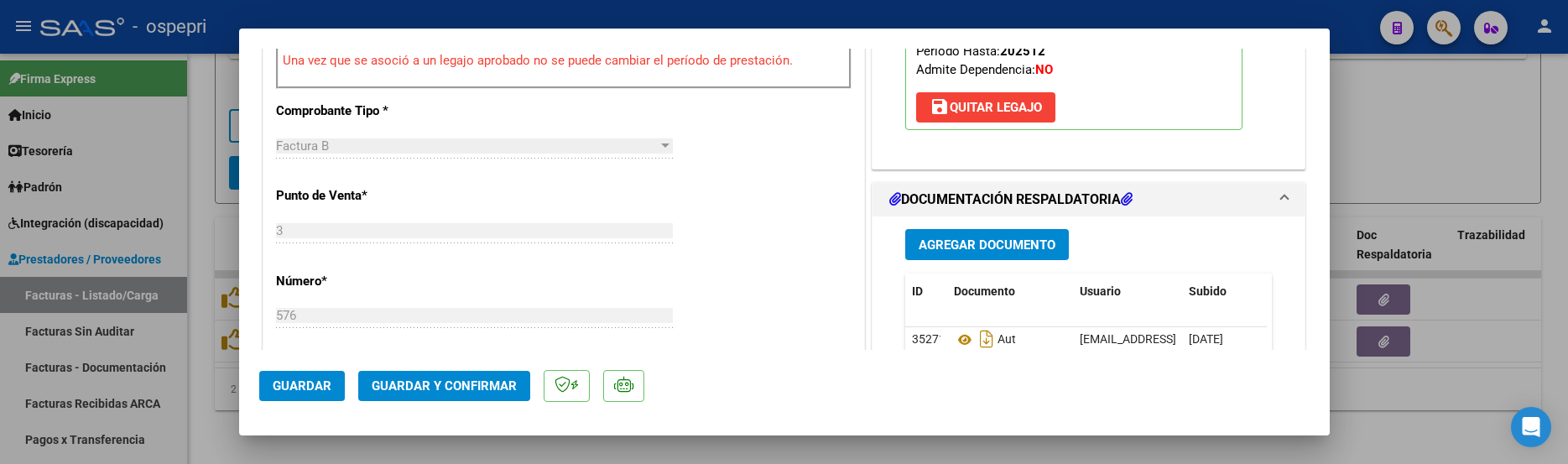
scroll to position [672, 0]
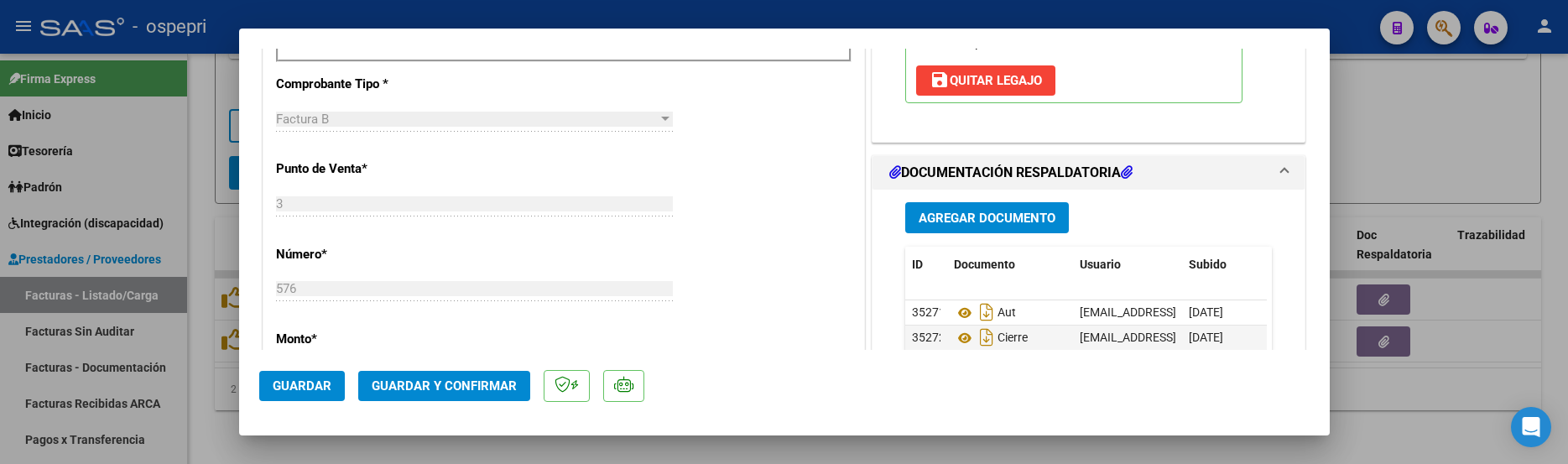
click at [1063, 376] on mat-dialog-actions "Guardar Guardar y Confirmar" at bounding box center [784, 384] width 1051 height 67
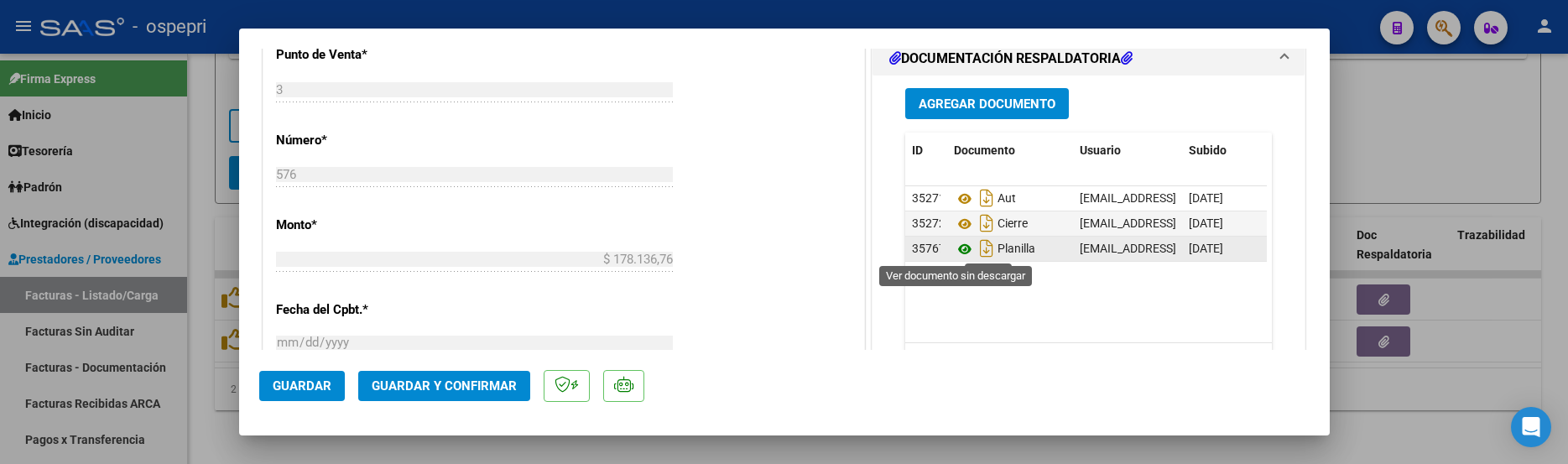
click at [954, 251] on icon at bounding box center [966, 250] width 22 height 20
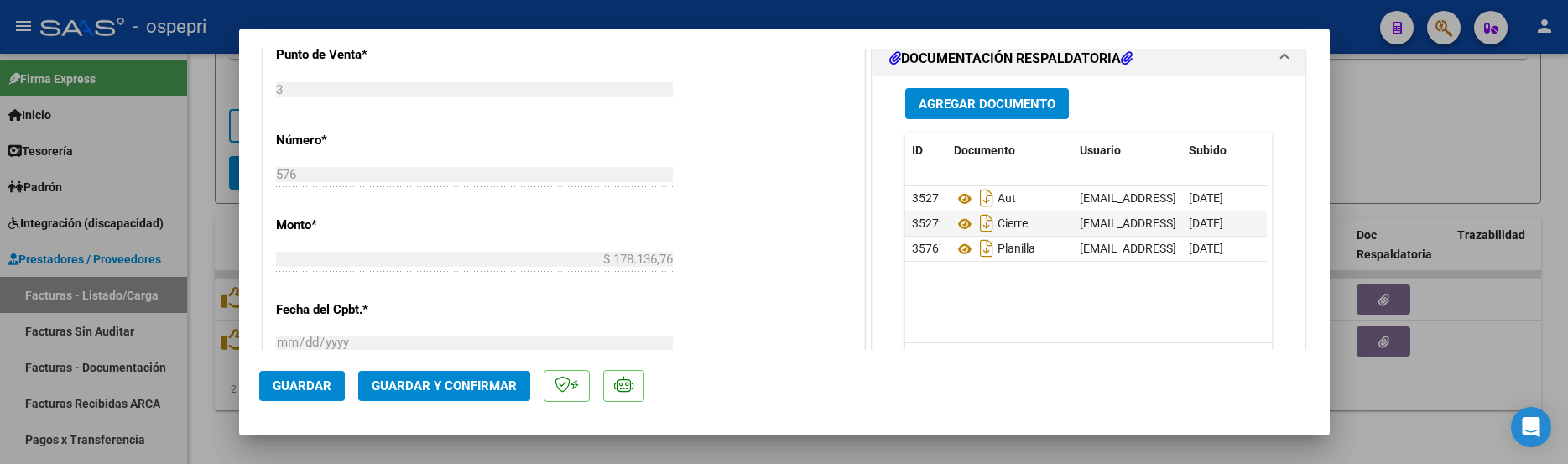
click at [454, 385] on span "Guardar y Confirmar" at bounding box center [444, 386] width 145 height 15
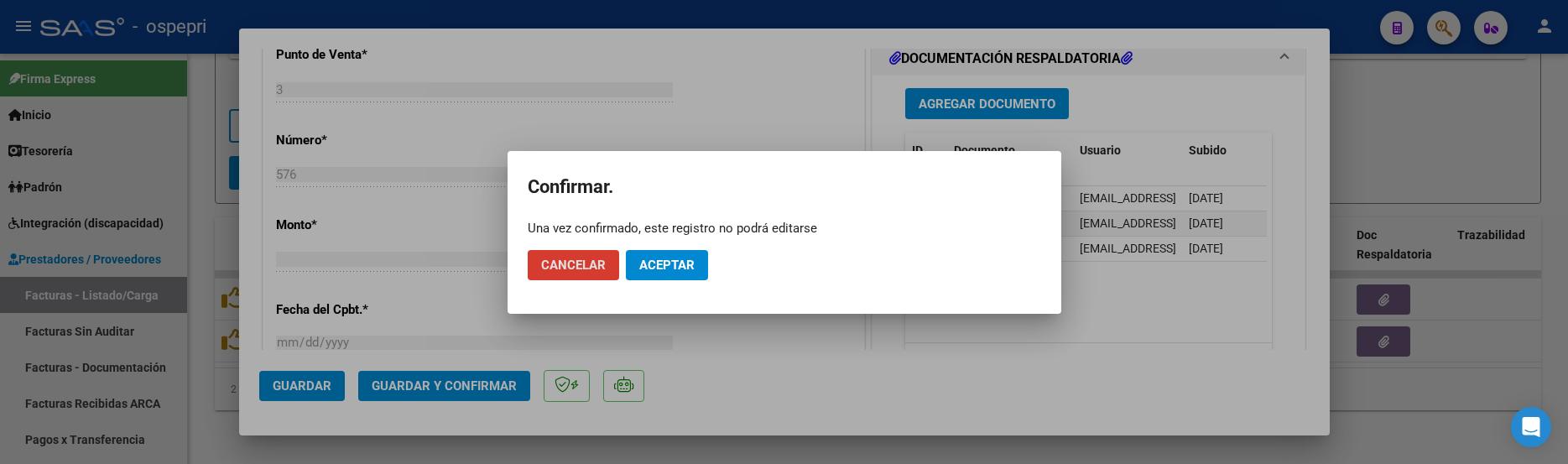
click at [681, 262] on span "Aceptar" at bounding box center [667, 265] width 55 height 15
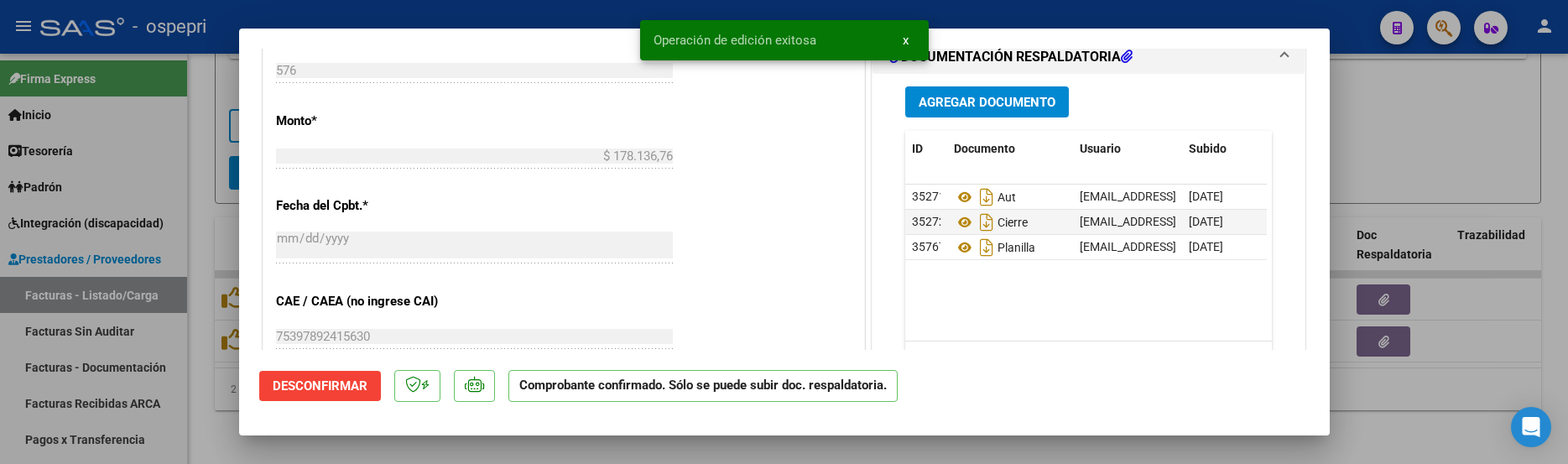
click at [1391, 132] on div at bounding box center [784, 232] width 1568 height 464
type input "$ 0,00"
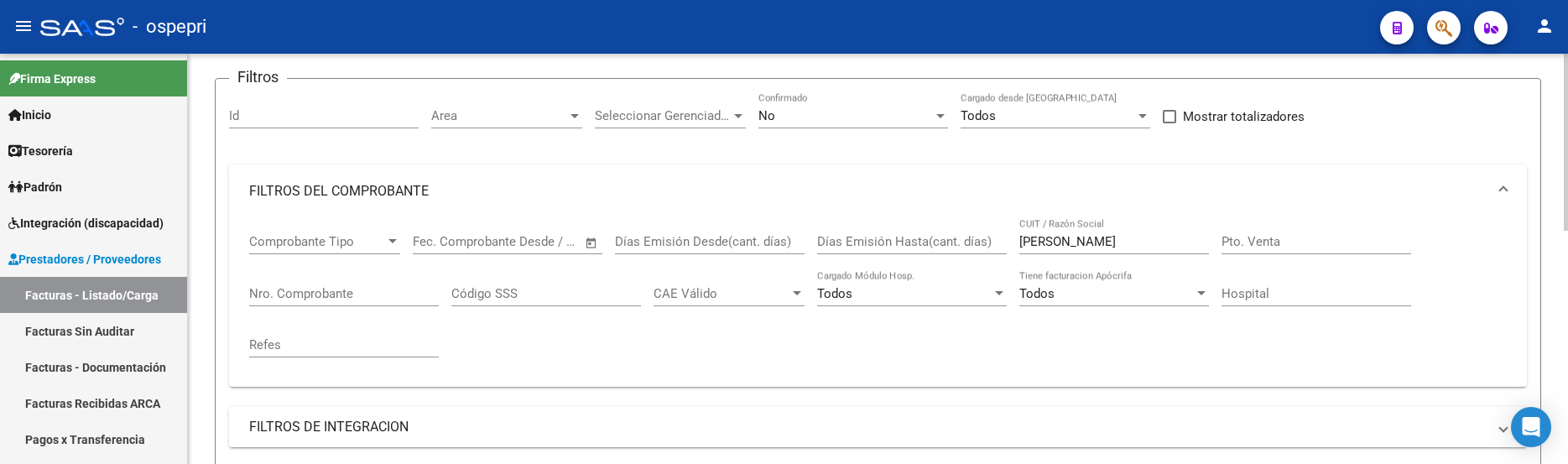
scroll to position [37, 0]
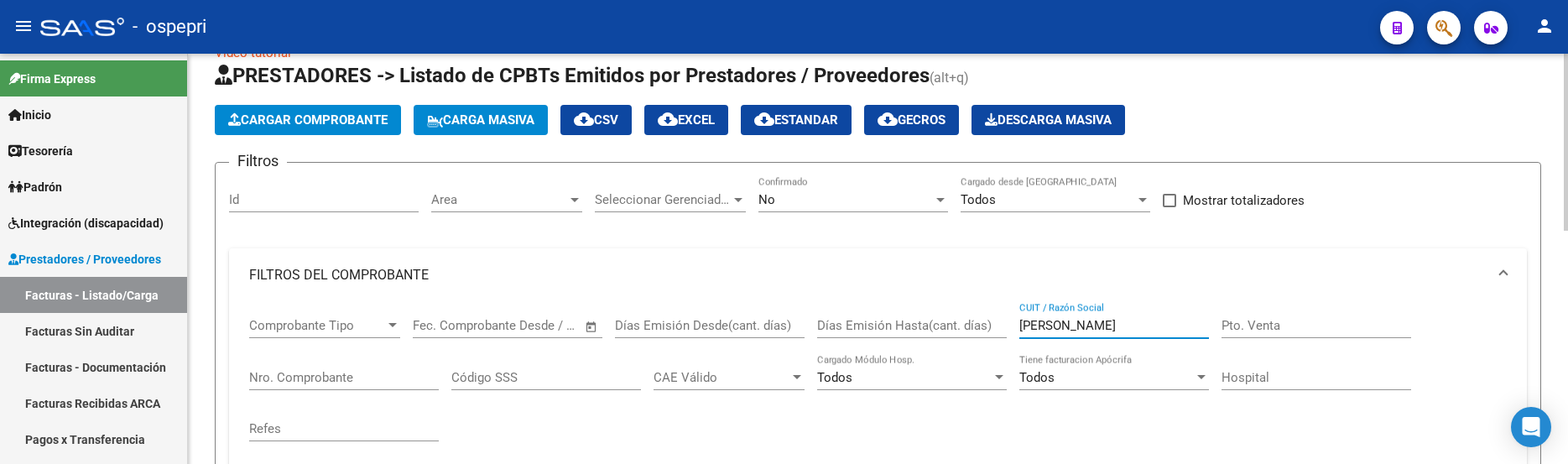
drag, startPoint x: 1093, startPoint y: 324, endPoint x: 1001, endPoint y: 328, distance: 92.1
click at [1001, 328] on div "Comprobante Tipo Comprobante Tipo Fecha inicio – Fecha fin Fec. Comprobante Des…" at bounding box center [878, 380] width 1258 height 155
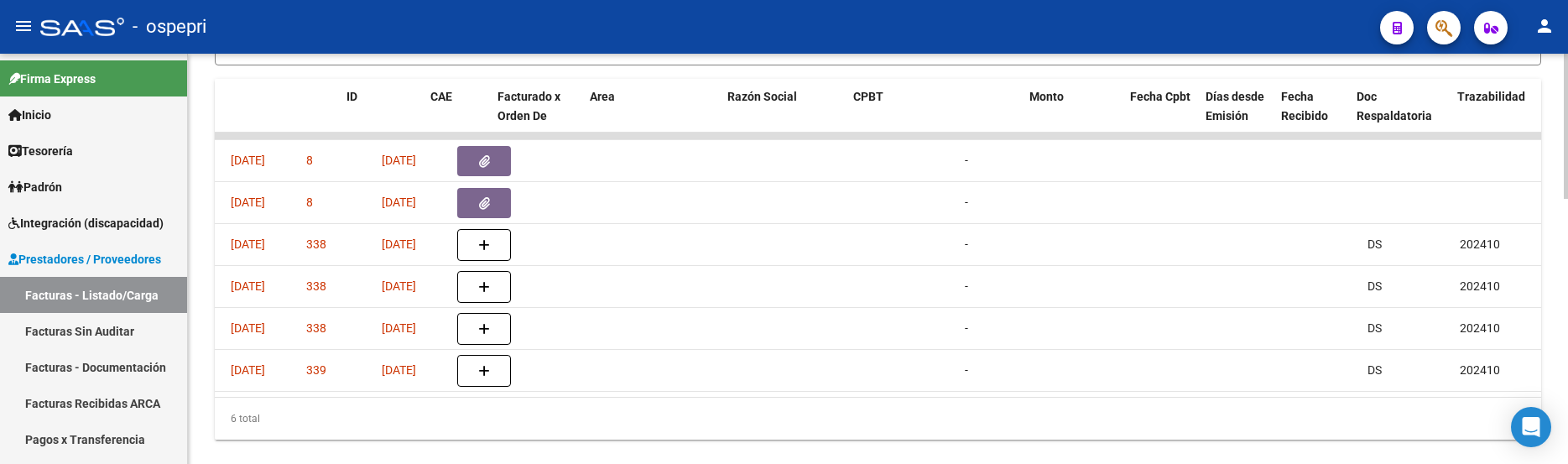
scroll to position [0, 0]
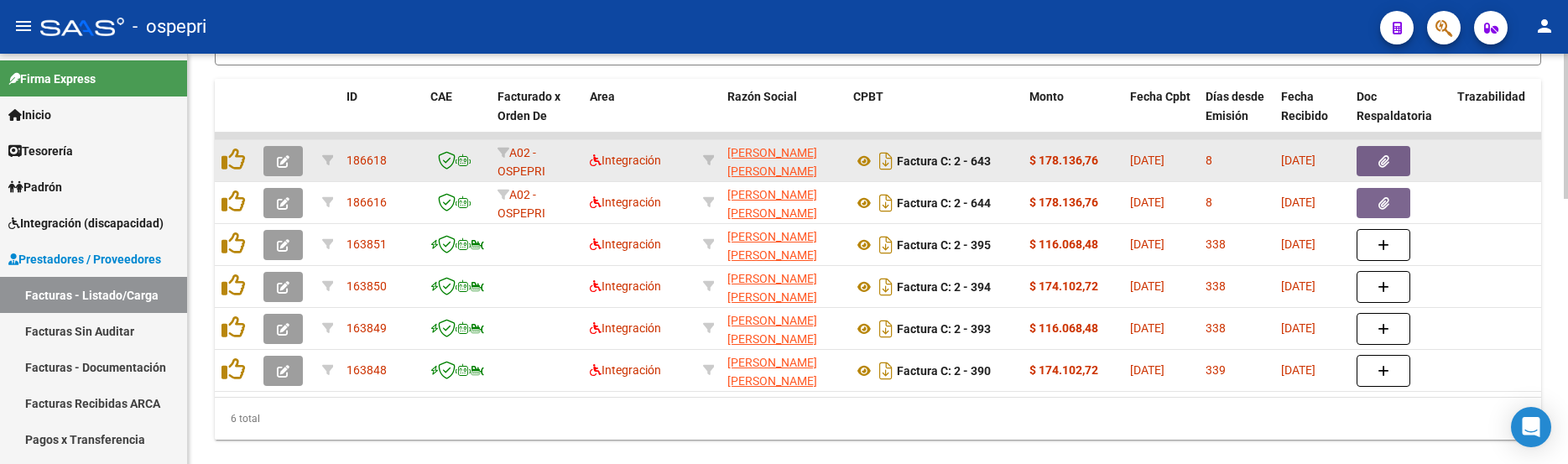
type input "sandoval sonia"
click at [282, 159] on icon "button" at bounding box center [284, 162] width 13 height 13
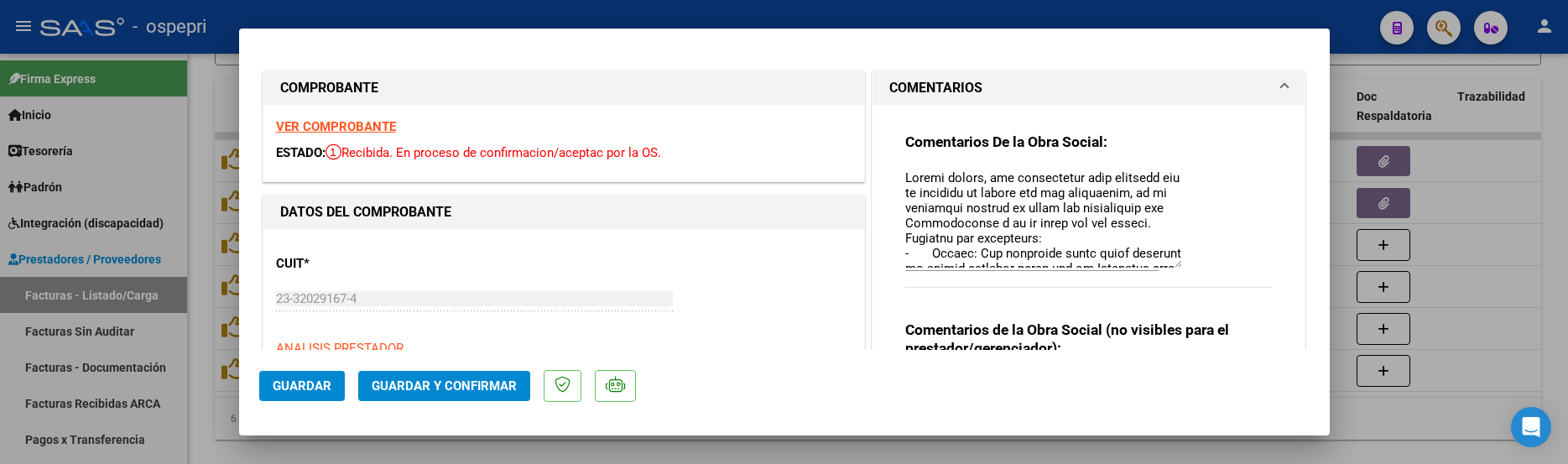
drag, startPoint x: 1171, startPoint y: 201, endPoint x: 1174, endPoint y: 269, distance: 68.1
click at [1174, 269] on div "Comentarios De la Obra Social:" at bounding box center [1089, 219] width 368 height 174
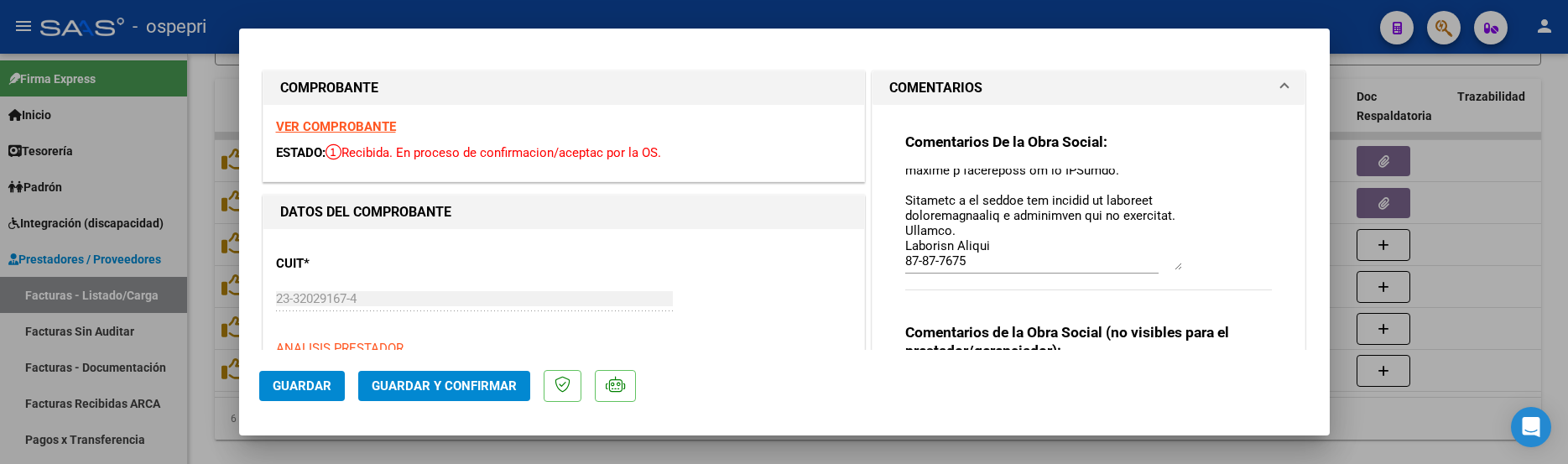
scroll to position [400, 0]
click at [1509, 321] on div at bounding box center [784, 232] width 1568 height 464
type input "$ 0,00"
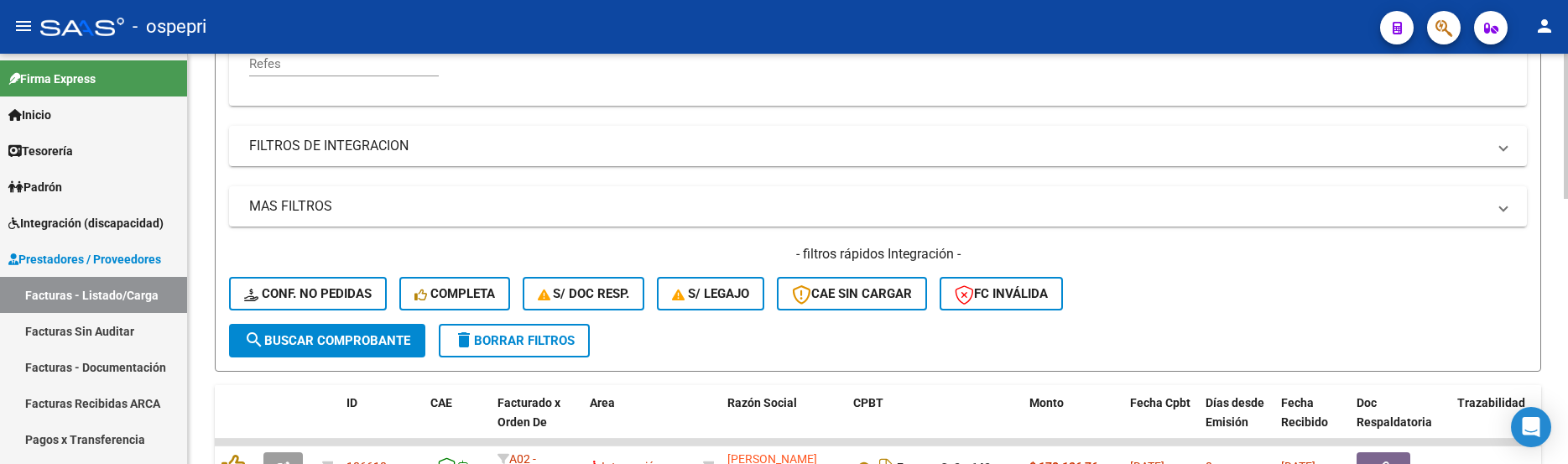
scroll to position [121, 0]
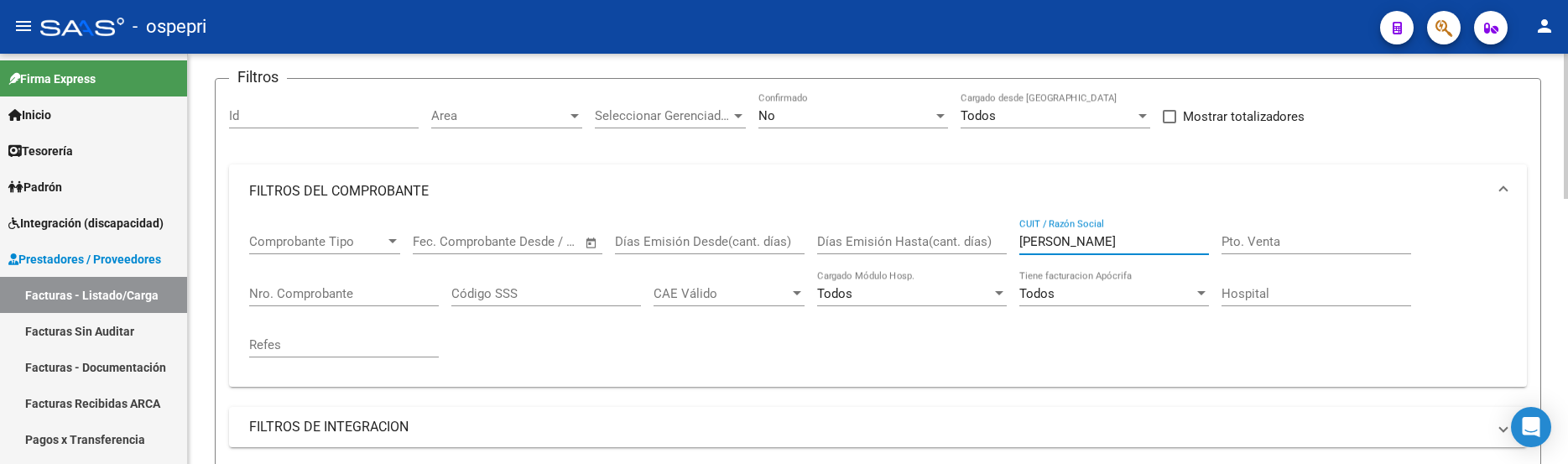
drag, startPoint x: 1119, startPoint y: 240, endPoint x: 1018, endPoint y: 240, distance: 101.0
click at [1018, 240] on div "Comprobante Tipo Comprobante Tipo Fecha inicio – Fecha fin Fec. Comprobante Des…" at bounding box center [878, 296] width 1258 height 155
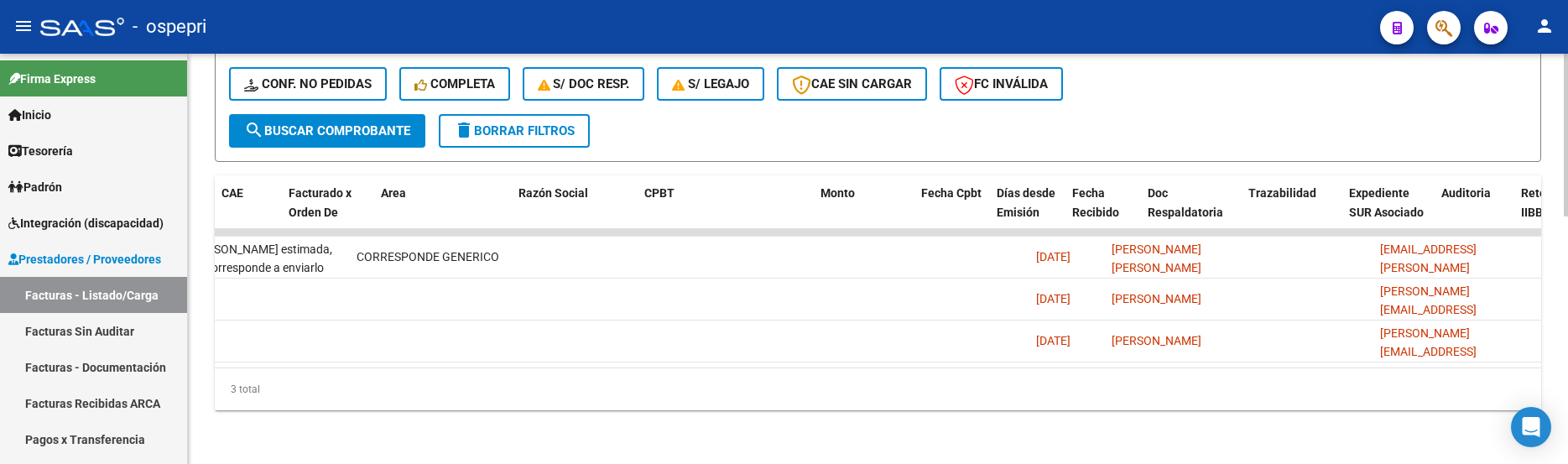
scroll to position [0, 0]
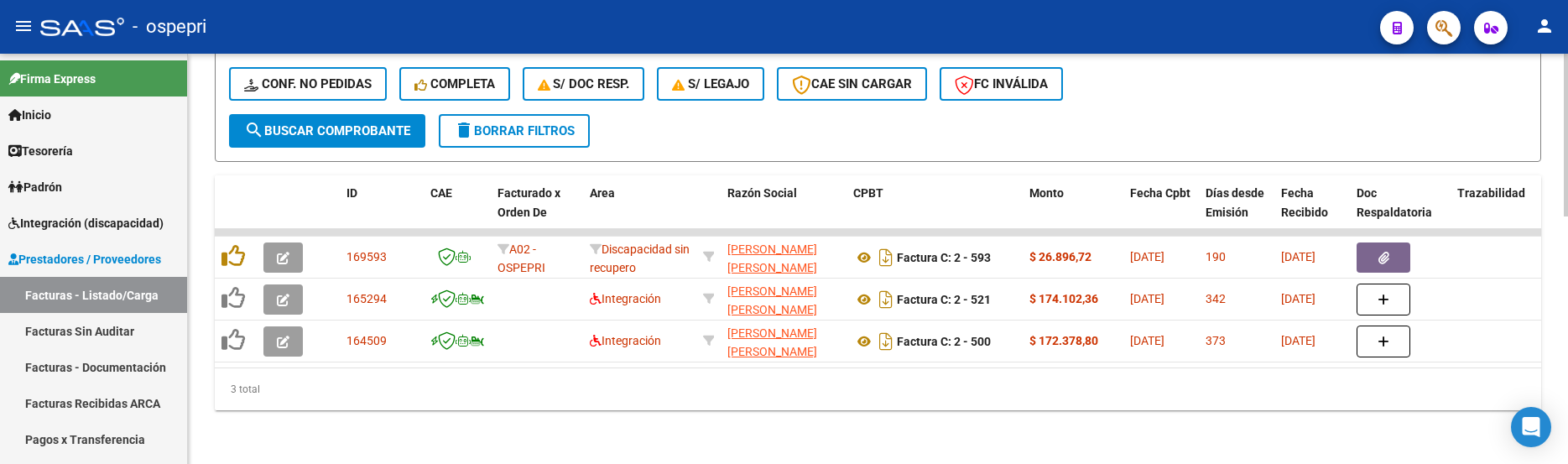
click at [1142, 79] on div "- filtros rápidos Integración - Conf. no pedidas Completa S/ Doc Resp. S/ legaj…" at bounding box center [878, 74] width 1298 height 79
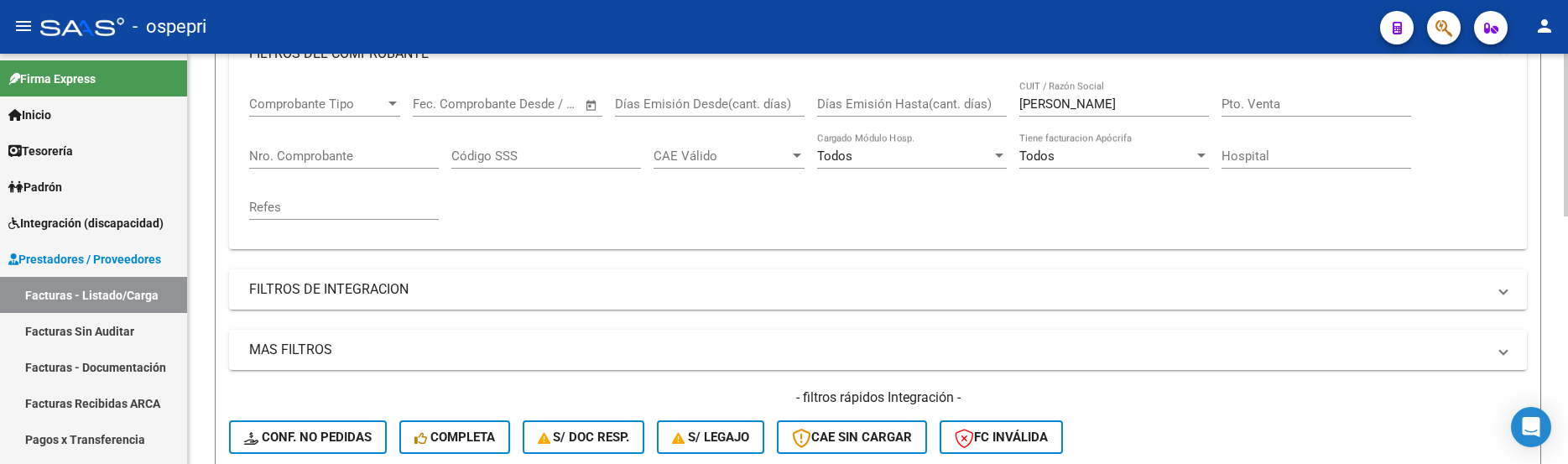
scroll to position [205, 0]
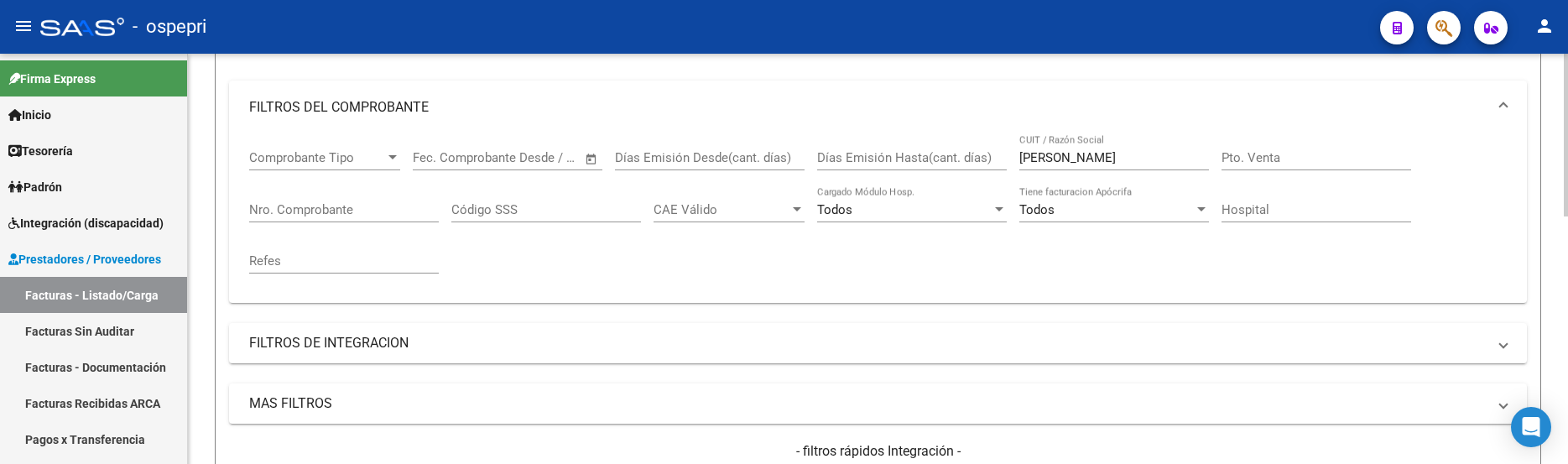
click at [1075, 143] on div "guarini CUIT / Razón Social" at bounding box center [1113, 152] width 189 height 36
drag, startPoint x: 1065, startPoint y: 157, endPoint x: 1000, endPoint y: 157, distance: 65.0
click at [1000, 157] on div "Comprobante Tipo Comprobante Tipo Fecha inicio – Fecha fin Fec. Comprobante Des…" at bounding box center [878, 212] width 1258 height 155
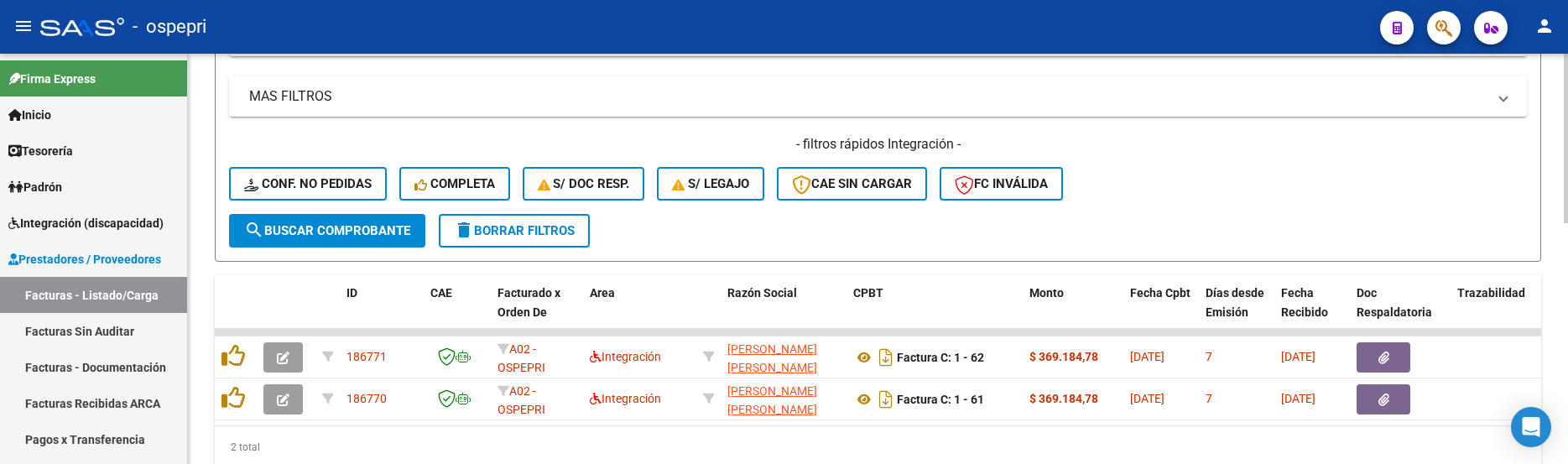
scroll to position [541, 0]
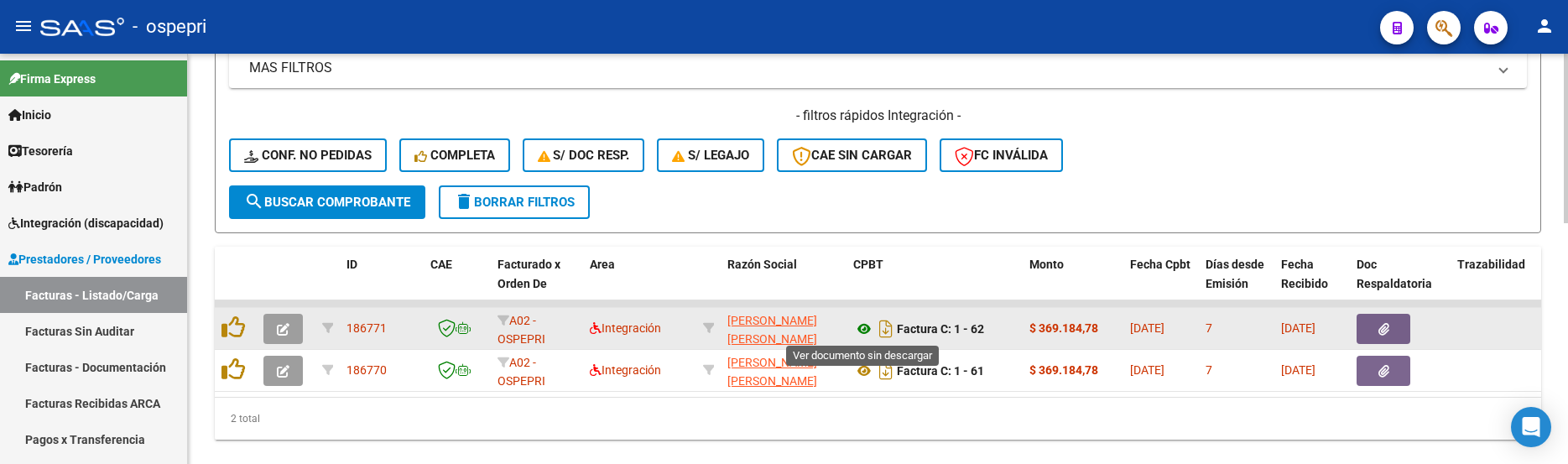
type input "conchillo"
click at [866, 327] on icon at bounding box center [865, 329] width 22 height 20
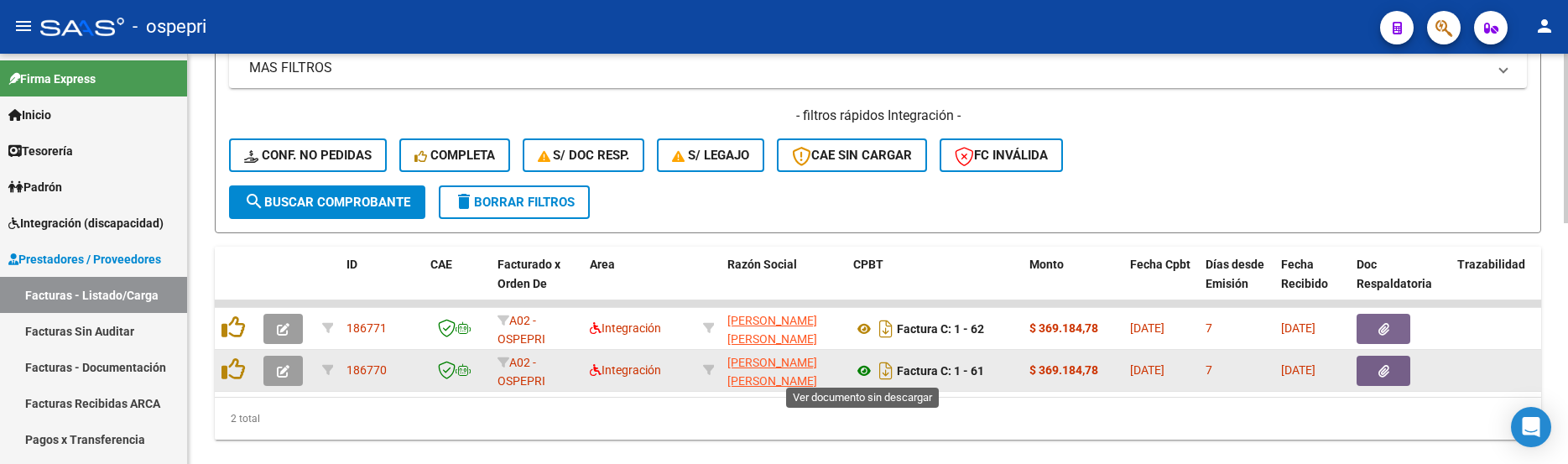
click at [862, 372] on icon at bounding box center [865, 372] width 22 height 20
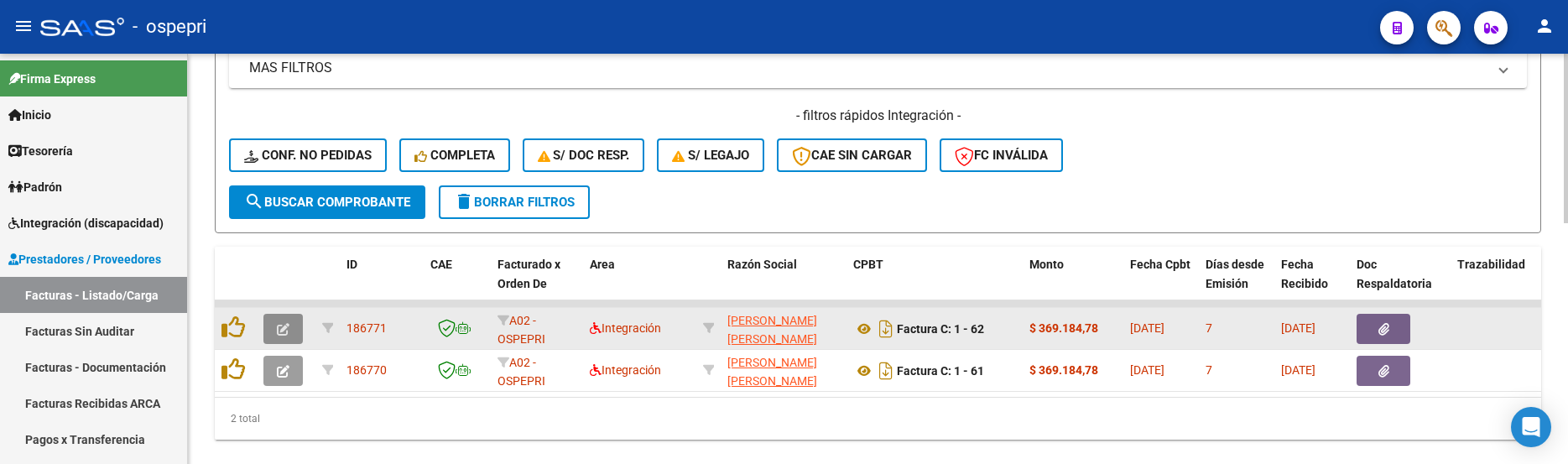
click at [279, 325] on icon "button" at bounding box center [284, 330] width 13 height 13
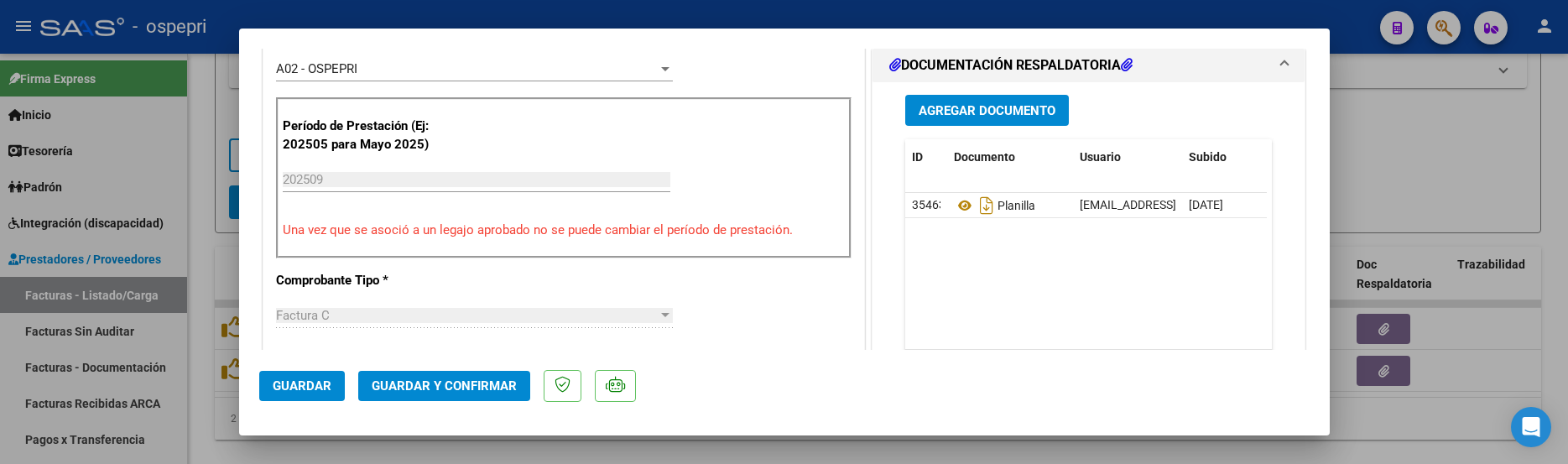
scroll to position [504, 0]
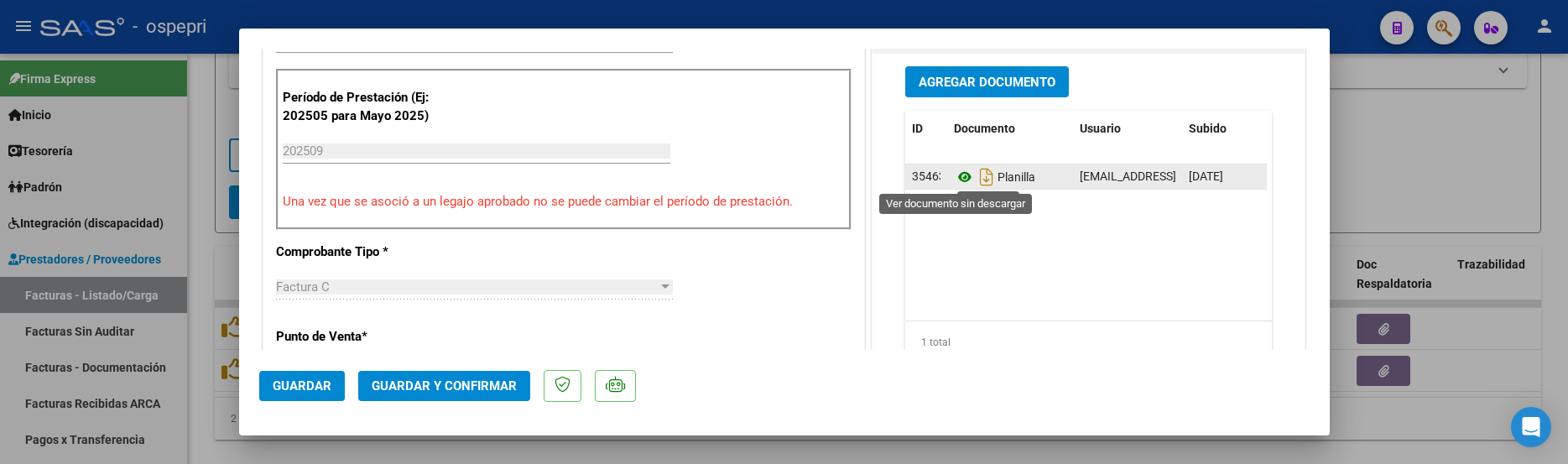
click at [956, 180] on icon at bounding box center [966, 177] width 22 height 20
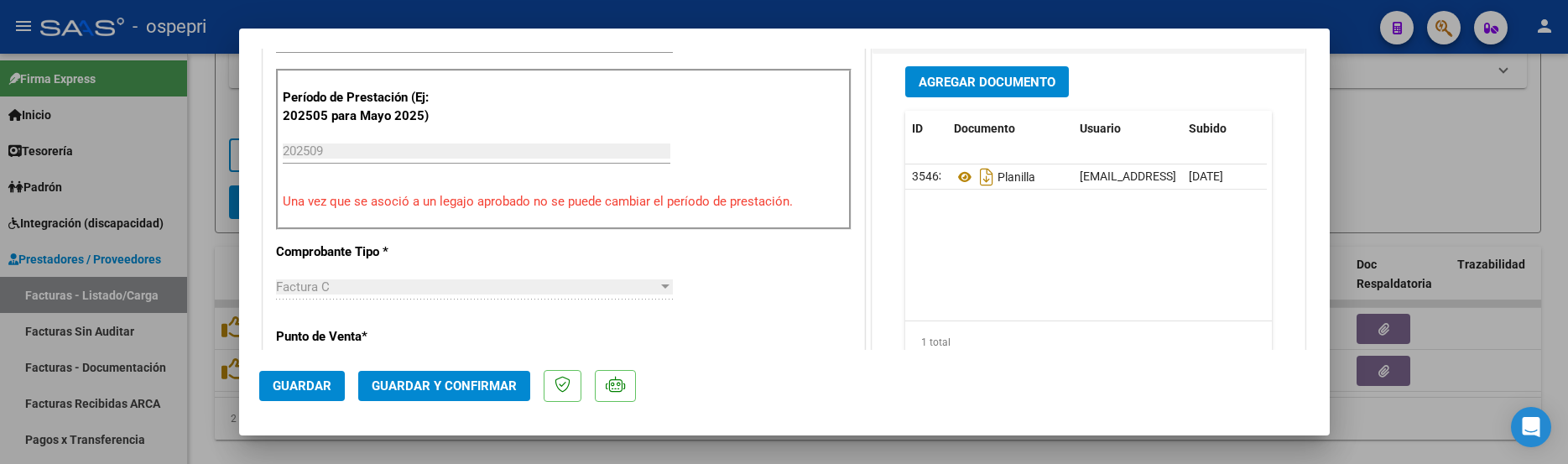
click at [461, 379] on span "Guardar y Confirmar" at bounding box center [444, 386] width 145 height 15
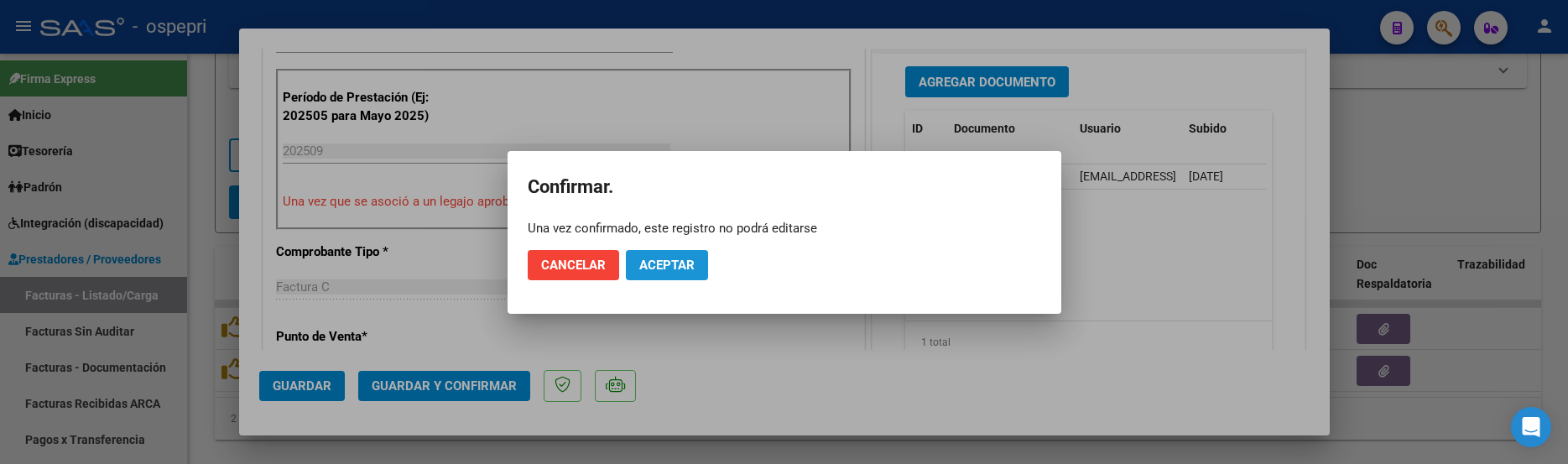
click at [650, 276] on button "Aceptar" at bounding box center [666, 265] width 82 height 31
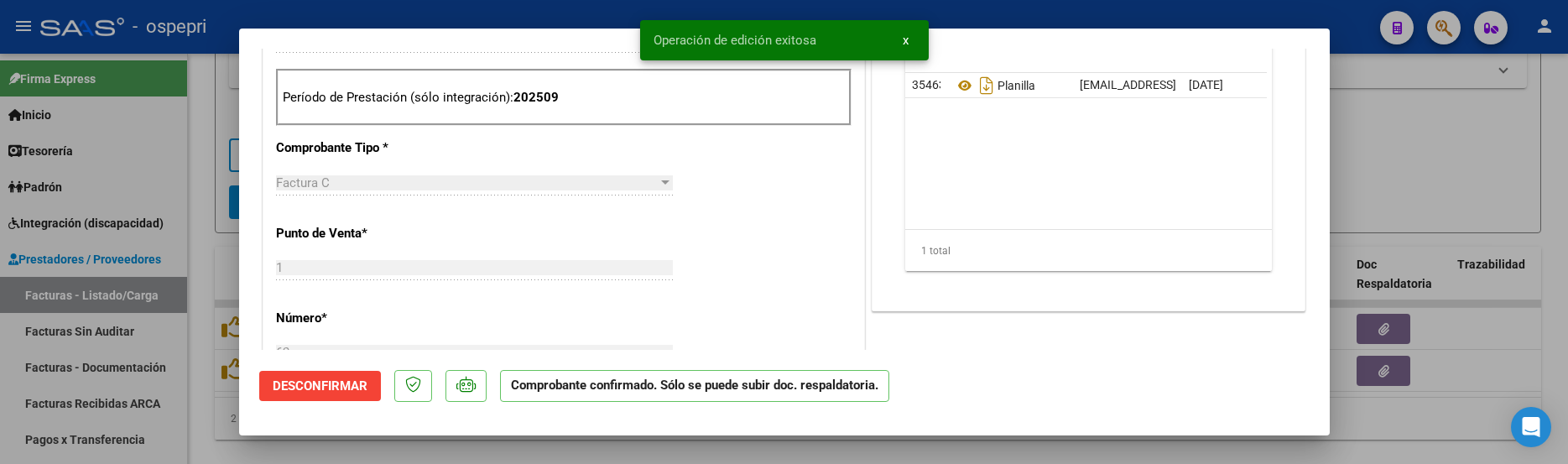
click at [1390, 163] on div at bounding box center [784, 232] width 1568 height 464
type input "$ 0,00"
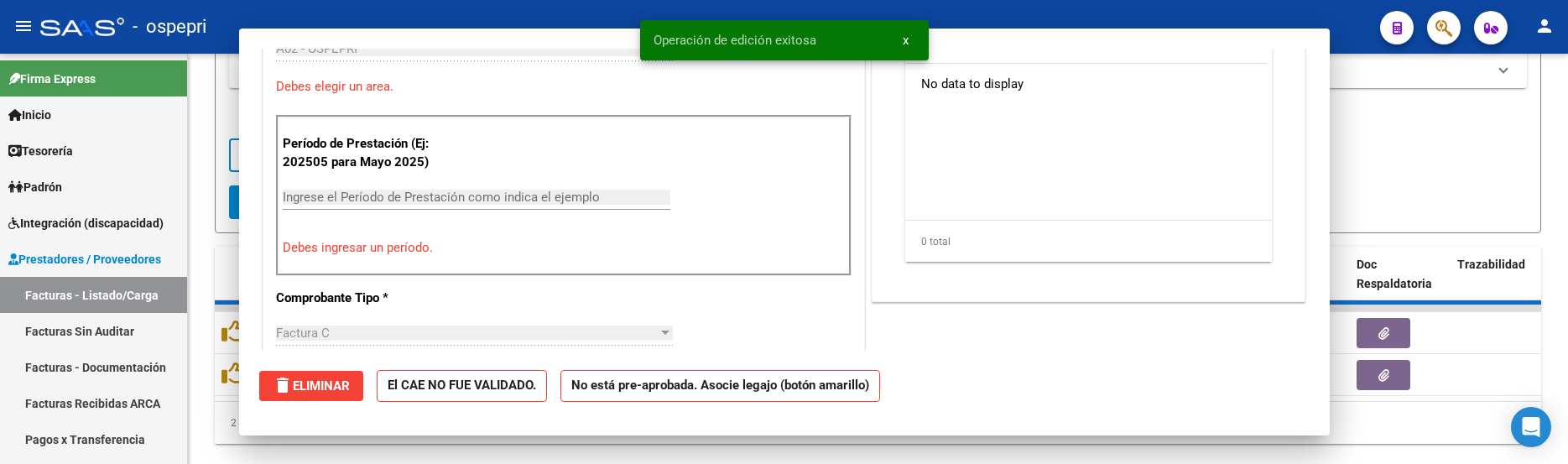
scroll to position [533, 0]
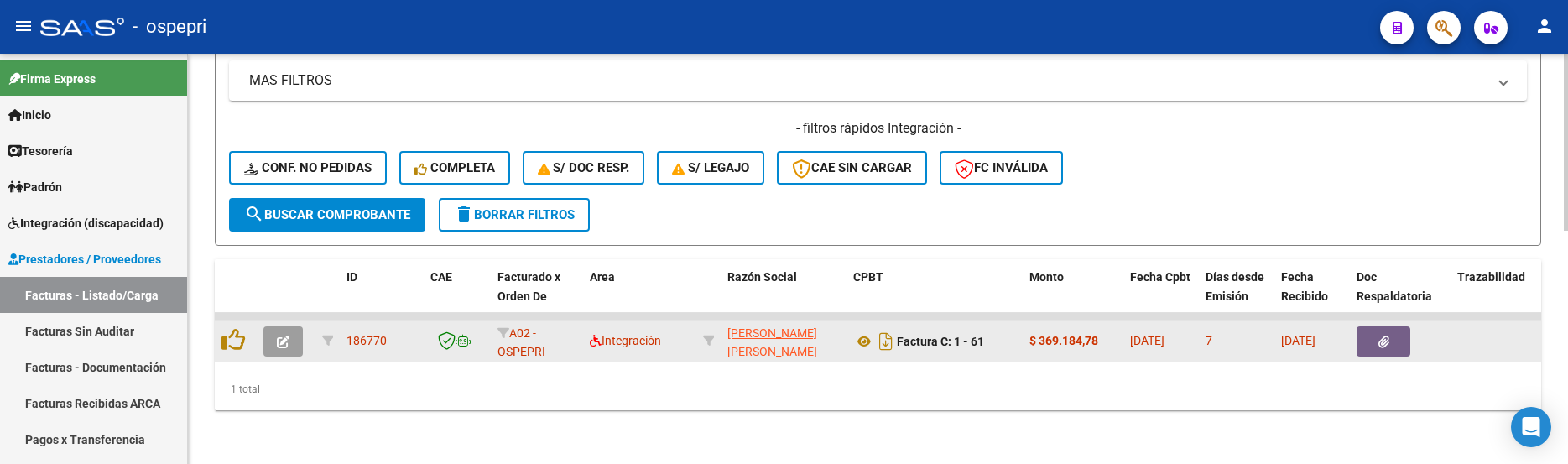
click at [282, 336] on icon "button" at bounding box center [284, 342] width 13 height 13
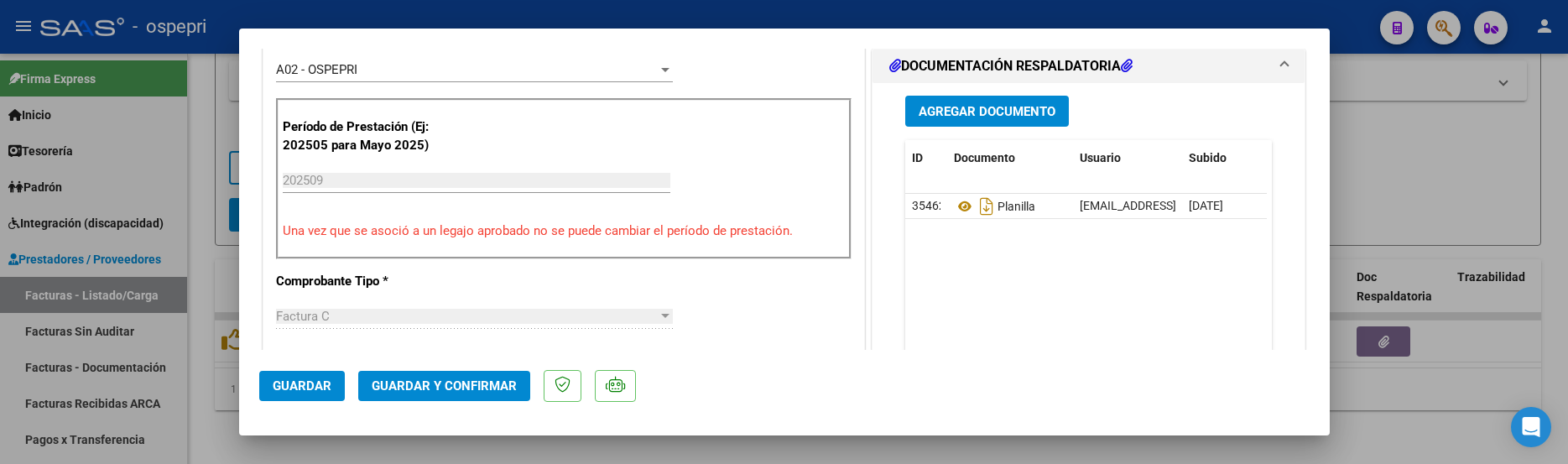
scroll to position [504, 0]
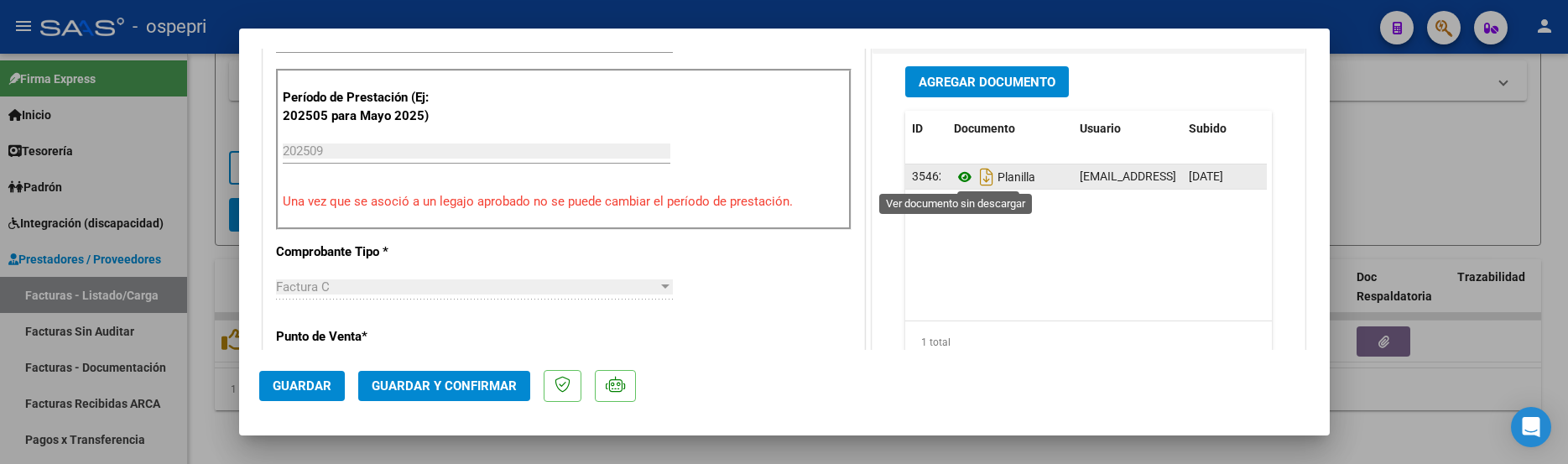
click at [955, 177] on icon at bounding box center [966, 177] width 22 height 20
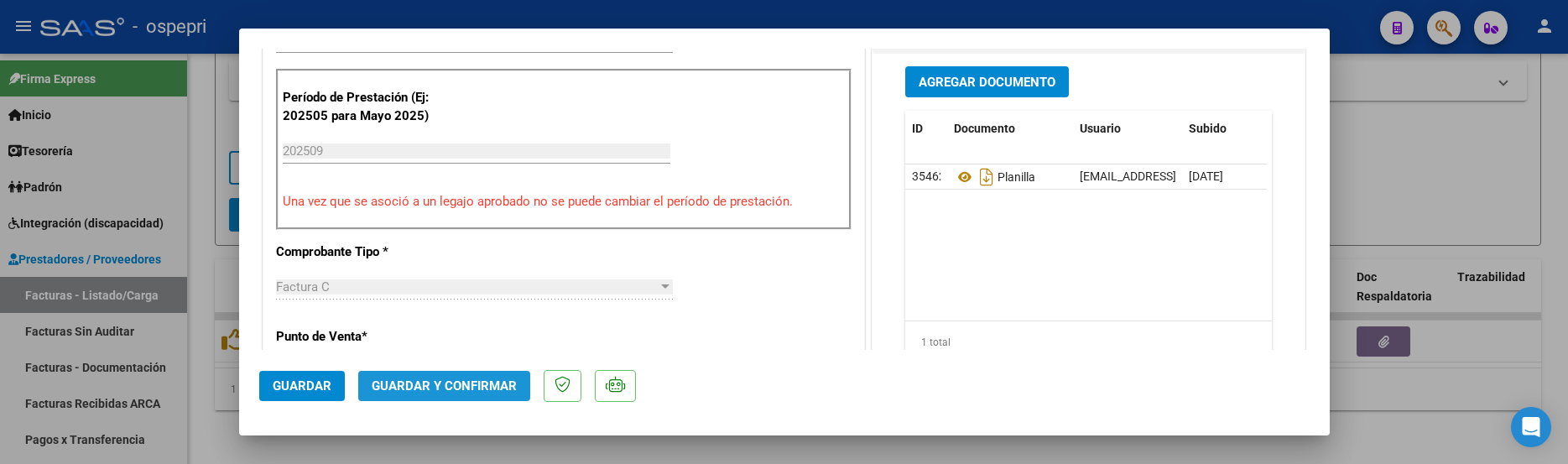
click at [452, 385] on span "Guardar y Confirmar" at bounding box center [444, 386] width 145 height 15
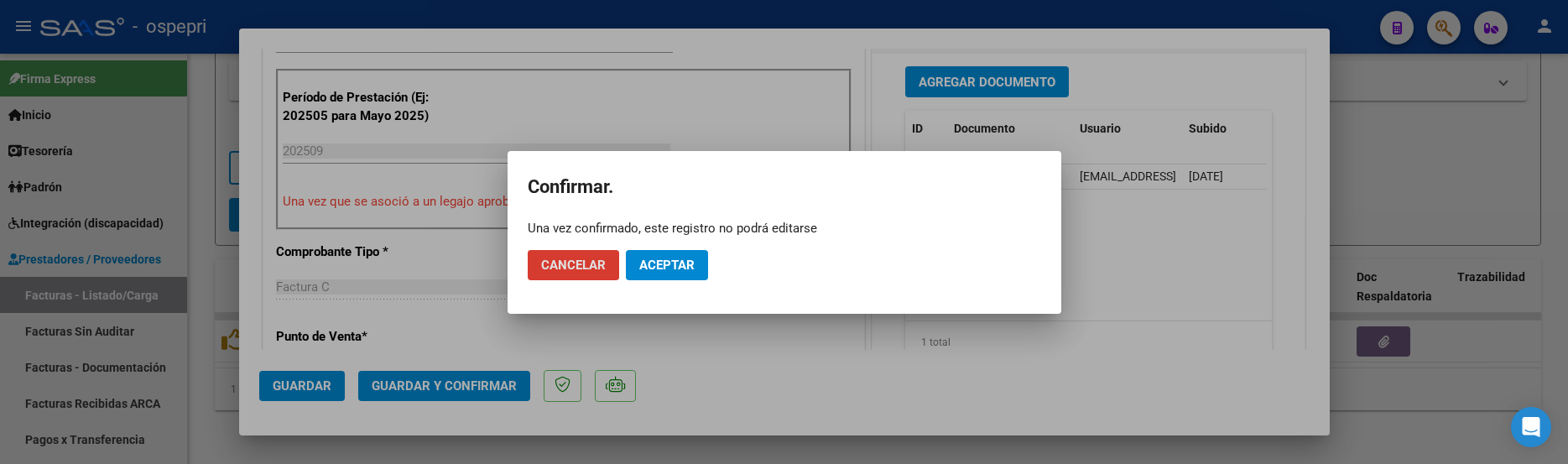
click at [694, 268] on span "Aceptar" at bounding box center [667, 265] width 55 height 15
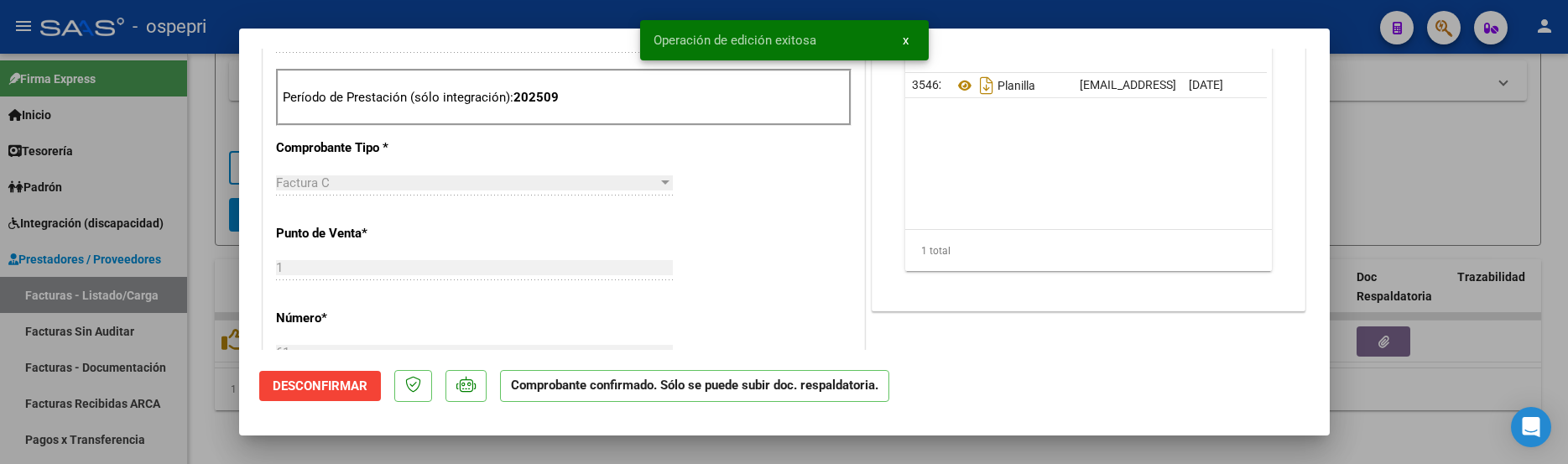
click at [1433, 147] on div at bounding box center [784, 232] width 1568 height 464
type input "$ 0,00"
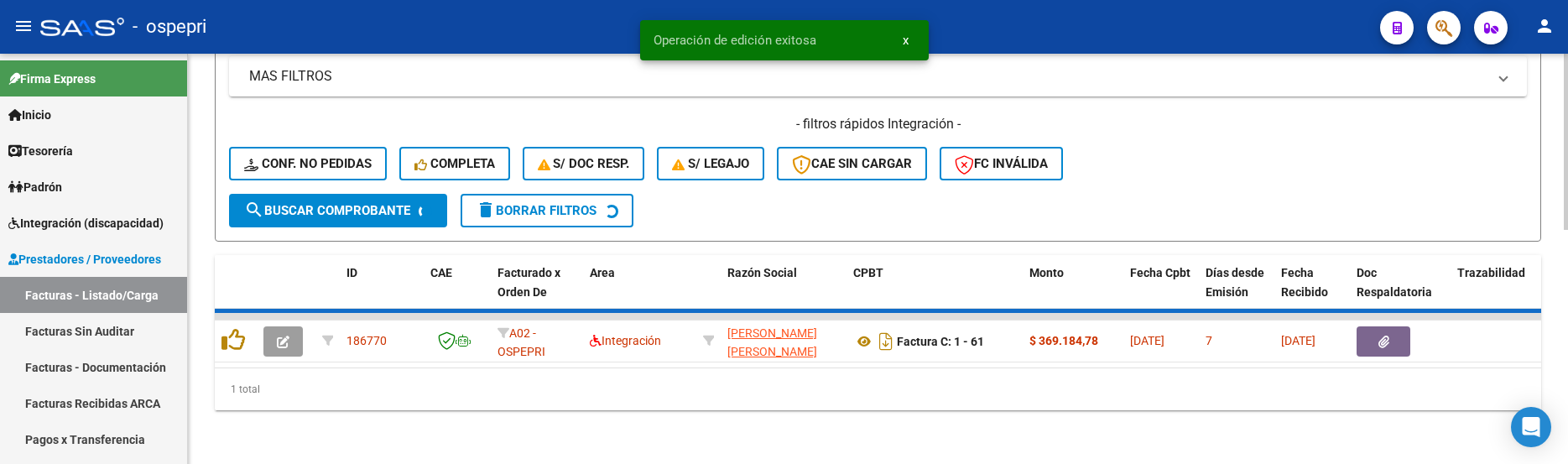
scroll to position [516, 0]
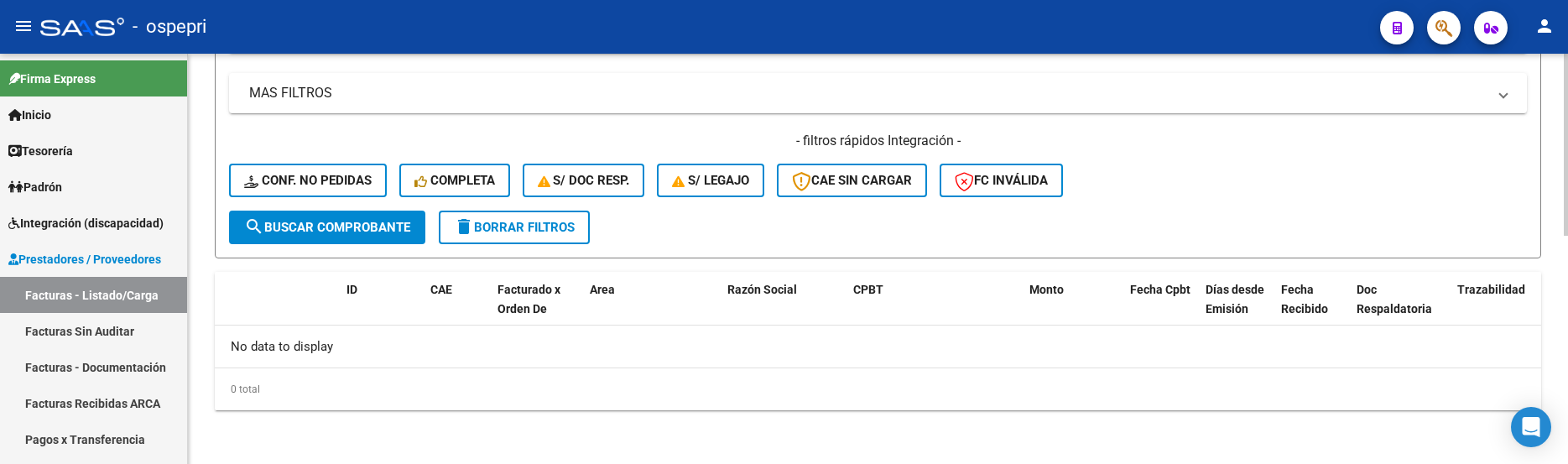
click at [1216, 193] on div "- filtros rápidos Integración - Conf. no pedidas Completa S/ Doc Resp. S/ legaj…" at bounding box center [878, 171] width 1298 height 79
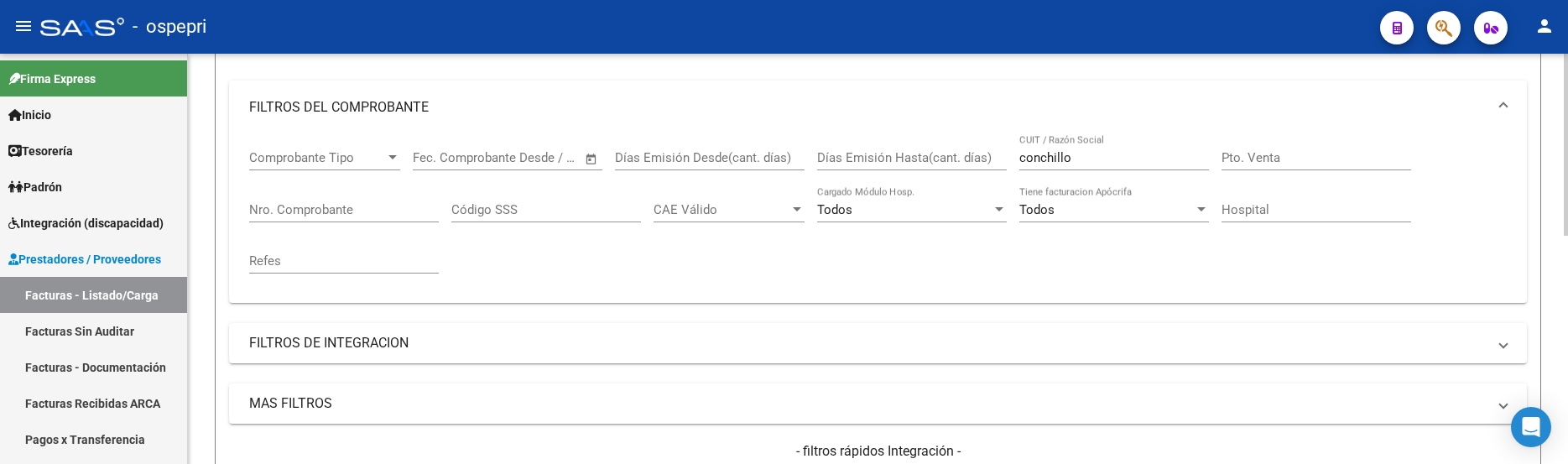
scroll to position [179, 0]
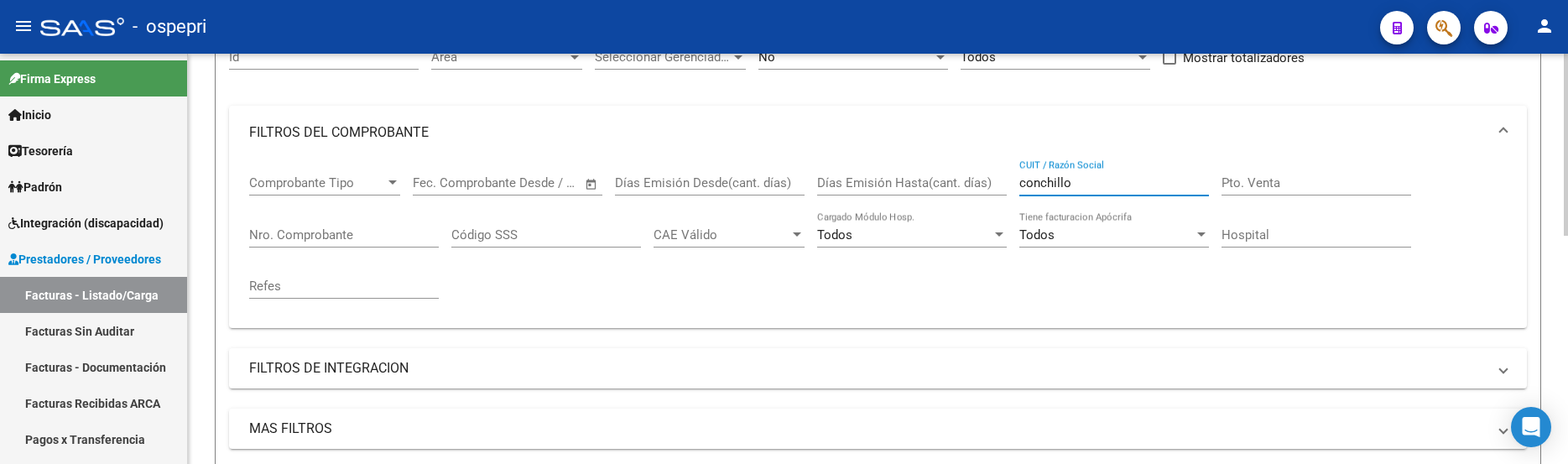
drag, startPoint x: 1092, startPoint y: 183, endPoint x: 991, endPoint y: 188, distance: 101.1
click at [991, 188] on div "Comprobante Tipo Comprobante Tipo Fecha inicio – Fecha fin Fec. Comprobante Des…" at bounding box center [878, 238] width 1258 height 155
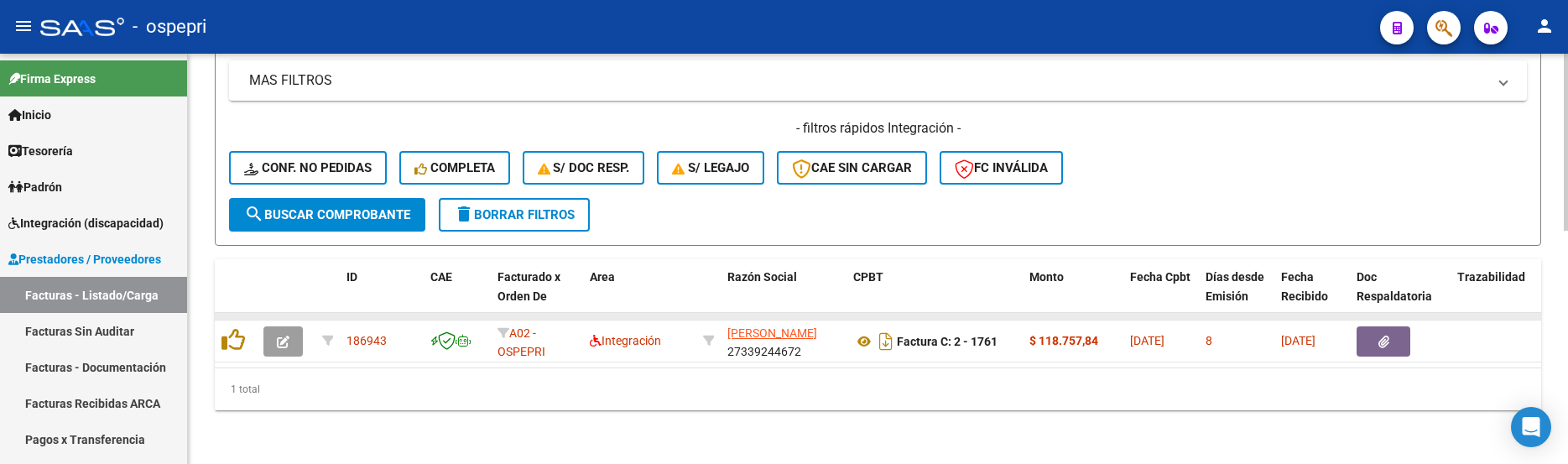
scroll to position [541, 0]
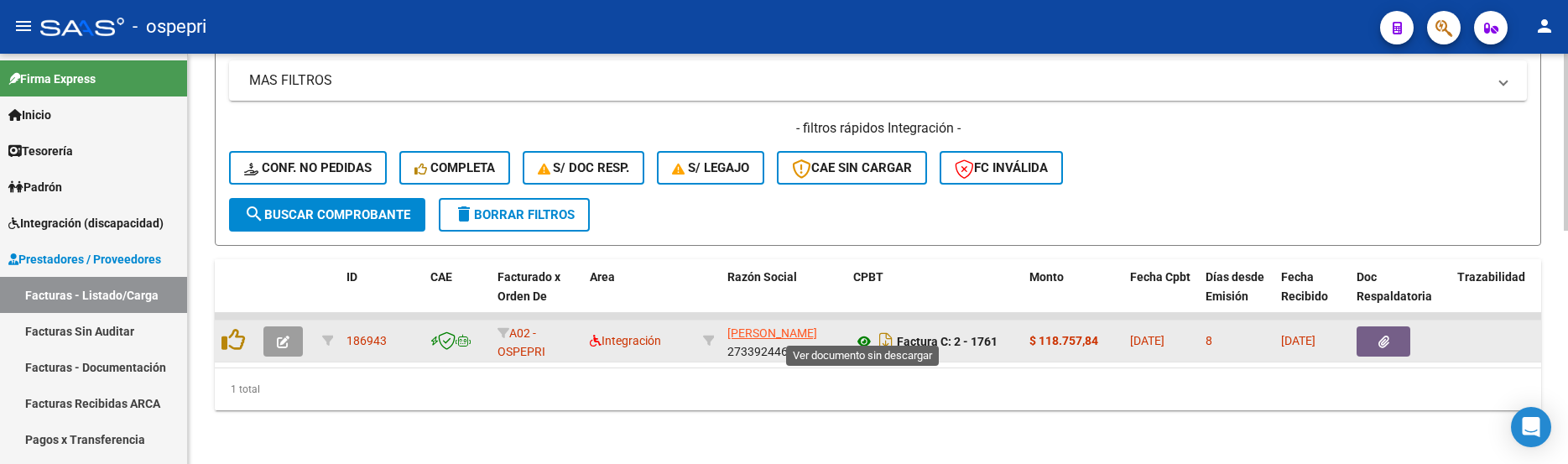
type input "cuppari"
click at [865, 332] on icon at bounding box center [865, 342] width 22 height 20
click at [293, 334] on button "button" at bounding box center [283, 341] width 40 height 31
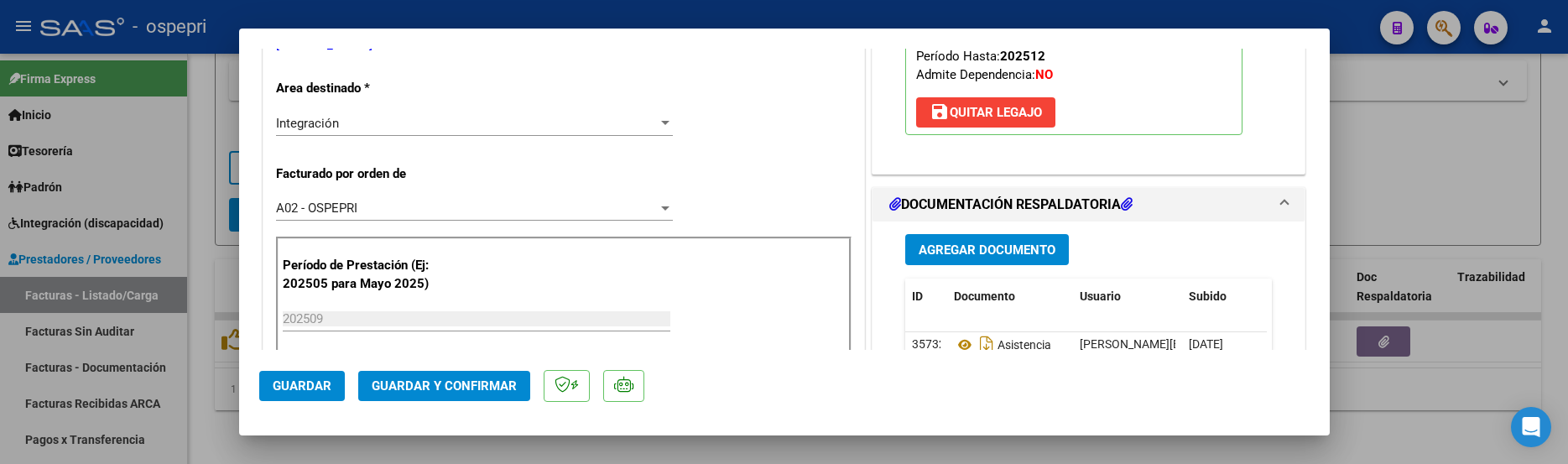
scroll to position [420, 0]
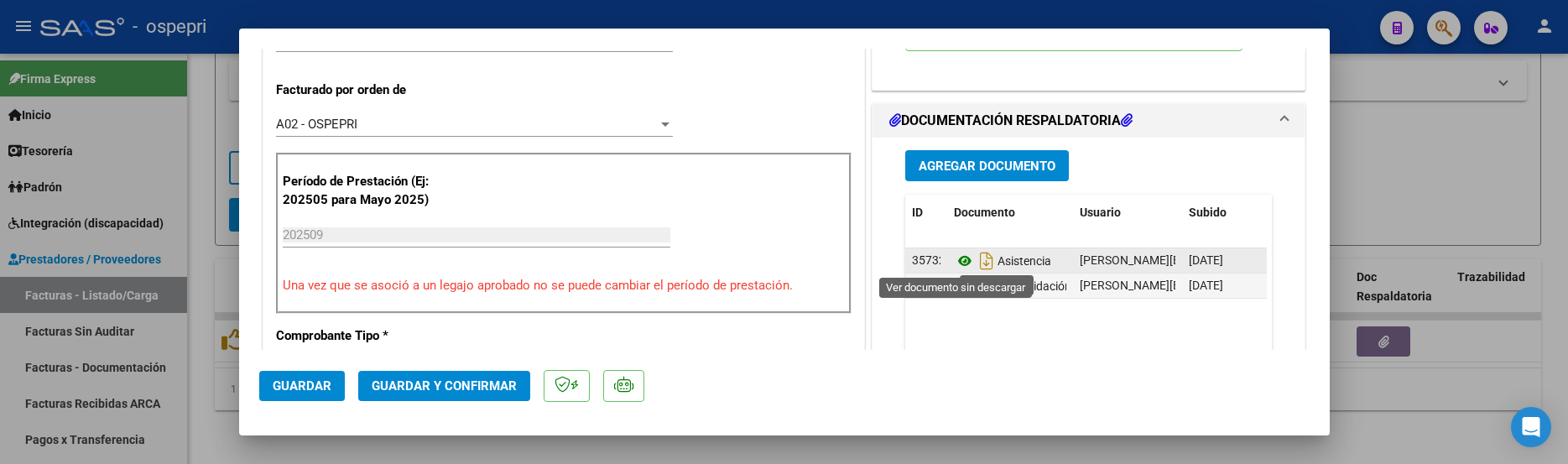
click at [956, 263] on icon at bounding box center [966, 262] width 22 height 20
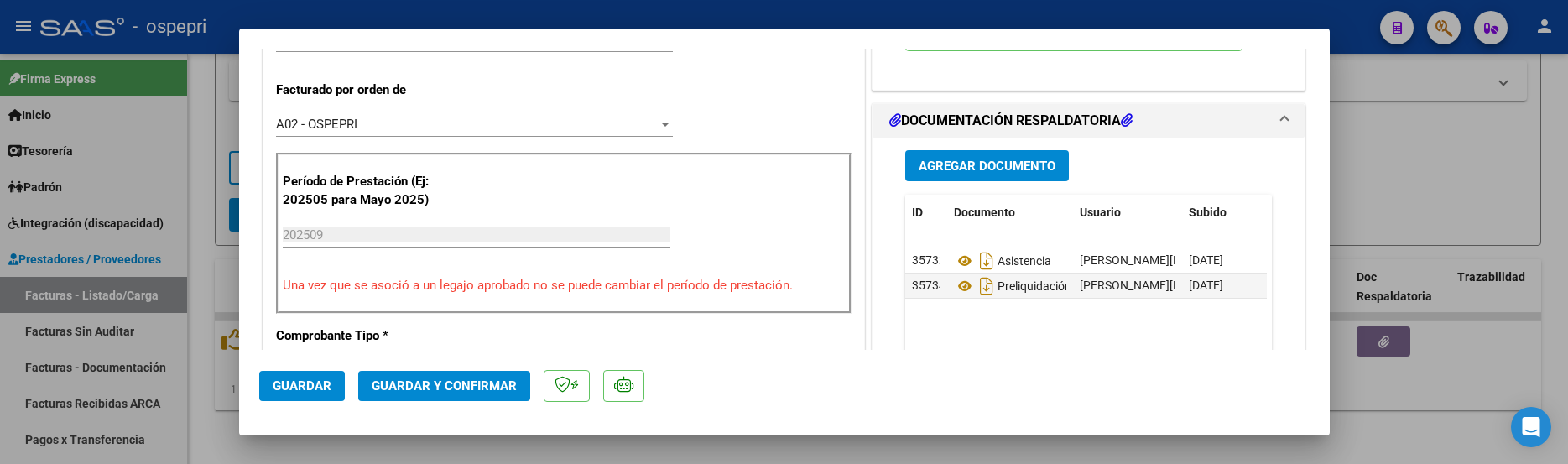
click at [437, 384] on span "Guardar y Confirmar" at bounding box center [444, 386] width 145 height 15
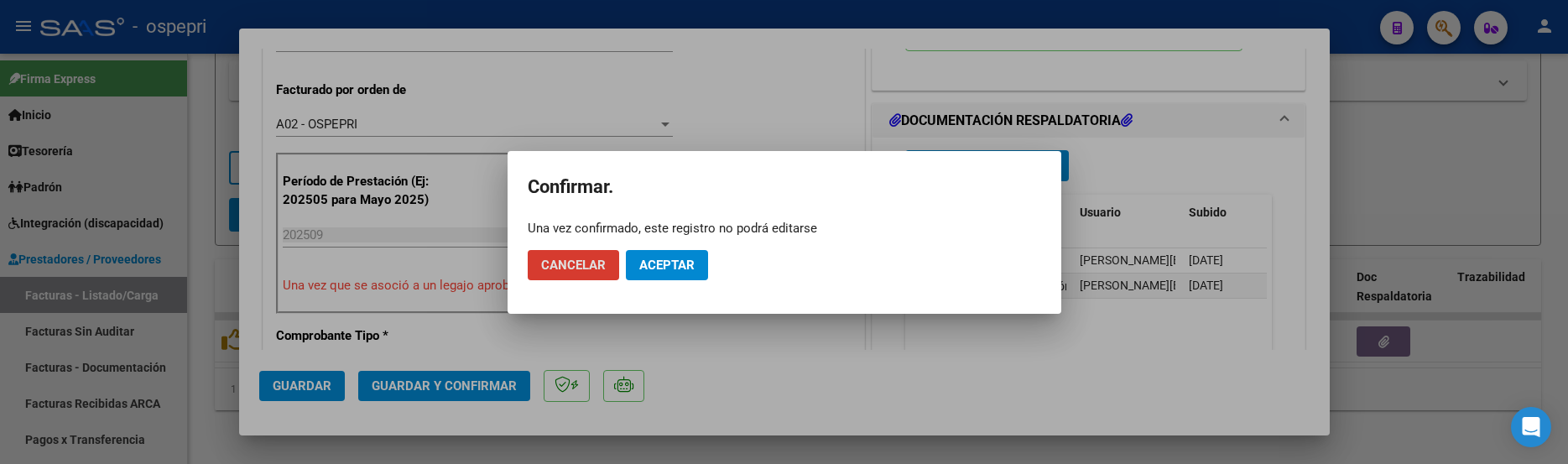
click at [675, 270] on span "Aceptar" at bounding box center [667, 265] width 55 height 15
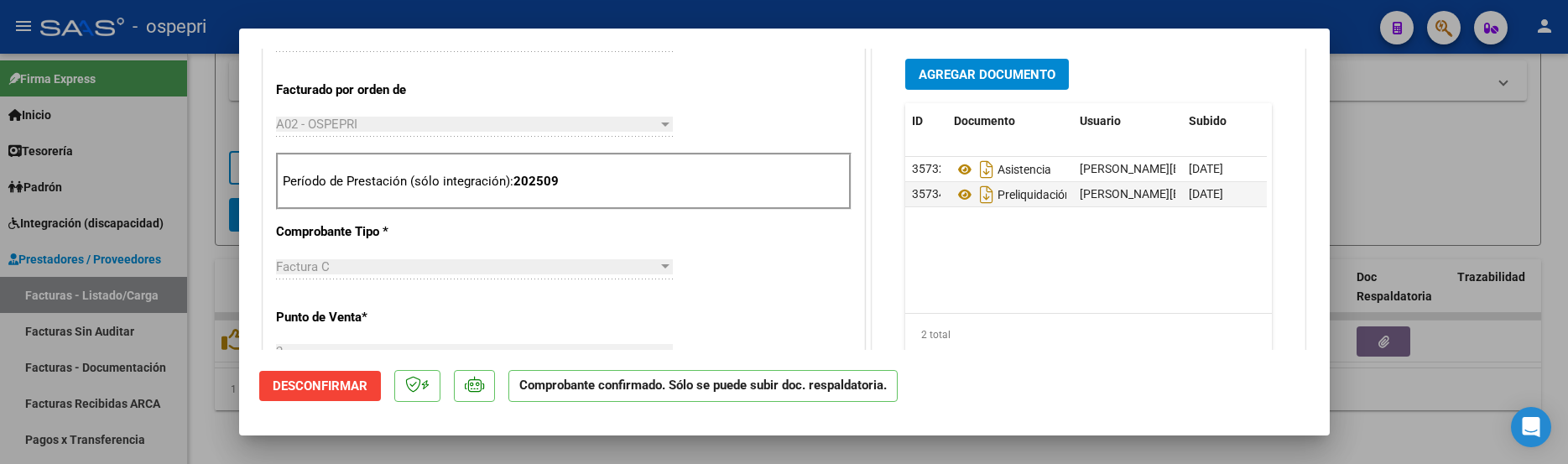
click at [1429, 390] on div at bounding box center [784, 232] width 1568 height 464
type input "$ 0,00"
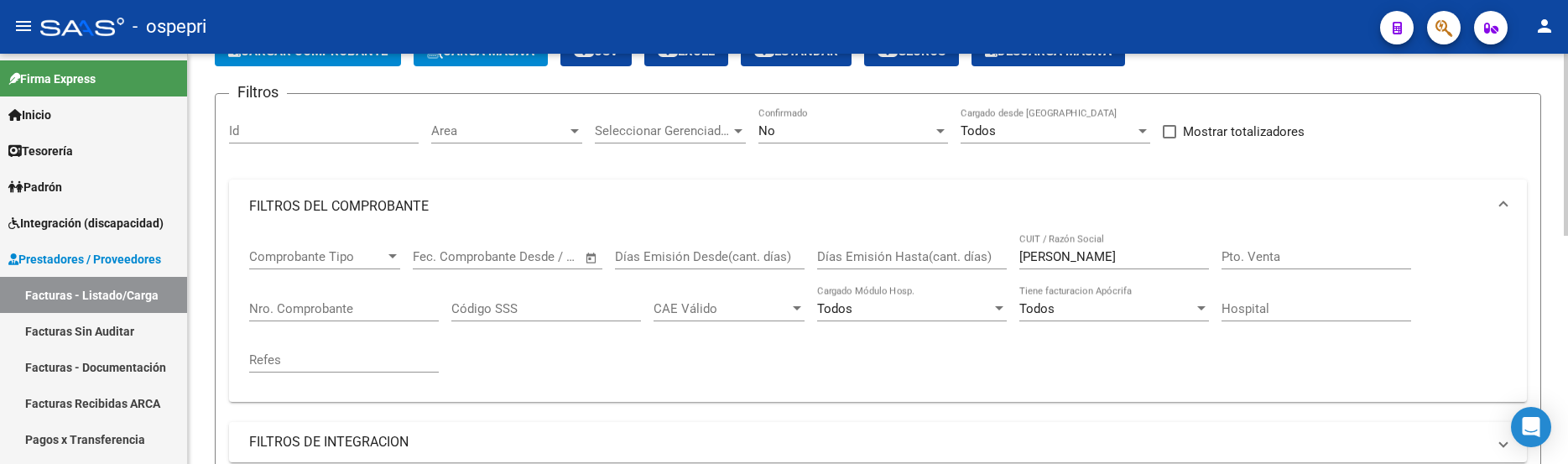
scroll to position [96, 0]
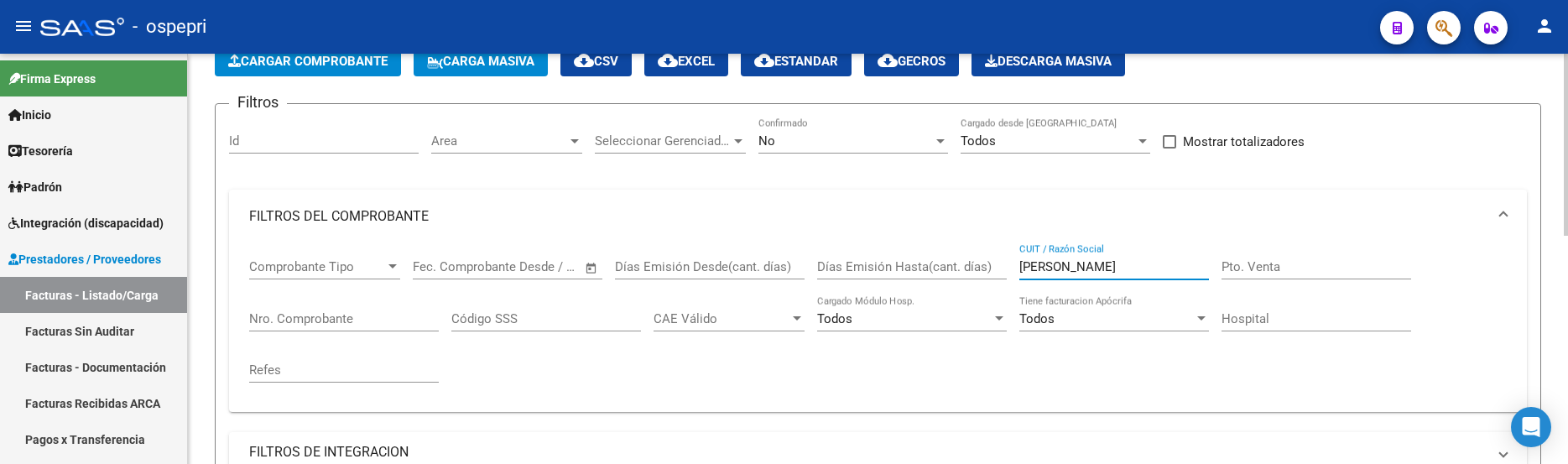
drag, startPoint x: 1096, startPoint y: 263, endPoint x: 1000, endPoint y: 273, distance: 96.5
click at [1000, 273] on div "Comprobante Tipo Comprobante Tipo Fecha inicio – Fecha fin Fec. Comprobante Des…" at bounding box center [878, 321] width 1258 height 155
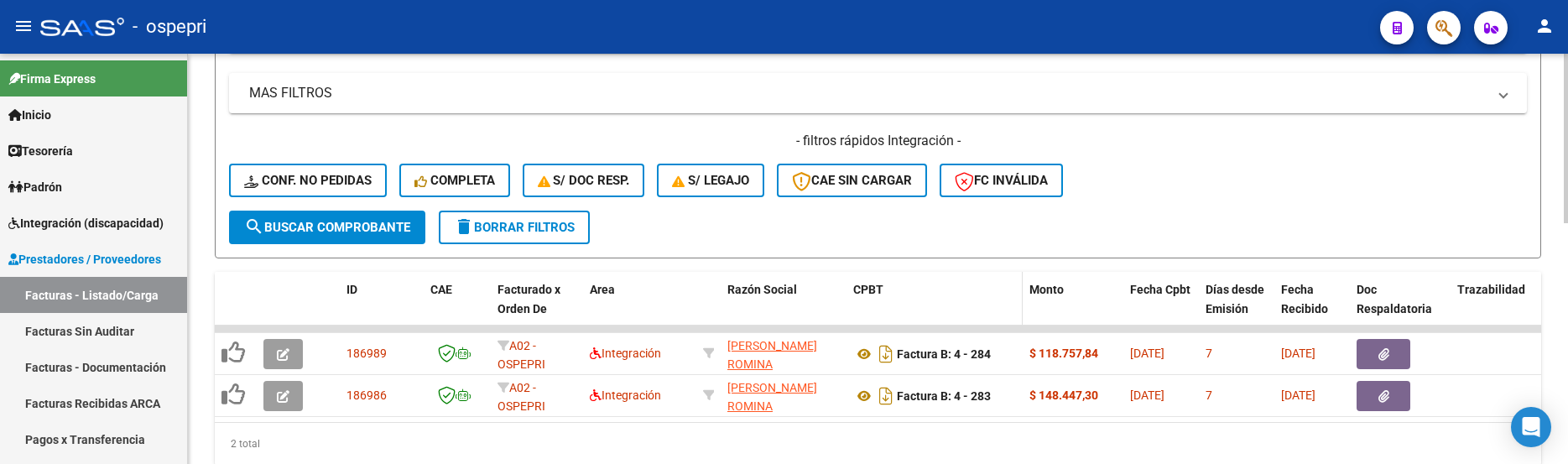
scroll to position [582, 0]
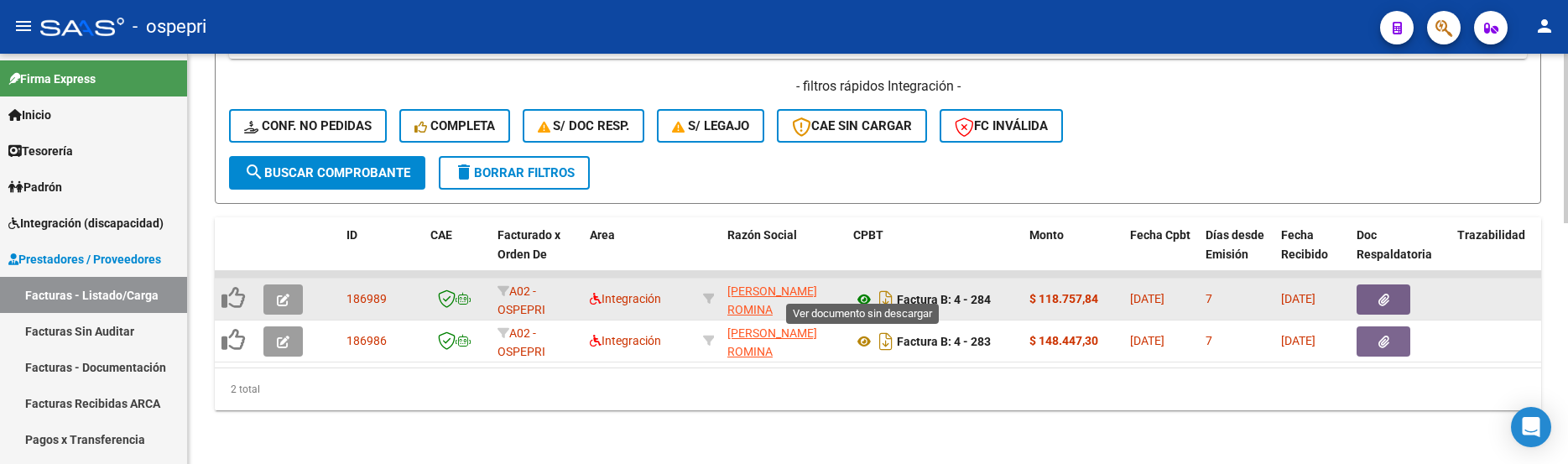
type input "david romina"
click at [868, 289] on icon at bounding box center [865, 299] width 22 height 20
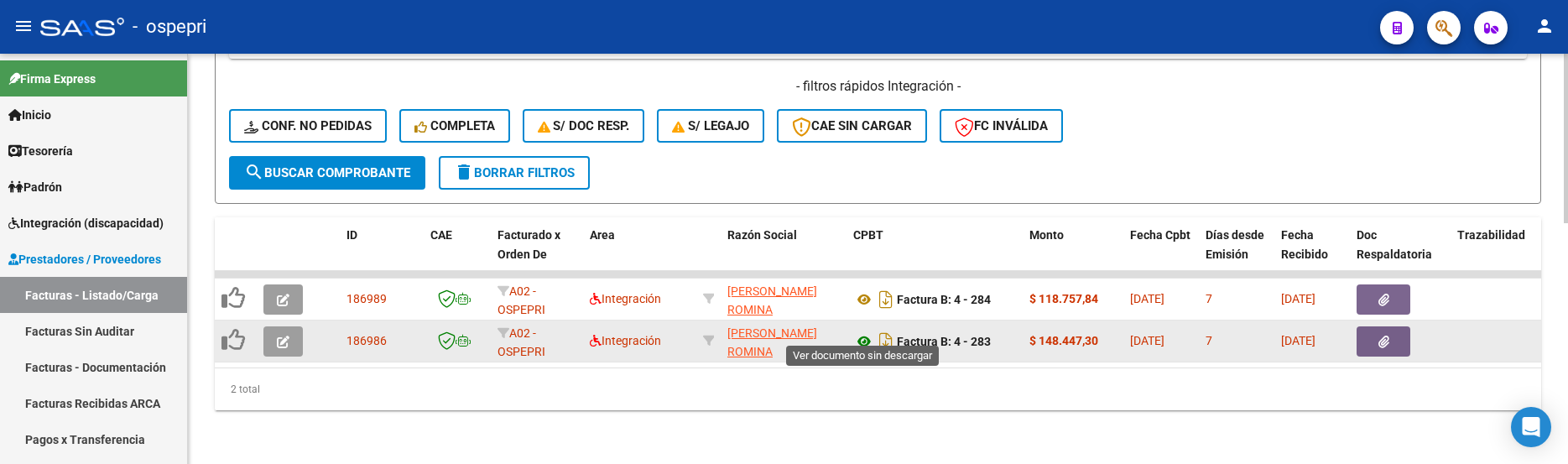
click at [868, 332] on icon at bounding box center [865, 342] width 22 height 20
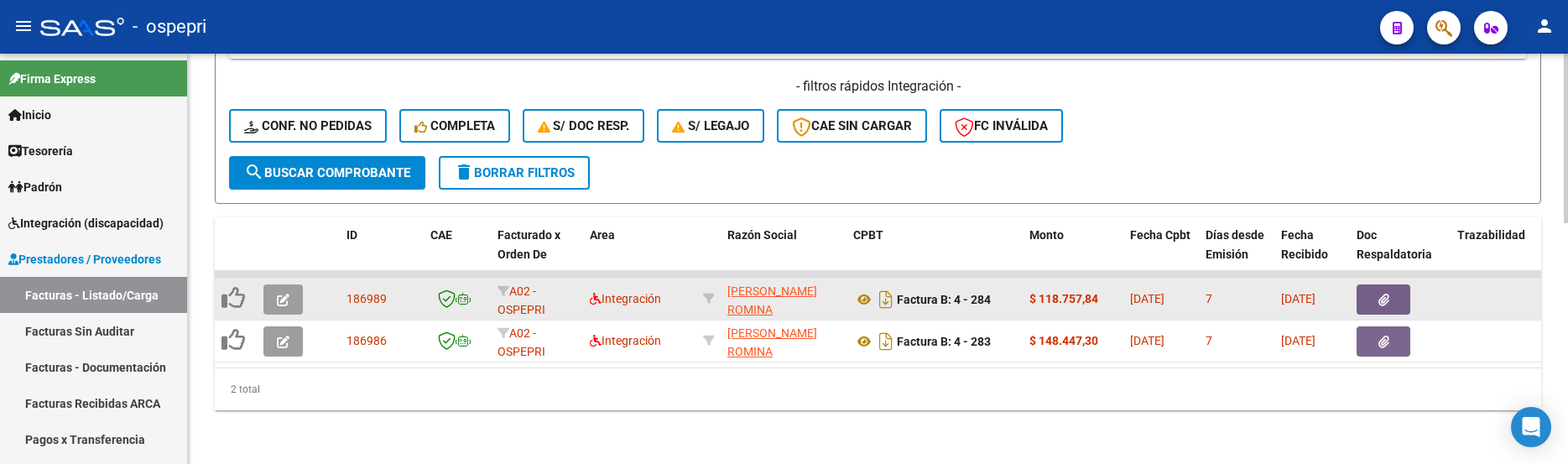
click at [297, 294] on button "button" at bounding box center [283, 299] width 40 height 31
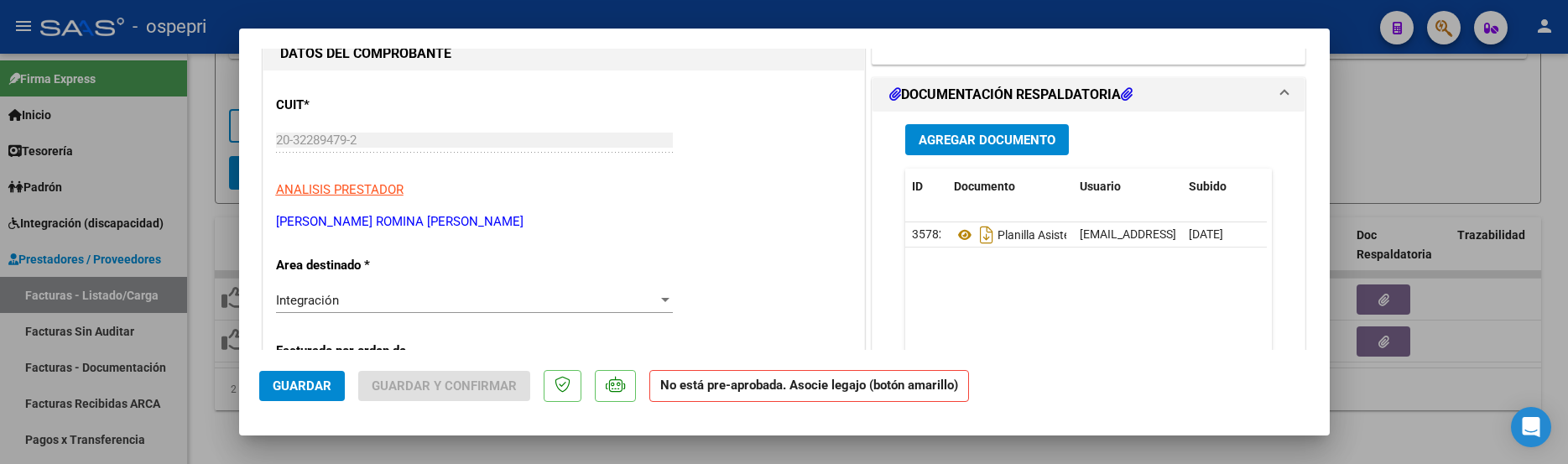
scroll to position [168, 0]
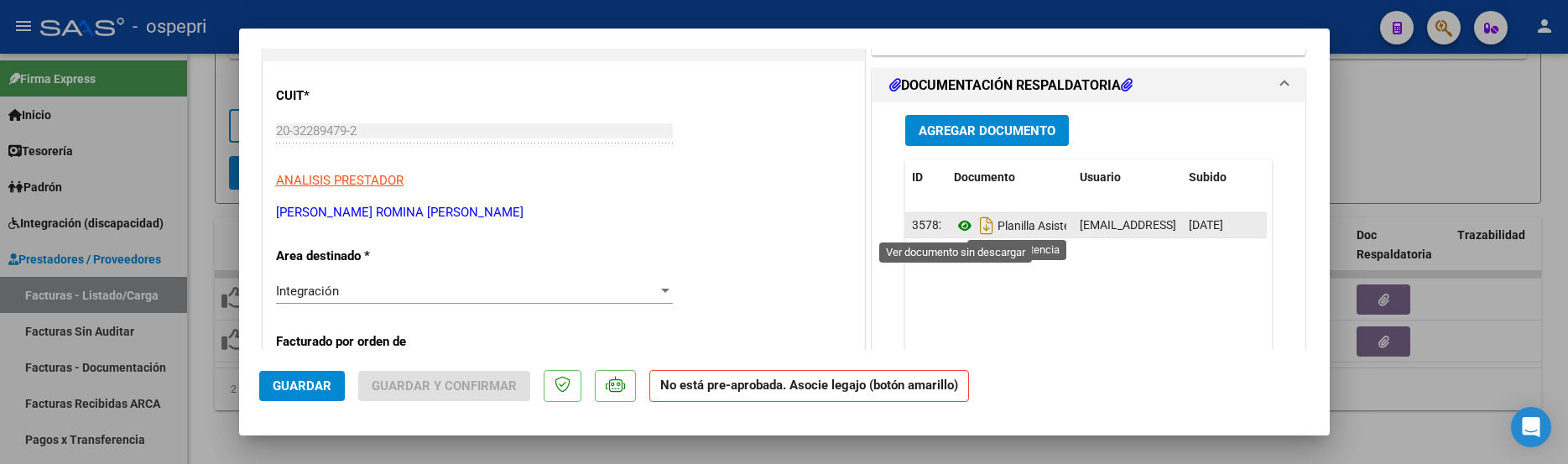
click at [957, 233] on icon at bounding box center [966, 226] width 22 height 20
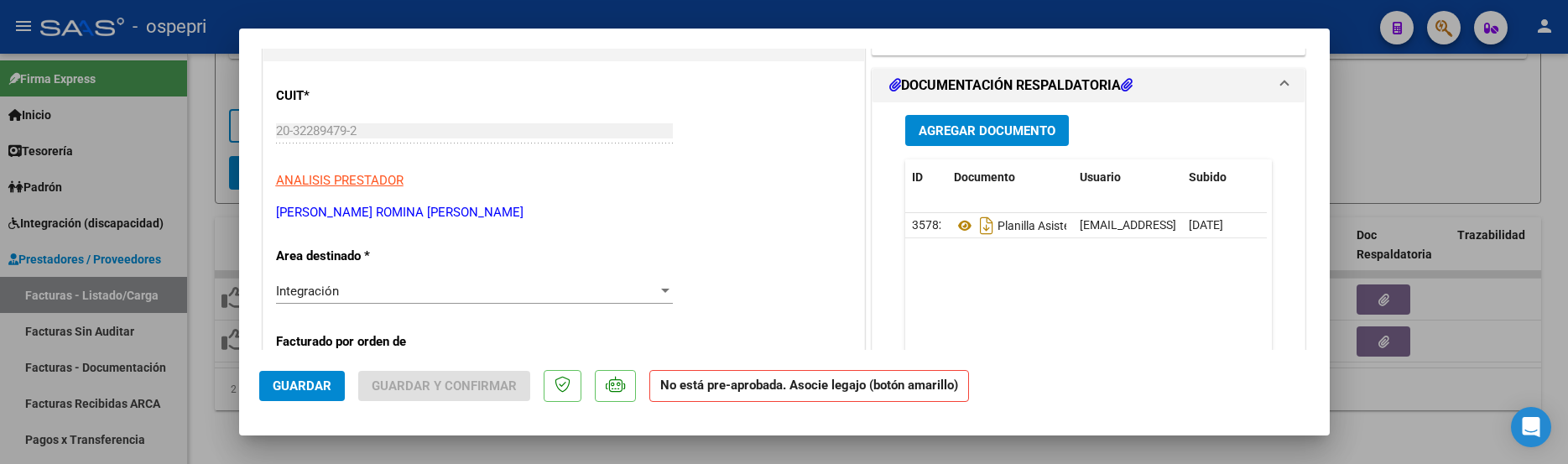
scroll to position [0, 0]
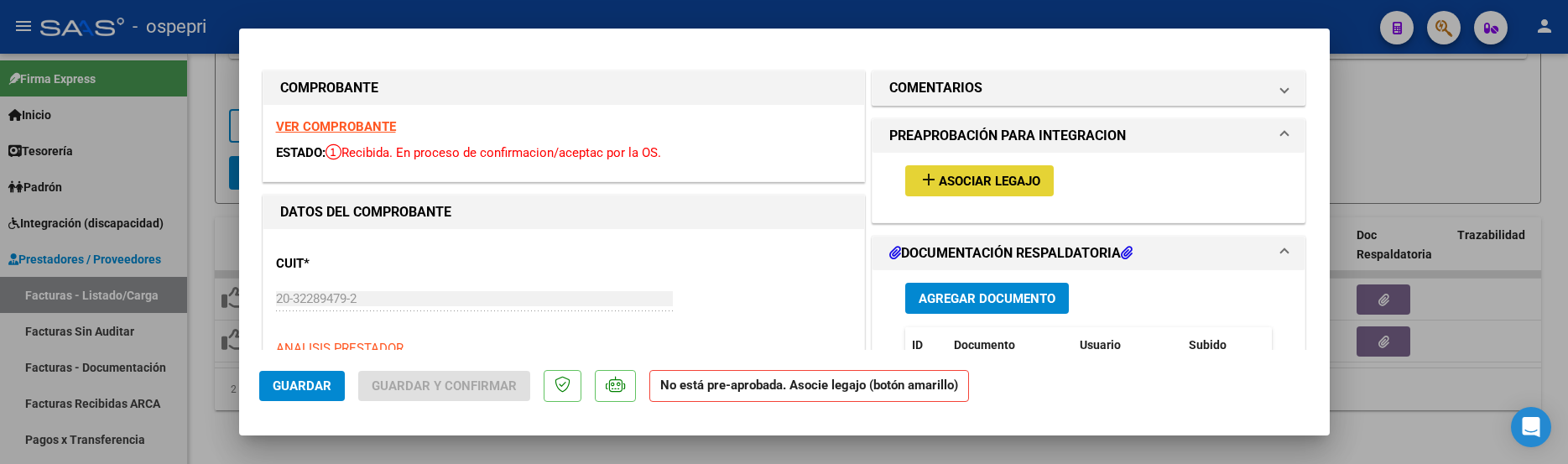
click at [969, 177] on span "Asociar Legajo" at bounding box center [990, 181] width 102 height 15
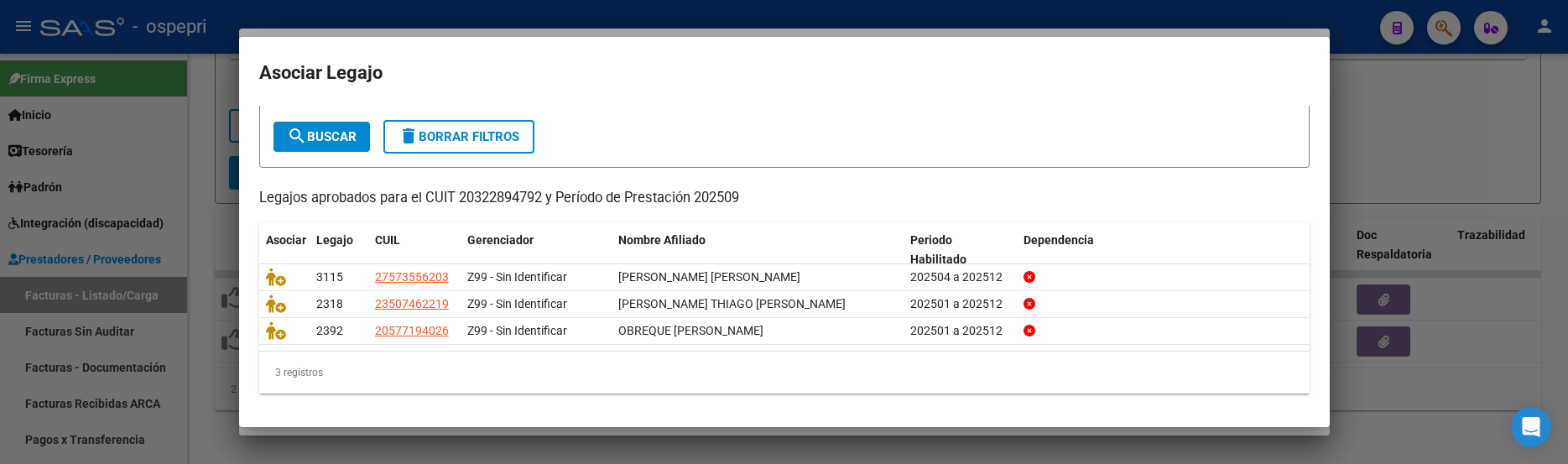
scroll to position [85, 0]
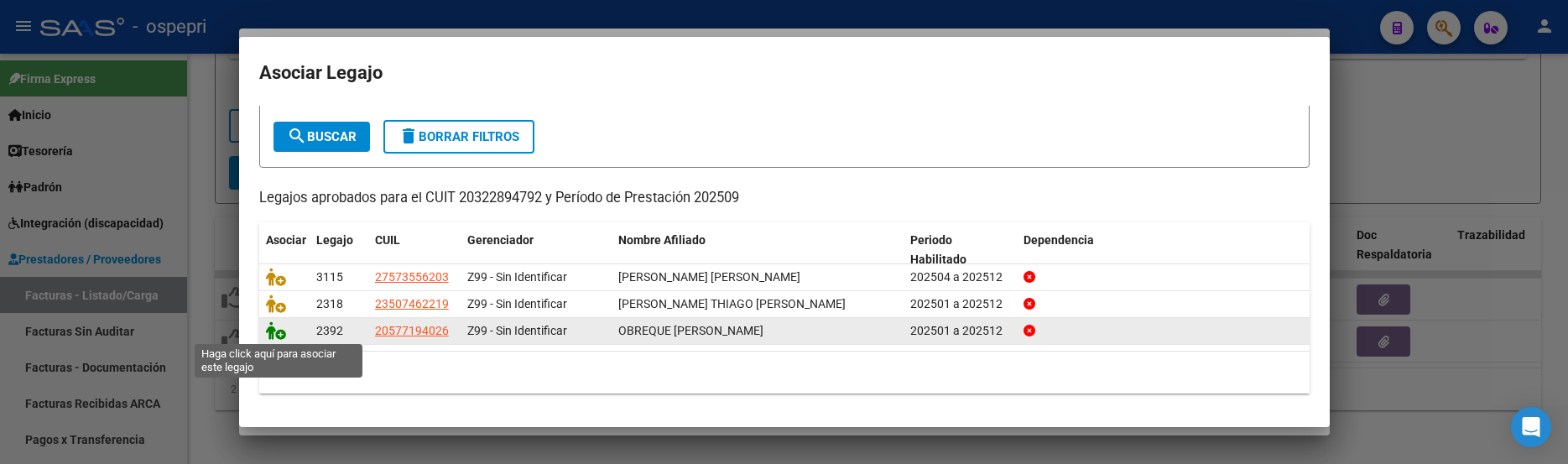
click at [271, 334] on icon at bounding box center [276, 331] width 20 height 18
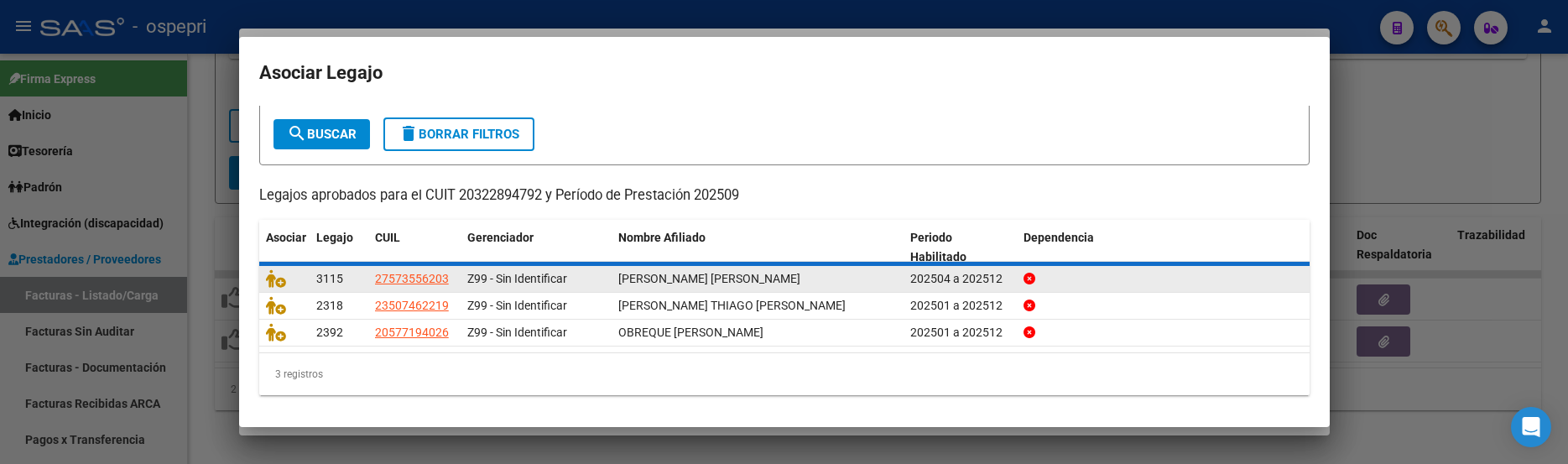
scroll to position [0, 0]
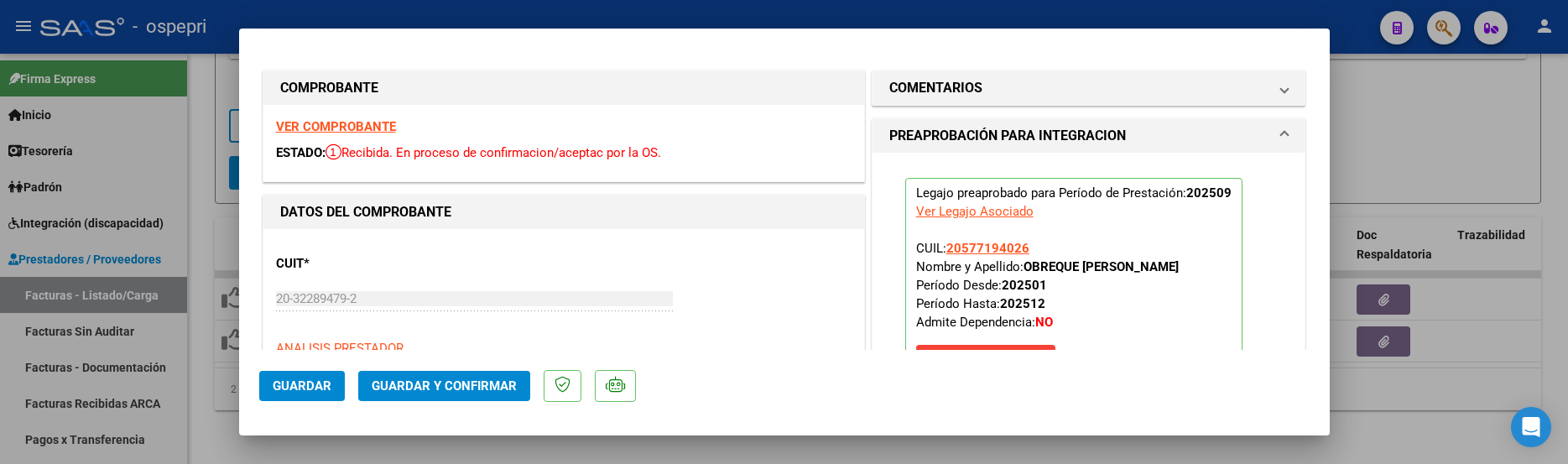
click at [452, 380] on span "Guardar y Confirmar" at bounding box center [444, 386] width 145 height 15
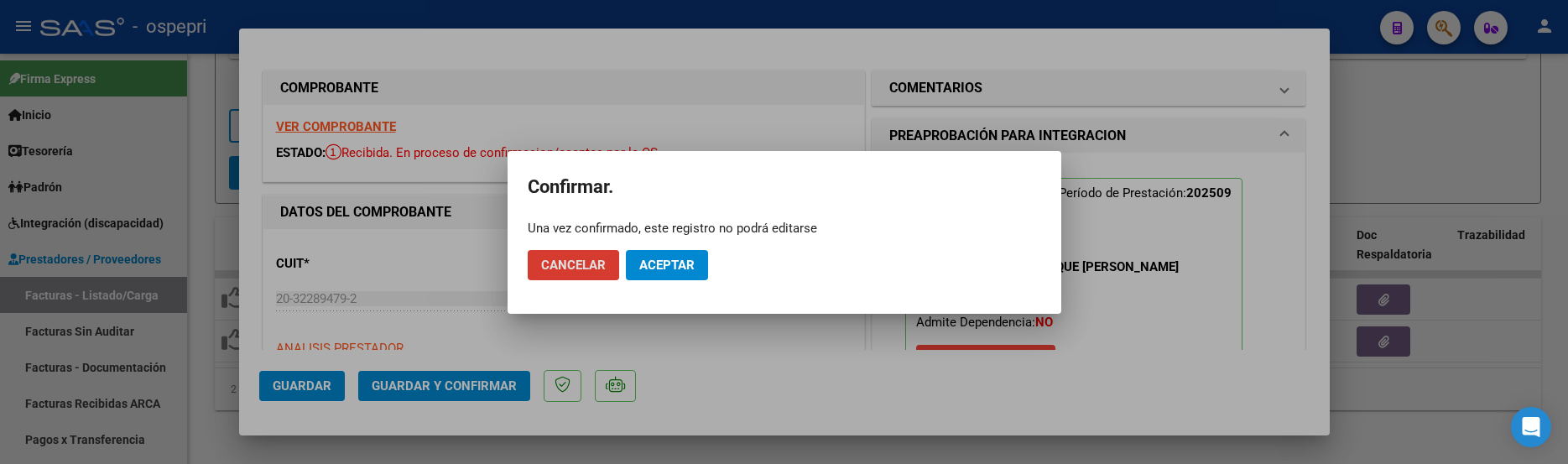
click at [681, 264] on span "Aceptar" at bounding box center [667, 265] width 55 height 15
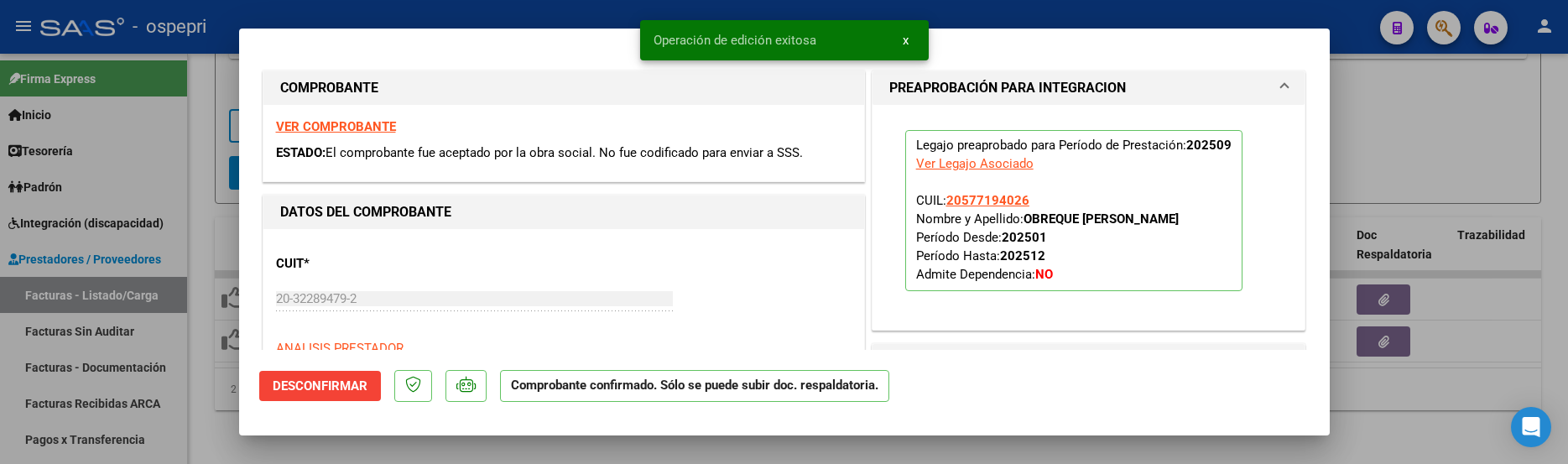
click at [1417, 129] on div at bounding box center [784, 232] width 1568 height 464
type input "$ 0,00"
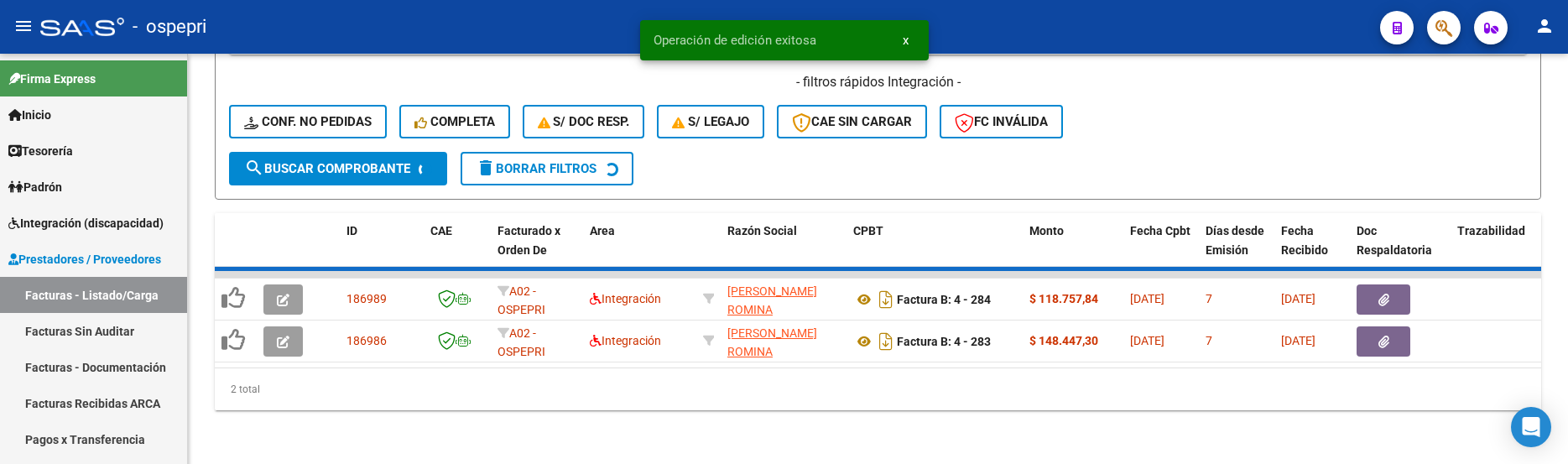
scroll to position [541, 0]
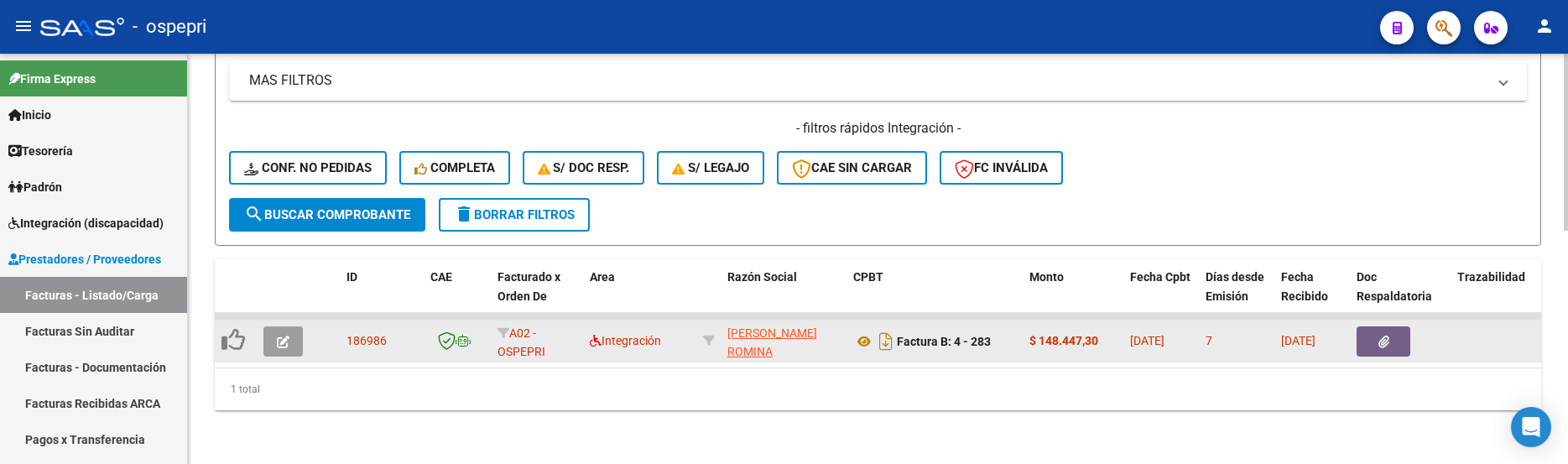
click at [282, 336] on icon "button" at bounding box center [284, 342] width 13 height 13
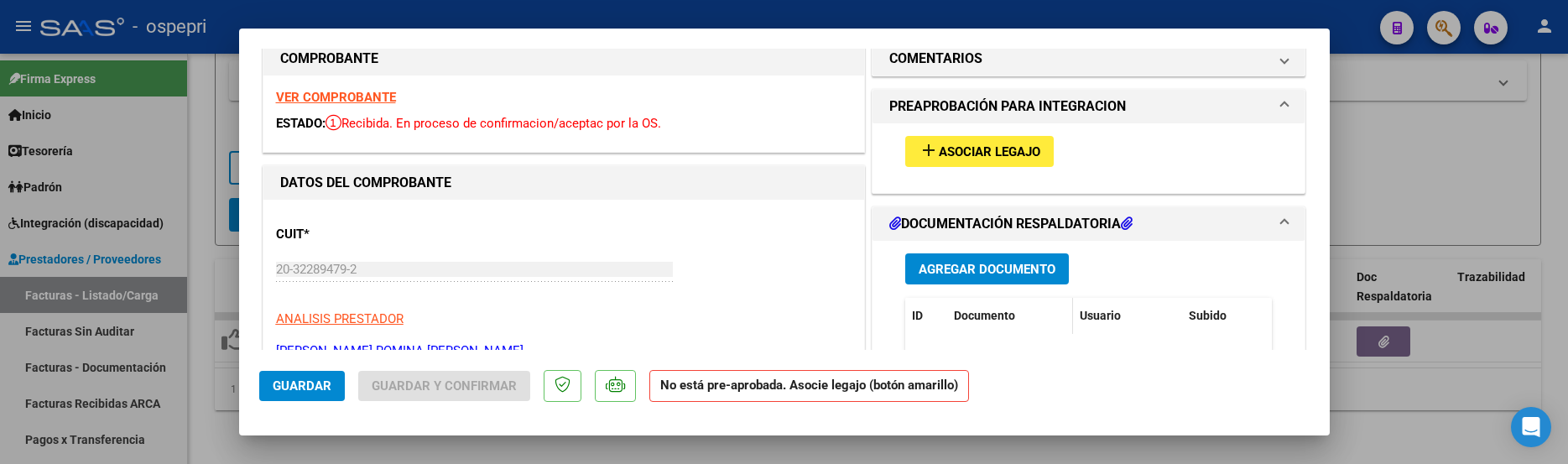
scroll to position [0, 0]
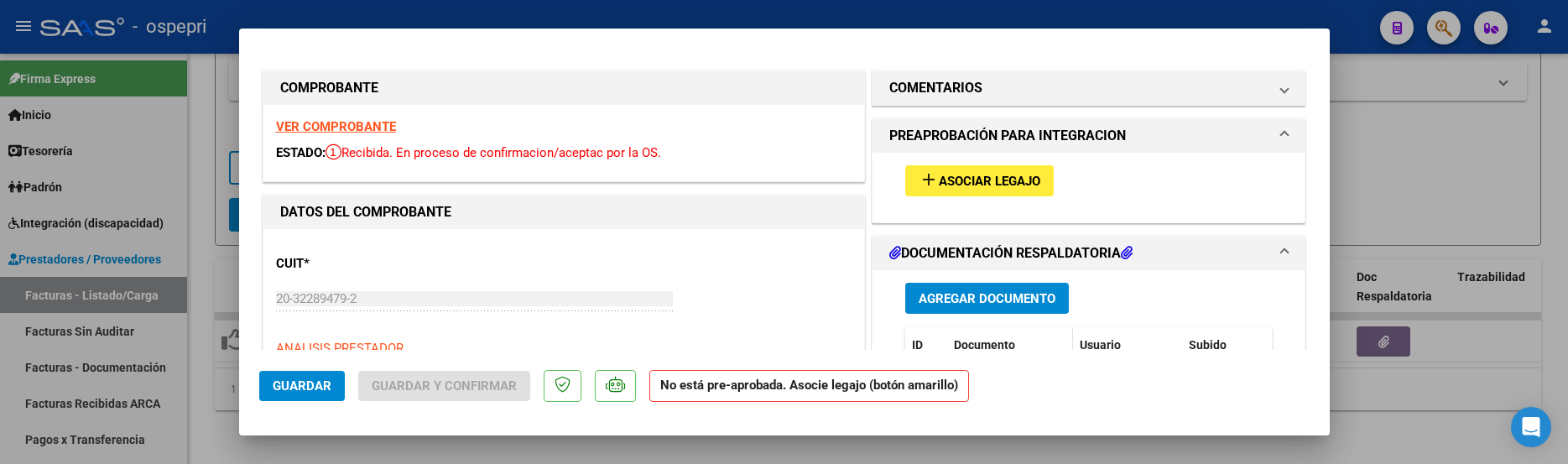
click at [988, 167] on button "add Asociar Legajo" at bounding box center [979, 181] width 149 height 31
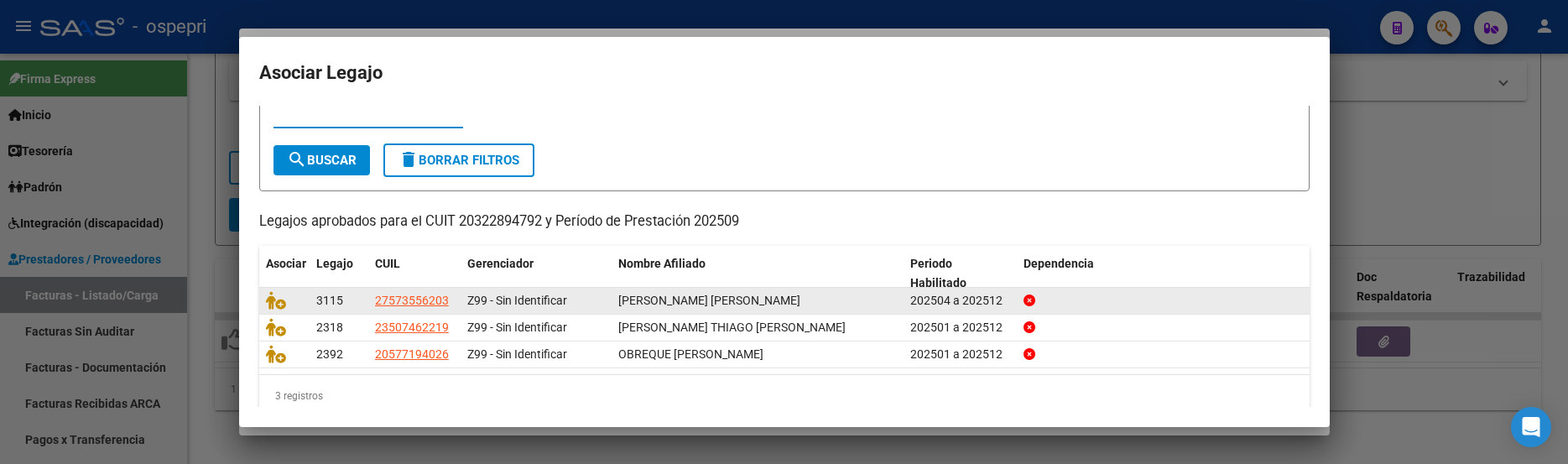
scroll to position [85, 0]
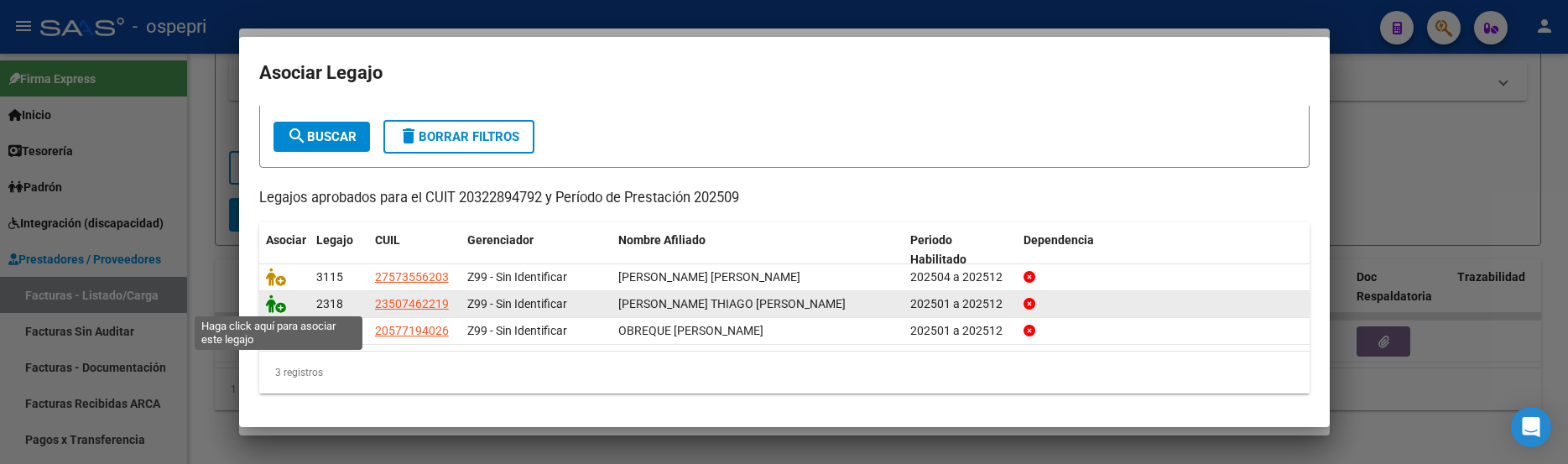
click at [276, 308] on icon at bounding box center [276, 304] width 20 height 18
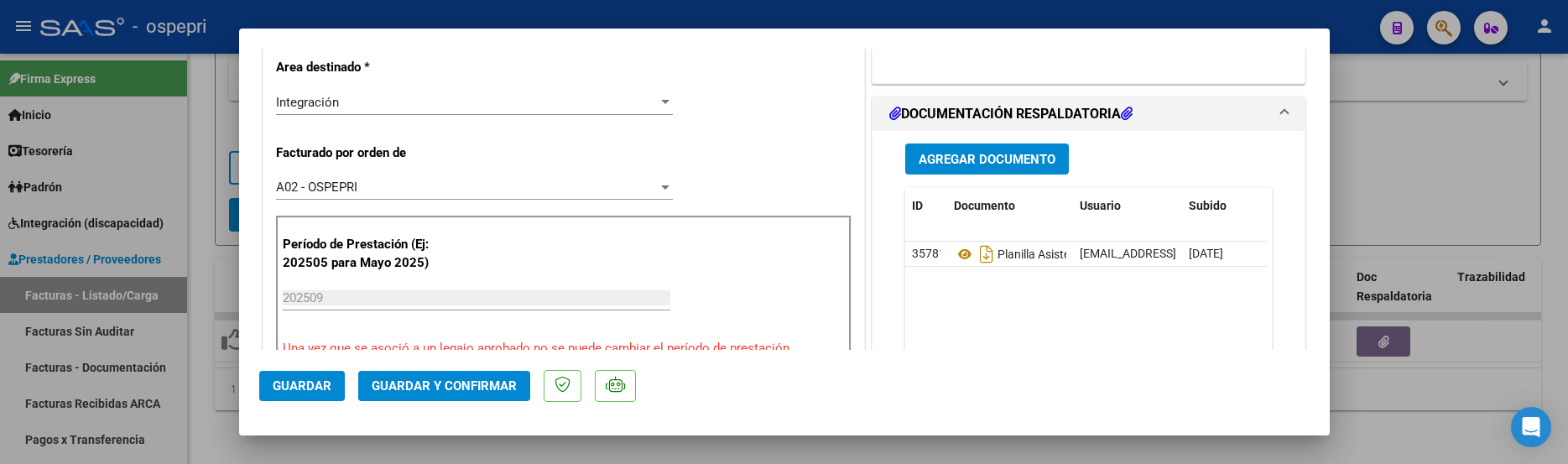
scroll to position [420, 0]
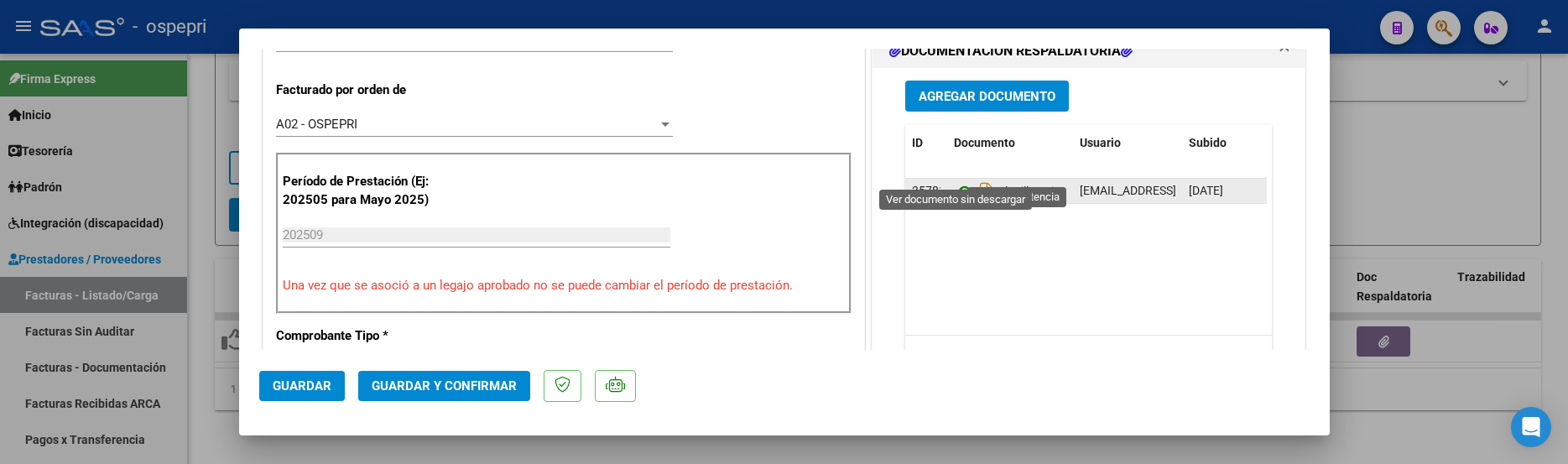
click at [958, 181] on icon at bounding box center [966, 191] width 22 height 20
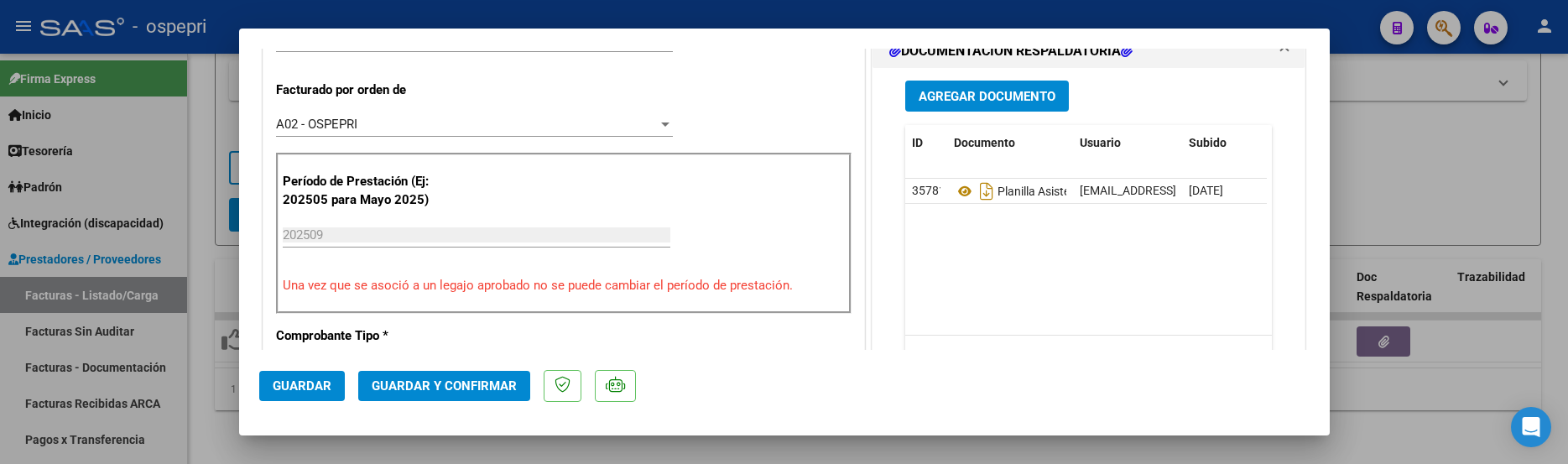
click at [461, 384] on span "Guardar y Confirmar" at bounding box center [444, 386] width 145 height 15
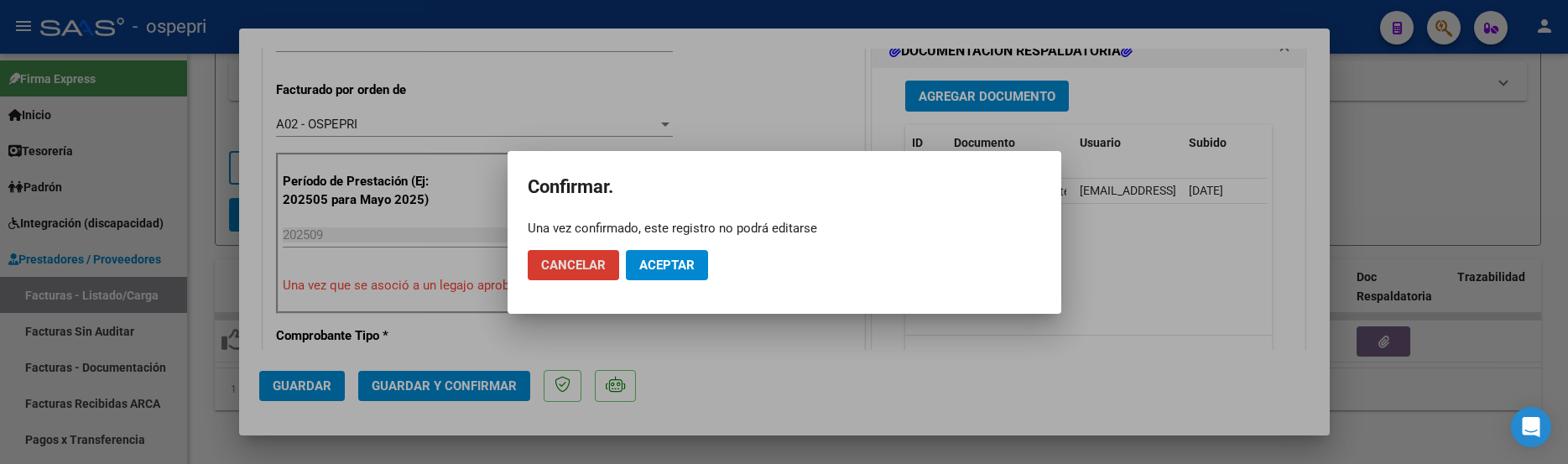
click at [662, 267] on span "Aceptar" at bounding box center [667, 265] width 55 height 15
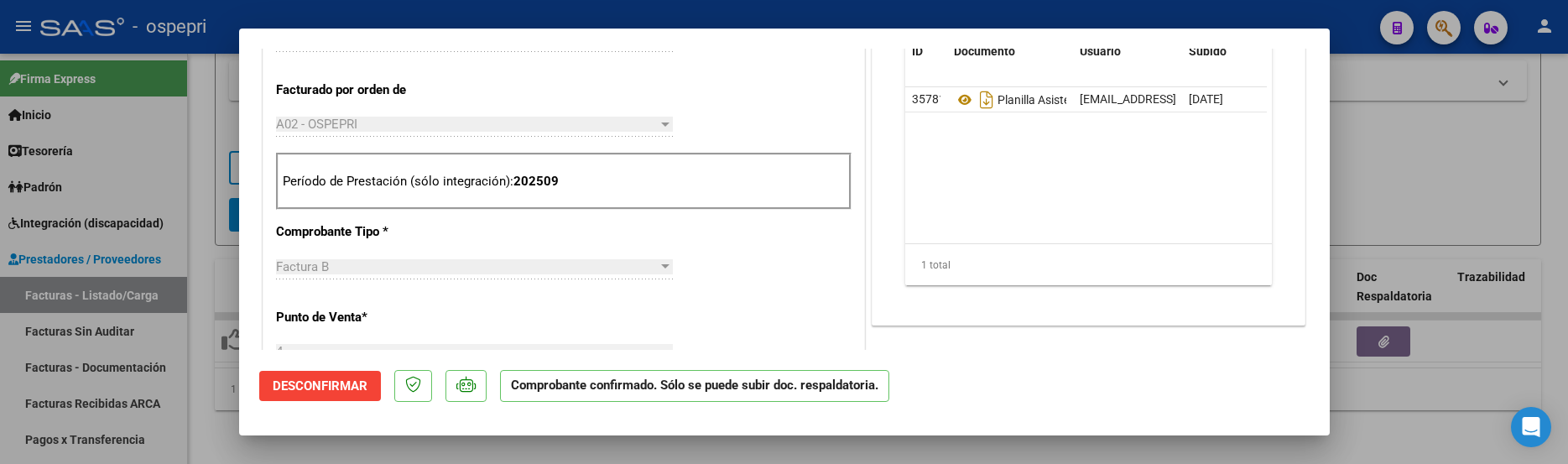
click at [1453, 195] on div at bounding box center [784, 232] width 1568 height 464
type input "$ 0,00"
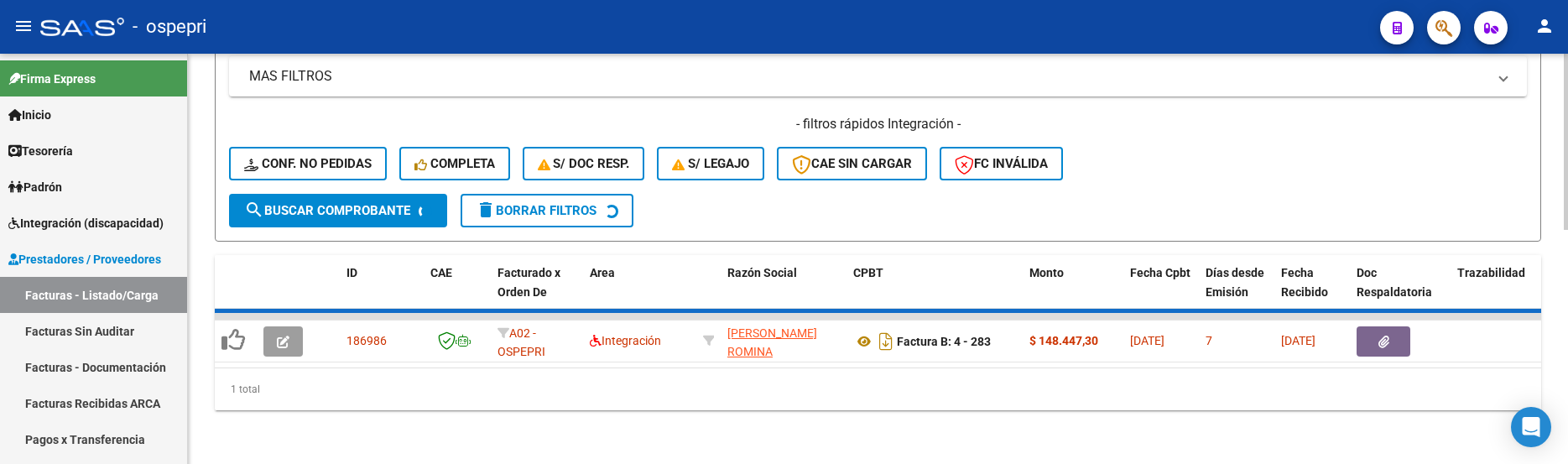
scroll to position [516, 0]
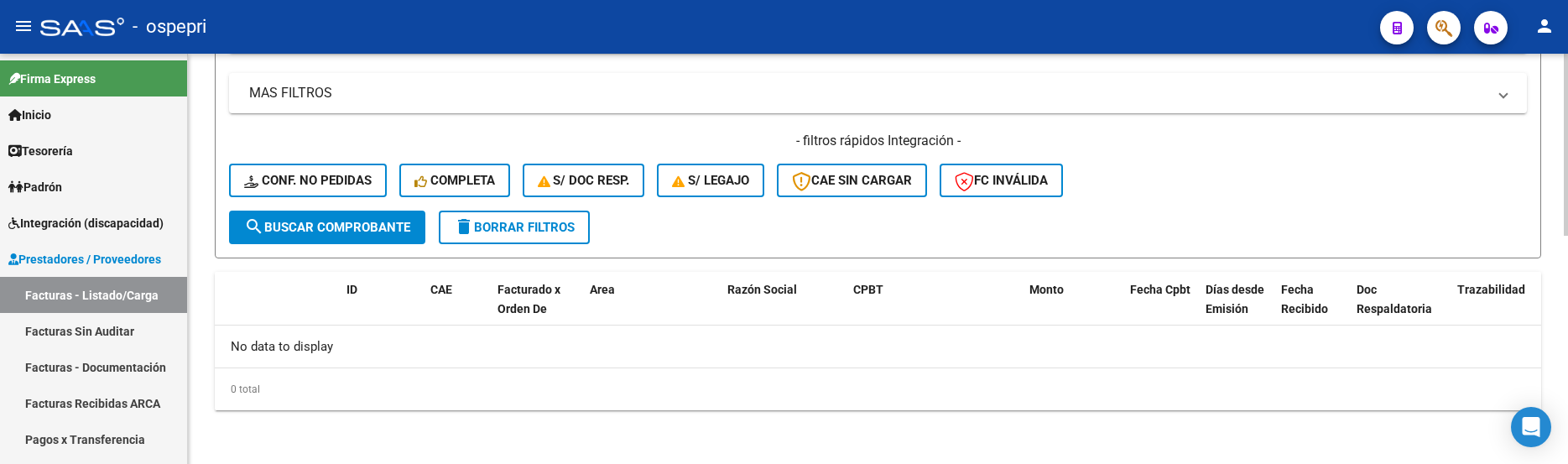
click at [752, 397] on div "0 total" at bounding box center [878, 389] width 1327 height 42
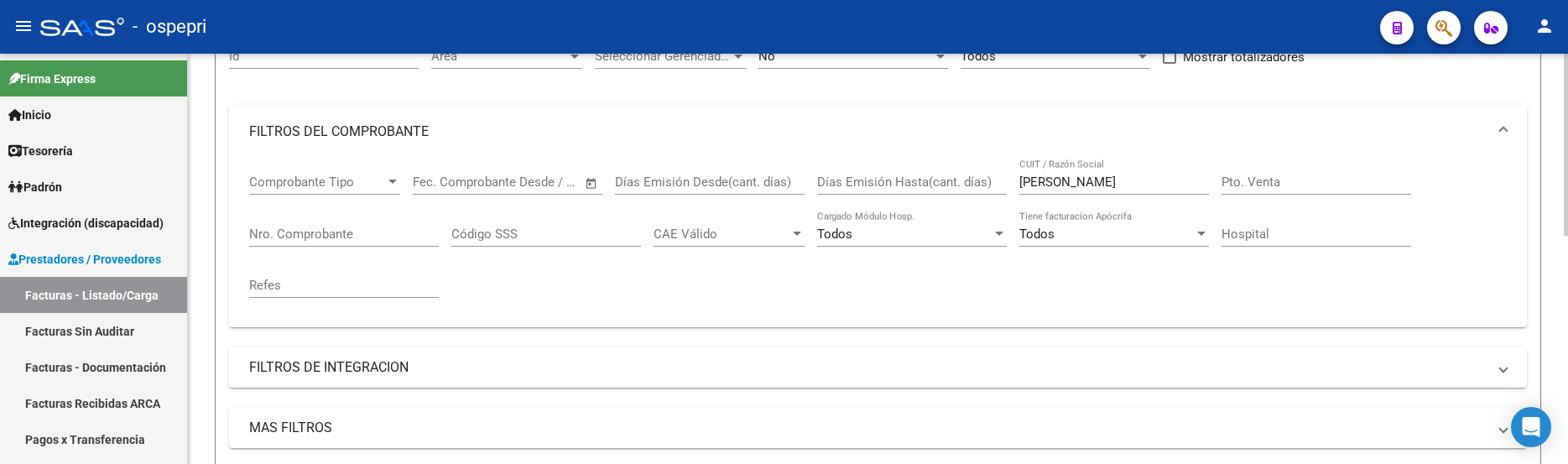
scroll to position [179, 0]
drag, startPoint x: 1110, startPoint y: 184, endPoint x: 1008, endPoint y: 184, distance: 102.0
click at [1008, 184] on div "Comprobante Tipo Comprobante Tipo Fecha inicio – Fecha fin Fec. Comprobante Des…" at bounding box center [878, 238] width 1258 height 155
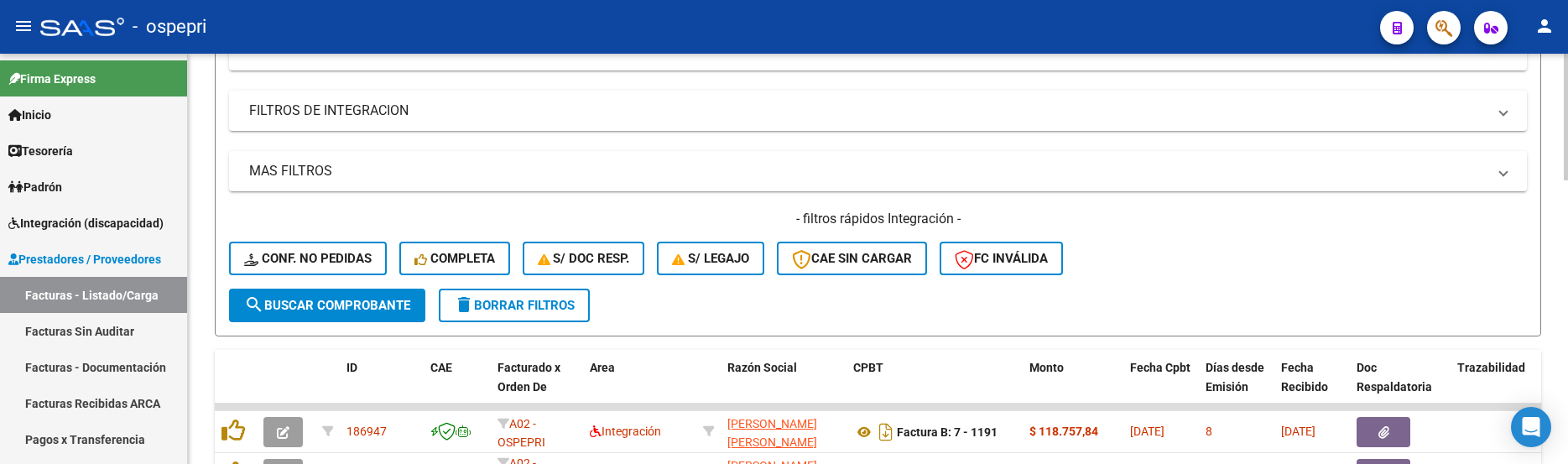
scroll to position [432, 0]
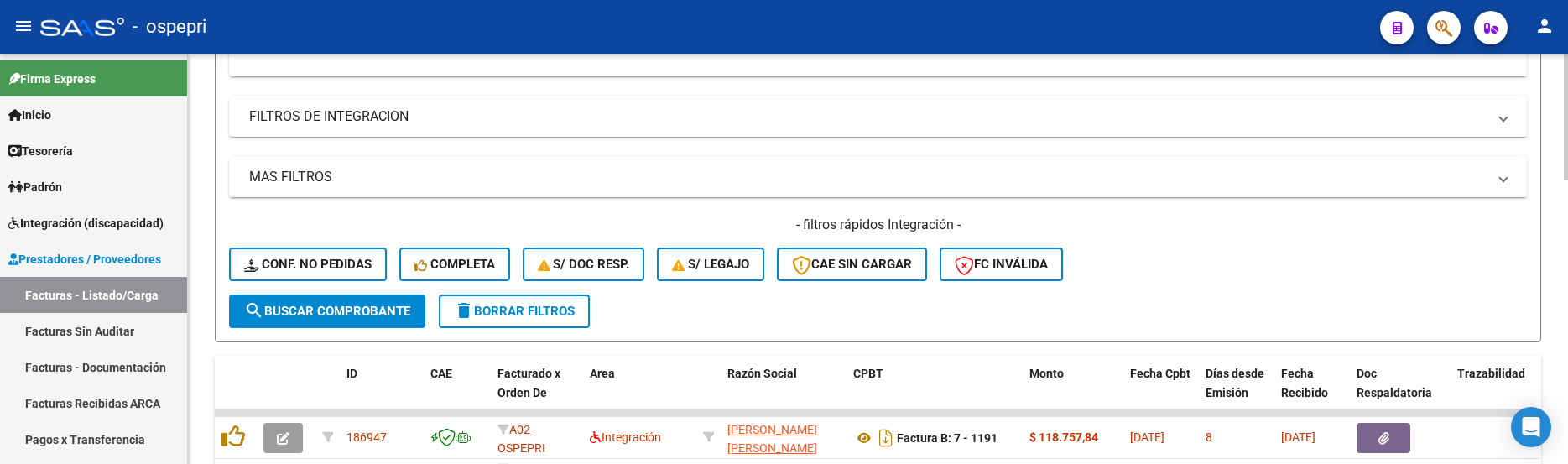
type input "echeverria"
click at [419, 187] on mat-expansion-panel-header "MAS FILTROS" at bounding box center [878, 177] width 1298 height 41
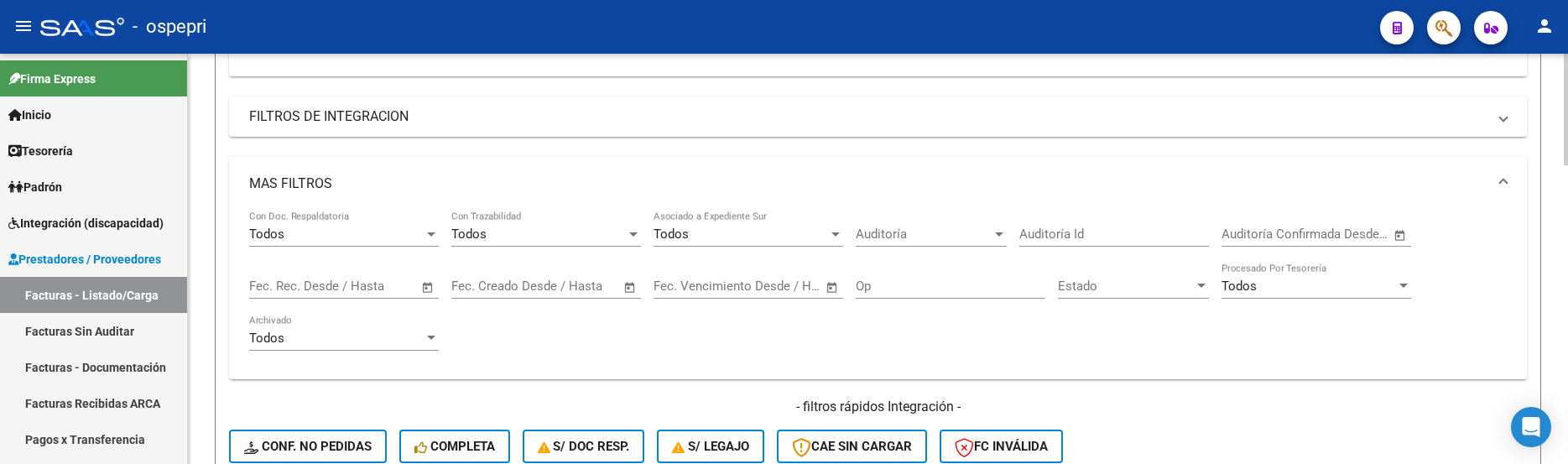
click at [431, 284] on span "Open calendar" at bounding box center [428, 287] width 41 height 41
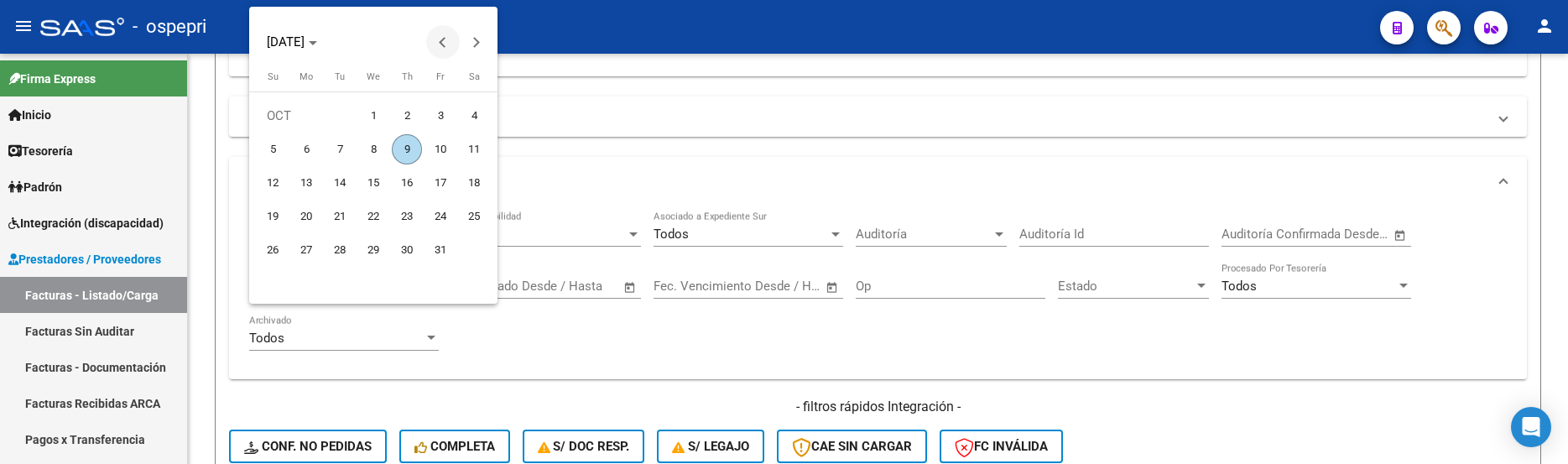
click at [444, 43] on button "Previous month" at bounding box center [443, 42] width 33 height 33
click at [306, 144] on span "1" at bounding box center [306, 149] width 30 height 31
type input "01/09/2025"
click at [480, 42] on button "Next month" at bounding box center [477, 42] width 33 height 33
click at [403, 144] on span "9" at bounding box center [407, 149] width 30 height 31
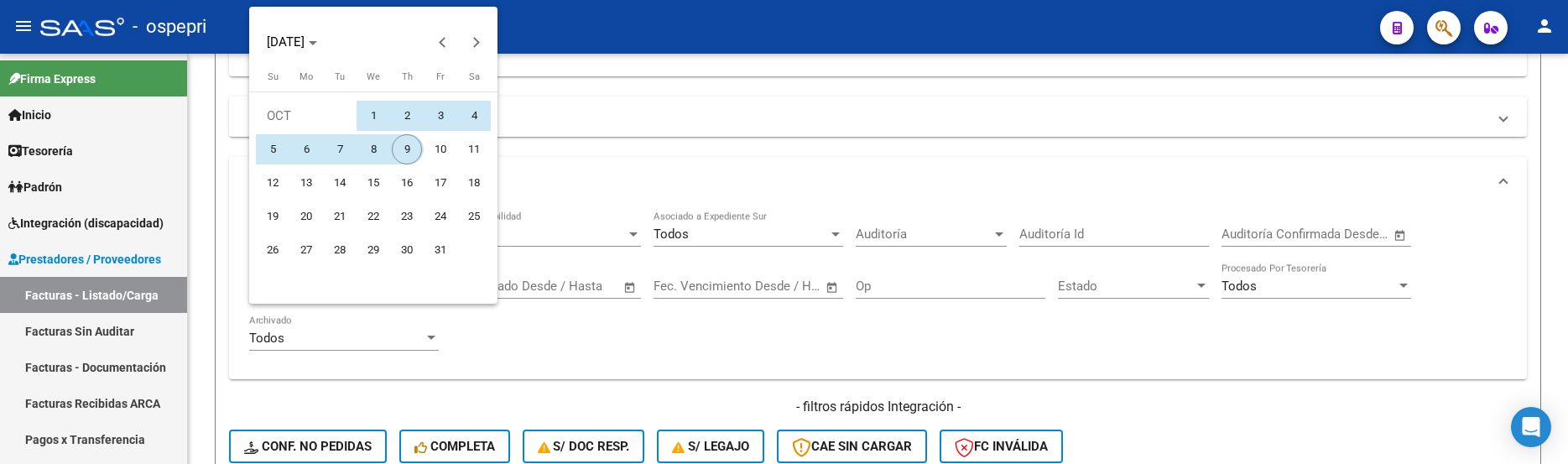
type input "[DATE]"
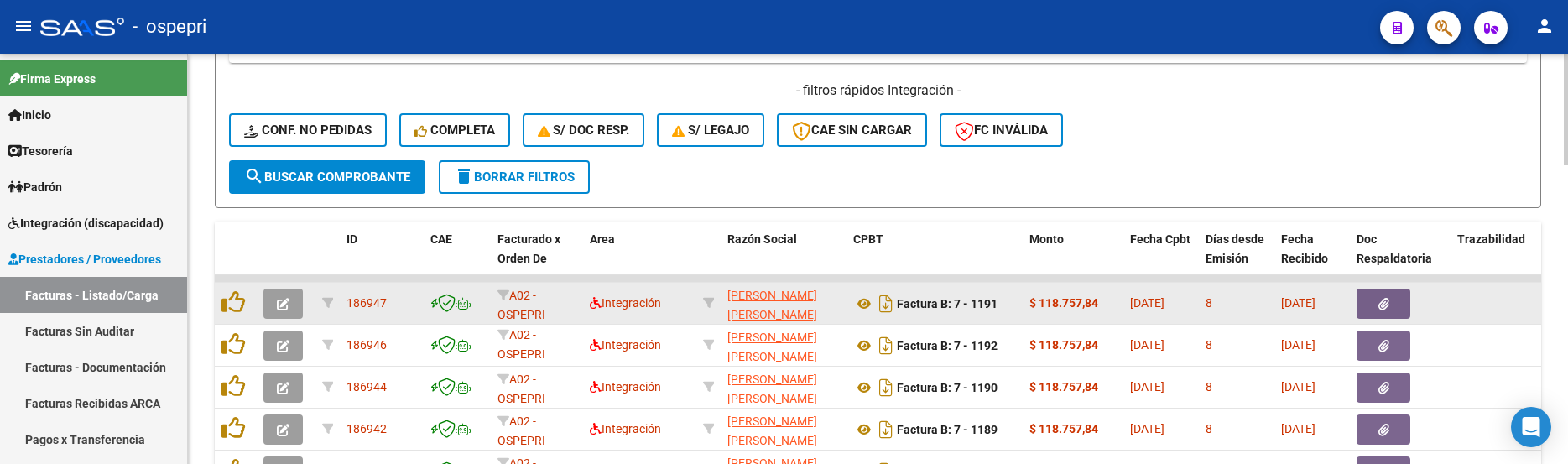
scroll to position [767, 0]
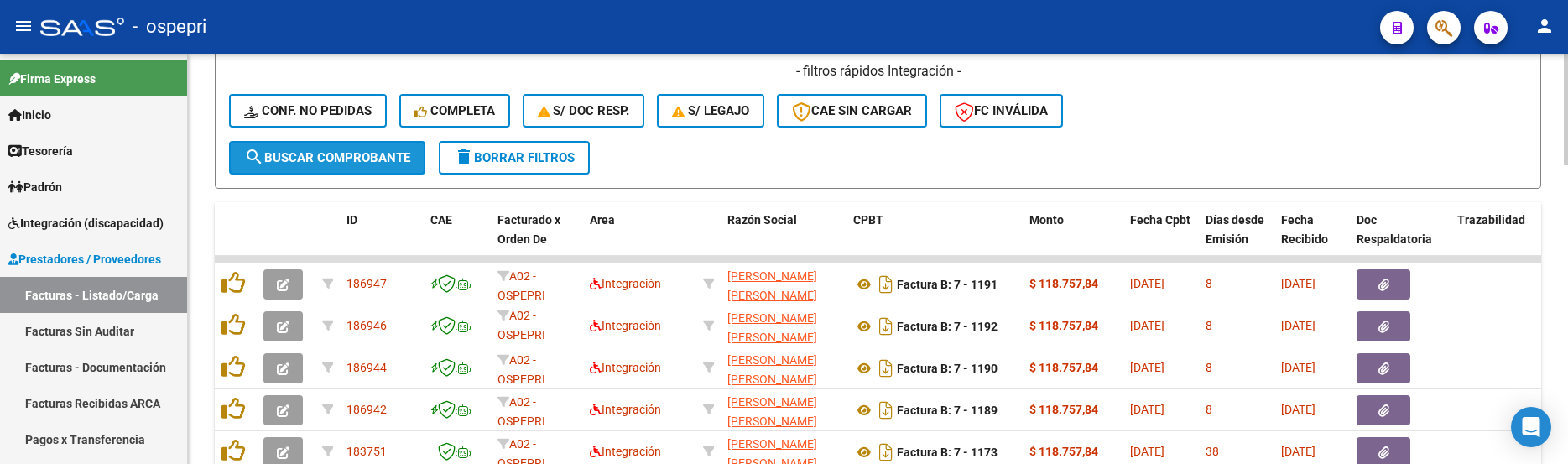
click at [355, 156] on span "search Buscar Comprobante" at bounding box center [327, 158] width 166 height 15
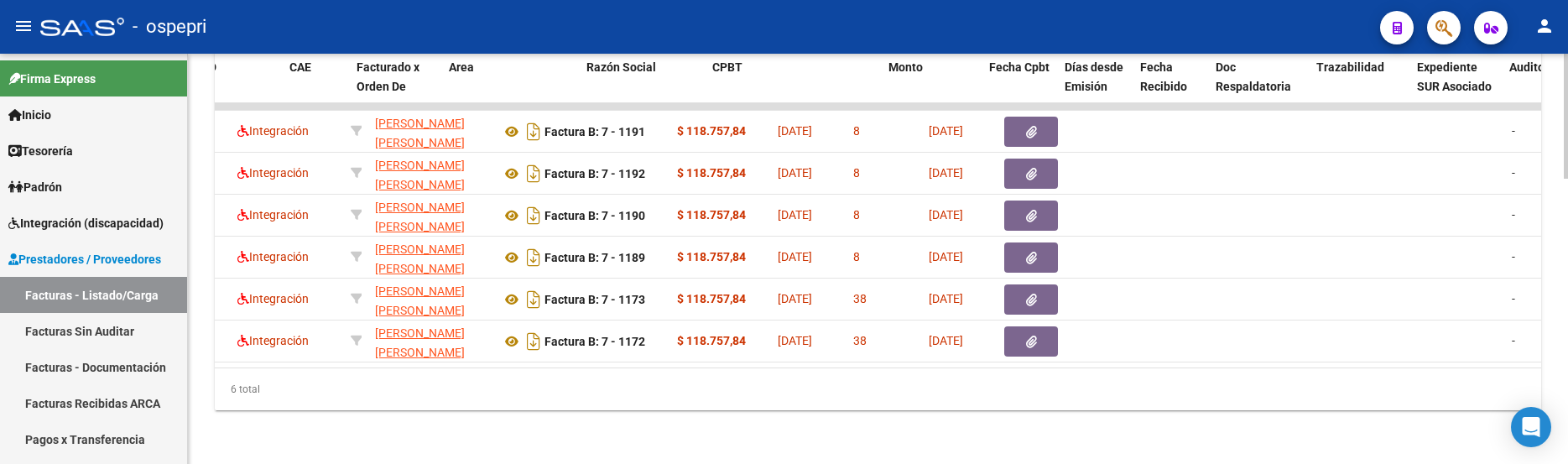
scroll to position [0, 0]
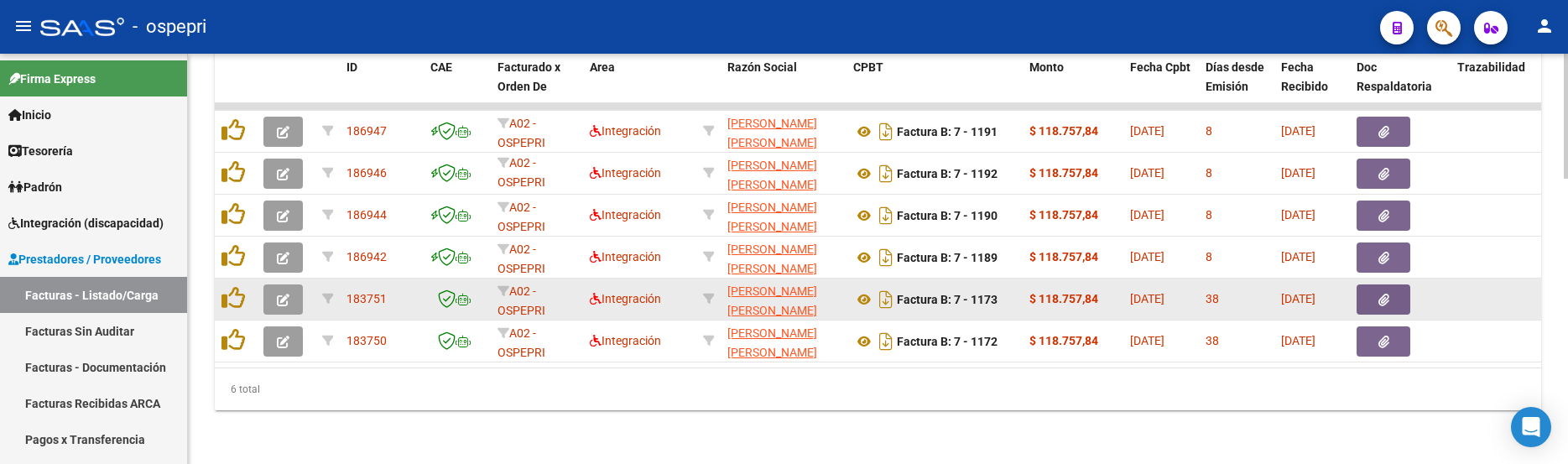
click at [273, 291] on button "button" at bounding box center [283, 299] width 40 height 31
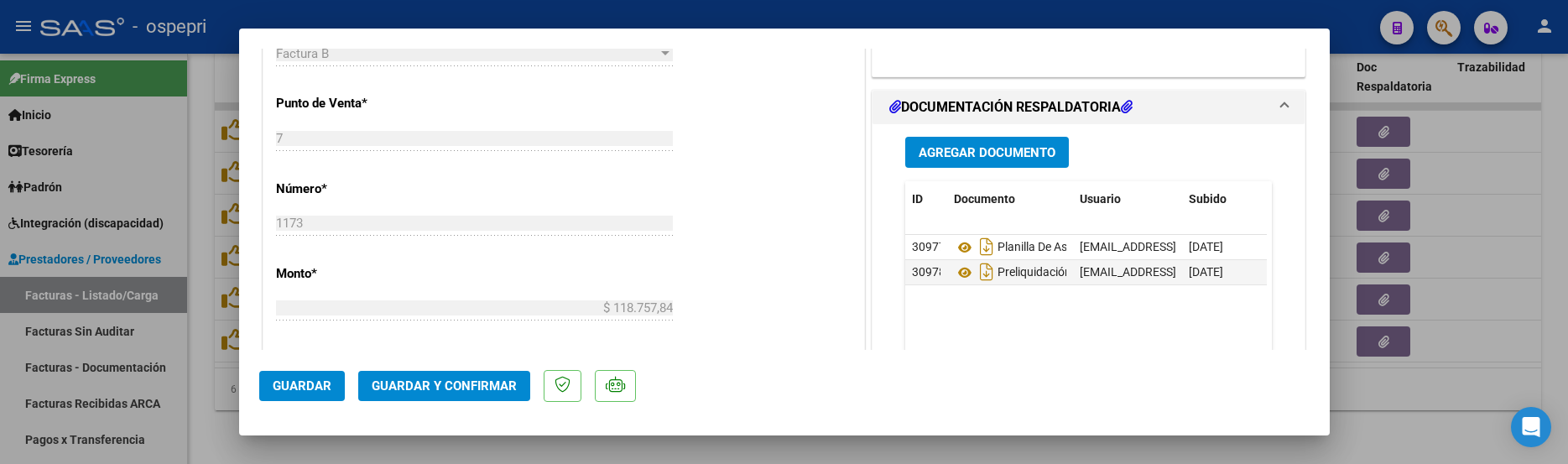
scroll to position [755, 0]
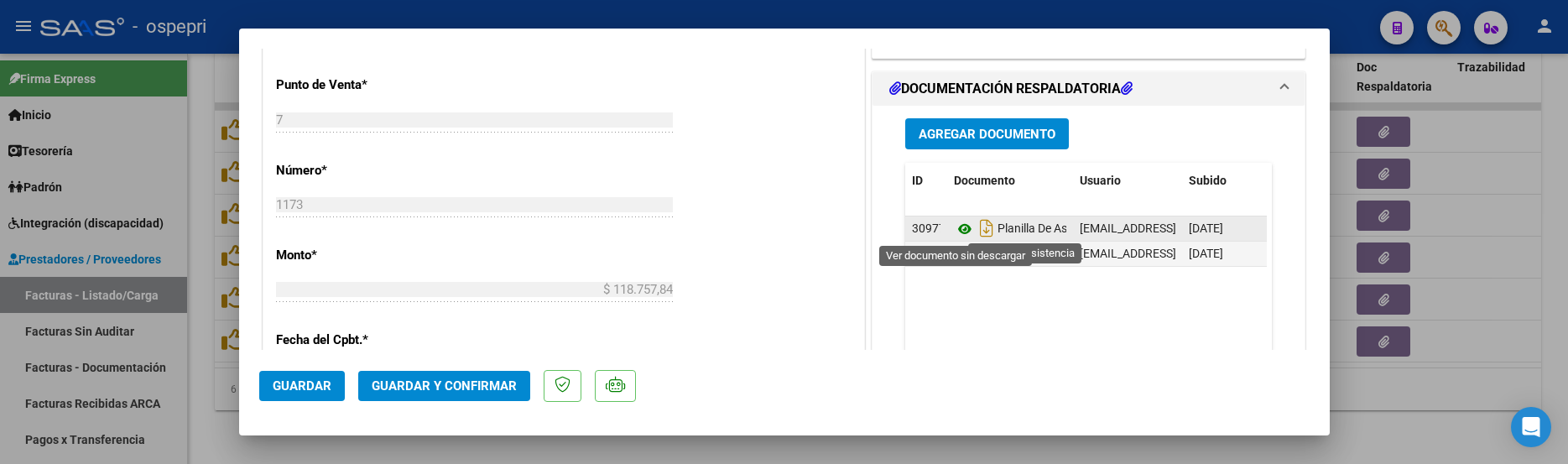
click at [958, 230] on icon at bounding box center [966, 229] width 22 height 20
click at [961, 231] on icon at bounding box center [966, 229] width 22 height 20
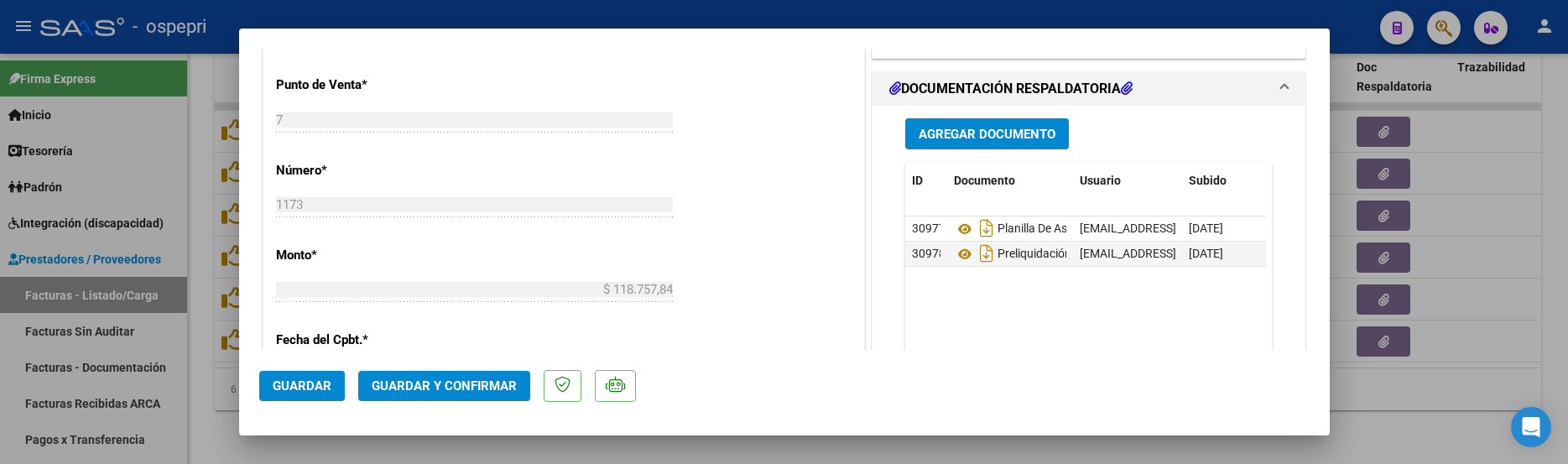
click at [1430, 377] on div at bounding box center [784, 232] width 1568 height 464
type input "$ 0,00"
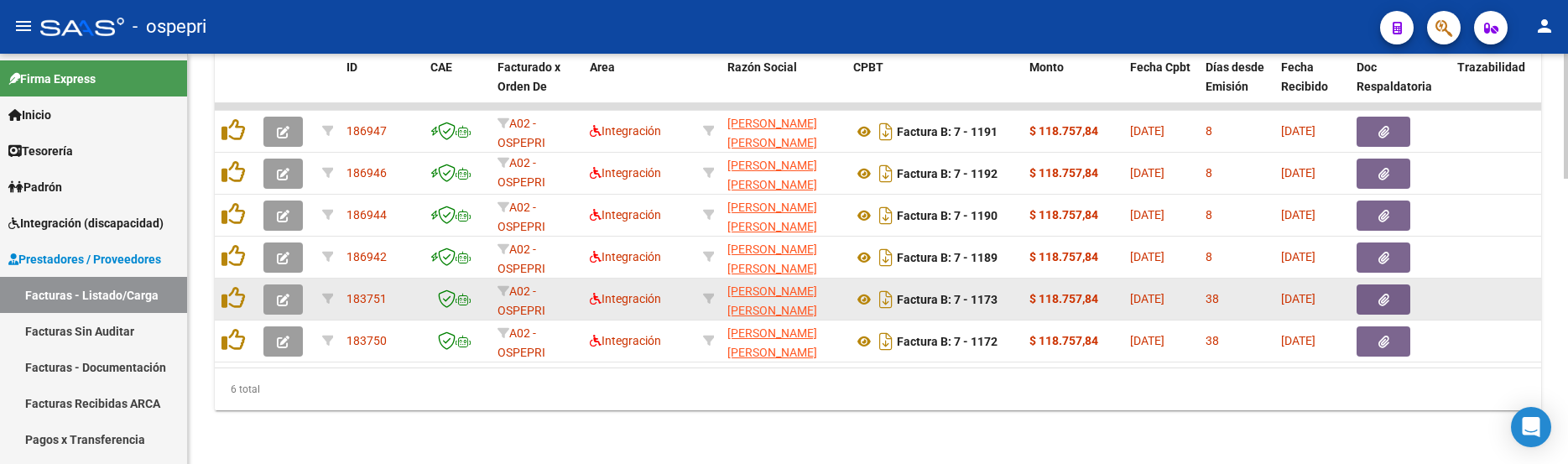
click at [284, 294] on icon "button" at bounding box center [284, 300] width 13 height 13
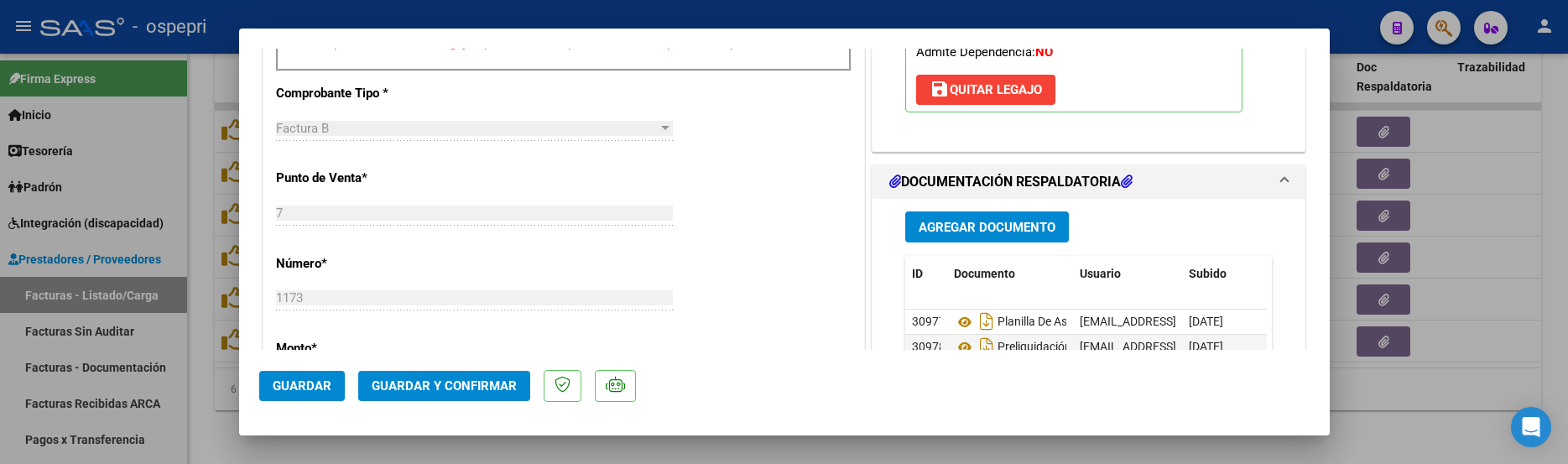
scroll to position [672, 0]
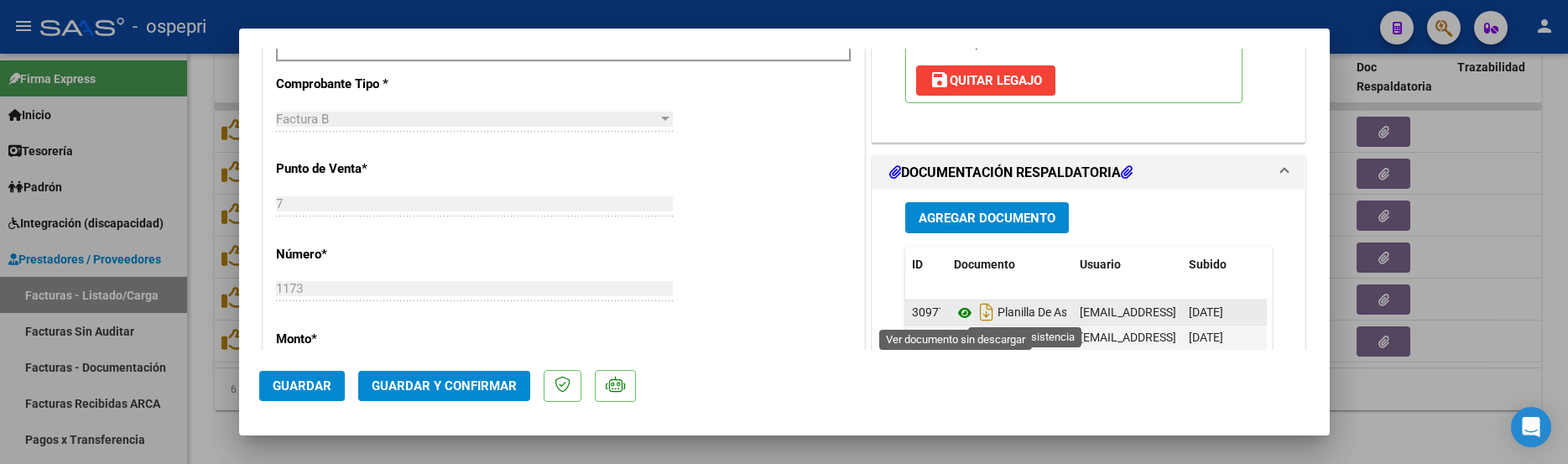
click at [954, 312] on icon at bounding box center [966, 313] width 22 height 20
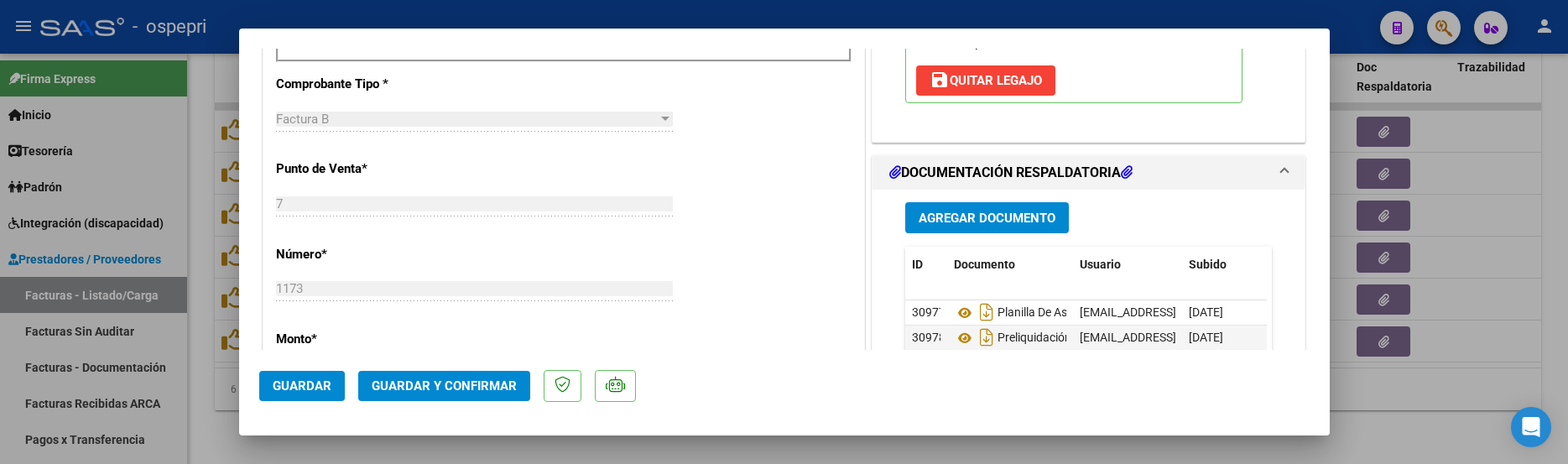
click at [1491, 348] on div at bounding box center [784, 232] width 1568 height 464
type input "$ 0,00"
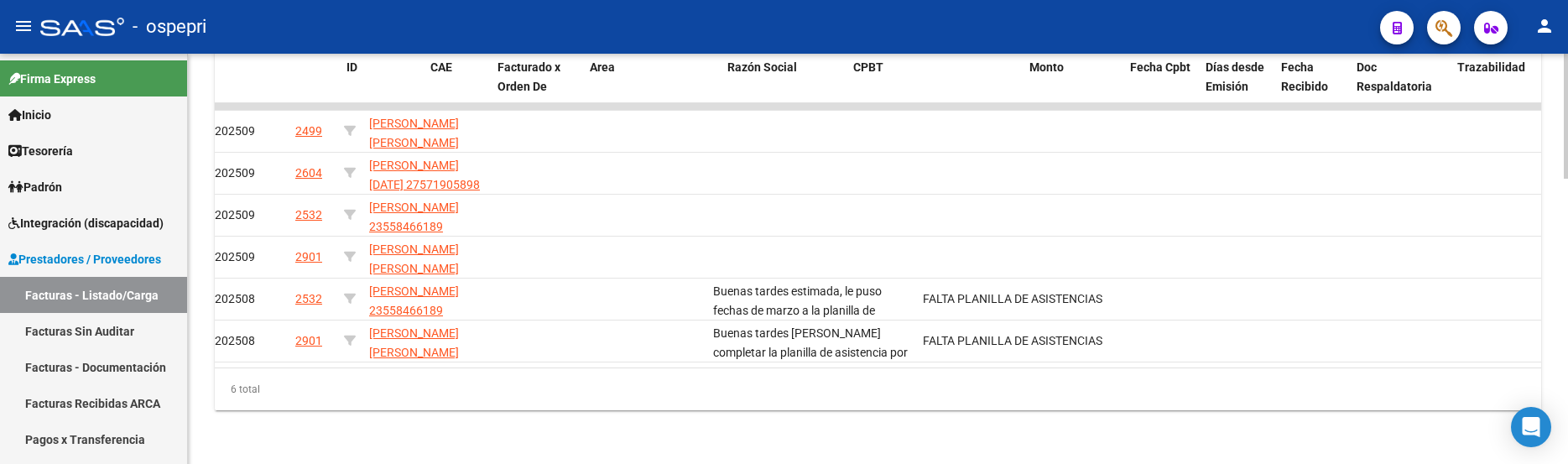
scroll to position [0, 0]
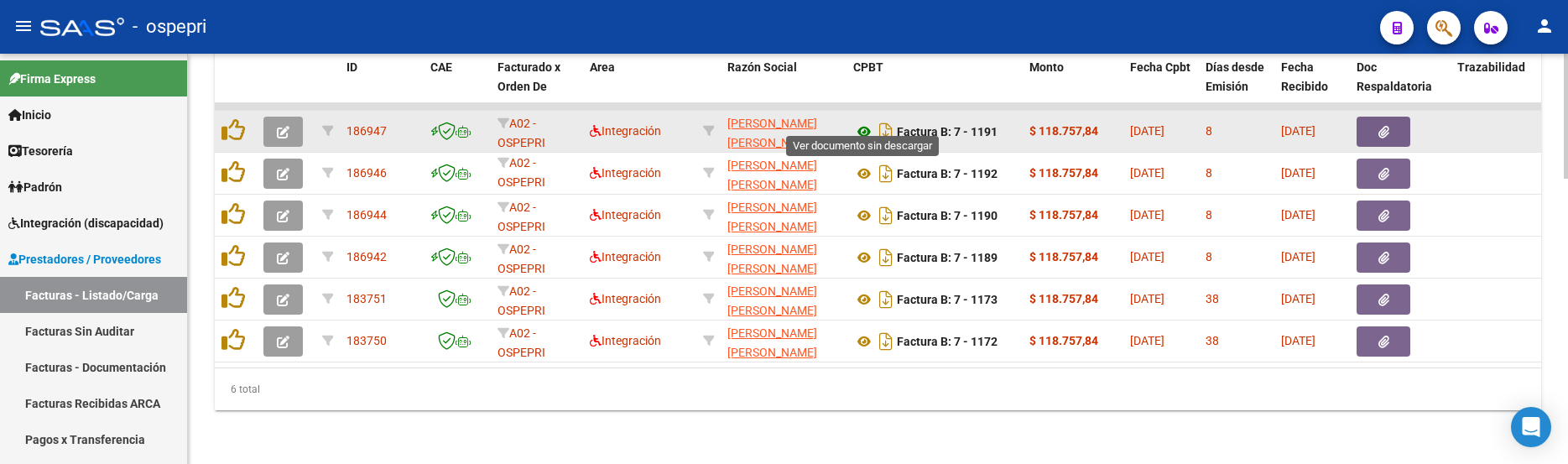
click at [861, 122] on icon at bounding box center [865, 132] width 22 height 20
click at [290, 123] on button "button" at bounding box center [283, 131] width 40 height 31
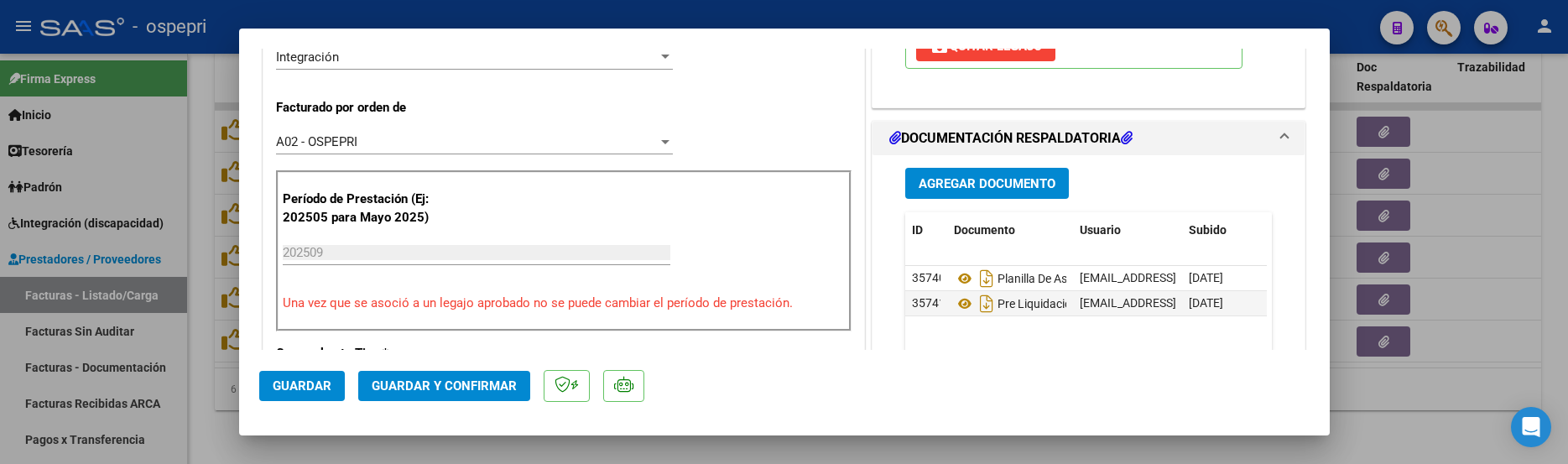
scroll to position [420, 0]
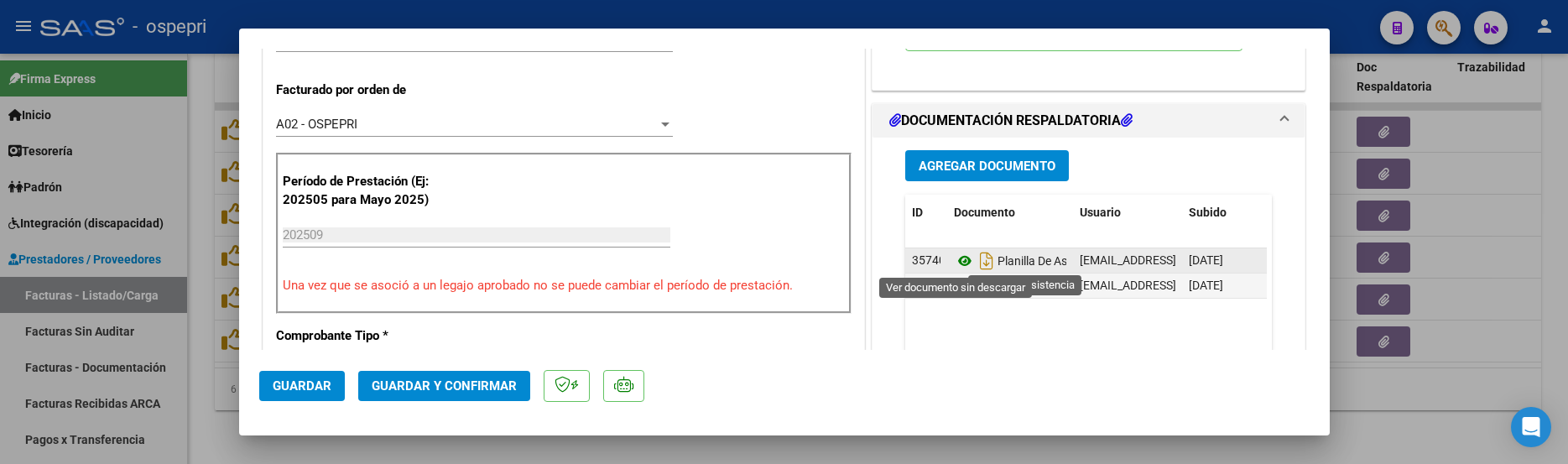
click at [954, 261] on icon at bounding box center [966, 262] width 22 height 20
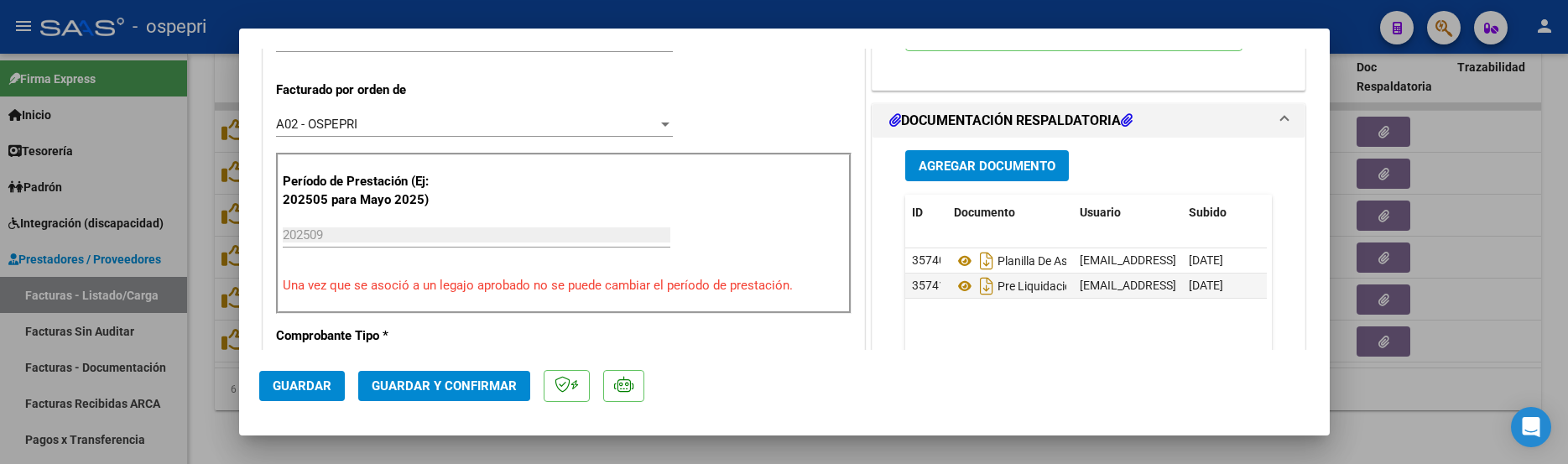
click at [479, 383] on span "Guardar y Confirmar" at bounding box center [444, 386] width 145 height 15
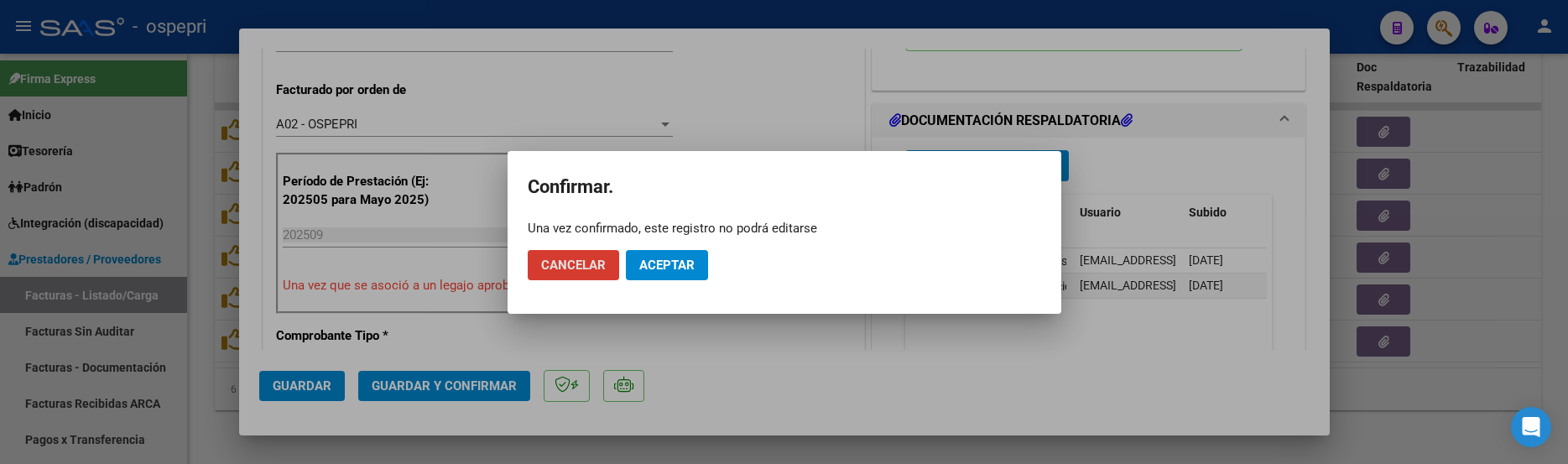
click at [672, 265] on span "Aceptar" at bounding box center [667, 265] width 55 height 15
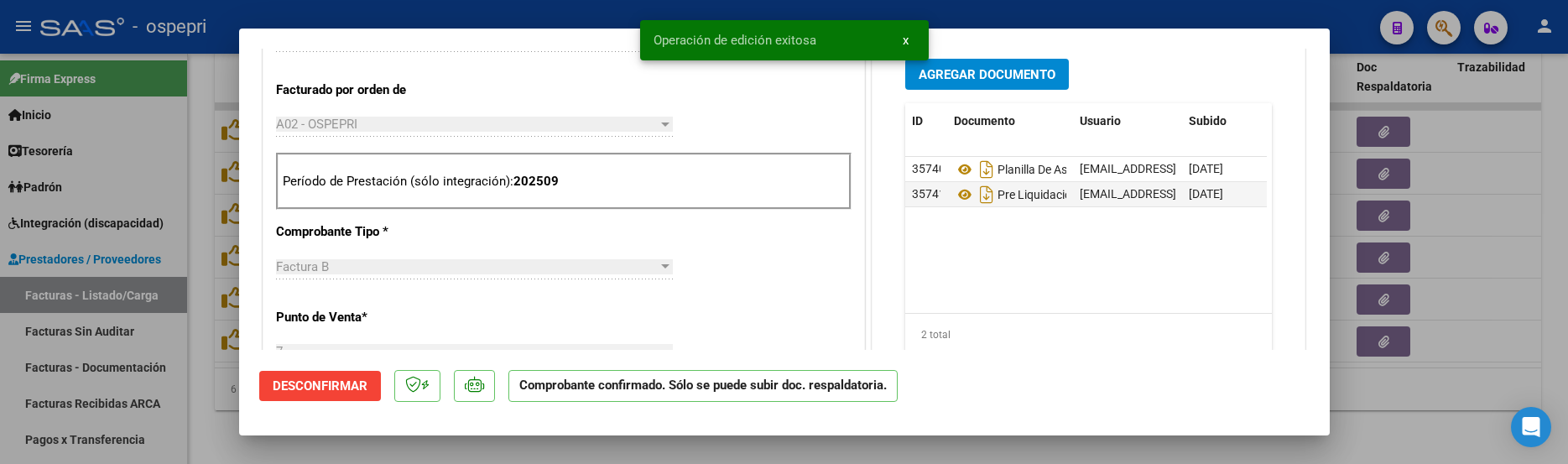
click at [1495, 261] on div at bounding box center [784, 232] width 1568 height 464
type input "$ 0,00"
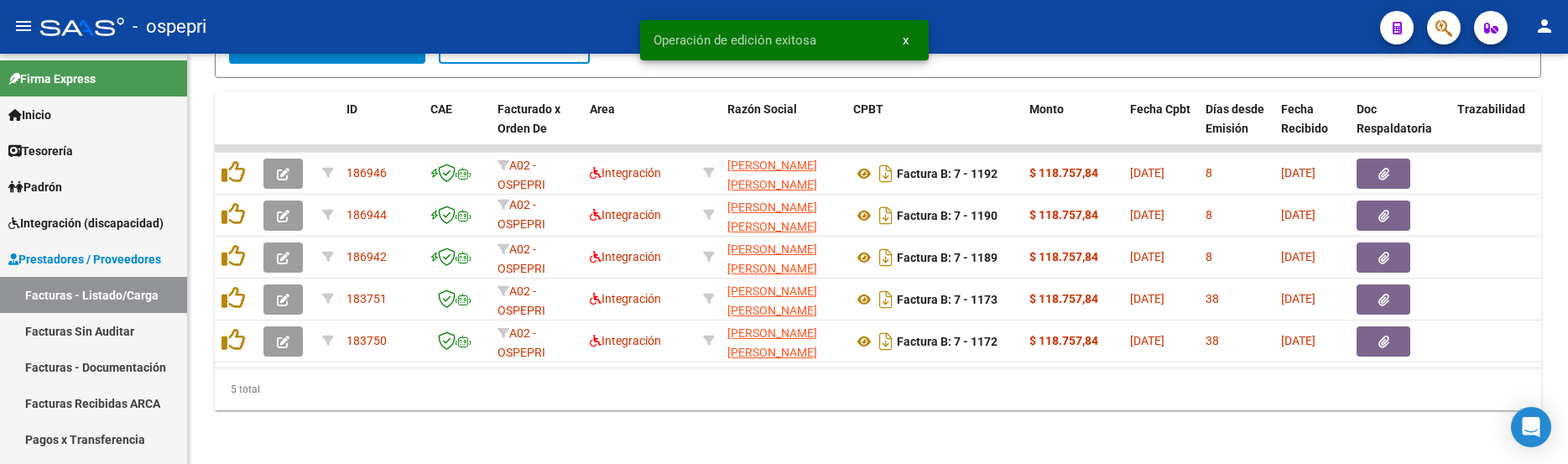
scroll to position [891, 0]
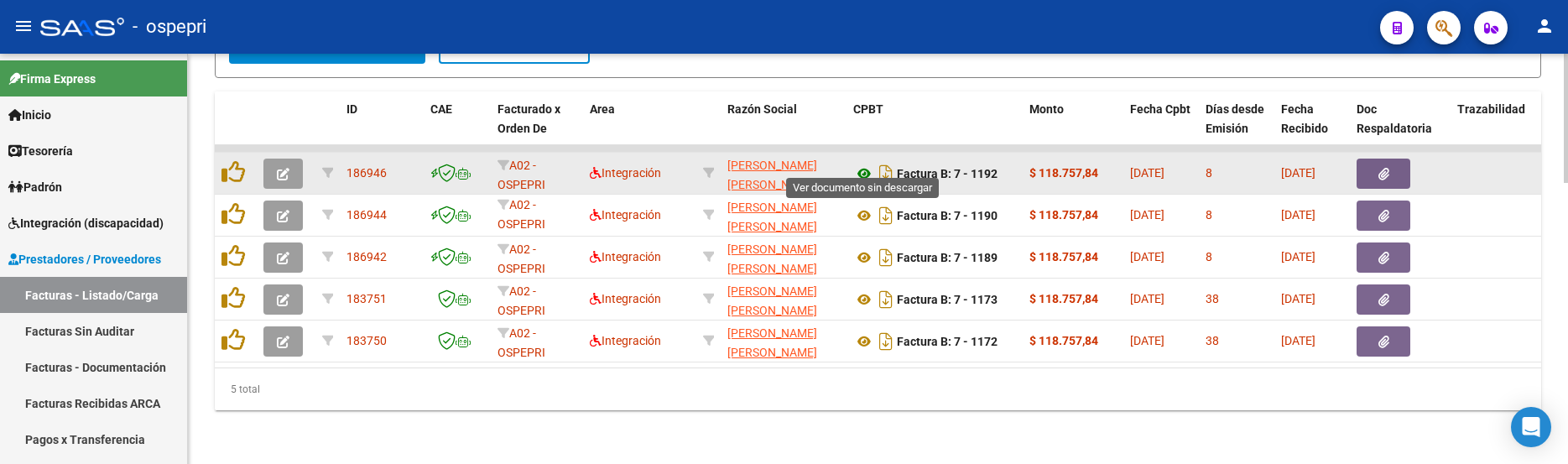
click at [856, 164] on icon at bounding box center [865, 174] width 22 height 20
click at [286, 168] on icon "button" at bounding box center [284, 175] width 13 height 13
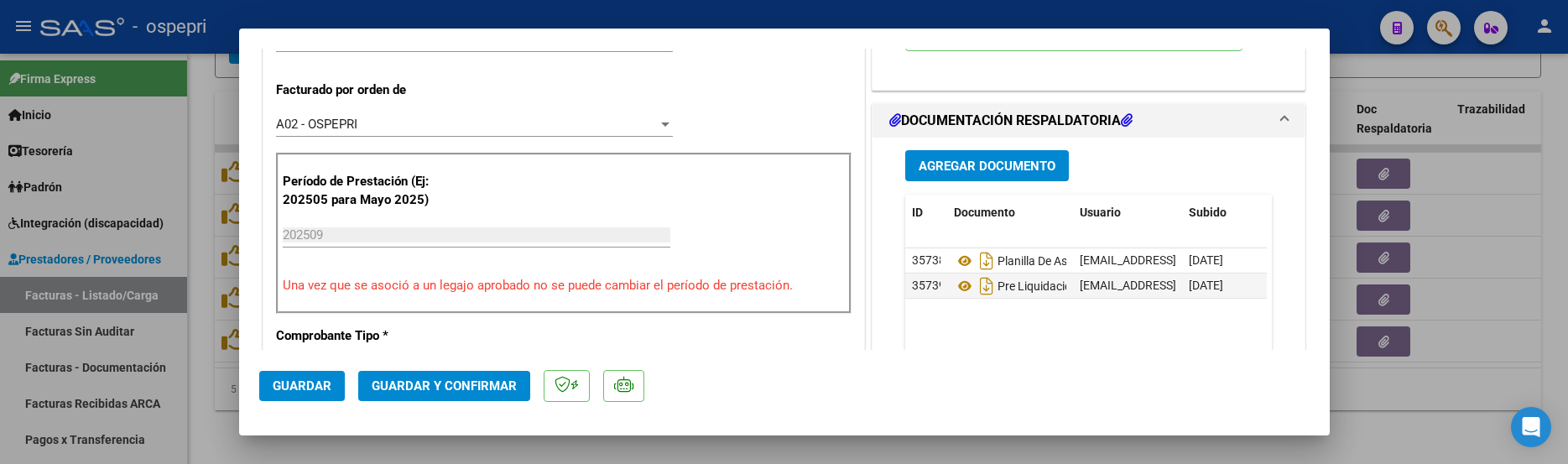
scroll to position [504, 0]
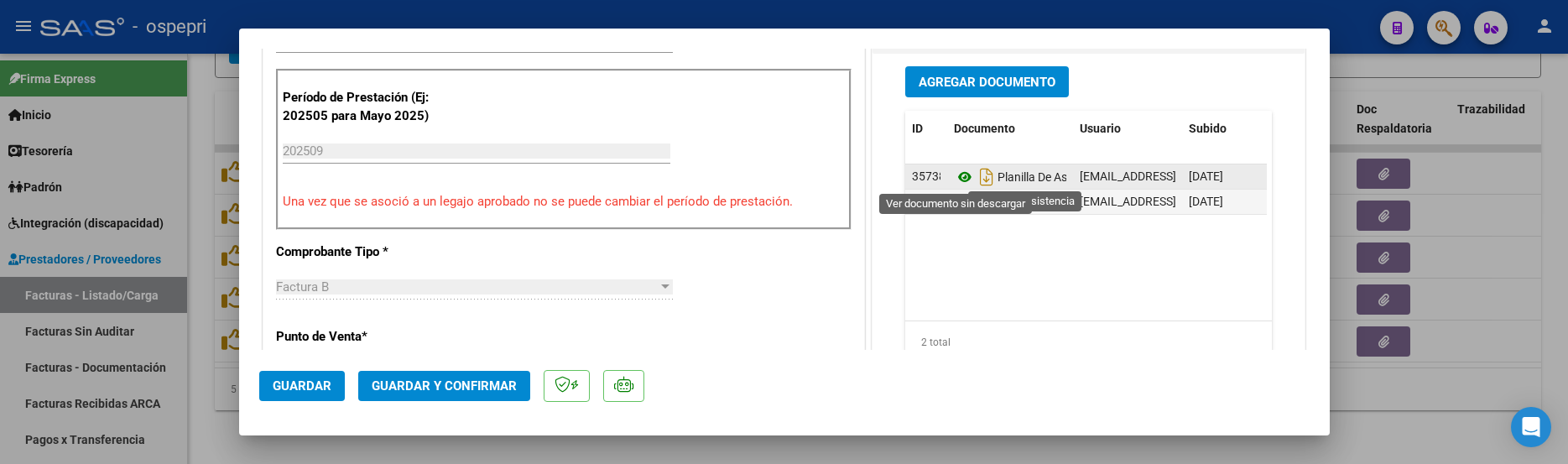
click at [955, 178] on icon at bounding box center [966, 177] width 22 height 20
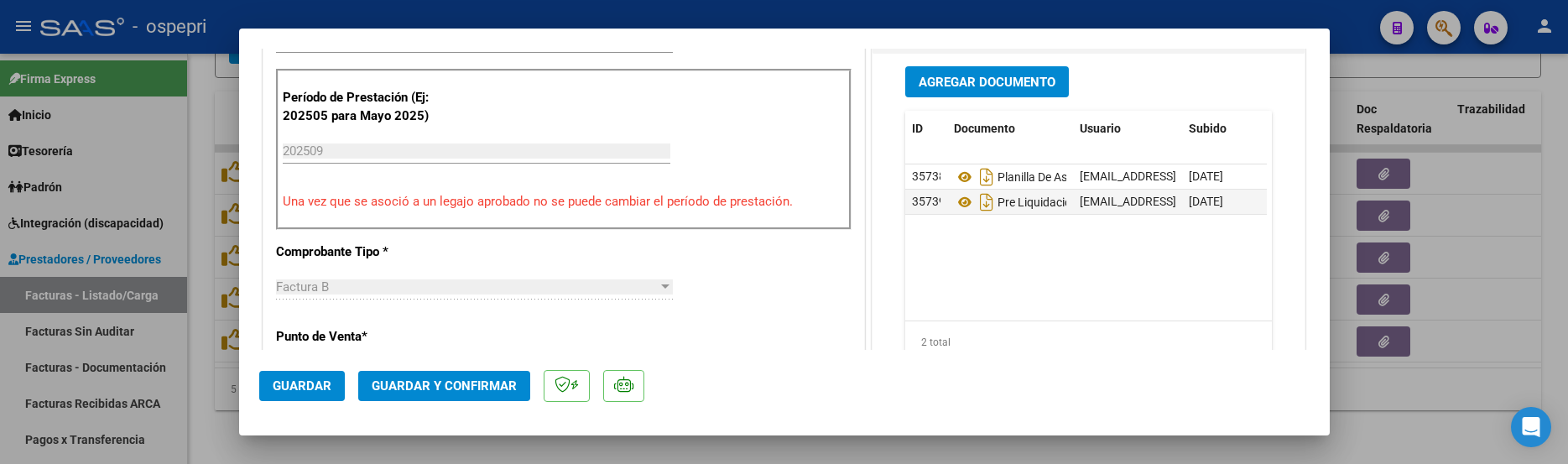
click at [466, 385] on span "Guardar y Confirmar" at bounding box center [444, 386] width 145 height 15
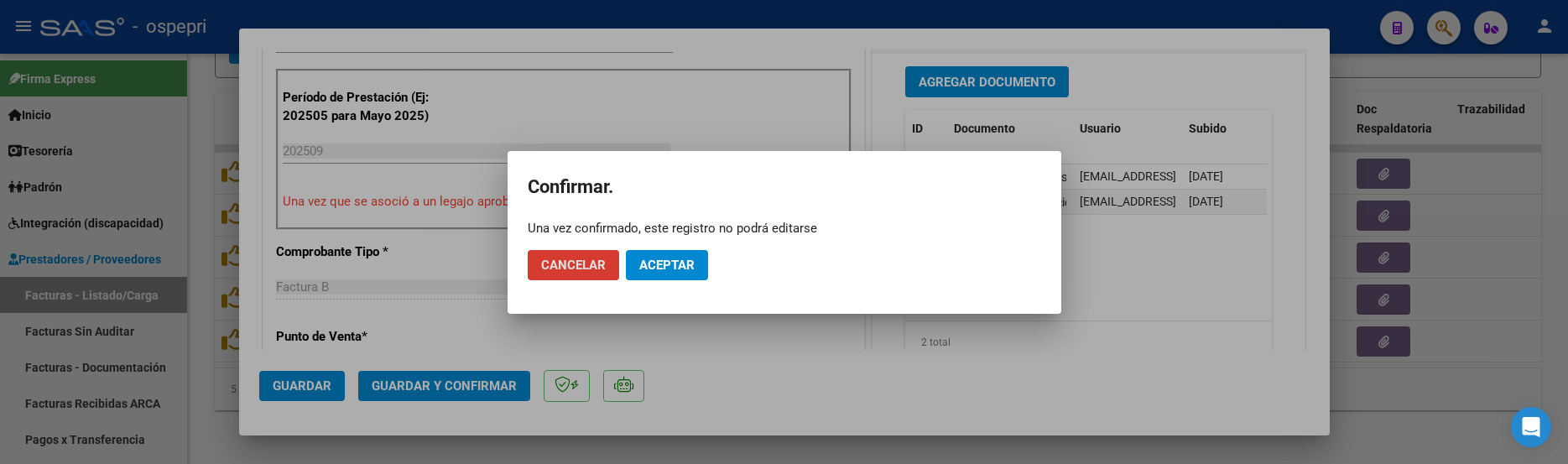
click at [656, 263] on span "Aceptar" at bounding box center [667, 265] width 55 height 15
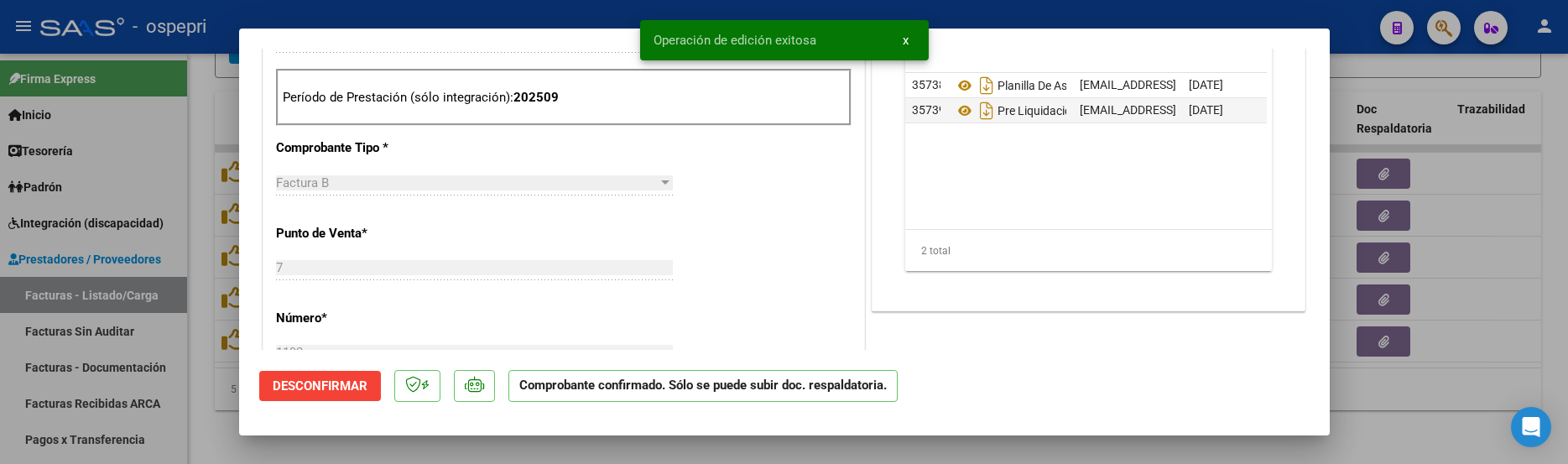
click at [1452, 365] on div at bounding box center [784, 232] width 1568 height 464
type input "$ 0,00"
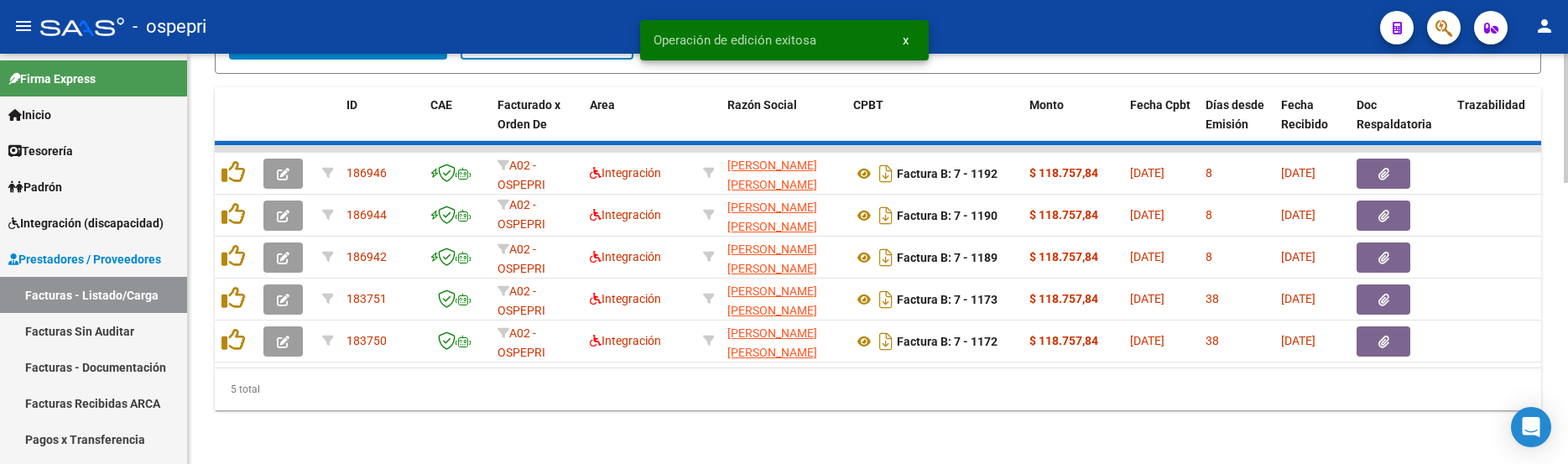
scroll to position [849, 0]
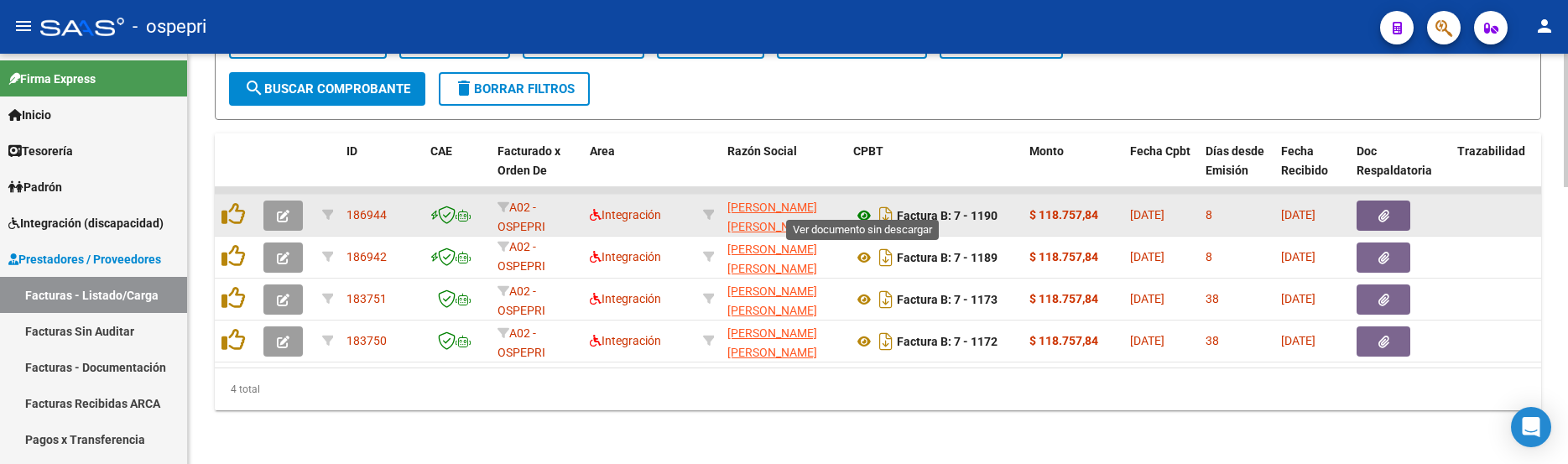
click at [856, 205] on icon at bounding box center [865, 215] width 22 height 20
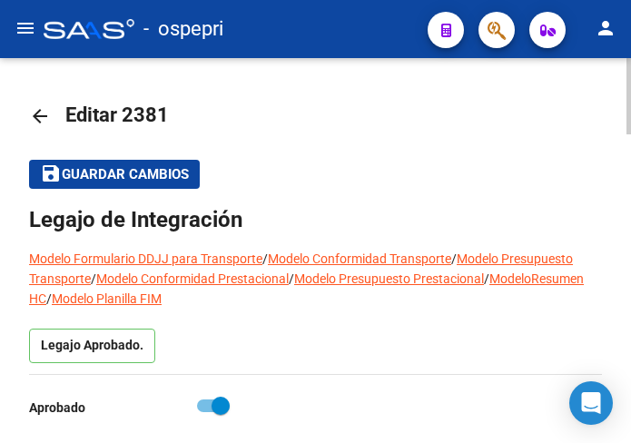
click at [39, 114] on mat-icon "arrow_back" at bounding box center [40, 116] width 22 height 22
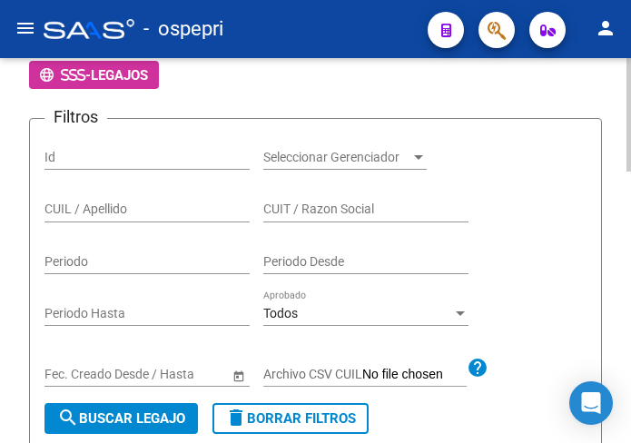
scroll to position [272, 0]
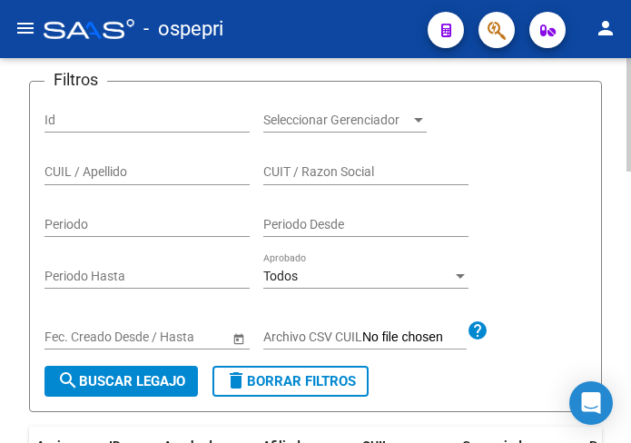
click at [191, 168] on input "CUIL / Apellido" at bounding box center [146, 171] width 205 height 15
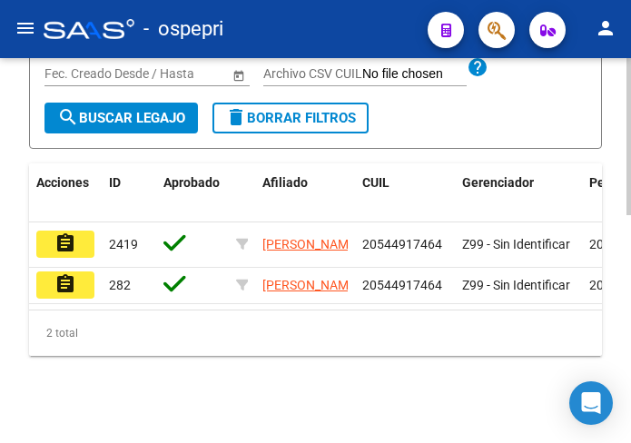
scroll to position [560, 0]
type input "54491746"
click at [65, 232] on mat-icon "assignment" at bounding box center [65, 243] width 22 height 22
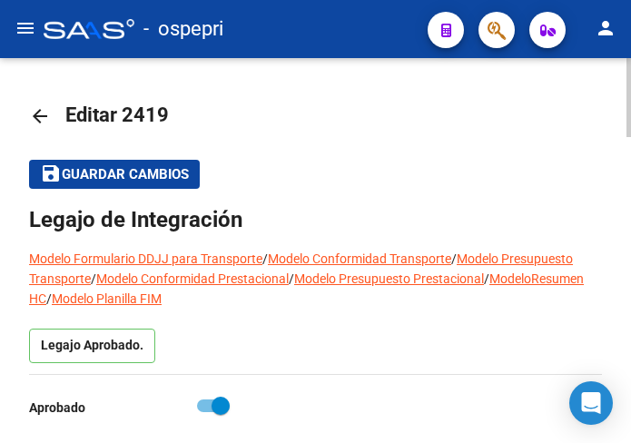
click at [32, 115] on mat-icon "arrow_back" at bounding box center [40, 116] width 22 height 22
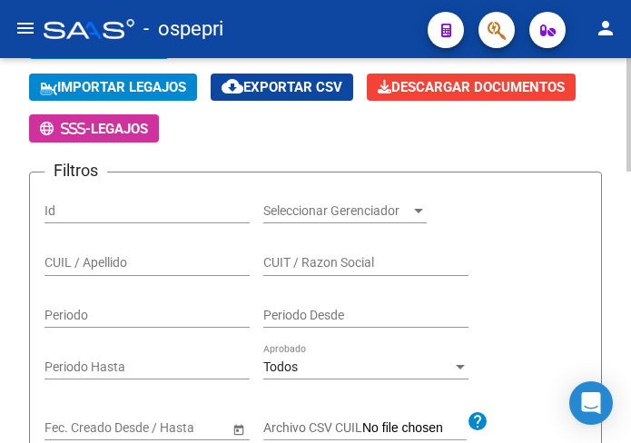
scroll to position [272, 0]
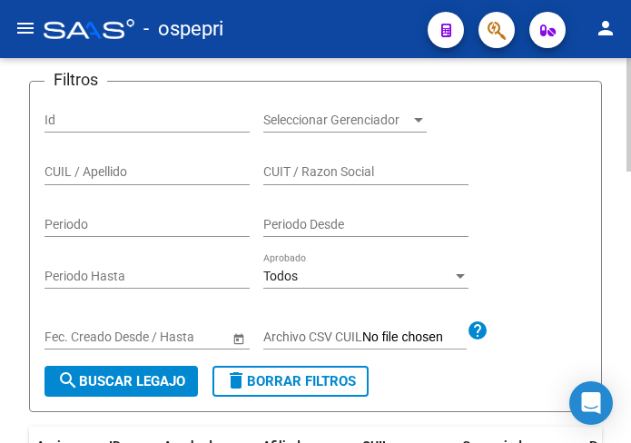
click at [69, 174] on input "CUIL / Apellido" at bounding box center [146, 171] width 205 height 15
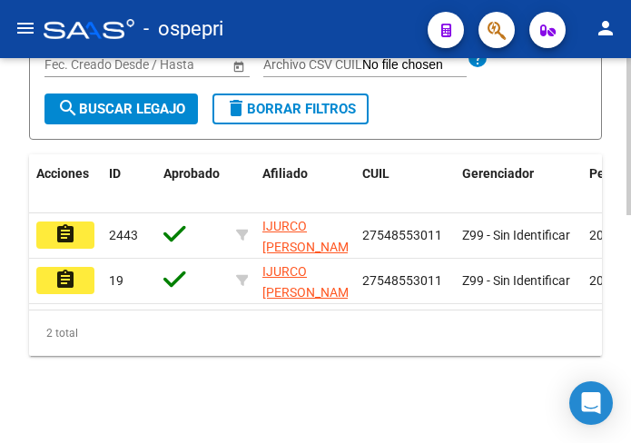
scroll to position [560, 0]
type input "54855301"
click at [123, 101] on span "search Buscar Legajo" at bounding box center [121, 109] width 128 height 16
click at [79, 227] on button "assignment" at bounding box center [65, 235] width 58 height 27
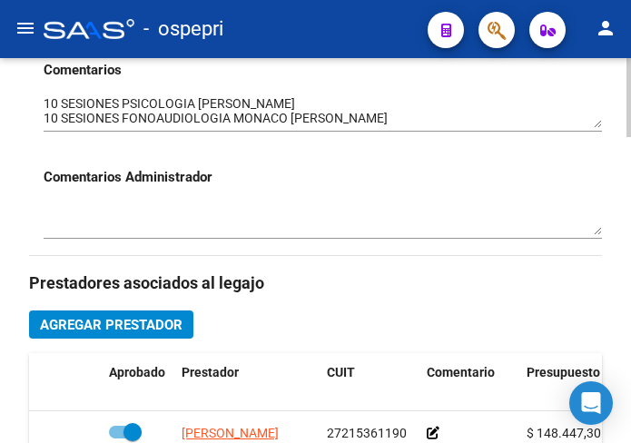
scroll to position [727, 0]
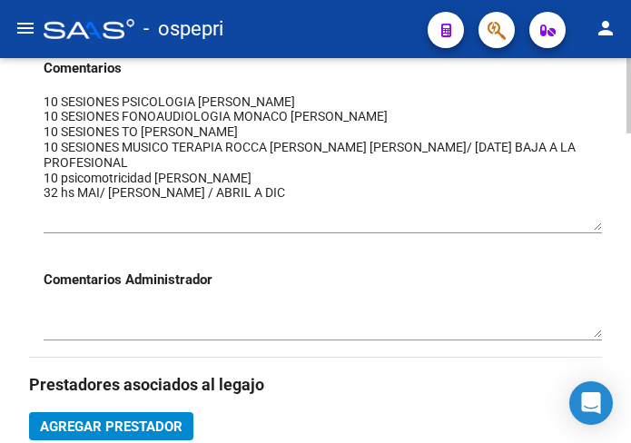
drag, startPoint x: 598, startPoint y: 126, endPoint x: 600, endPoint y: 230, distance: 103.6
click at [600, 230] on textarea at bounding box center [323, 162] width 559 height 138
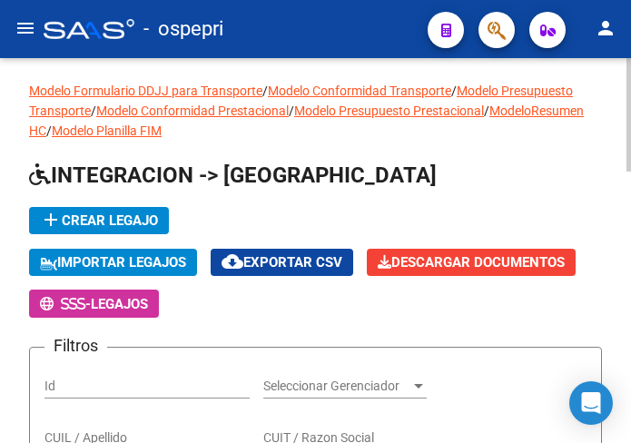
scroll to position [182, 0]
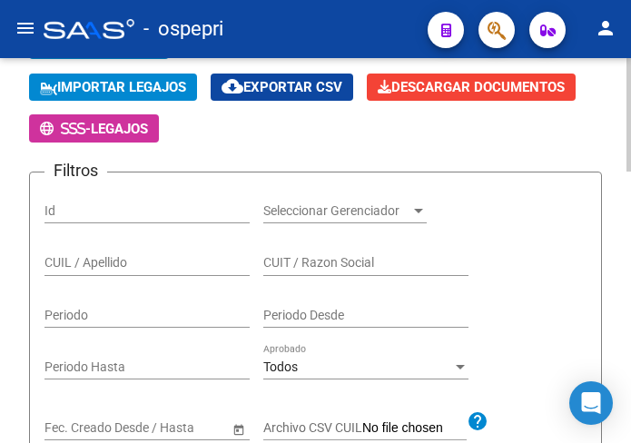
click at [119, 261] on input "CUIL / Apellido" at bounding box center [146, 262] width 205 height 15
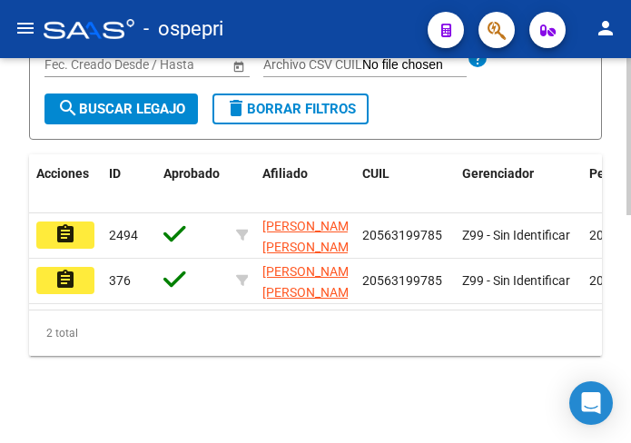
scroll to position [560, 0]
type input "56319978"
click at [62, 223] on mat-icon "assignment" at bounding box center [65, 234] width 22 height 22
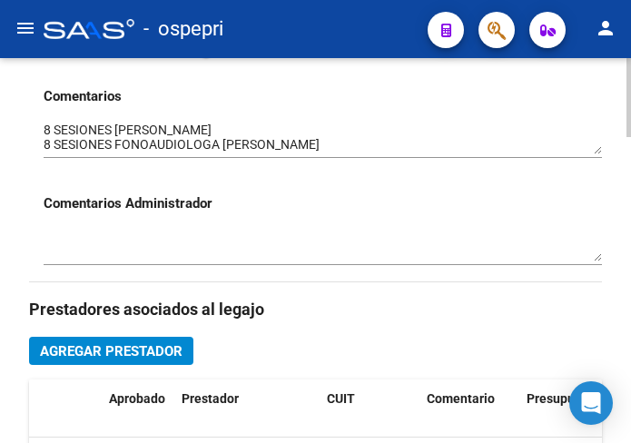
scroll to position [727, 0]
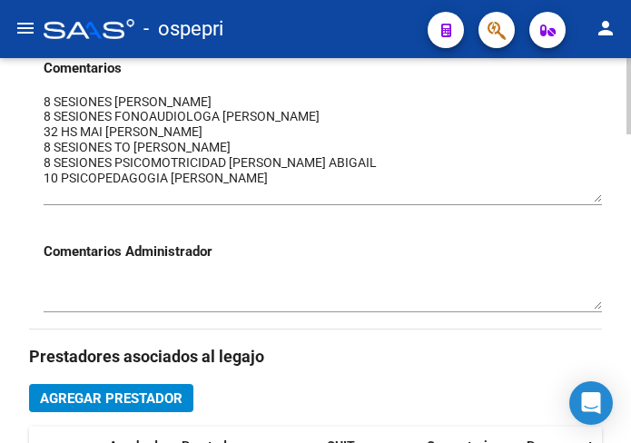
drag, startPoint x: 597, startPoint y: 124, endPoint x: 589, endPoint y: 200, distance: 75.7
click at [589, 200] on textarea at bounding box center [323, 148] width 559 height 110
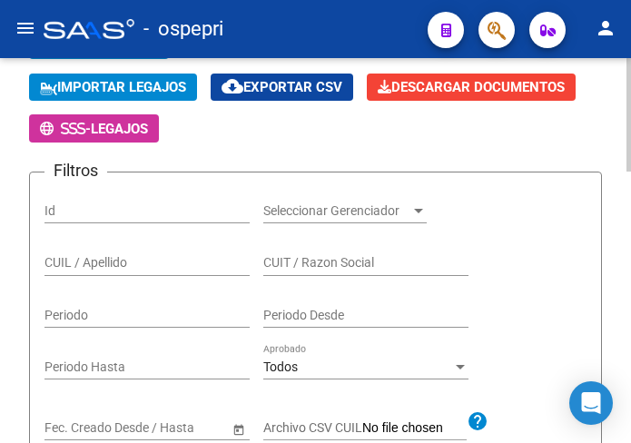
scroll to position [272, 0]
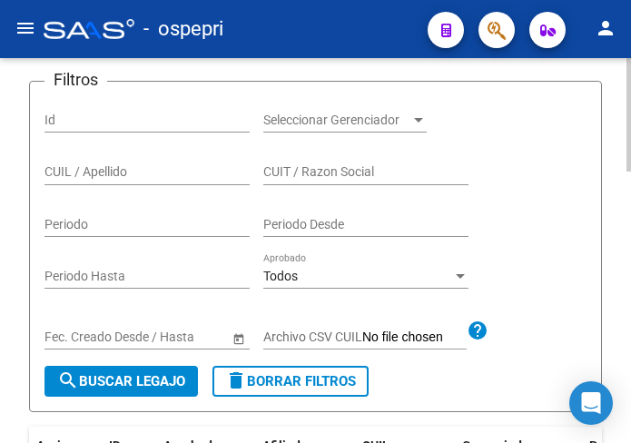
click at [102, 171] on input "CUIL / Apellido" at bounding box center [146, 171] width 205 height 15
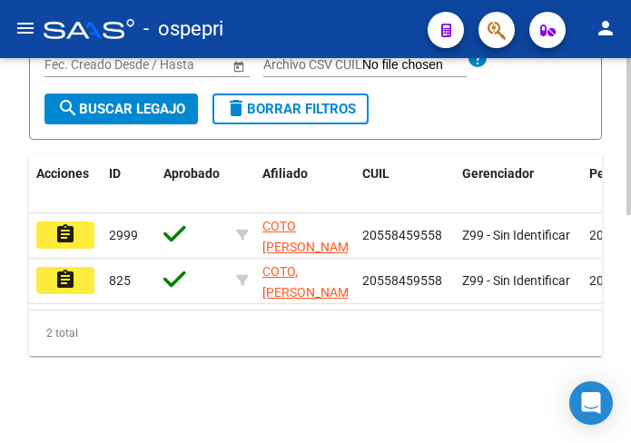
scroll to position [560, 0]
type input "55845955"
click at [151, 101] on span "search Buscar Legajo" at bounding box center [121, 109] width 128 height 16
click at [72, 223] on mat-icon "assignment" at bounding box center [65, 234] width 22 height 22
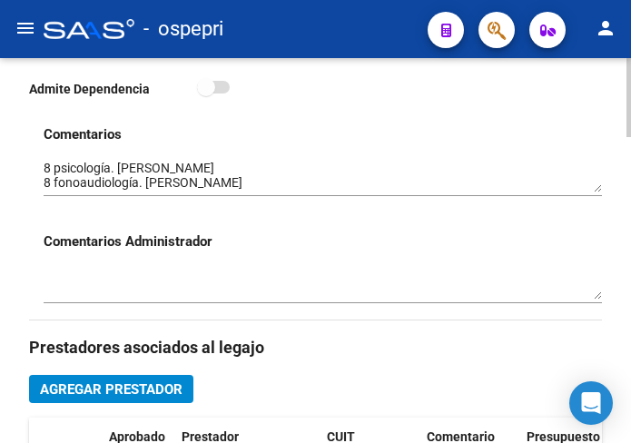
scroll to position [727, 0]
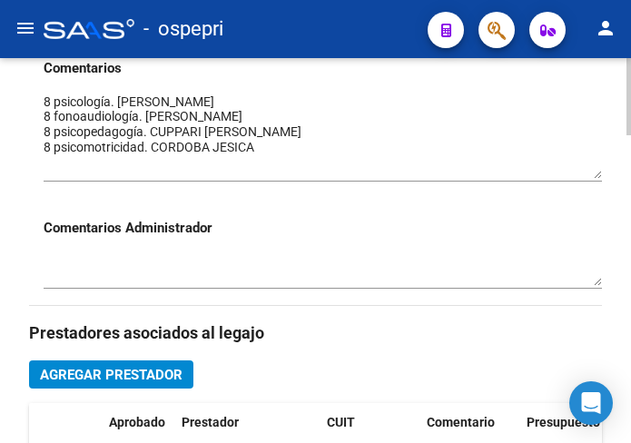
drag, startPoint x: 598, startPoint y: 124, endPoint x: 598, endPoint y: 176, distance: 51.8
click at [598, 176] on textarea at bounding box center [323, 136] width 559 height 86
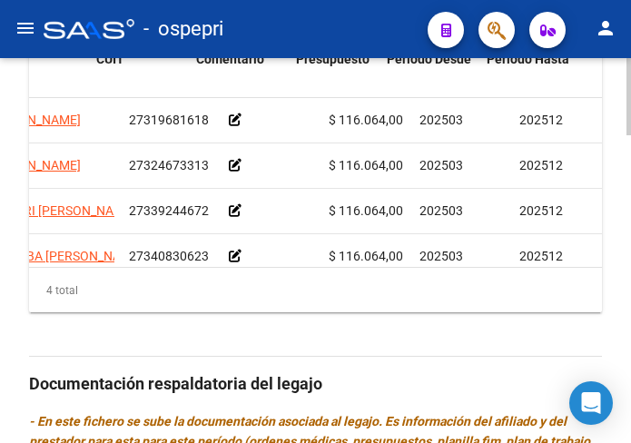
scroll to position [0, 391]
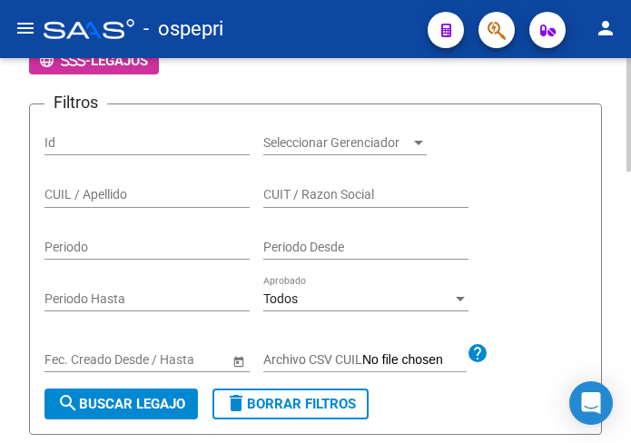
scroll to position [288, 0]
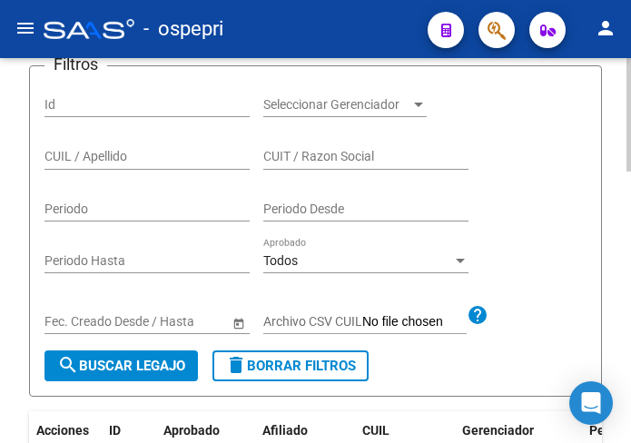
click at [61, 162] on input "CUIL / Apellido" at bounding box center [146, 156] width 205 height 15
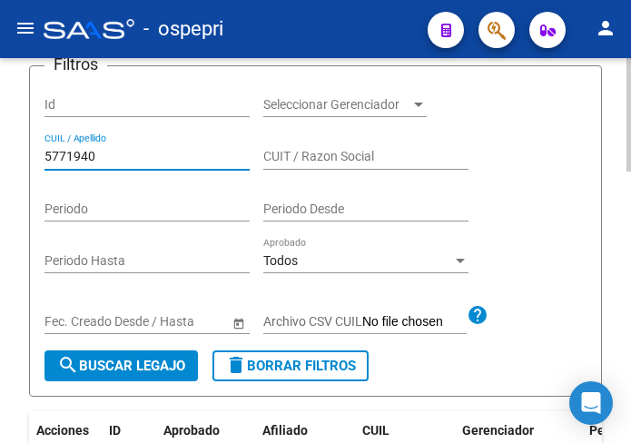
type input "57719402"
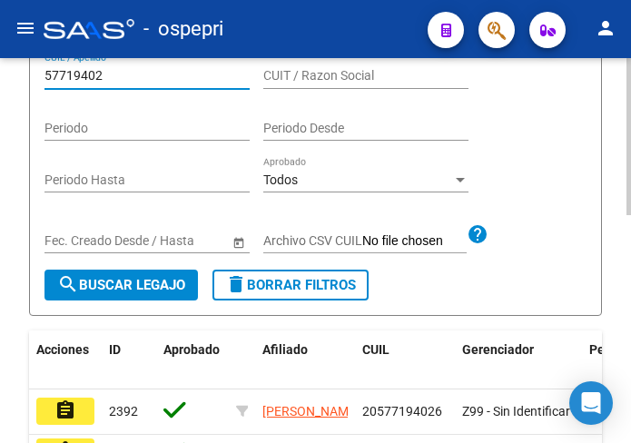
scroll to position [560, 0]
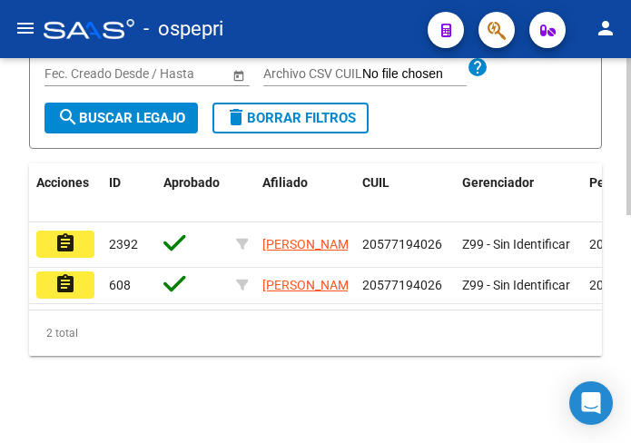
click at [67, 232] on mat-icon "assignment" at bounding box center [65, 243] width 22 height 22
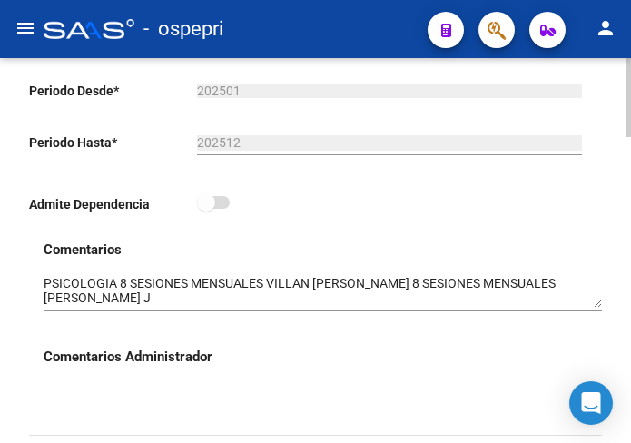
scroll to position [636, 0]
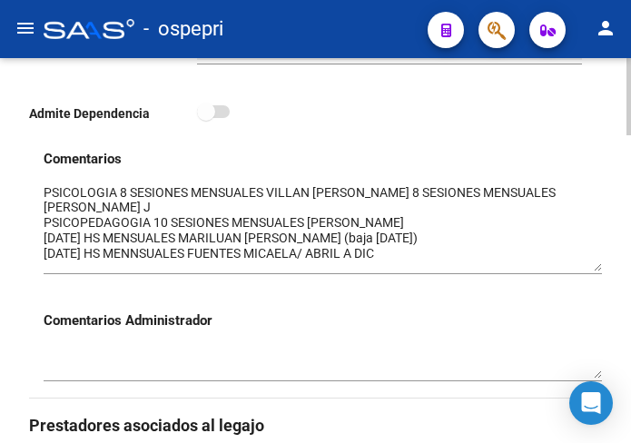
drag, startPoint x: 598, startPoint y: 217, endPoint x: 596, endPoint y: 271, distance: 53.6
click at [596, 271] on textarea at bounding box center [323, 227] width 559 height 88
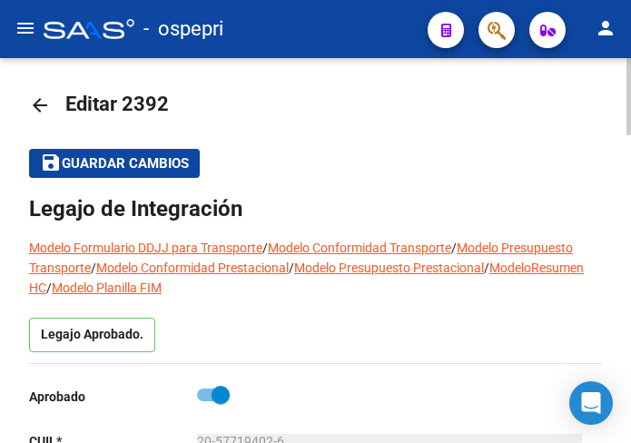
scroll to position [0, 0]
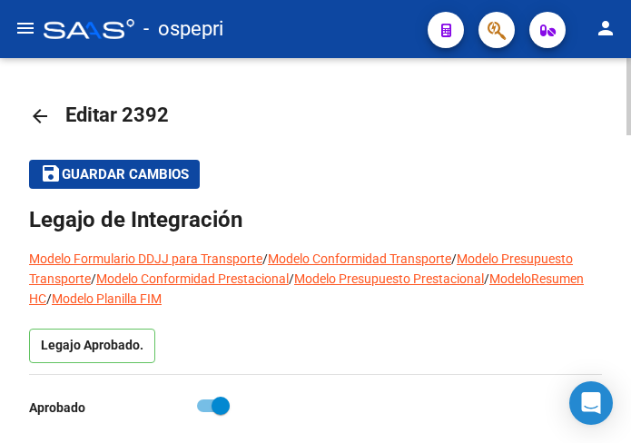
click at [36, 109] on mat-icon "arrow_back" at bounding box center [40, 116] width 22 height 22
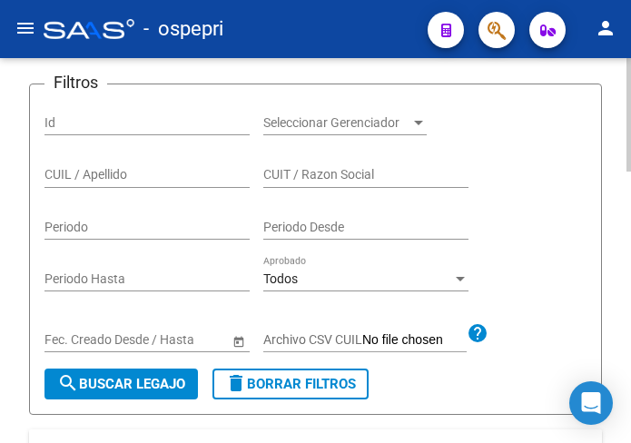
scroll to position [272, 0]
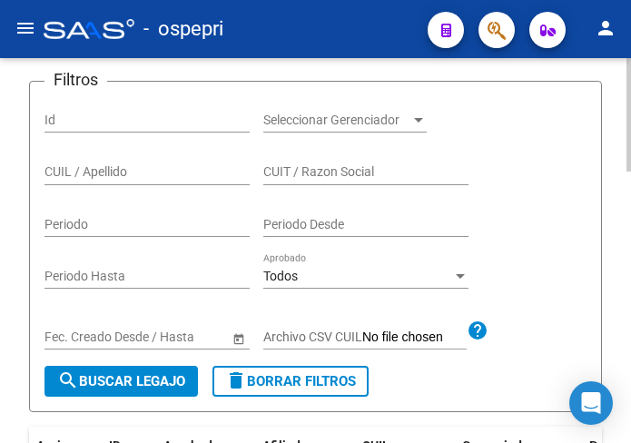
click at [94, 172] on input "CUIL / Apellido" at bounding box center [146, 171] width 205 height 15
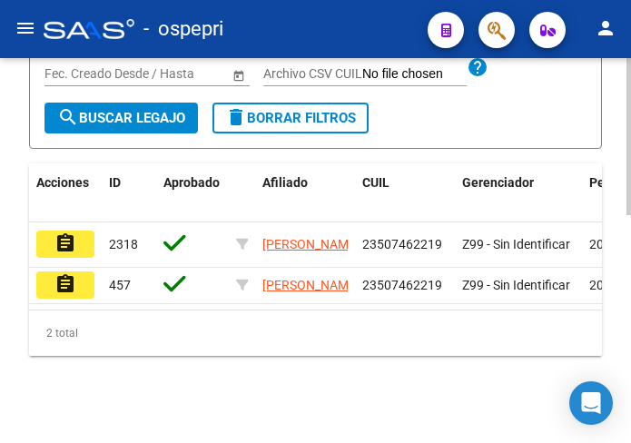
scroll to position [560, 0]
type input "50746221"
click at [65, 232] on mat-icon "assignment" at bounding box center [65, 243] width 22 height 22
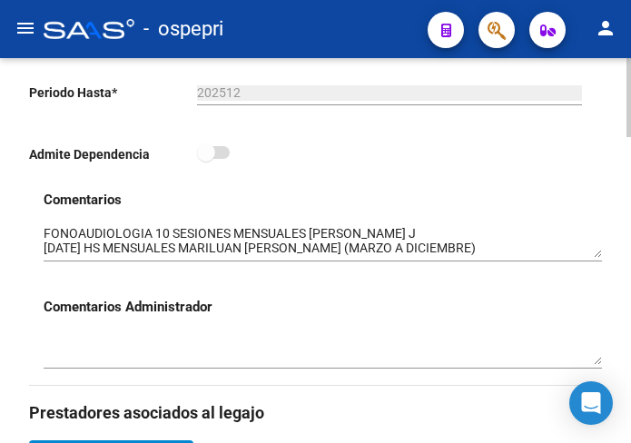
scroll to position [636, 0]
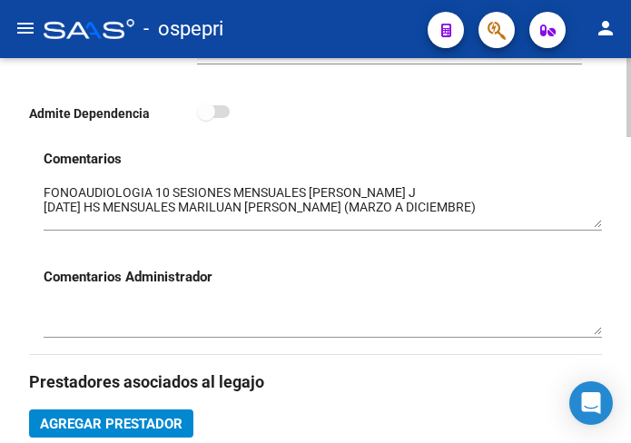
drag, startPoint x: 599, startPoint y: 216, endPoint x: 595, endPoint y: 226, distance: 11.0
click at [595, 226] on textarea at bounding box center [323, 205] width 559 height 44
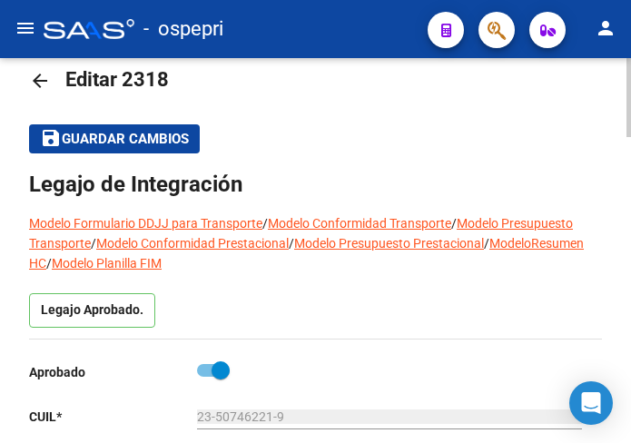
scroll to position [0, 0]
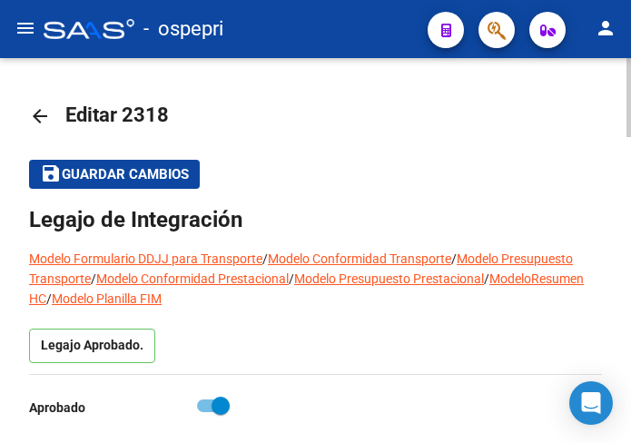
click at [36, 117] on mat-icon "arrow_back" at bounding box center [40, 116] width 22 height 22
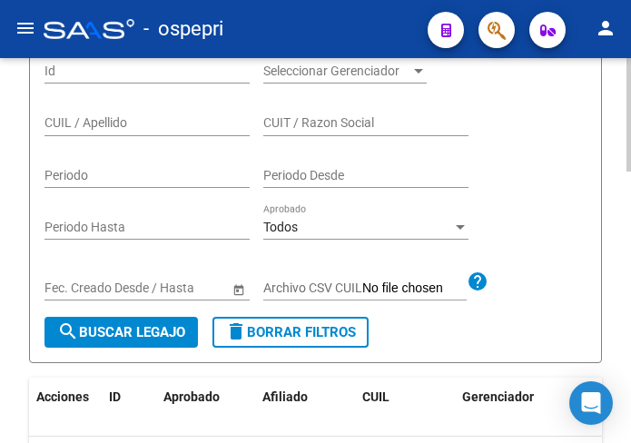
scroll to position [363, 0]
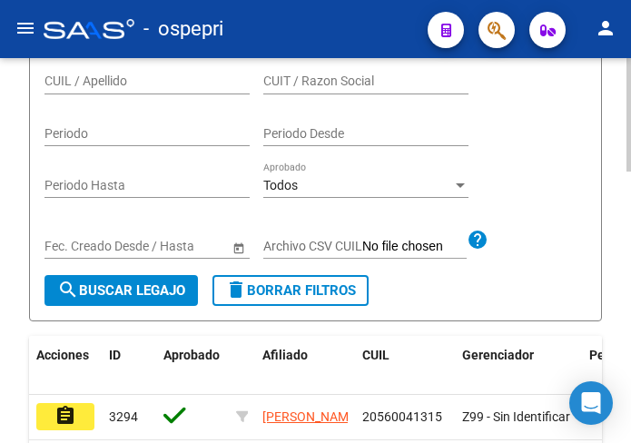
click at [74, 81] on input "CUIL / Apellido" at bounding box center [146, 81] width 205 height 15
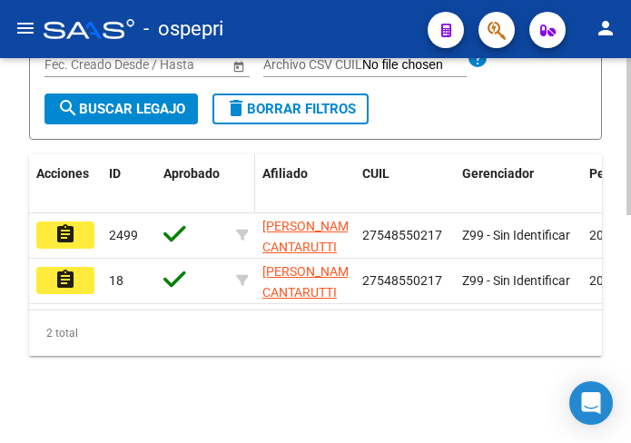
scroll to position [560, 0]
type input "54855021"
click at [66, 223] on mat-icon "assignment" at bounding box center [65, 234] width 22 height 22
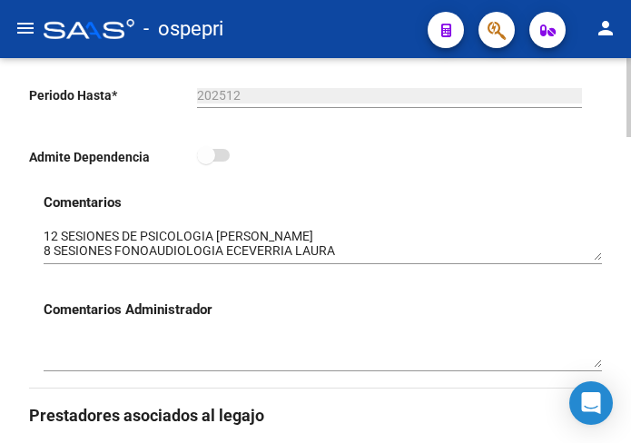
scroll to position [636, 0]
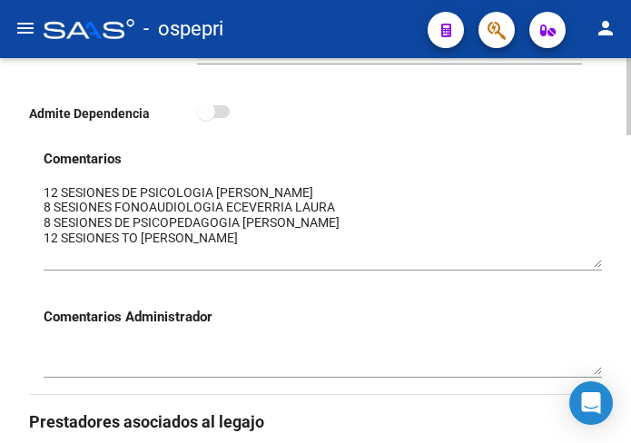
drag, startPoint x: 601, startPoint y: 211, endPoint x: 594, endPoint y: 262, distance: 51.4
click at [594, 262] on textarea at bounding box center [323, 225] width 559 height 84
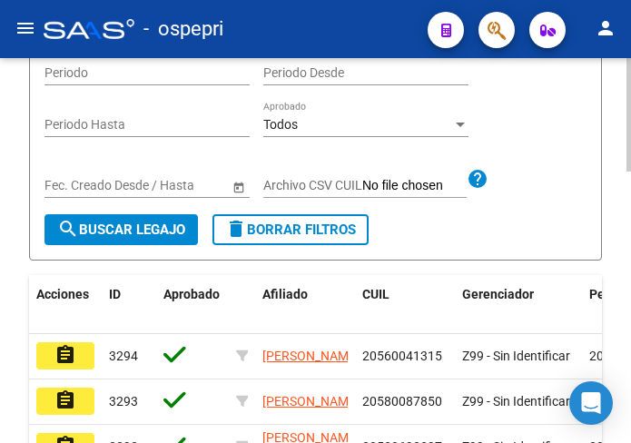
scroll to position [272, 0]
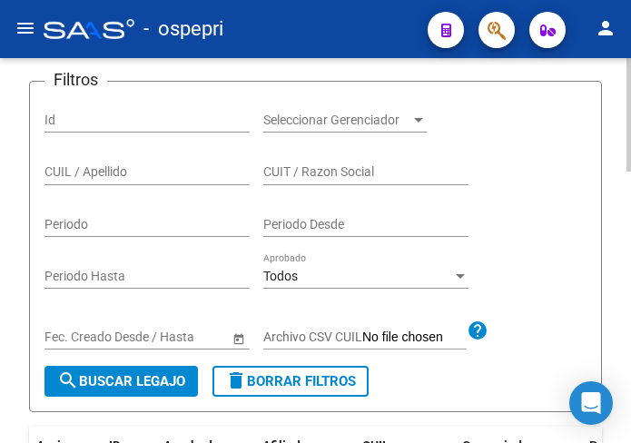
click at [63, 173] on input "CUIL / Apellido" at bounding box center [146, 171] width 205 height 15
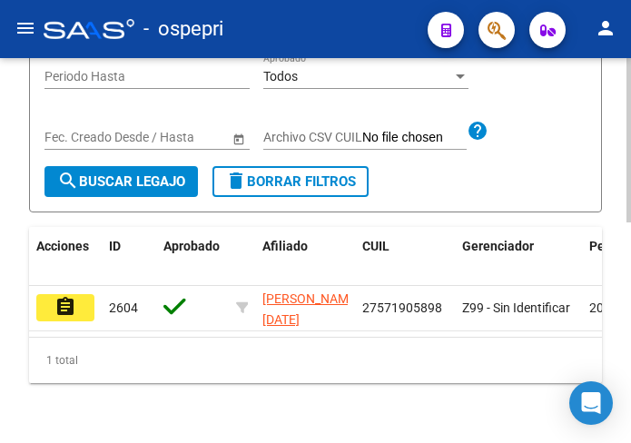
scroll to position [515, 0]
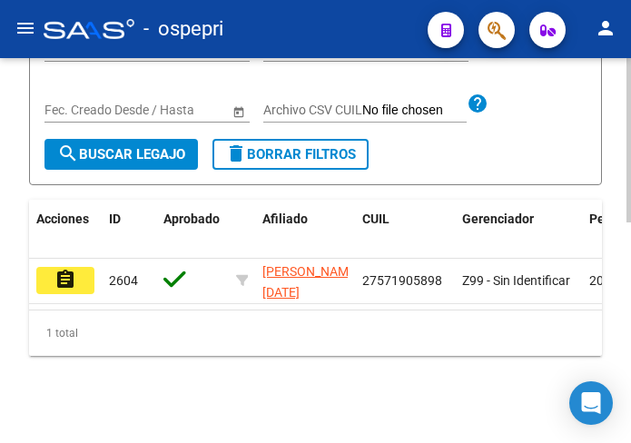
type input "57190589"
click at [64, 271] on mat-icon "assignment" at bounding box center [65, 280] width 22 height 22
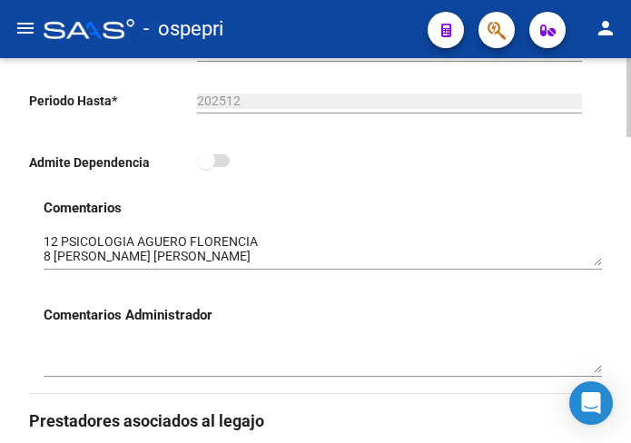
scroll to position [636, 0]
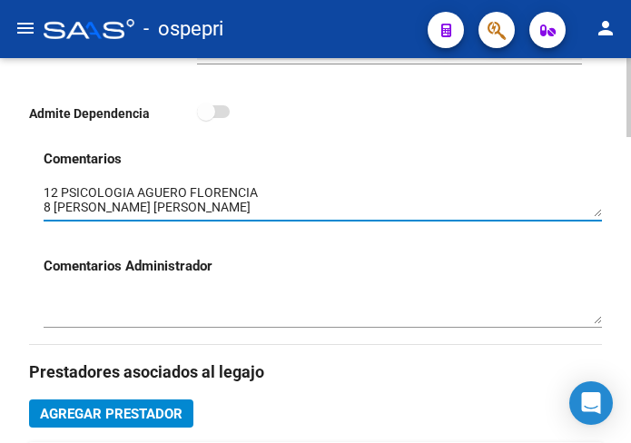
drag, startPoint x: 598, startPoint y: 219, endPoint x: 594, endPoint y: 242, distance: 23.0
click at [594, 242] on div "Comentarios Comentarios Administrador" at bounding box center [323, 246] width 559 height 195
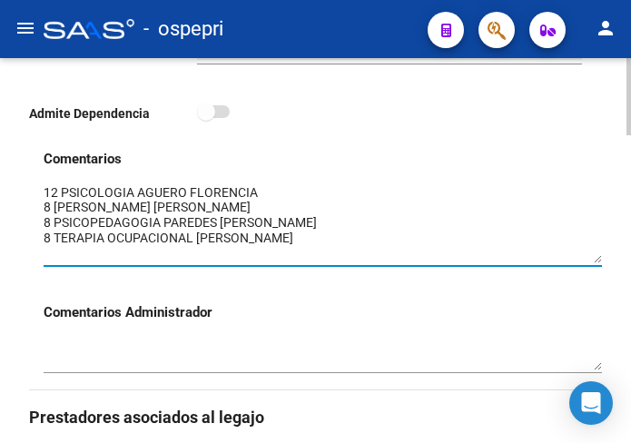
drag, startPoint x: 594, startPoint y: 214, endPoint x: 588, endPoint y: 260, distance: 45.9
click at [591, 262] on textarea at bounding box center [323, 223] width 559 height 80
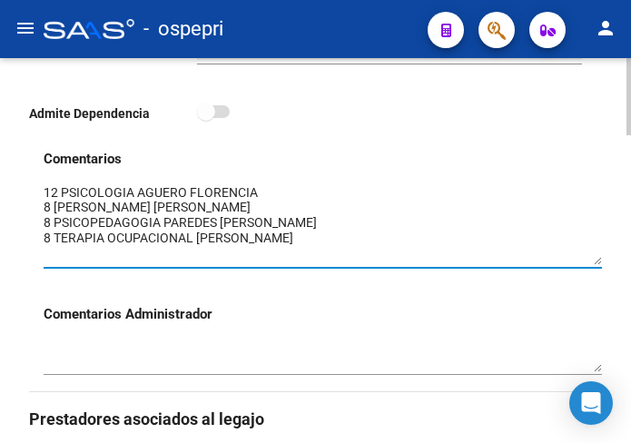
click at [489, 236] on textarea at bounding box center [323, 224] width 559 height 82
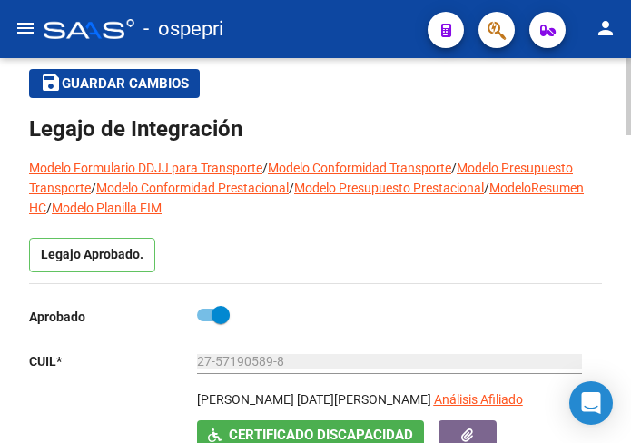
scroll to position [0, 0]
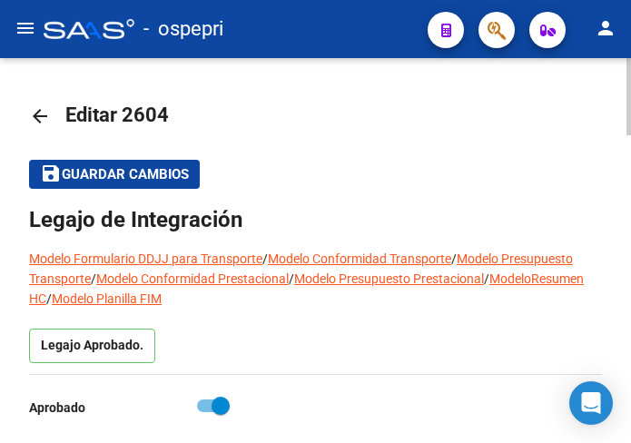
click at [41, 119] on mat-icon "arrow_back" at bounding box center [40, 116] width 22 height 22
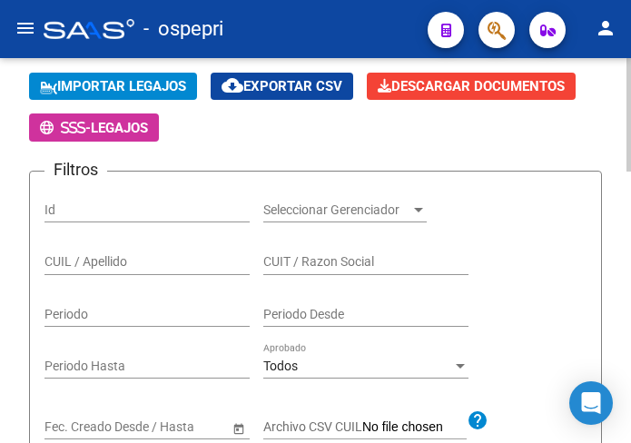
scroll to position [272, 0]
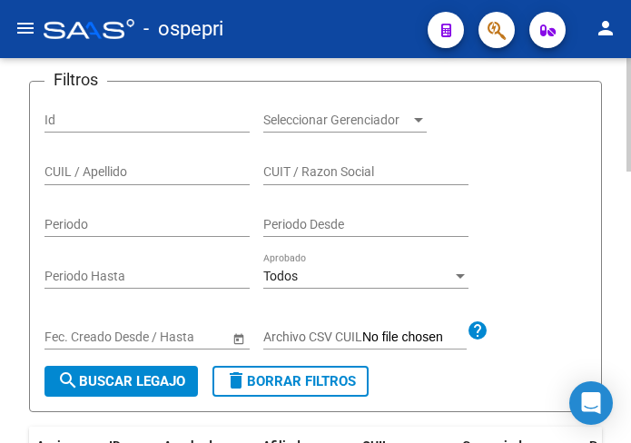
click at [123, 180] on div "CUIL / Apellido" at bounding box center [146, 167] width 205 height 36
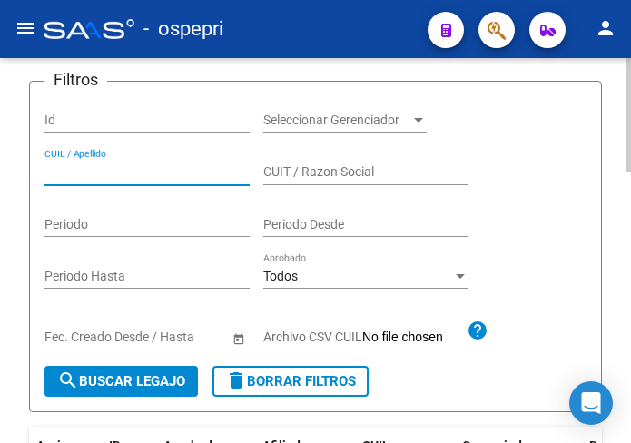
click at [123, 174] on input "CUIL / Apellido" at bounding box center [146, 171] width 205 height 15
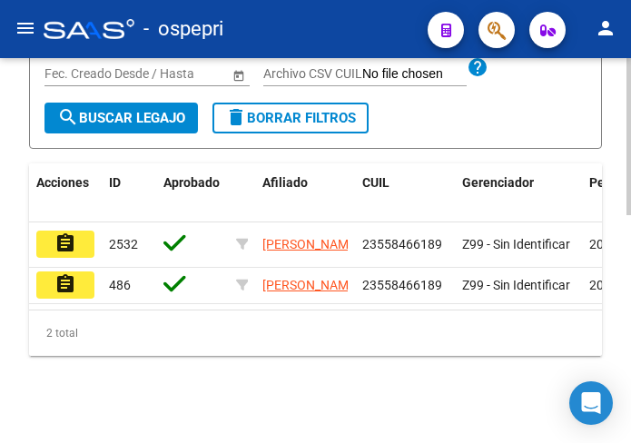
scroll to position [560, 0]
type input "55846618"
click at [59, 232] on mat-icon "assignment" at bounding box center [65, 243] width 22 height 22
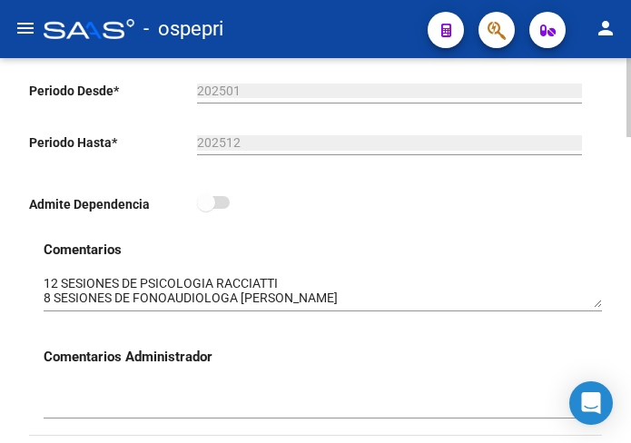
scroll to position [636, 0]
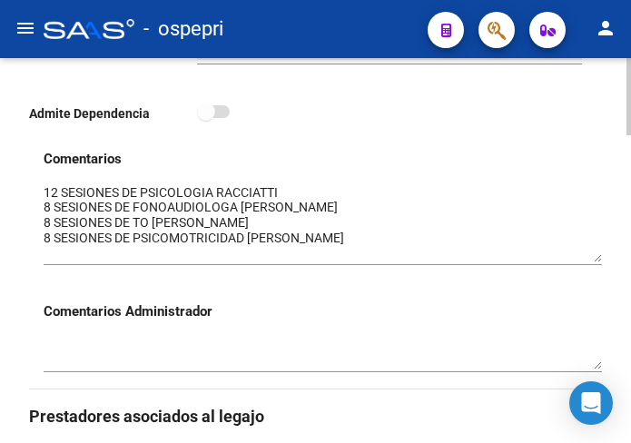
drag, startPoint x: 598, startPoint y: 218, endPoint x: 596, endPoint y: 262, distance: 44.6
click at [596, 262] on textarea at bounding box center [323, 222] width 559 height 79
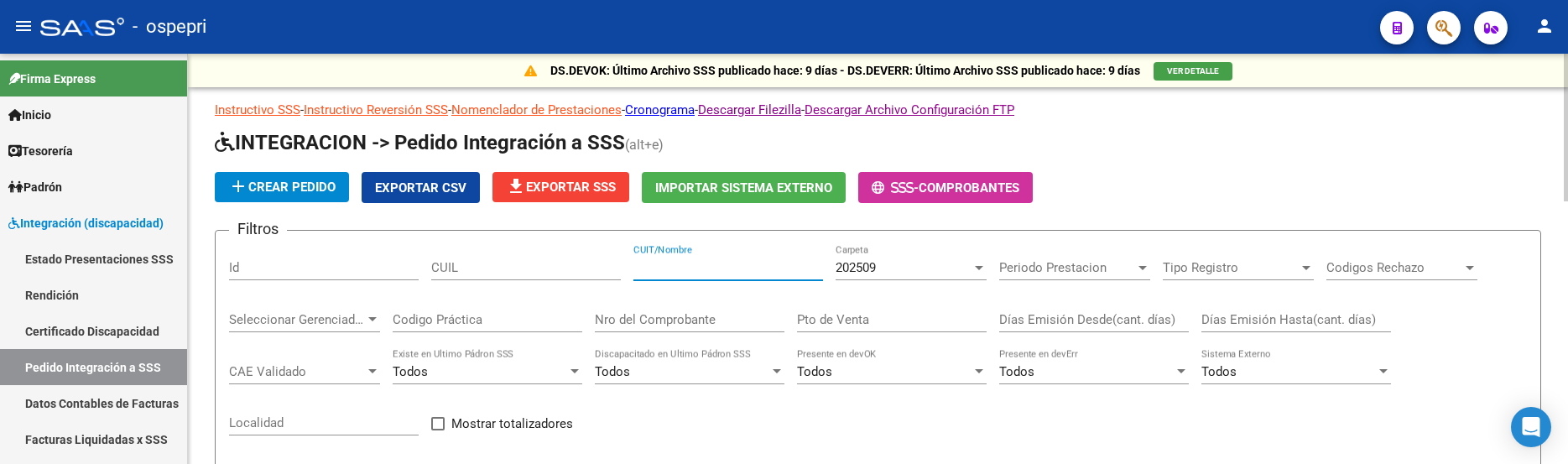
click at [772, 270] on input "CUIT/Nombre" at bounding box center [728, 268] width 189 height 15
drag, startPoint x: 671, startPoint y: 271, endPoint x: 620, endPoint y: 270, distance: 51.0
click at [620, 270] on div "Filtros Id CUIL chana CUIT/Nombre 202509 Carpeta Periodo Prestacion Periodo Pre…" at bounding box center [878, 383] width 1298 height 278
drag, startPoint x: 712, startPoint y: 270, endPoint x: 616, endPoint y: 270, distance: 96.0
click at [616, 270] on div "Filtros Id CUIL cianci daiana CUIT/Nombre 202509 Carpeta Periodo Prestacion Per…" at bounding box center [878, 383] width 1298 height 278
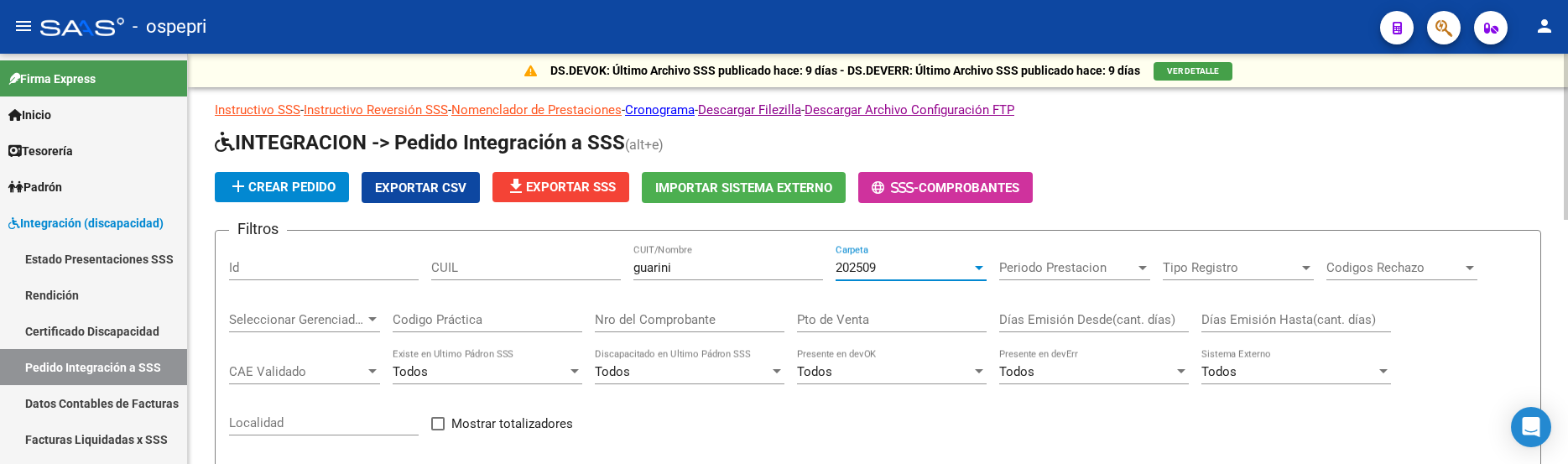
click at [978, 269] on div at bounding box center [978, 268] width 8 height 5
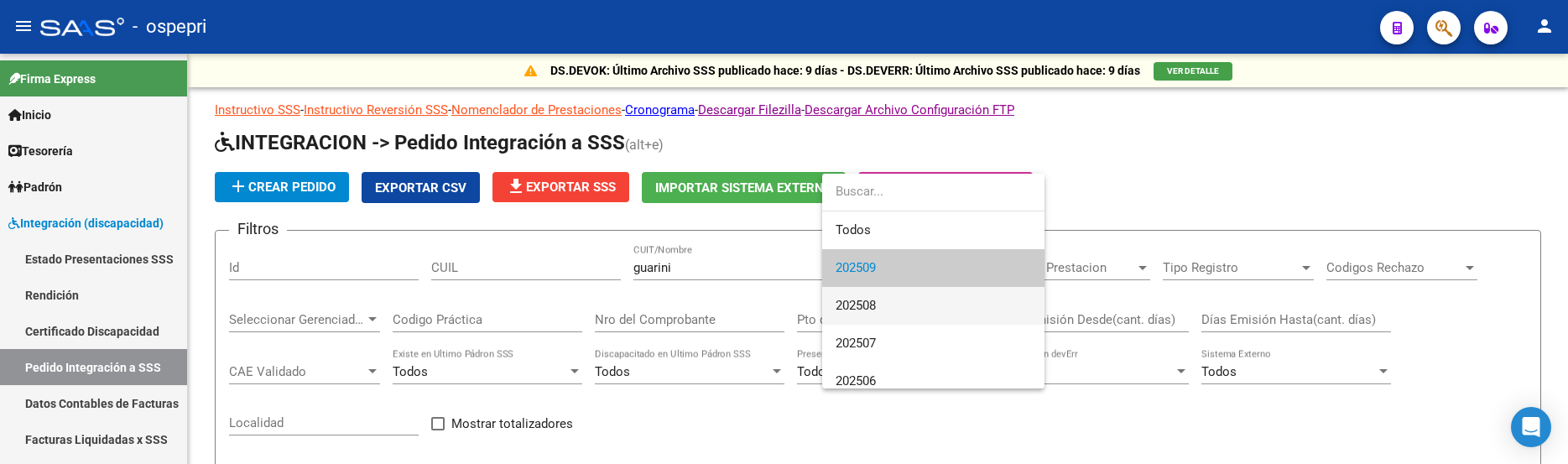
click at [928, 297] on span "202508" at bounding box center [934, 306] width 196 height 38
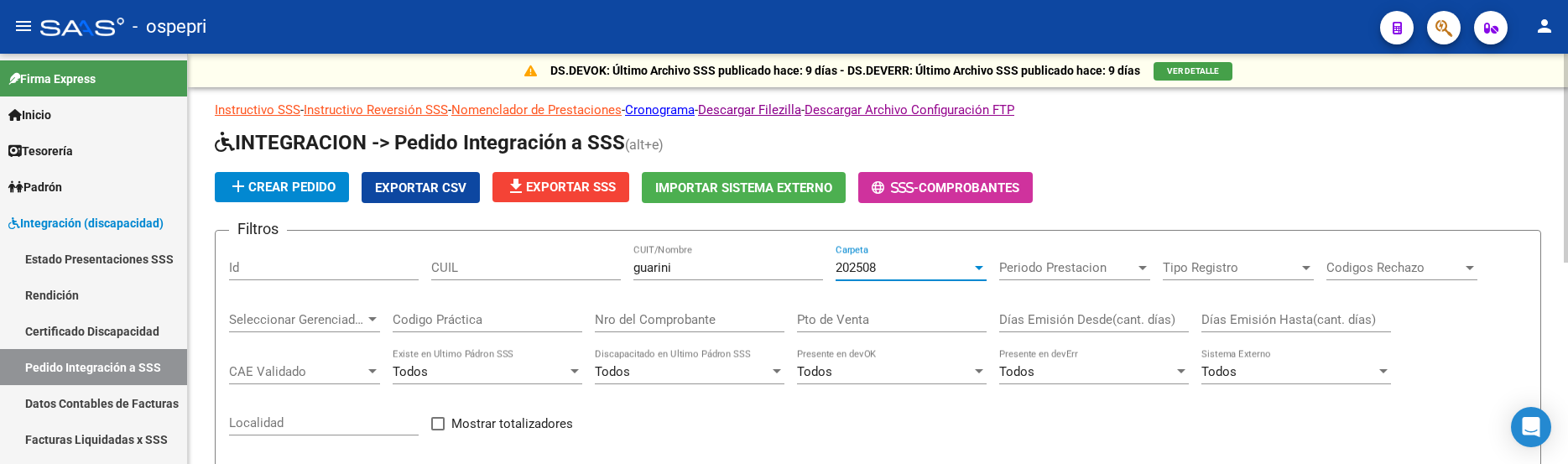
click at [972, 266] on div at bounding box center [979, 267] width 15 height 14
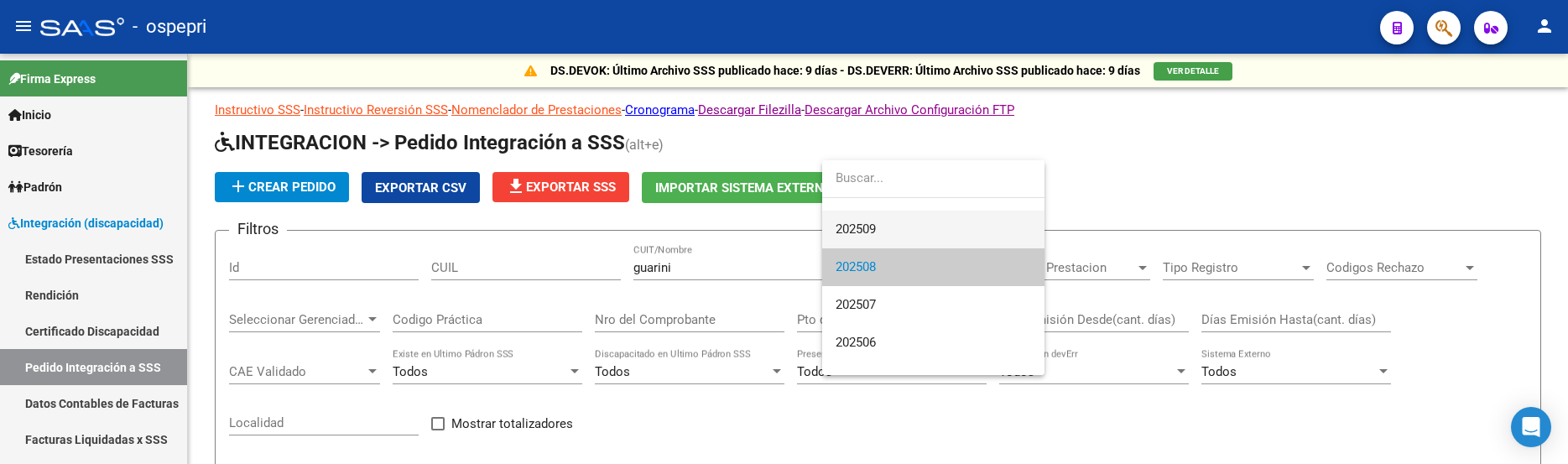
click at [886, 233] on span "202509" at bounding box center [934, 229] width 196 height 38
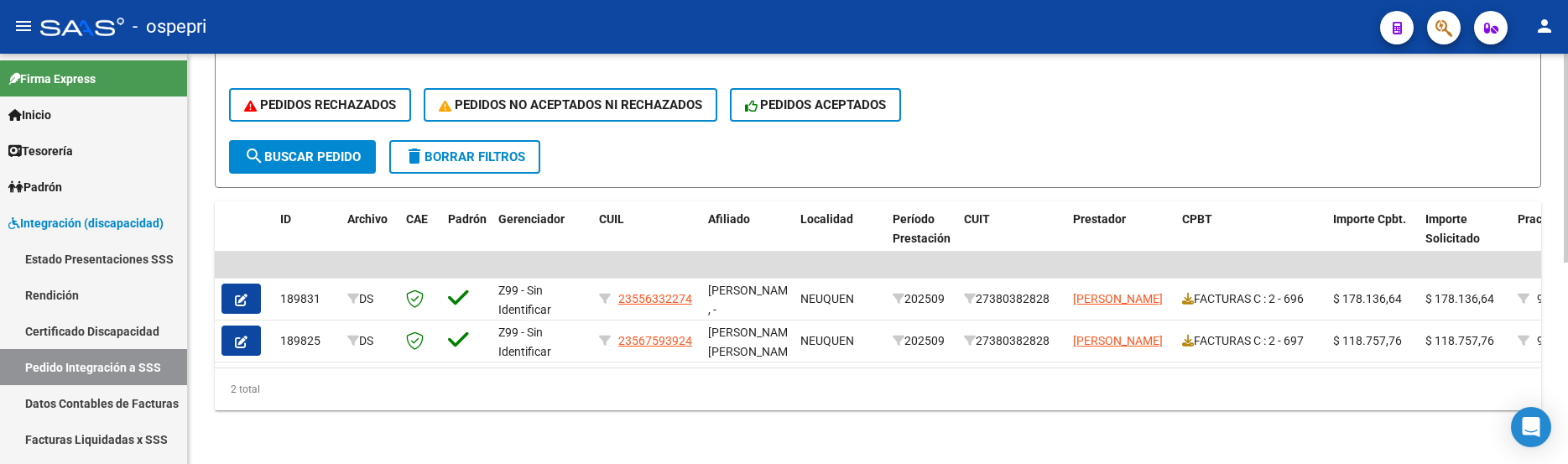
click at [343, 140] on button "search Buscar Pedido" at bounding box center [302, 157] width 147 height 33
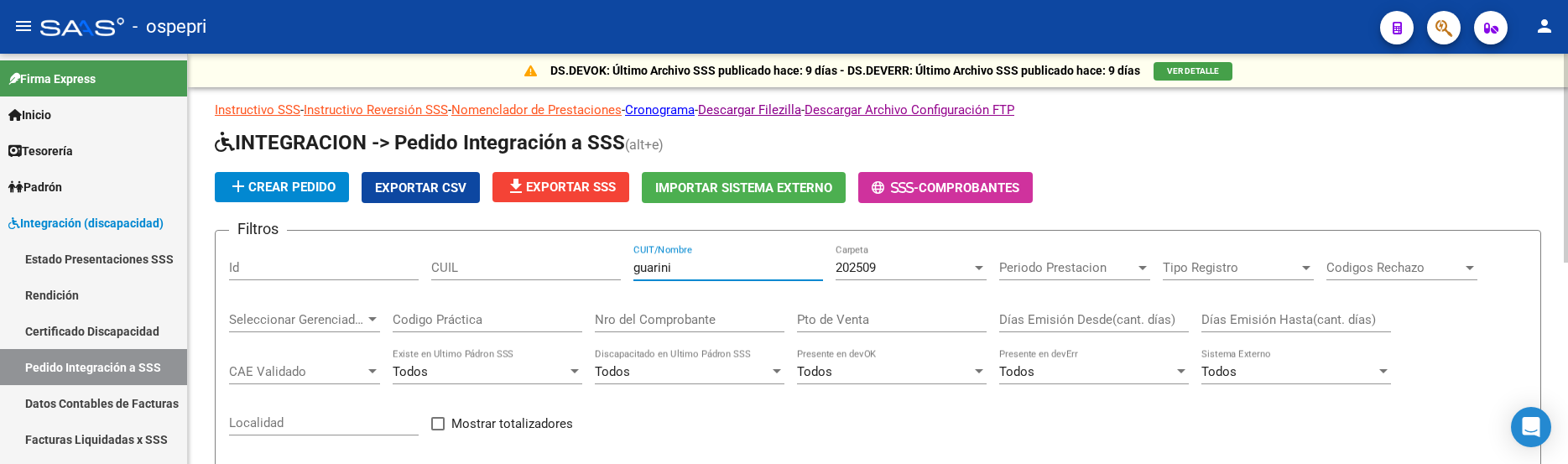
drag, startPoint x: 673, startPoint y: 268, endPoint x: 603, endPoint y: 268, distance: 70.0
click at [603, 268] on div "Filtros Id CUIL guarini CUIT/Nombre 202509 Carpeta Periodo Prestacion Periodo P…" at bounding box center [878, 383] width 1298 height 278
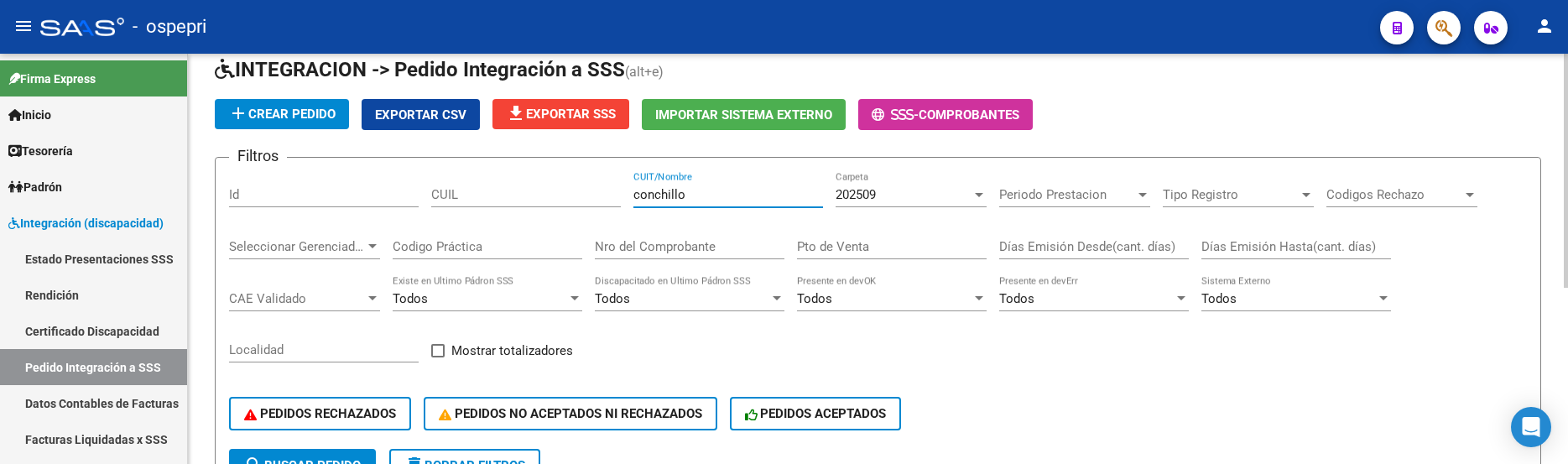
scroll to position [56, 0]
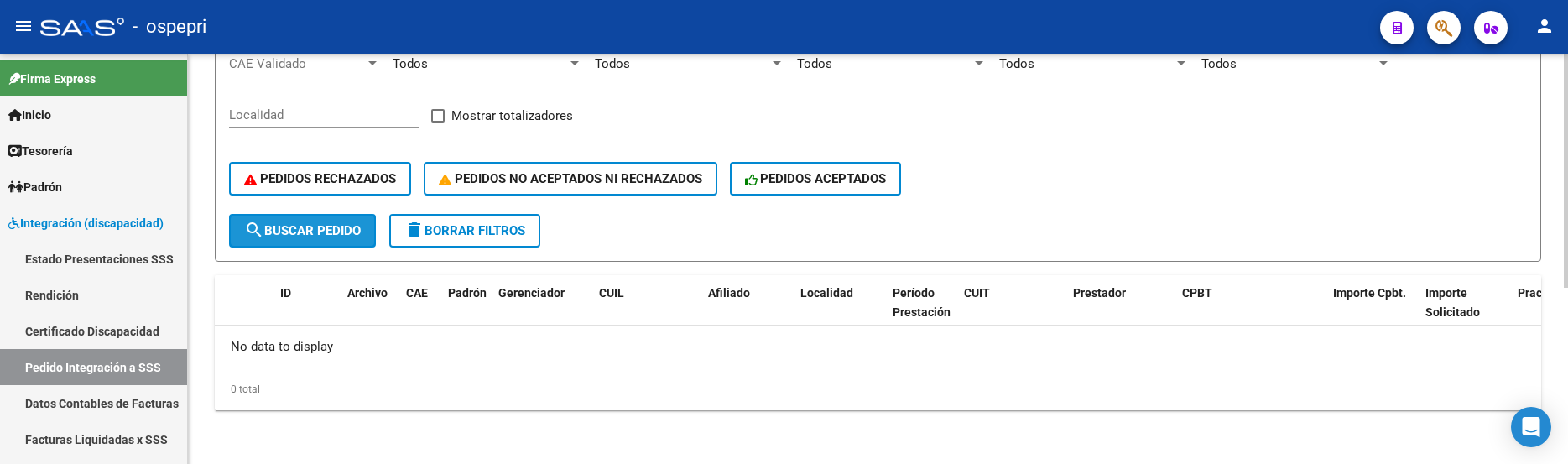
click at [346, 232] on span "search Buscar Pedido" at bounding box center [302, 231] width 116 height 15
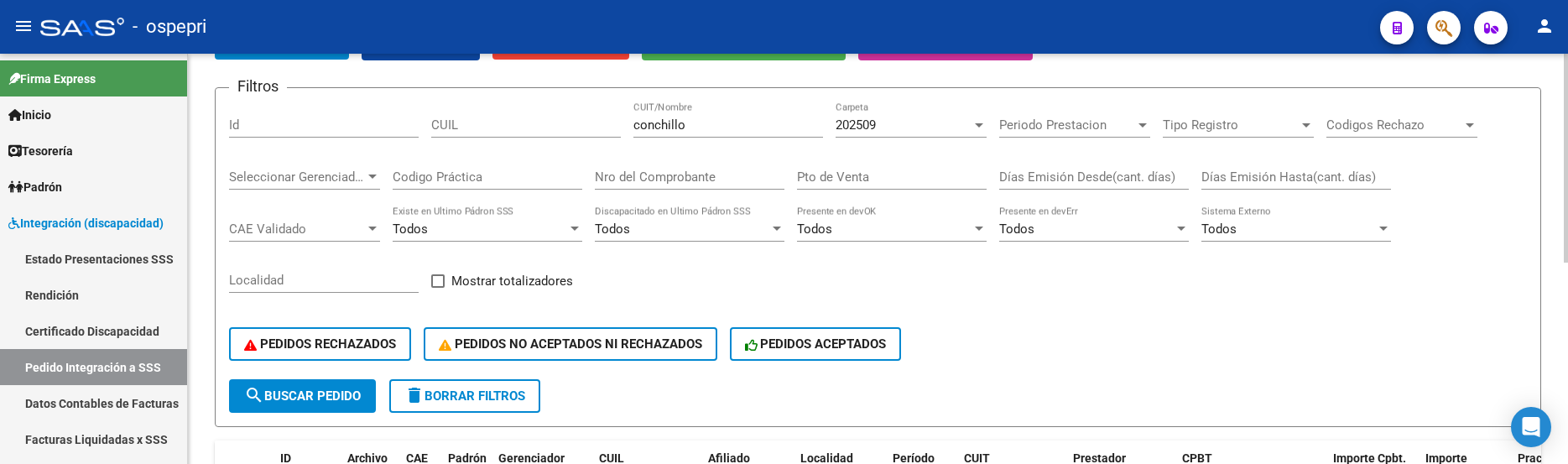
scroll to position [59, 0]
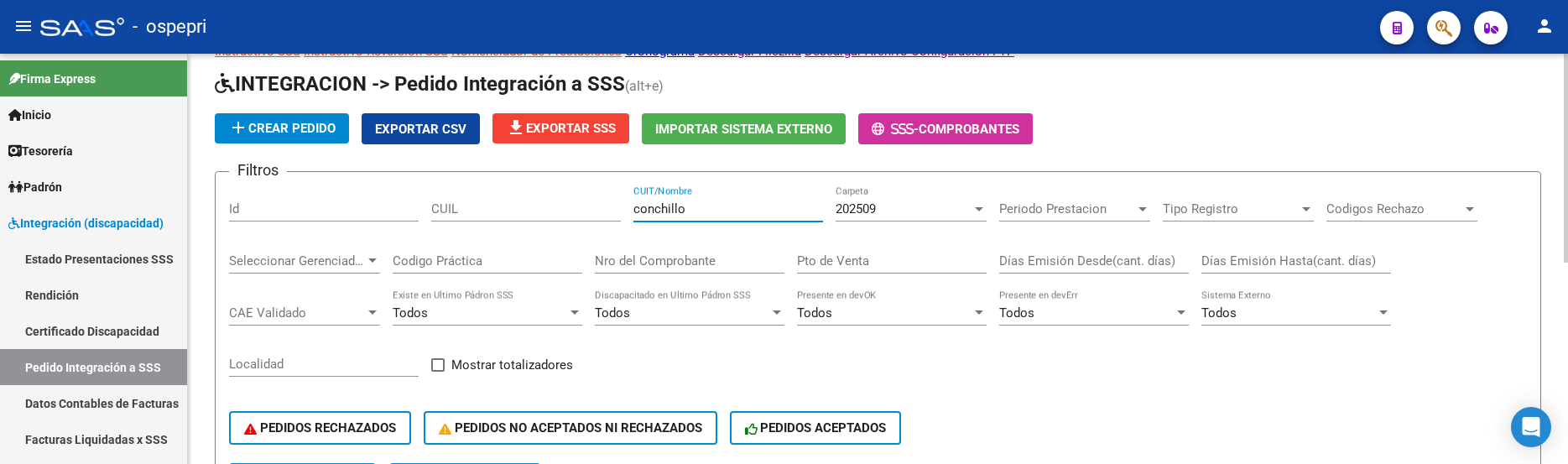
drag, startPoint x: 726, startPoint y: 208, endPoint x: 610, endPoint y: 199, distance: 116.3
click at [610, 199] on div "Filtros Id CUIL conchillo CUIT/Nombre 202509 Carpeta Periodo Prestacion Periodo…" at bounding box center [878, 324] width 1298 height 278
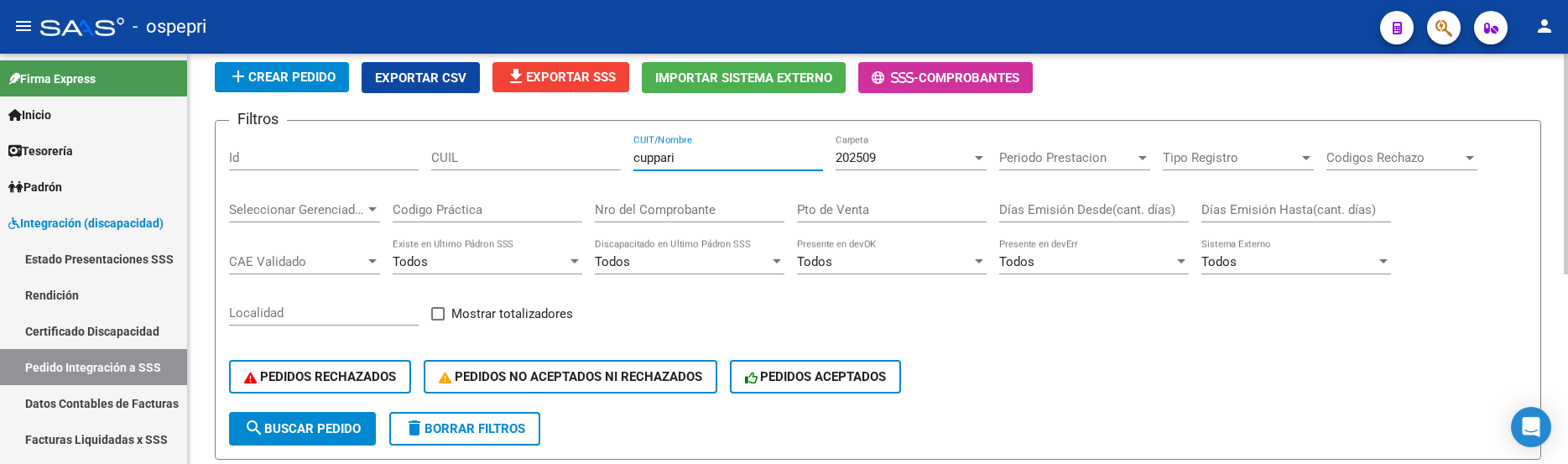
scroll to position [101, 0]
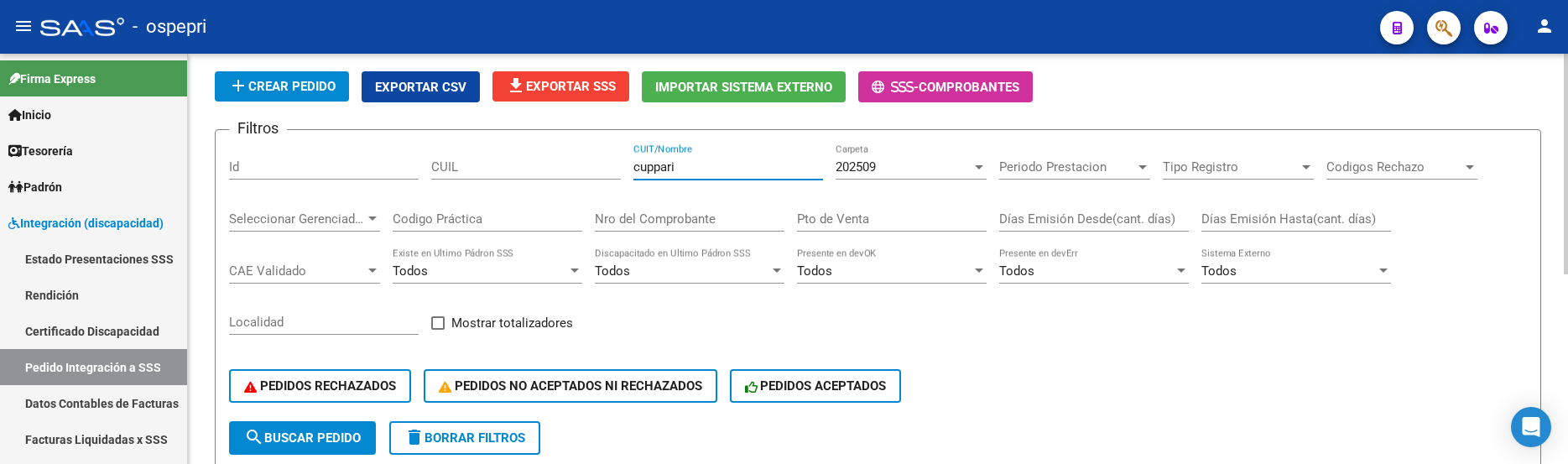
drag, startPoint x: 722, startPoint y: 172, endPoint x: 599, endPoint y: 172, distance: 123.0
click at [599, 172] on div "Filtros Id CUIL cuppari CUIT/Nombre 202509 Carpeta Periodo Prestacion Periodo P…" at bounding box center [878, 282] width 1298 height 278
type input "david"
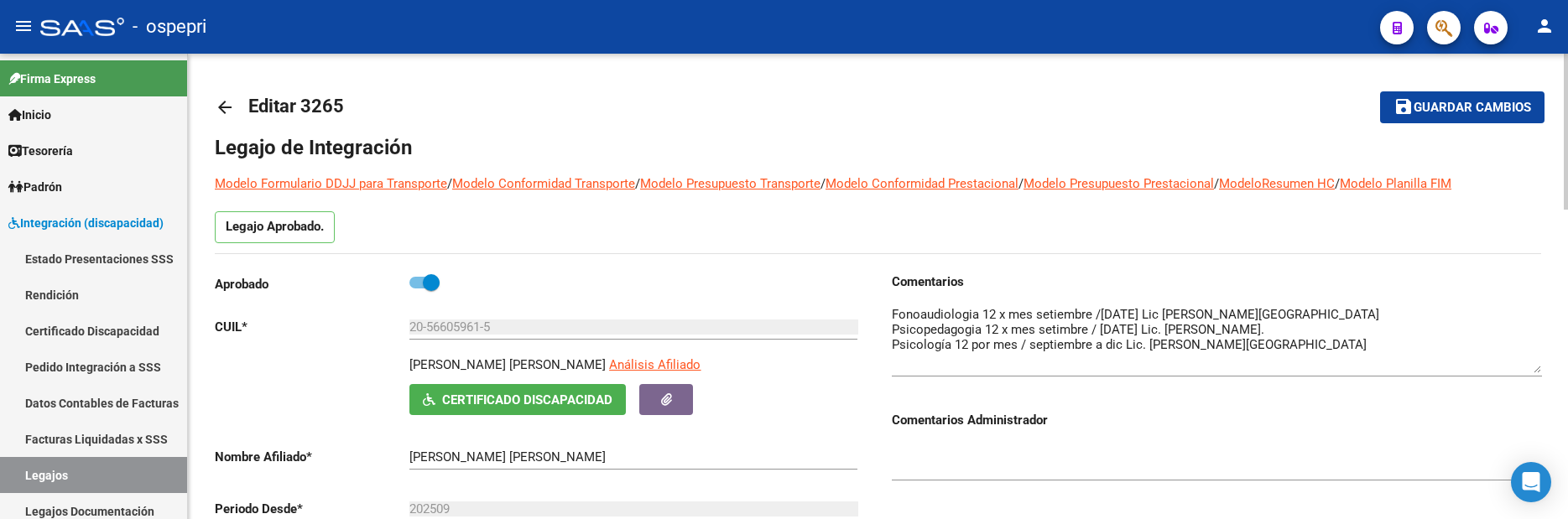
click at [1188, 448] on textarea at bounding box center [1217, 460] width 650 height 33
click at [1202, 450] on textarea at bounding box center [1217, 460] width 650 height 33
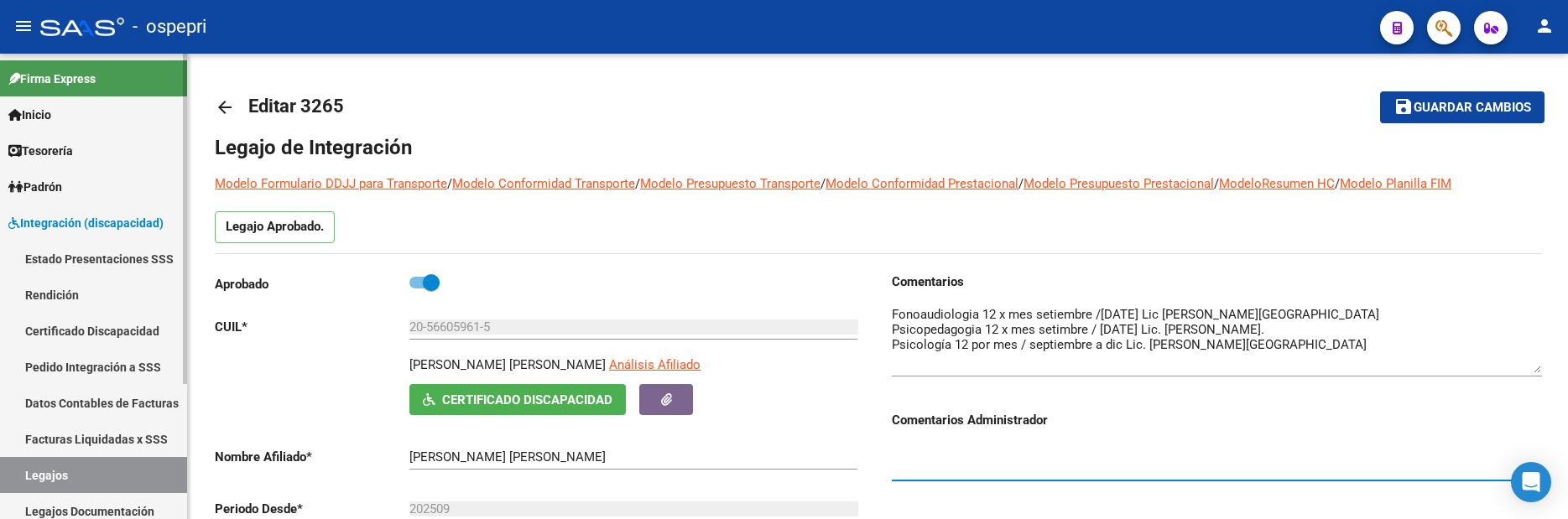
scroll to position [84, 0]
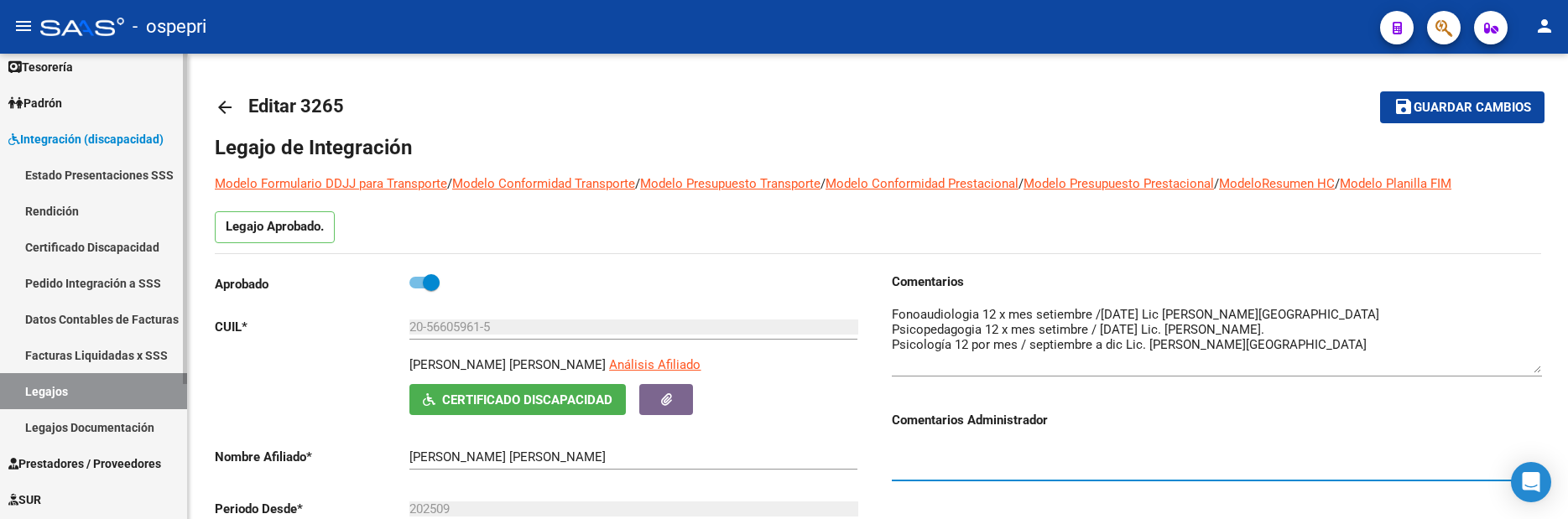
click at [79, 134] on span "Integración (discapacidad)" at bounding box center [86, 139] width 155 height 18
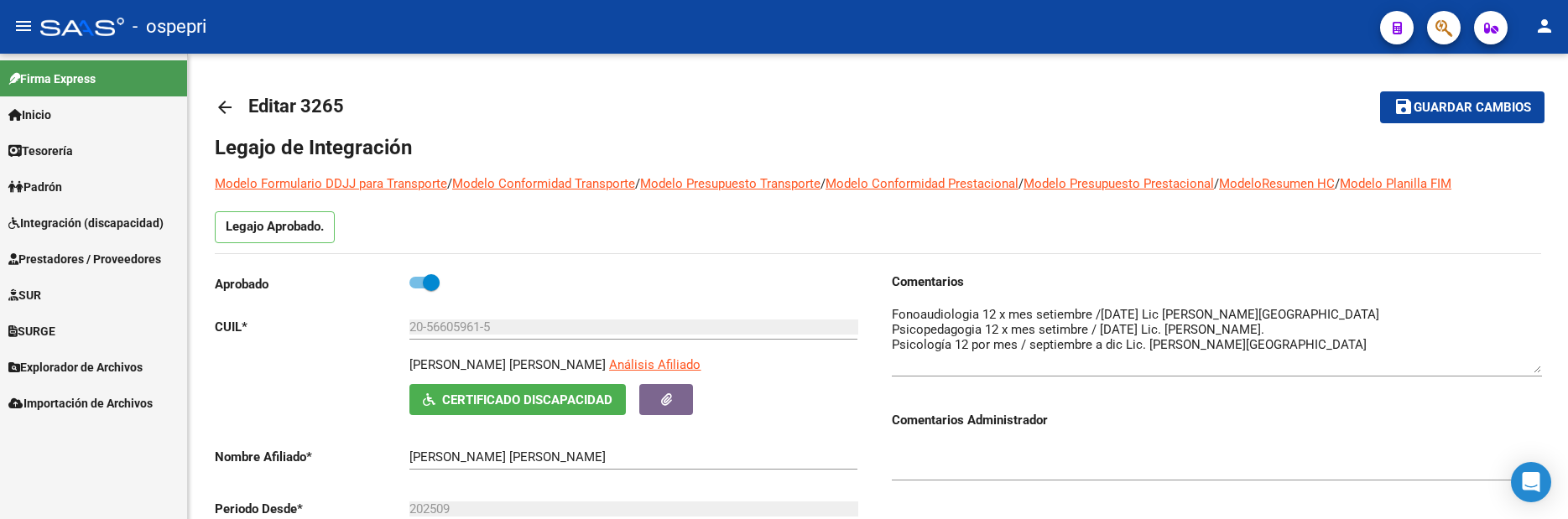
scroll to position [0, 0]
click at [89, 260] on span "Prestadores / Proveedores" at bounding box center [84, 260] width 152 height 18
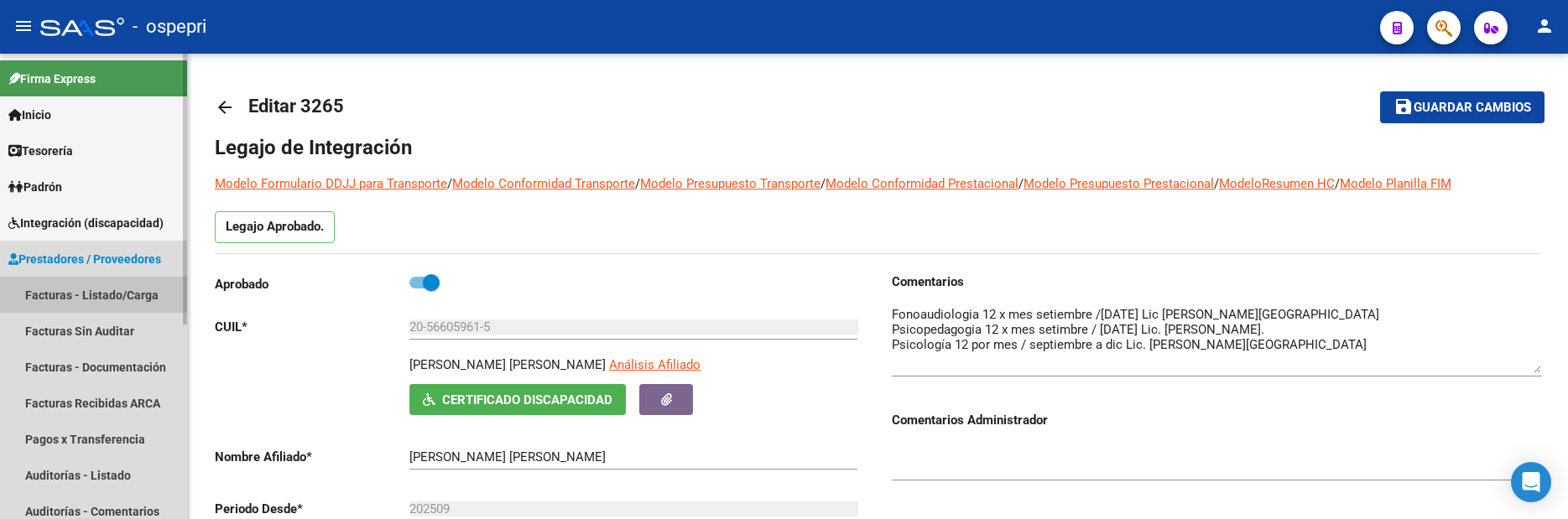
click at [84, 292] on link "Facturas - Listado/Carga" at bounding box center [93, 295] width 188 height 36
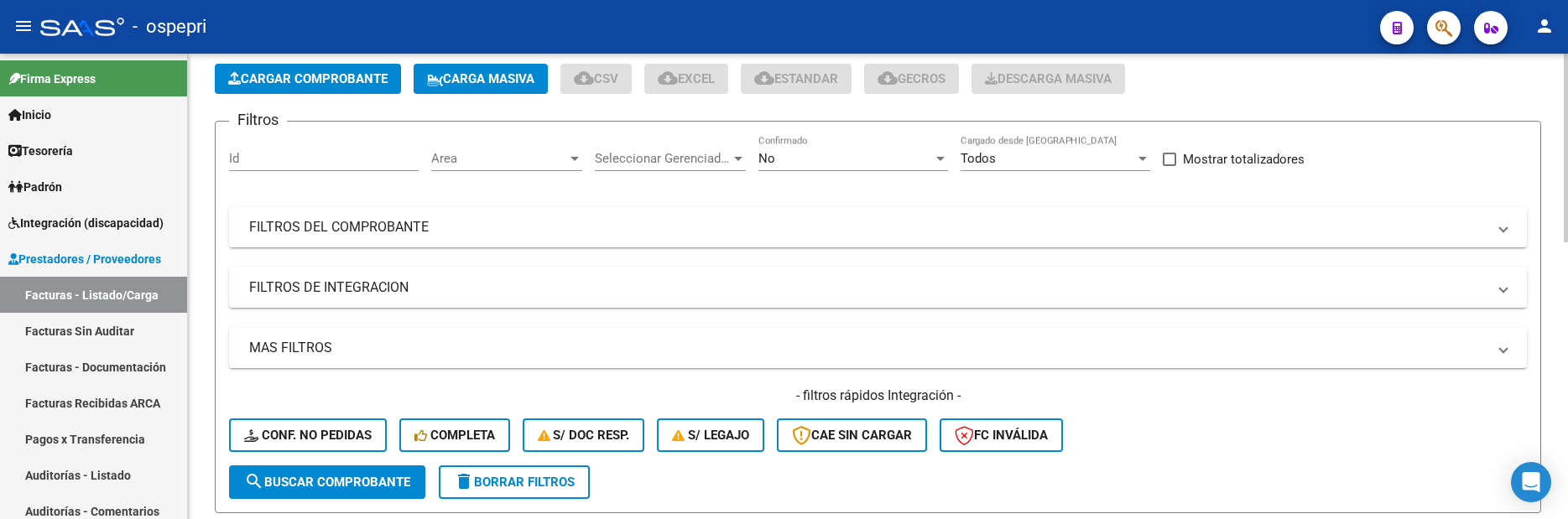
scroll to position [168, 0]
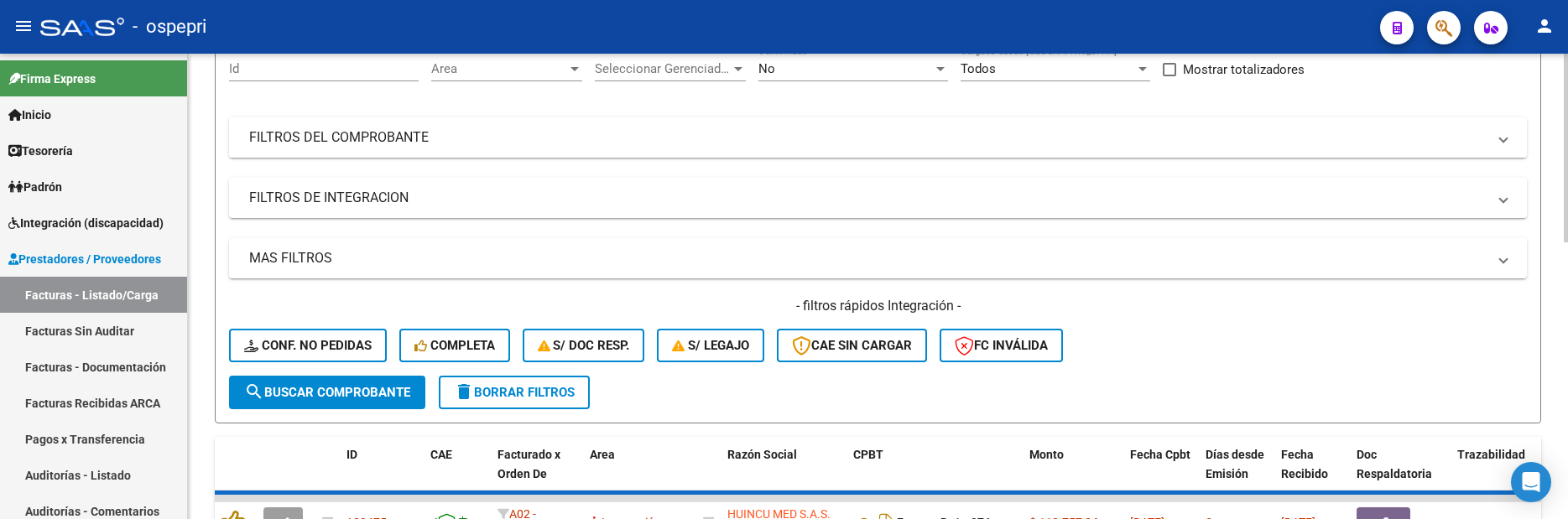
click at [1036, 138] on mat-panel-title "FILTROS DEL COMPROBANTE" at bounding box center [869, 138] width 1238 height 18
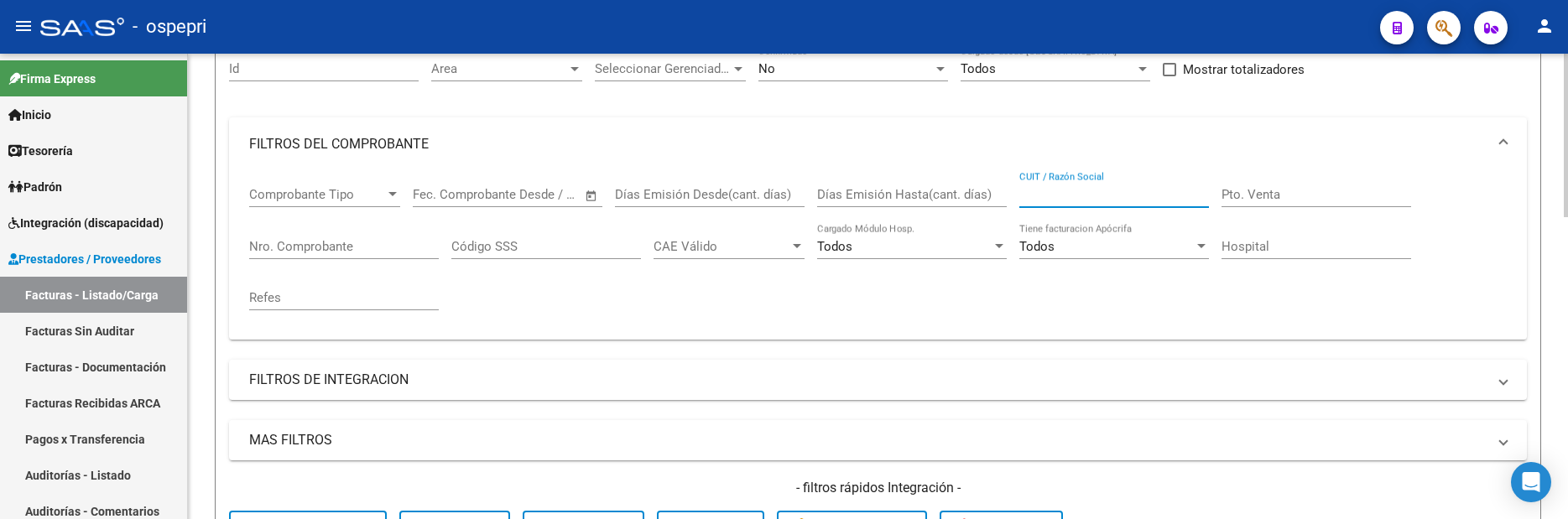
click at [1078, 201] on input "CUIT / Razón Social" at bounding box center [1113, 195] width 189 height 15
click at [1085, 197] on input "CUIT / Razón Social" at bounding box center [1113, 195] width 189 height 15
click at [843, 319] on div "Comprobante Tipo Comprobante Tipo Fecha inicio – Fecha fin Fec. Comprobante Des…" at bounding box center [878, 248] width 1258 height 155
click at [1073, 192] on input "CUIT / Razón Social" at bounding box center [1113, 195] width 189 height 15
click at [1142, 198] on input "CUIT / Razón Social" at bounding box center [1113, 195] width 189 height 15
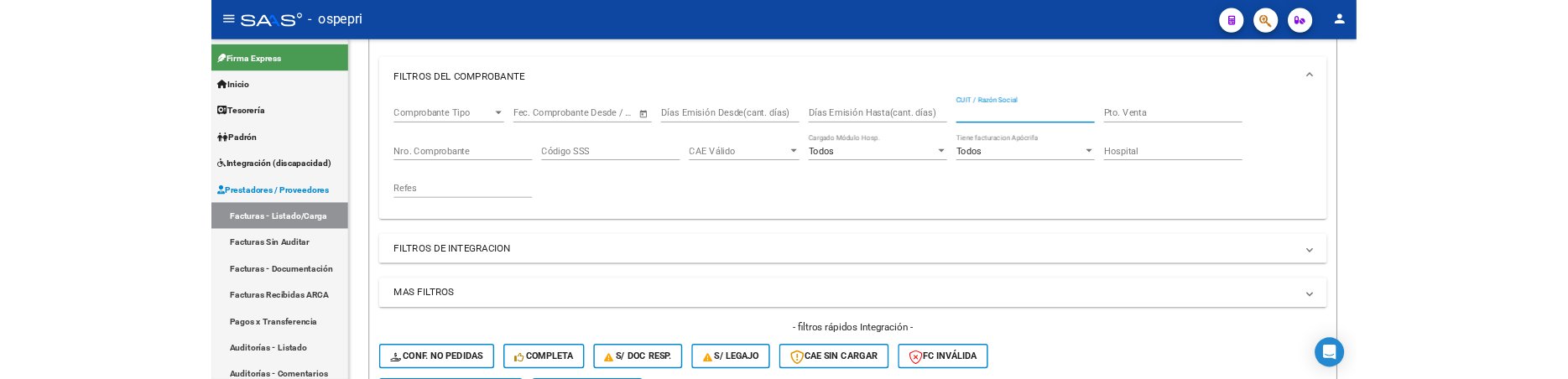
scroll to position [251, 0]
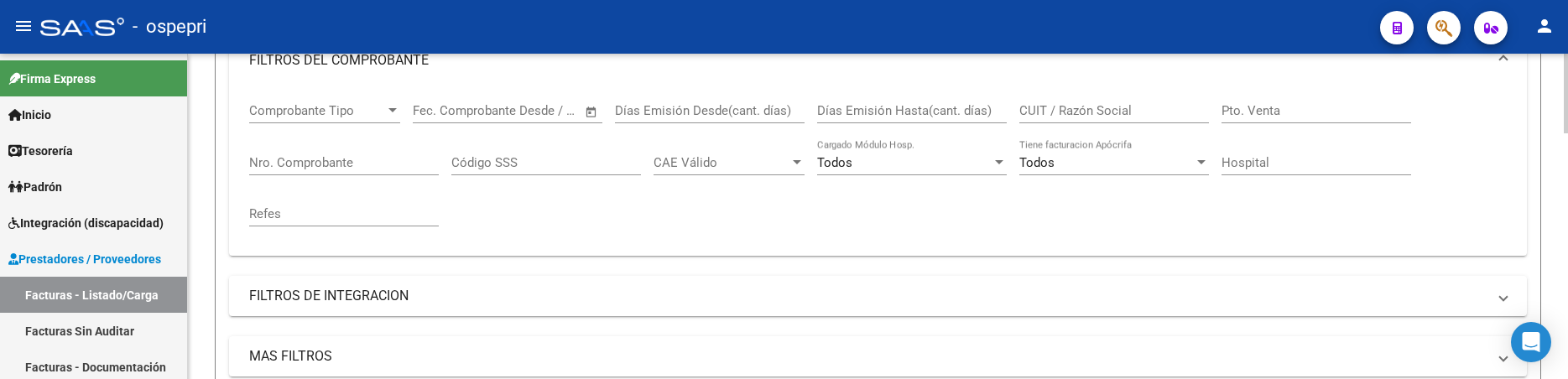
click at [1567, 183] on div at bounding box center [1566, 155] width 5 height 79
